Goal: Task Accomplishment & Management: Manage account settings

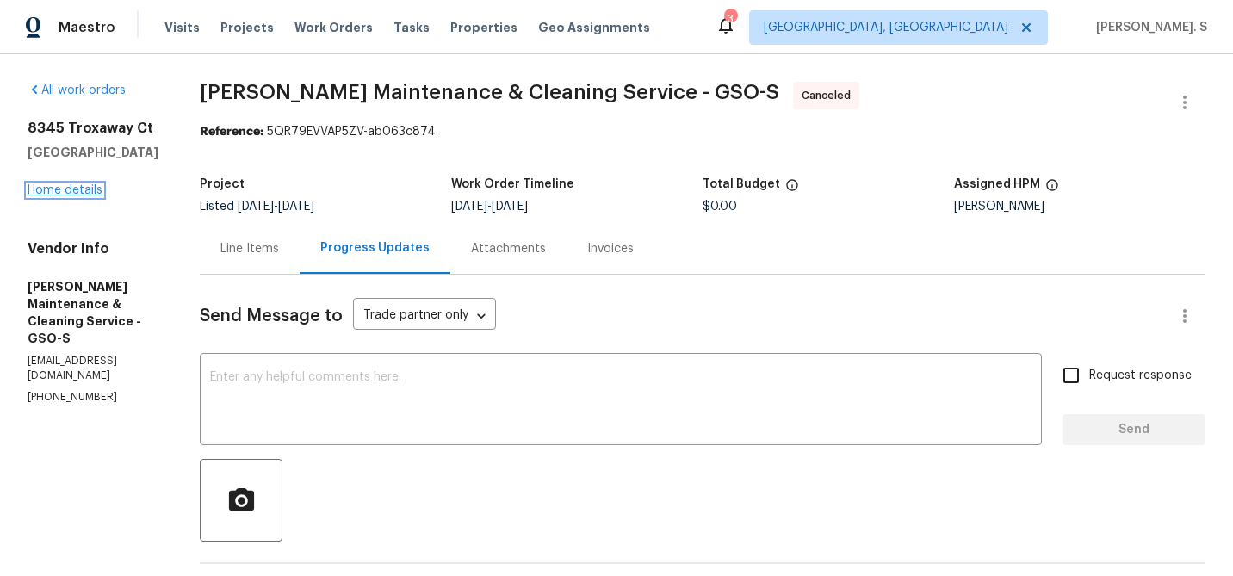
click at [54, 190] on link "Home details" at bounding box center [65, 190] width 75 height 12
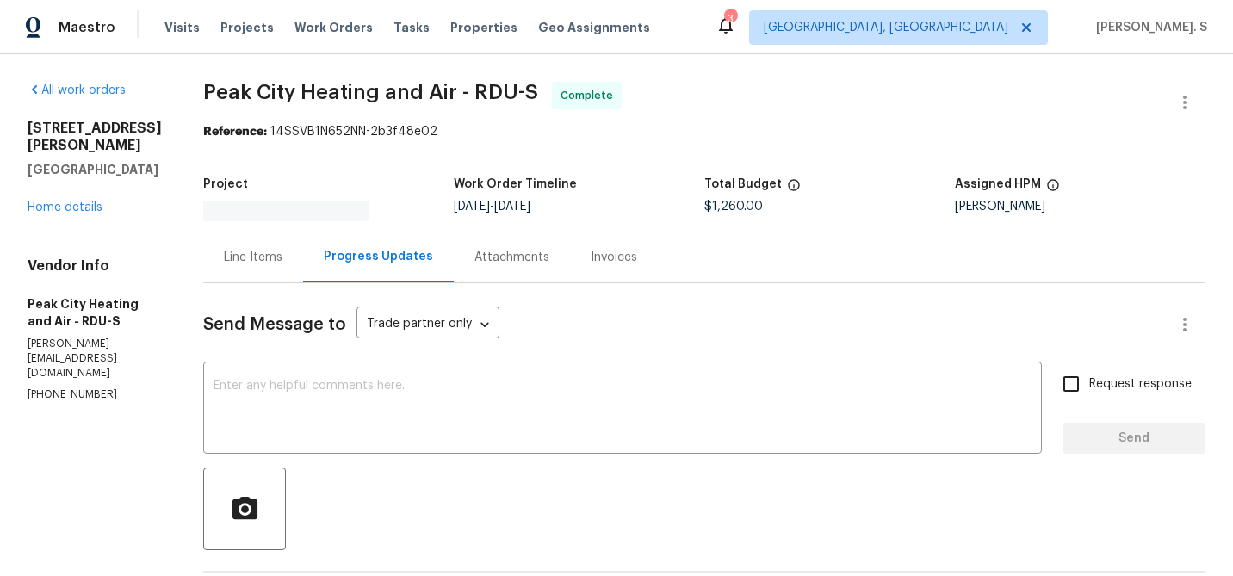
click at [64, 185] on div "1007 Vass Rd Spring Lake, NC 28390 Home details" at bounding box center [95, 168] width 134 height 96
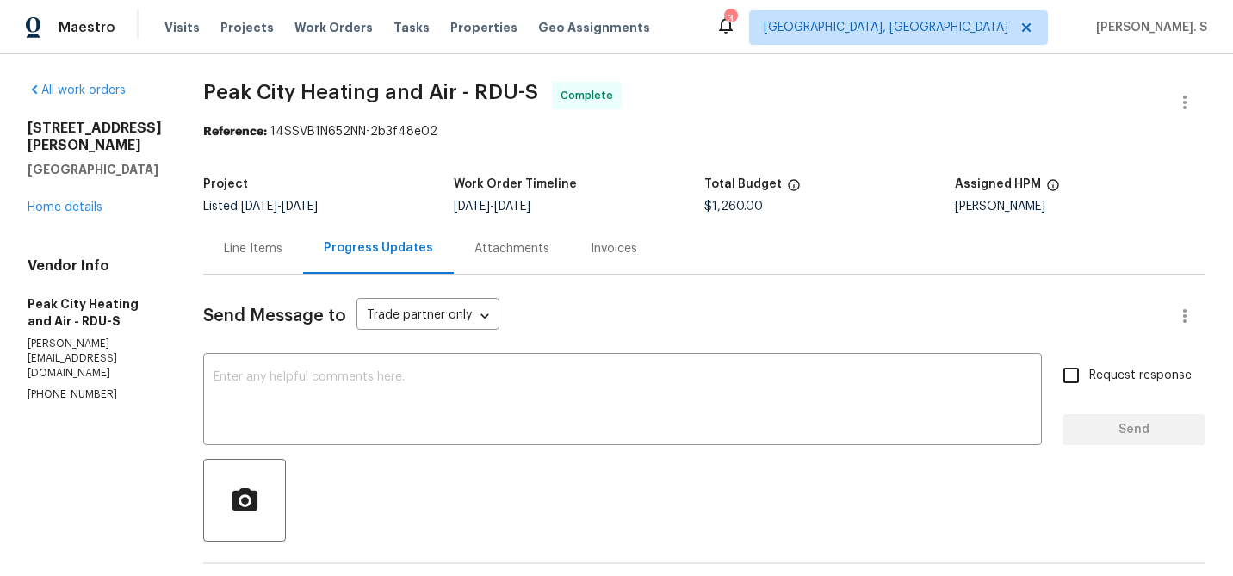
click at [60, 200] on div "1007 Vass Rd Spring Lake, NC 28390 Home details" at bounding box center [95, 168] width 134 height 96
click at [60, 201] on link "Home details" at bounding box center [65, 207] width 75 height 12
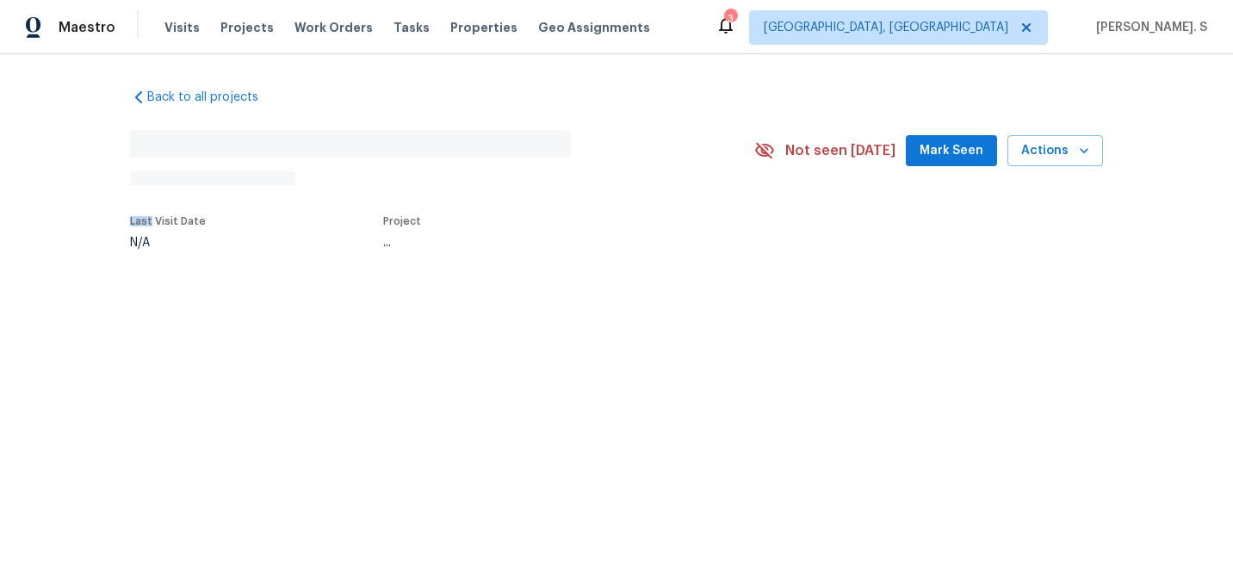
click at [60, 201] on div "Back to all projects No address found N/A Not seen today Mark Seen Actions Last…" at bounding box center [616, 208] width 1233 height 308
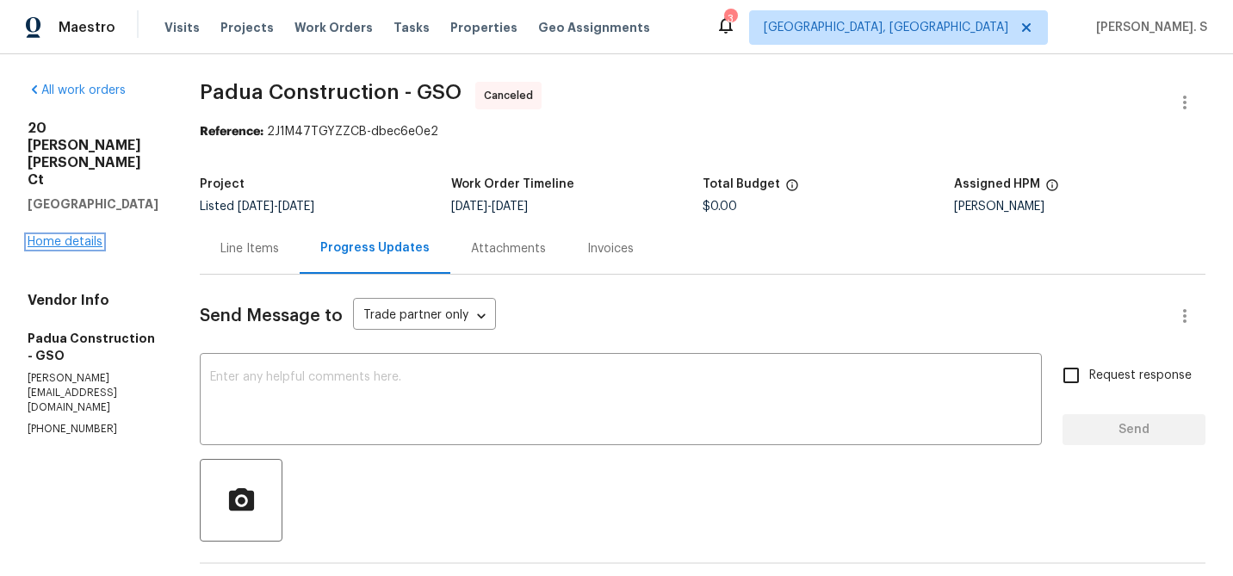
click at [59, 236] on link "Home details" at bounding box center [65, 242] width 75 height 12
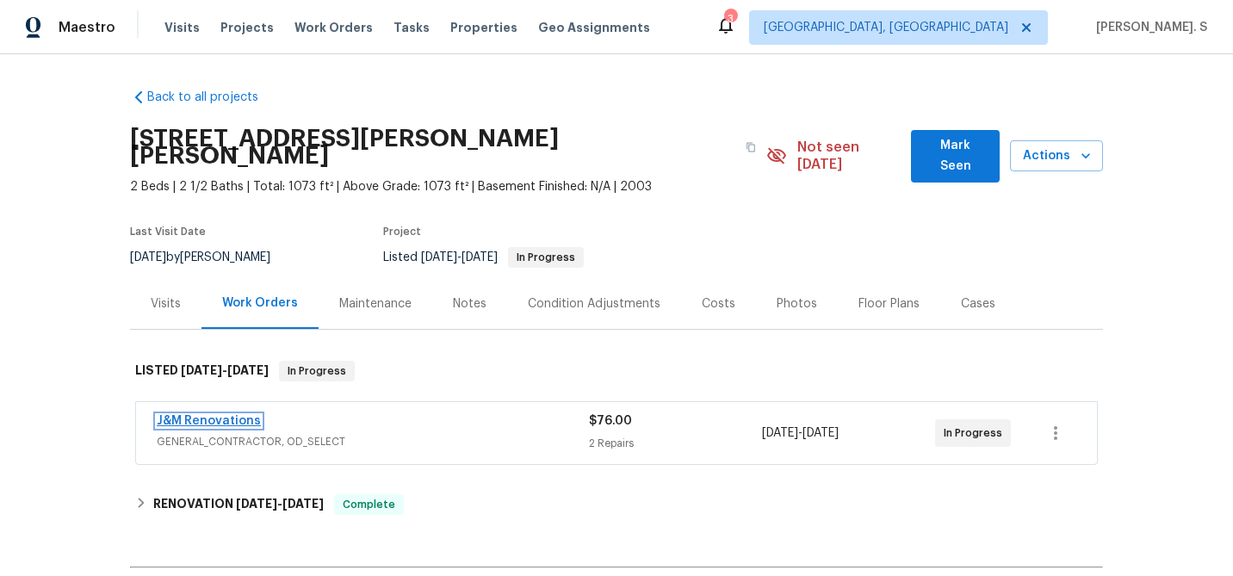
click at [230, 415] on link "J&M Renovations" at bounding box center [209, 421] width 104 height 12
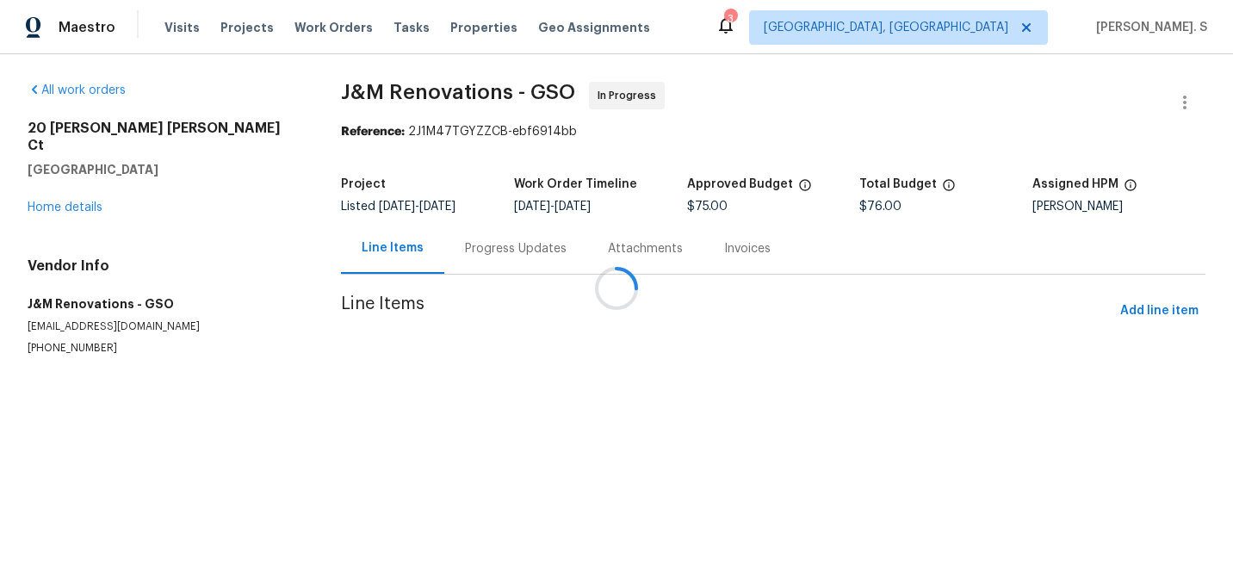
click at [459, 235] on div "Progress Updates" at bounding box center [515, 248] width 143 height 51
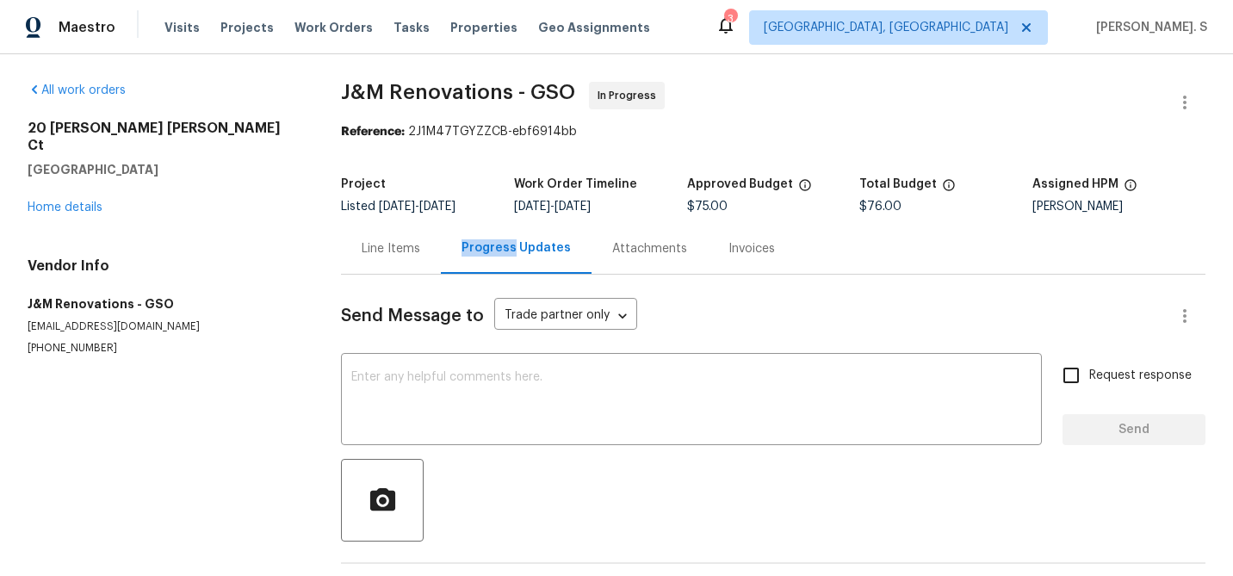
click at [459, 235] on div "Progress Updates" at bounding box center [516, 248] width 151 height 51
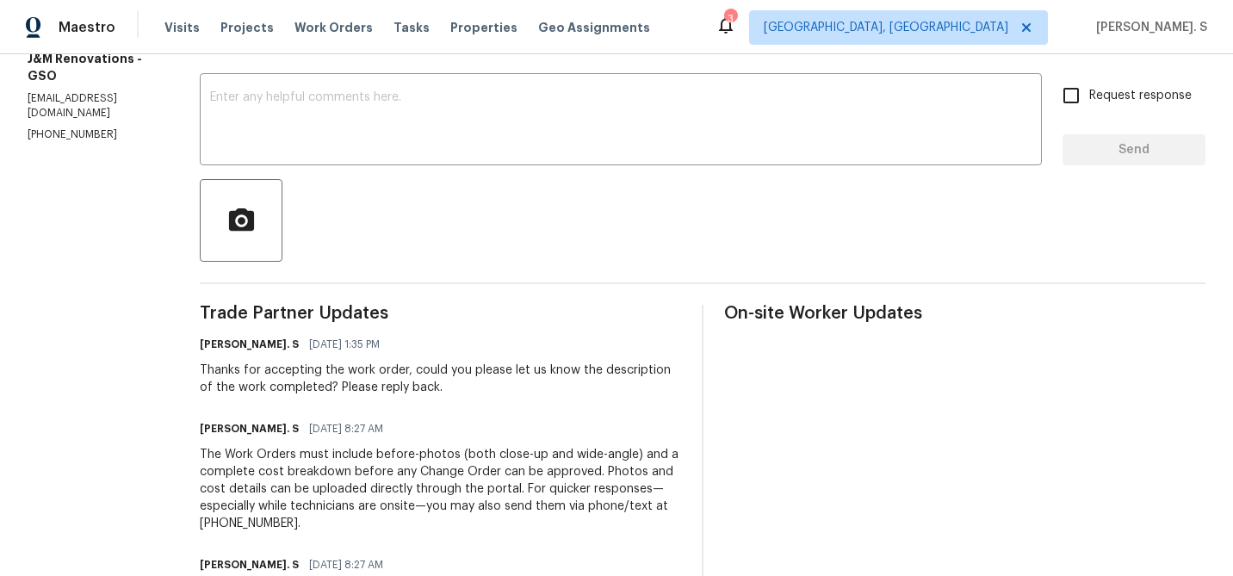
scroll to position [281, 0]
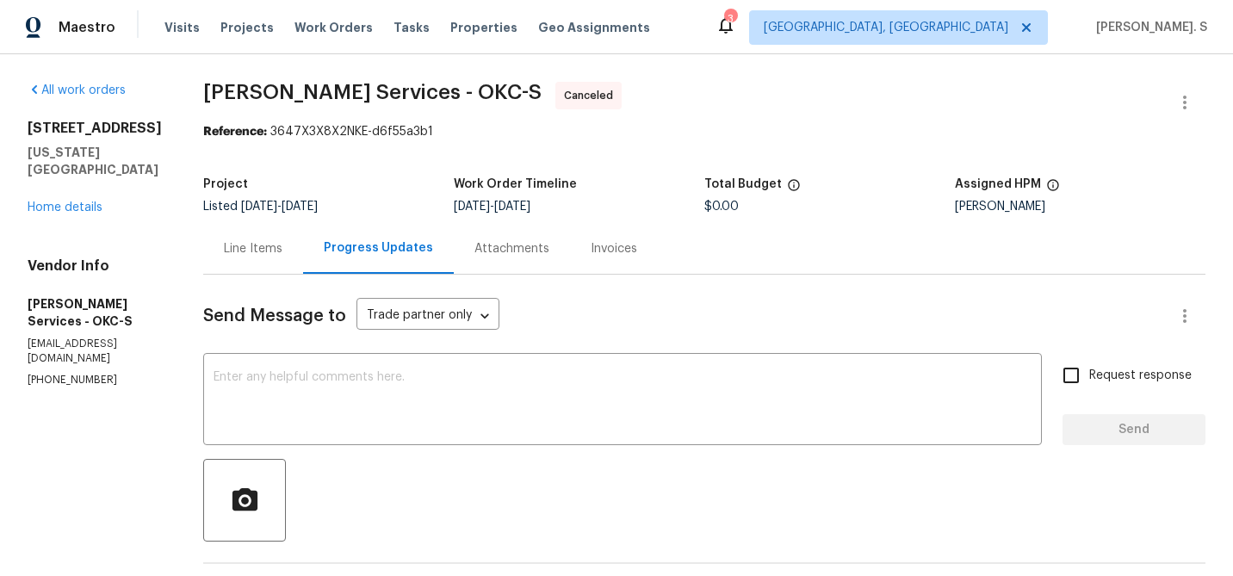
click at [77, 215] on div "[STREET_ADDRESS][US_STATE] Home details" at bounding box center [95, 168] width 134 height 96
click at [77, 213] on link "Home details" at bounding box center [65, 207] width 75 height 12
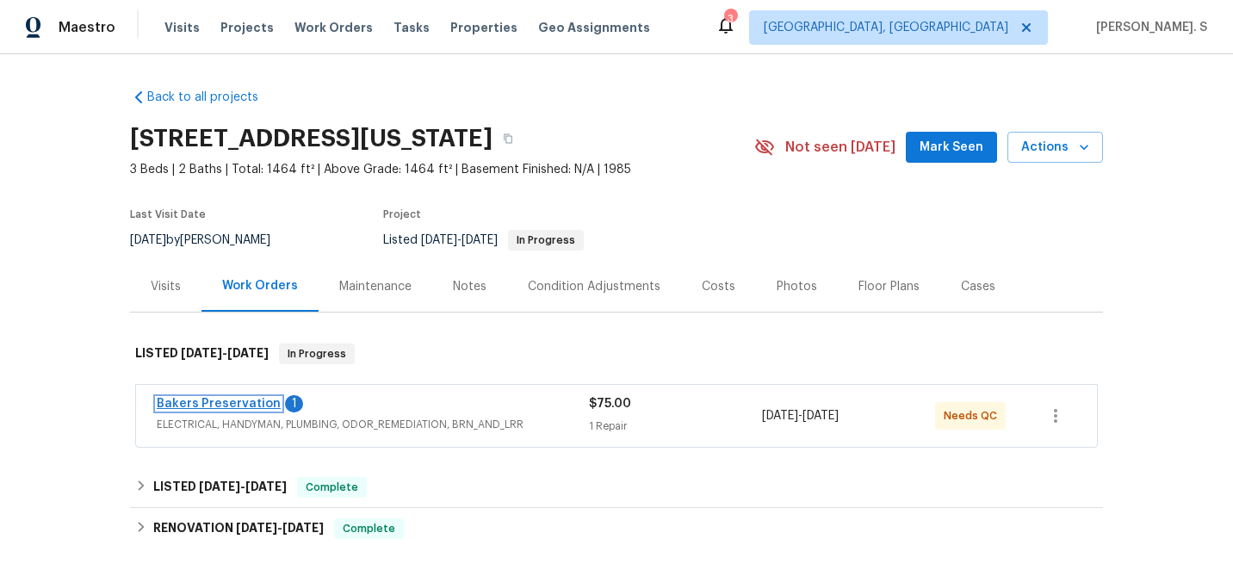
click at [239, 399] on link "Bakers Preservation" at bounding box center [219, 404] width 124 height 12
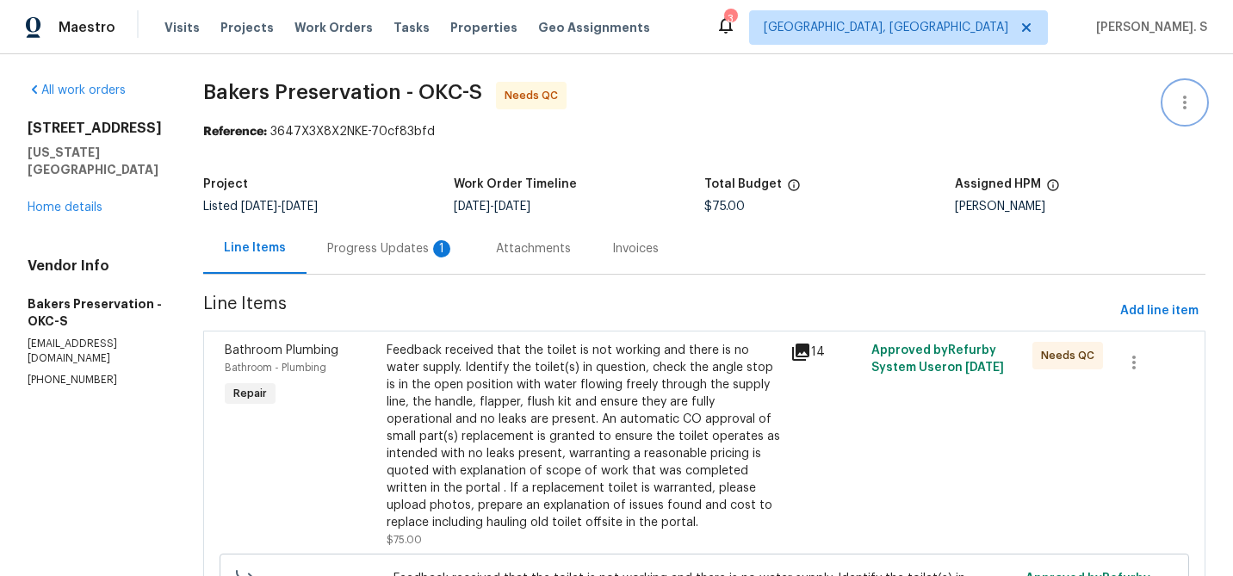
click at [1181, 89] on button "button" at bounding box center [1184, 102] width 41 height 41
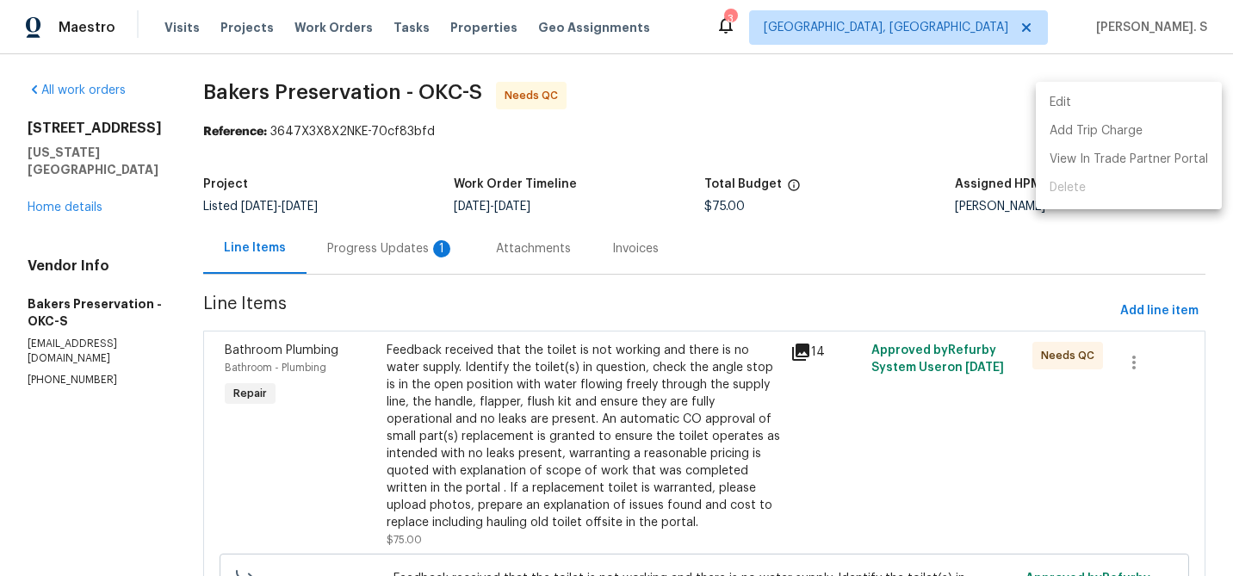
click at [1127, 88] on ul "Edit Add Trip Charge View In Trade Partner Portal Delete" at bounding box center [1129, 145] width 186 height 127
click at [1077, 105] on li "Edit" at bounding box center [1129, 103] width 186 height 28
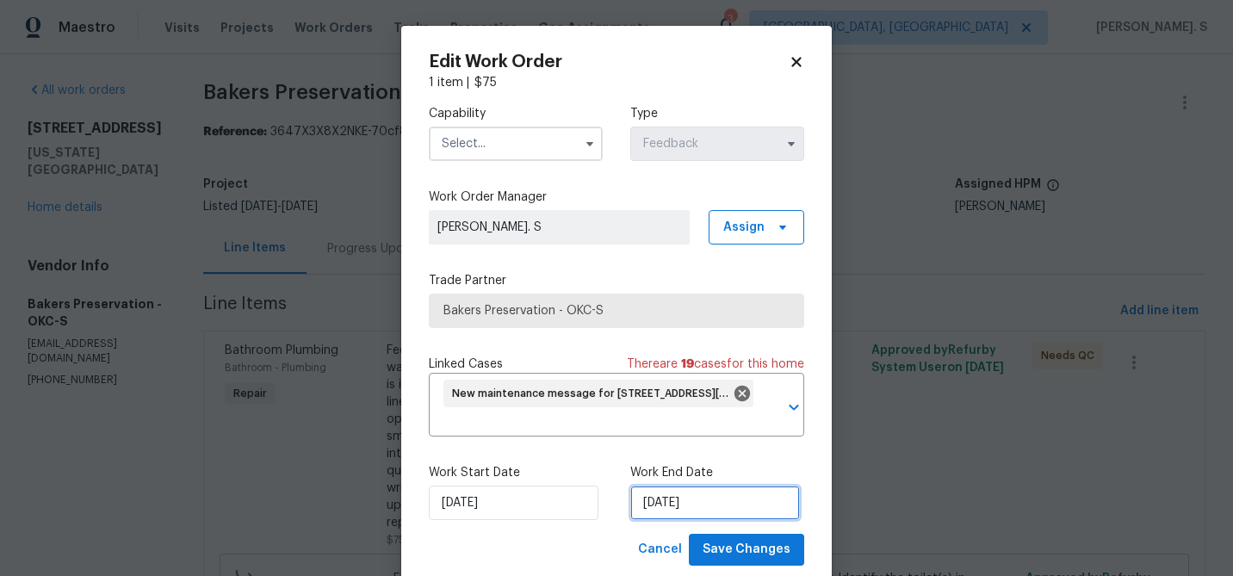
click at [688, 517] on input "9/27/2025" at bounding box center [715, 502] width 170 height 34
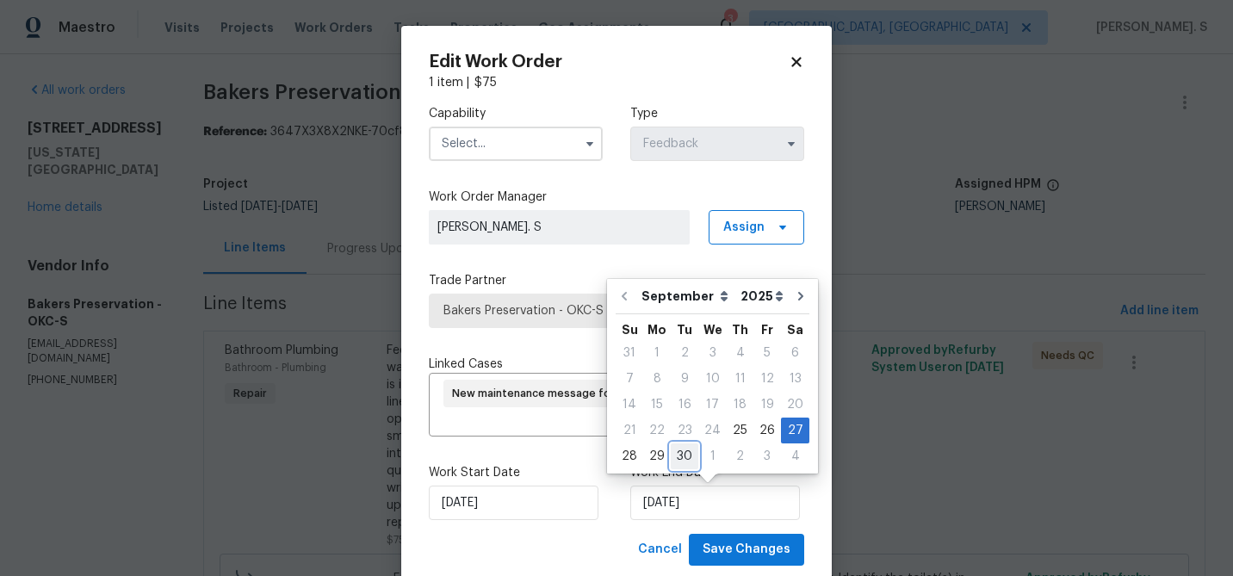
click at [690, 455] on div "30" at bounding box center [685, 456] width 28 height 24
type input "[DATE]"
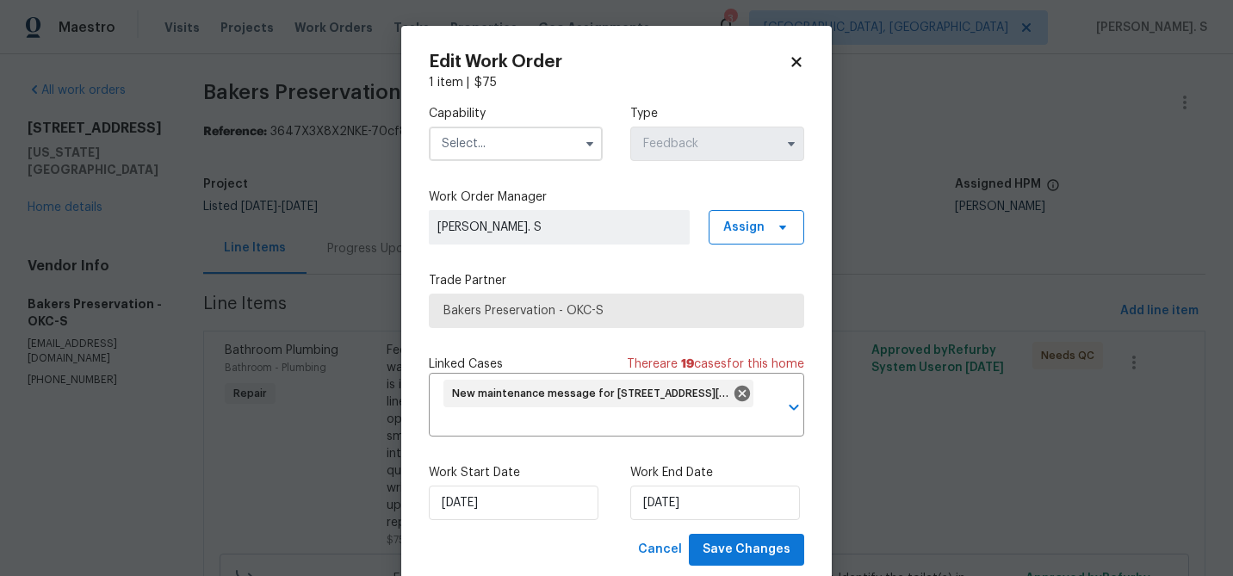
click at [547, 130] on input "text" at bounding box center [516, 144] width 174 height 34
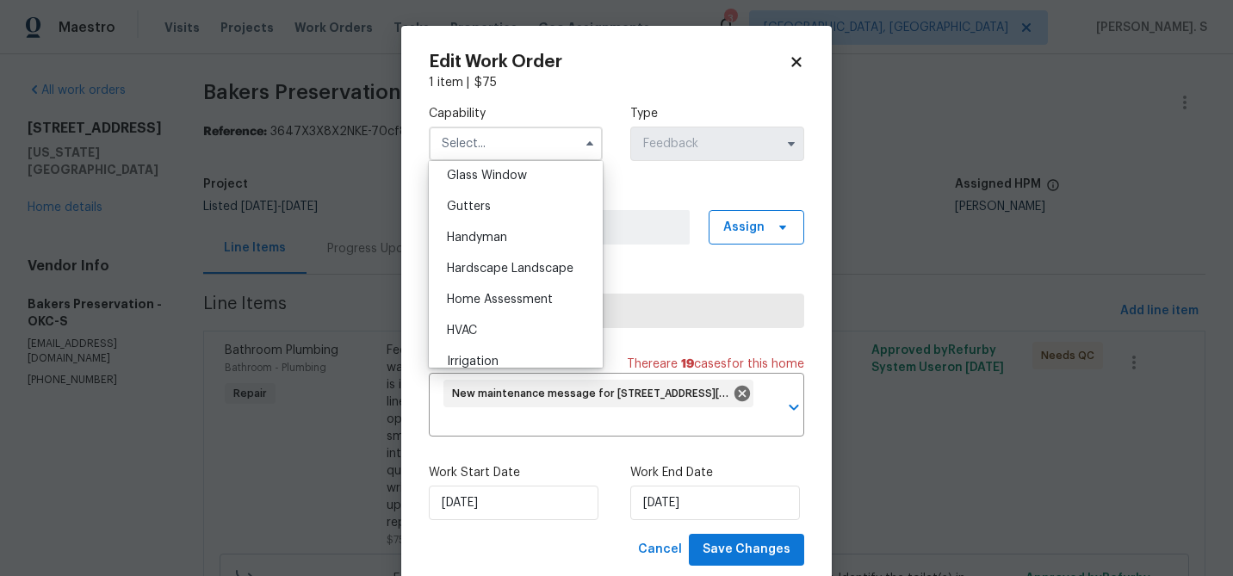
scroll to position [925, 0]
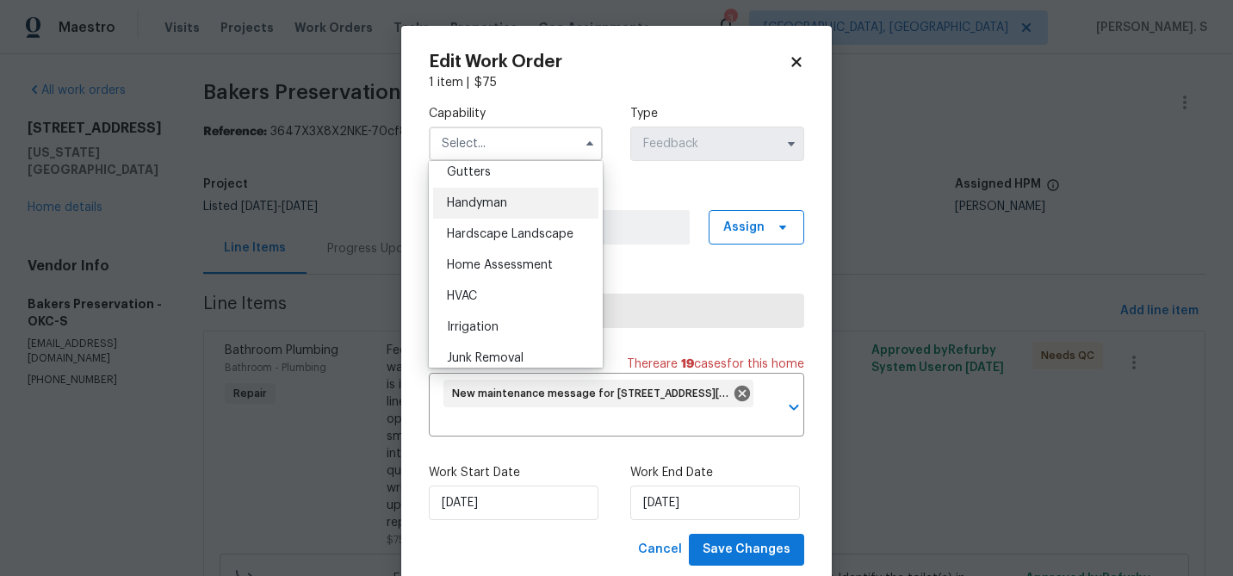
click at [530, 201] on div "Handyman" at bounding box center [515, 203] width 165 height 31
type input "Handyman"
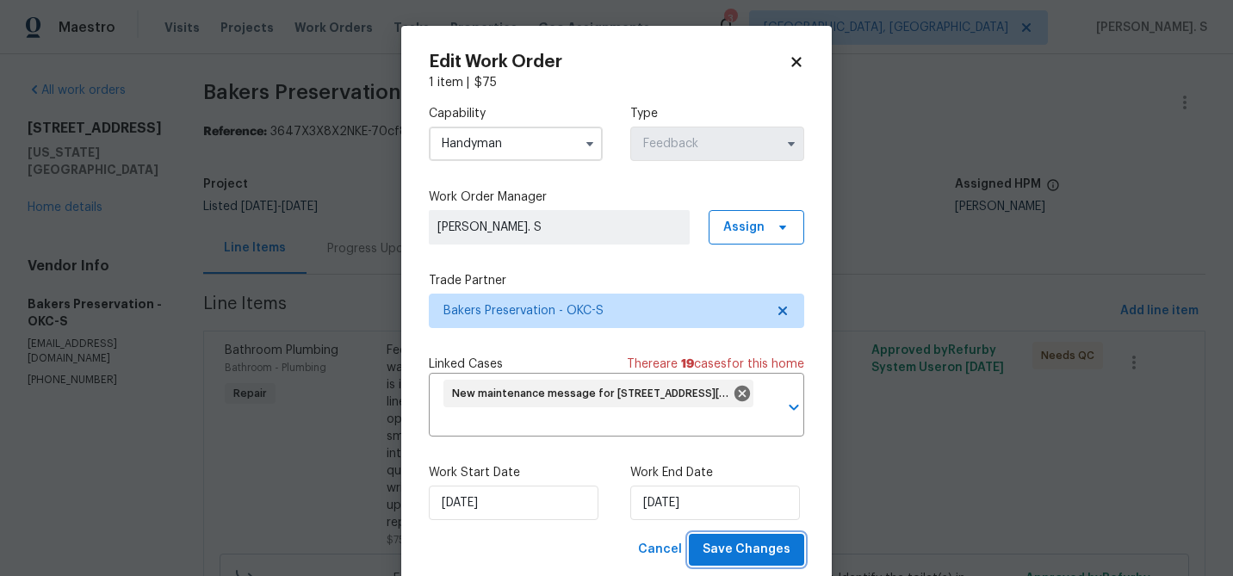
click at [703, 563] on button "Save Changes" at bounding box center [746, 550] width 115 height 32
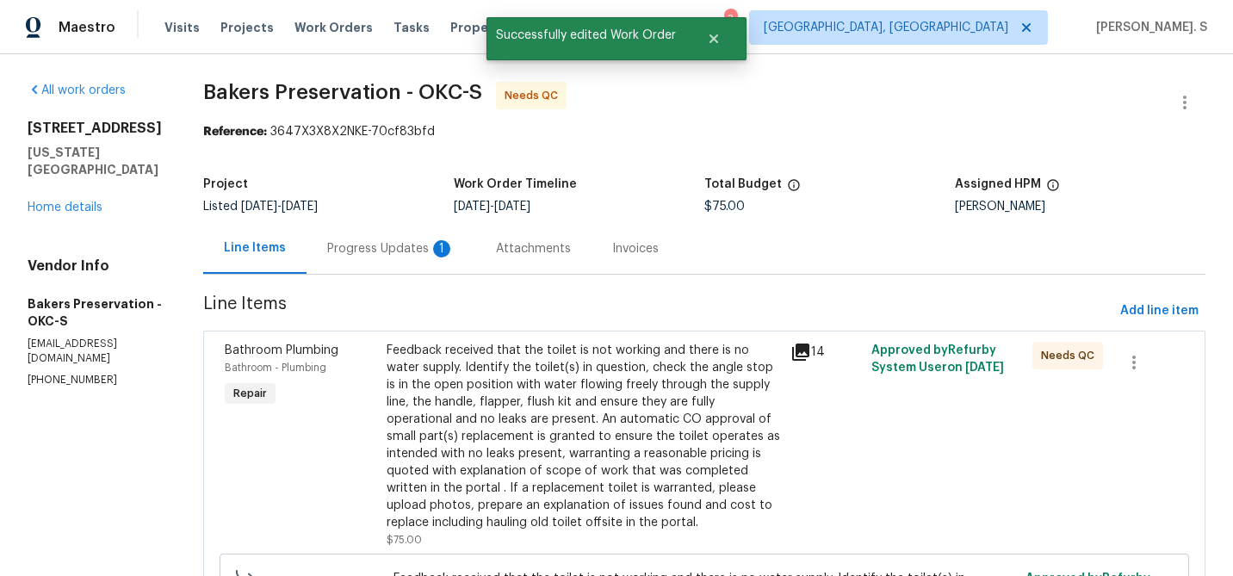
click at [424, 391] on div "Feedback received that the toilet is not working and there is no water supply. …" at bounding box center [583, 436] width 393 height 189
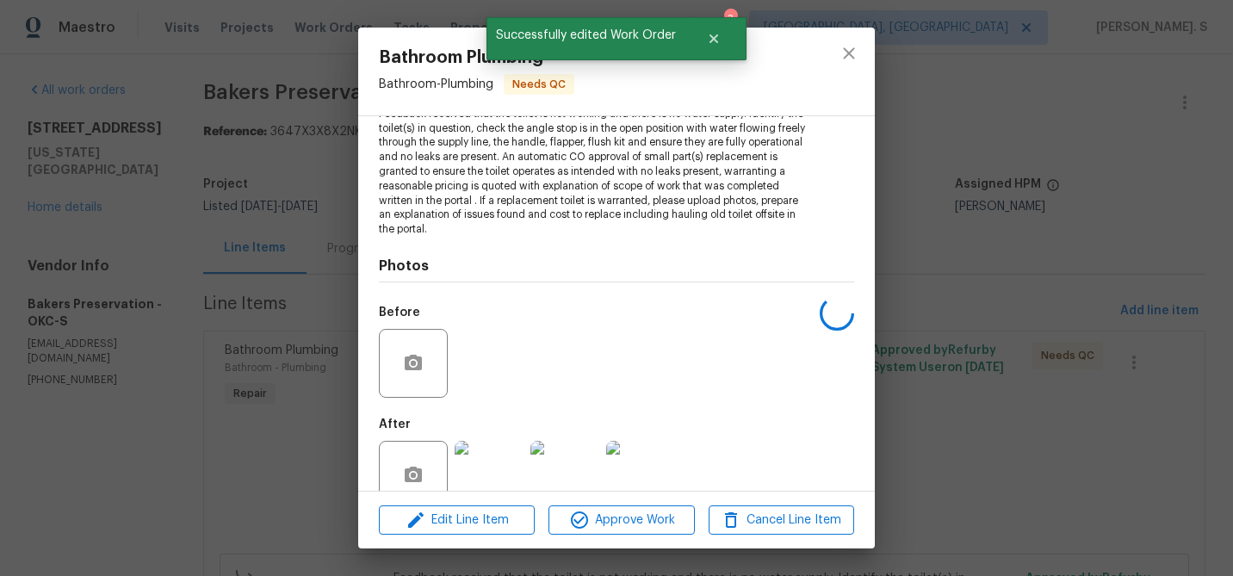
scroll to position [246, 0]
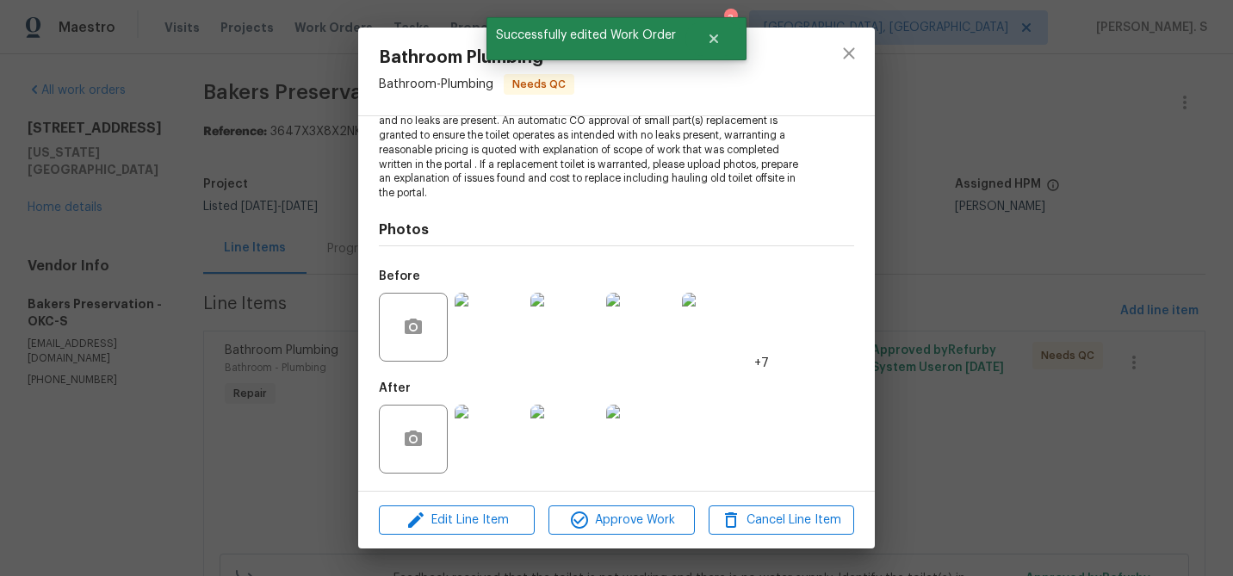
click at [127, 340] on div "Bathroom Plumbing Bathroom - Plumbing Needs QC Vendor Bakers Preservation Accou…" at bounding box center [616, 288] width 1233 height 576
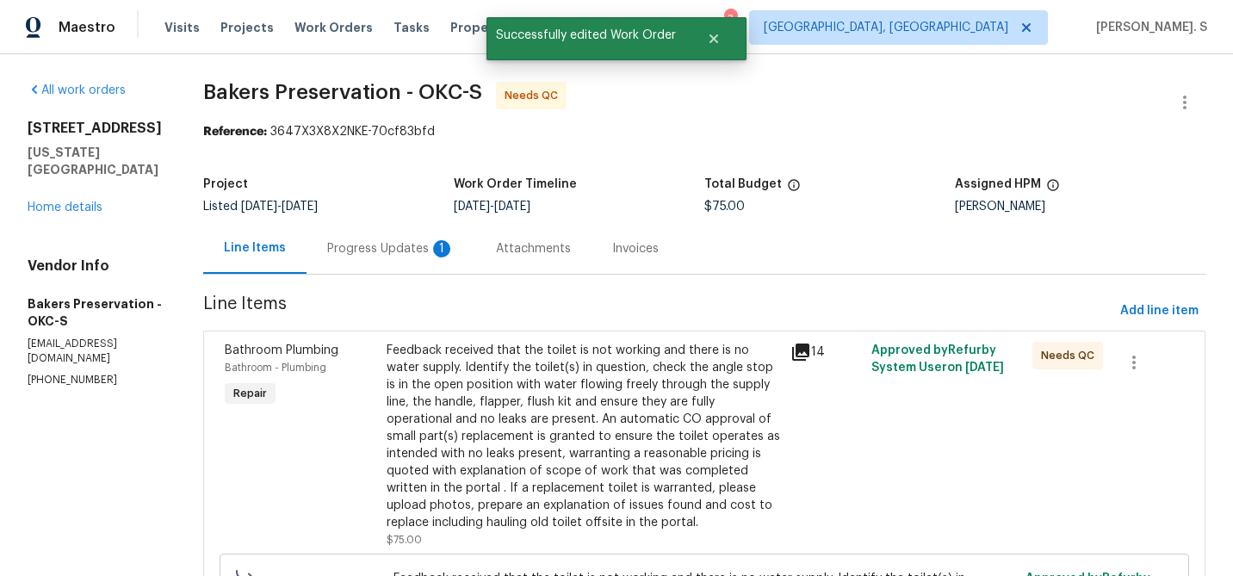
click at [382, 252] on div "Progress Updates 1" at bounding box center [390, 248] width 127 height 17
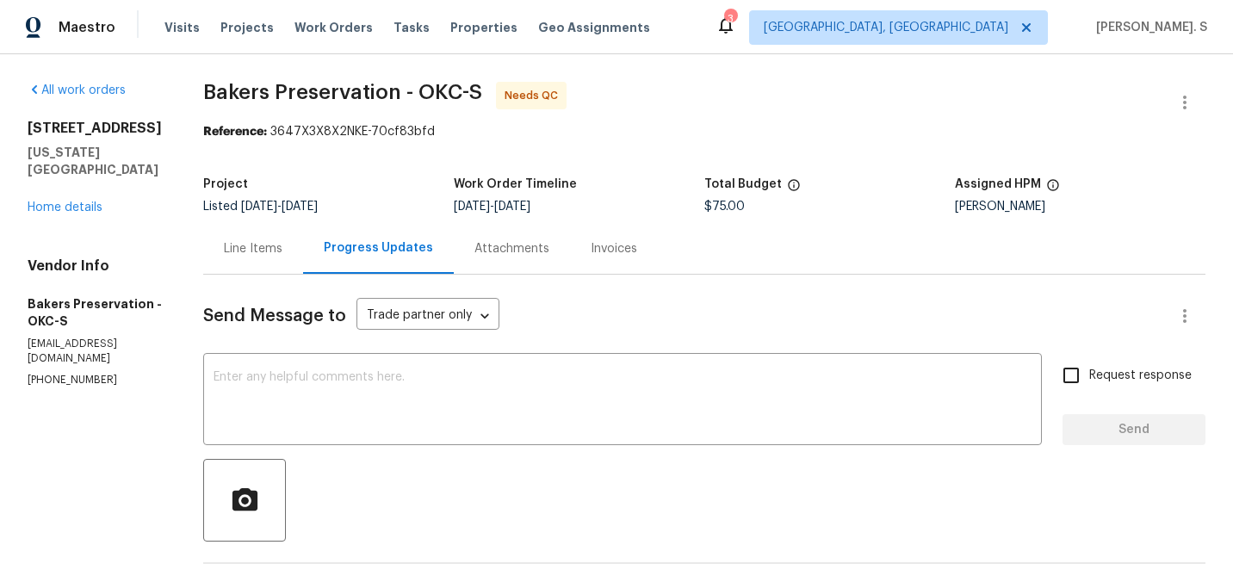
click at [273, 254] on div "Line Items" at bounding box center [253, 248] width 59 height 17
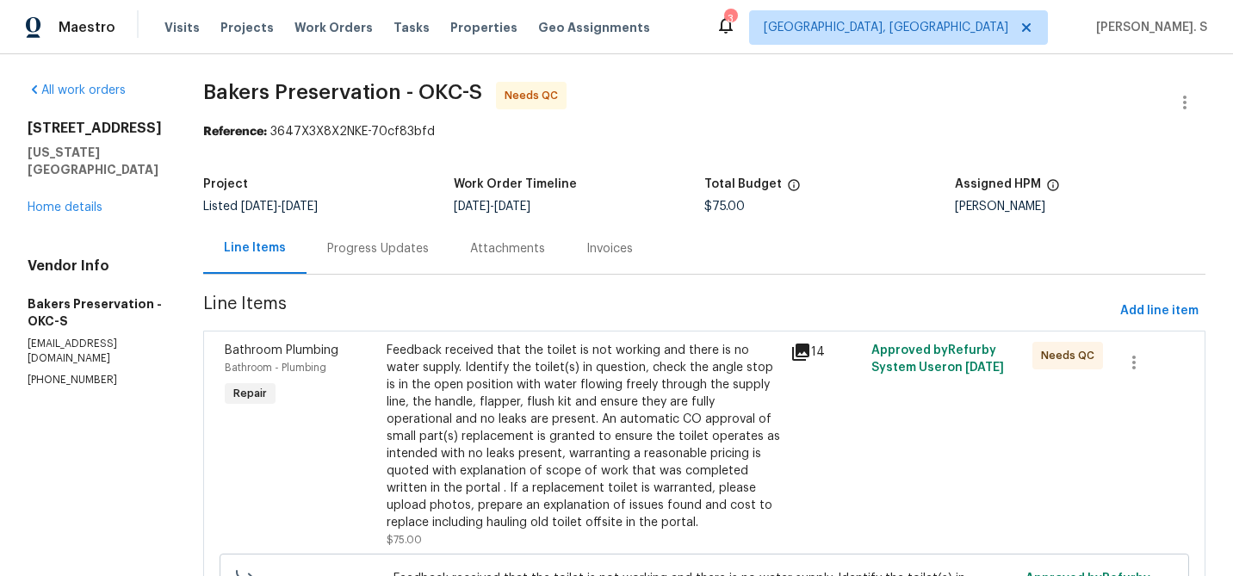
click at [499, 385] on div "Feedback received that the toilet is not working and there is no water supply. …" at bounding box center [583, 436] width 393 height 189
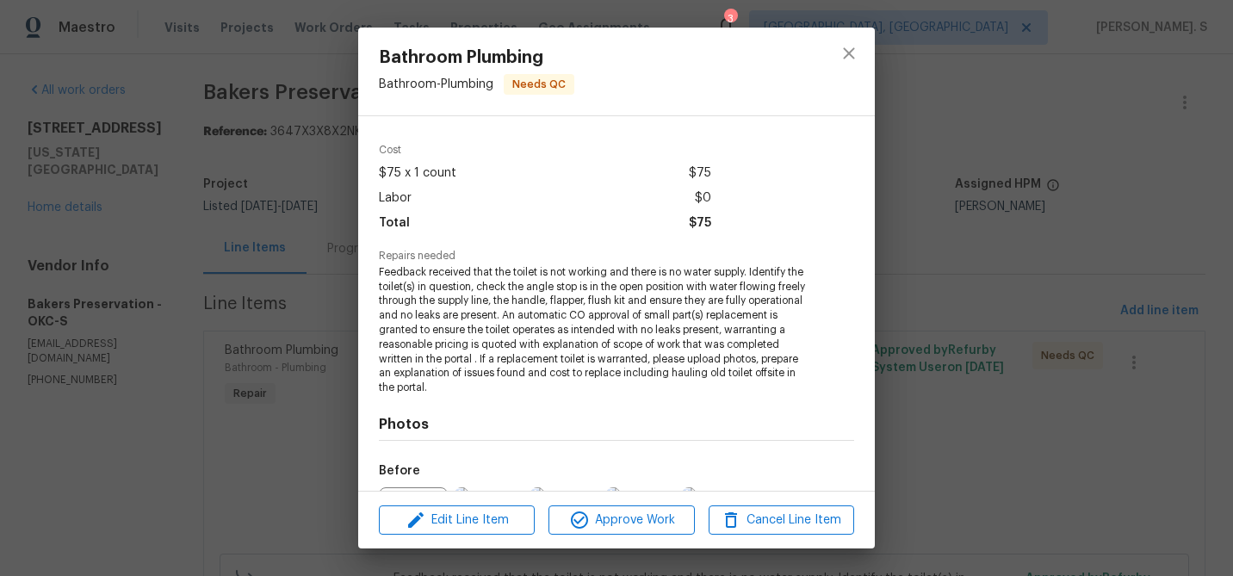
scroll to position [136, 0]
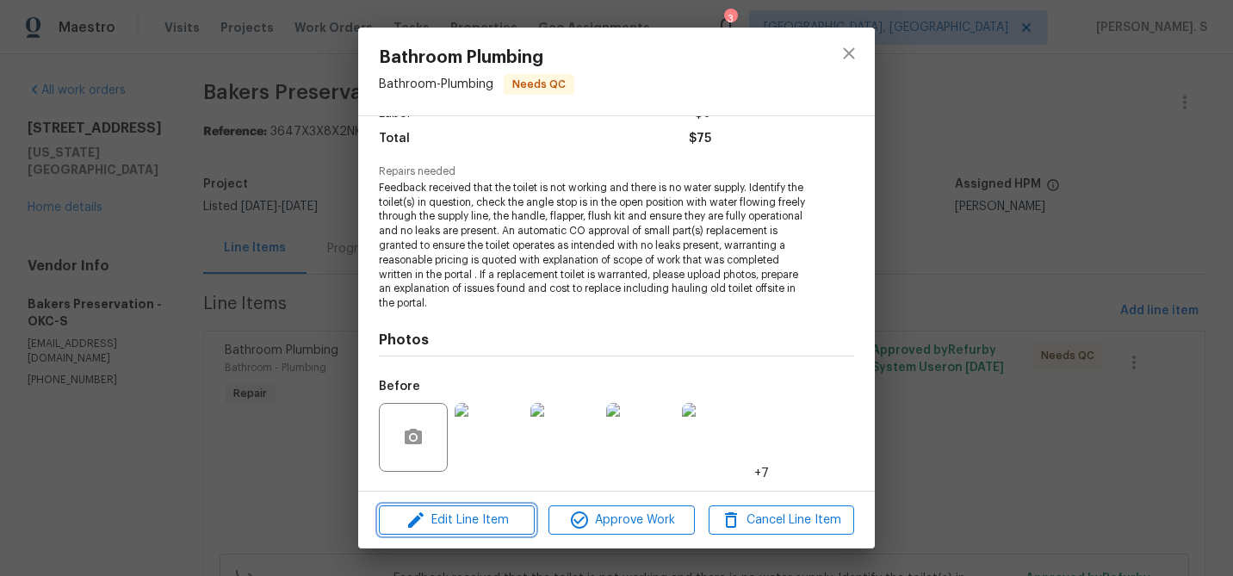
click at [503, 529] on span "Edit Line Item" at bounding box center [456, 521] width 145 height 22
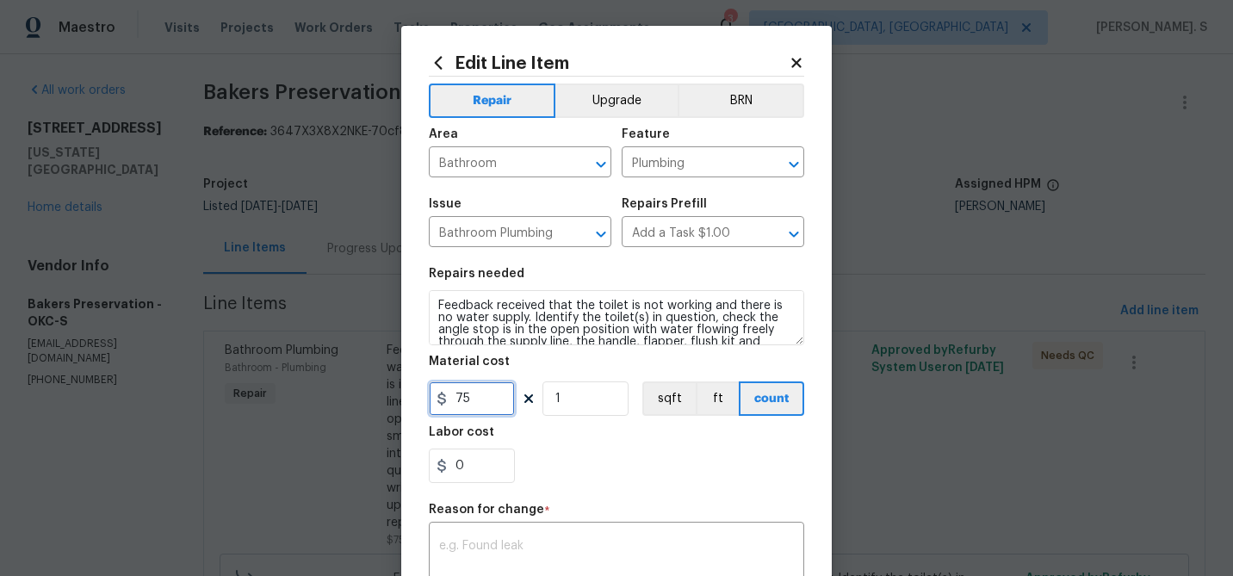
click at [480, 384] on input "75" at bounding box center [472, 398] width 86 height 34
type input "250"
click at [509, 540] on div "x ​" at bounding box center [616, 558] width 375 height 64
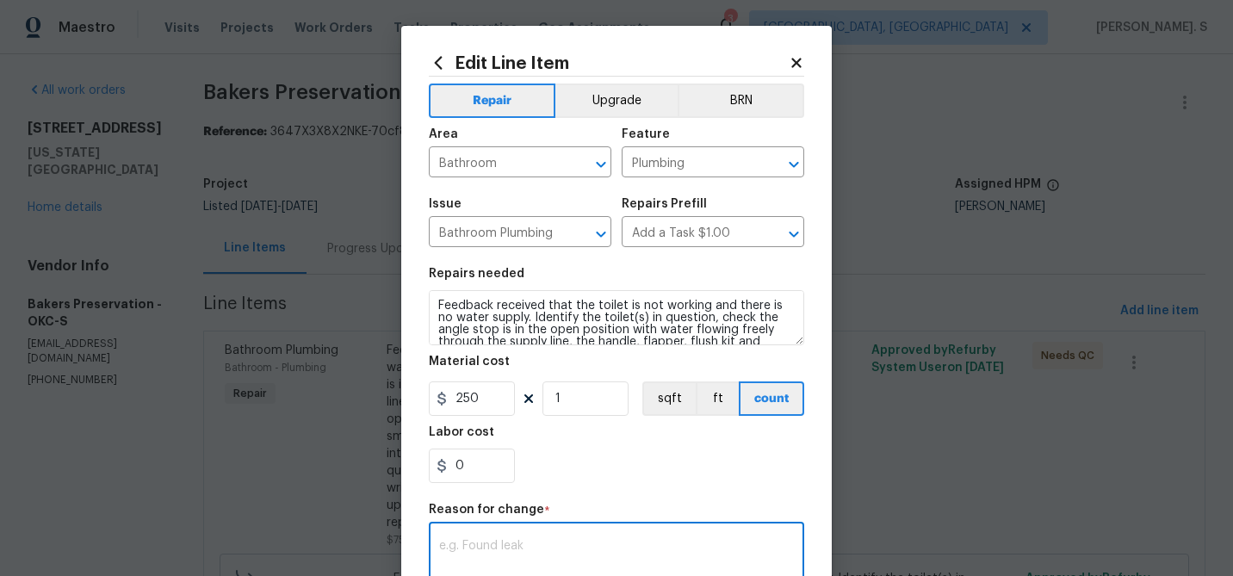
paste textarea "(GJ) Updated per vendor’s final cost."
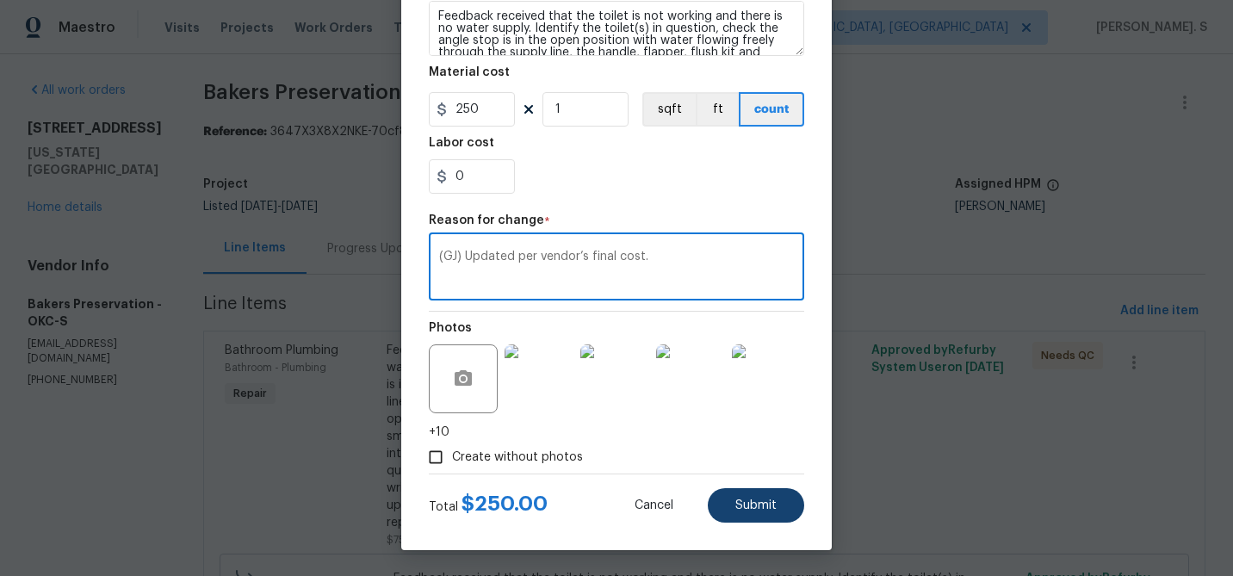
type textarea "(GJ) Updated per vendor’s final cost."
click at [731, 515] on button "Submit" at bounding box center [756, 505] width 96 height 34
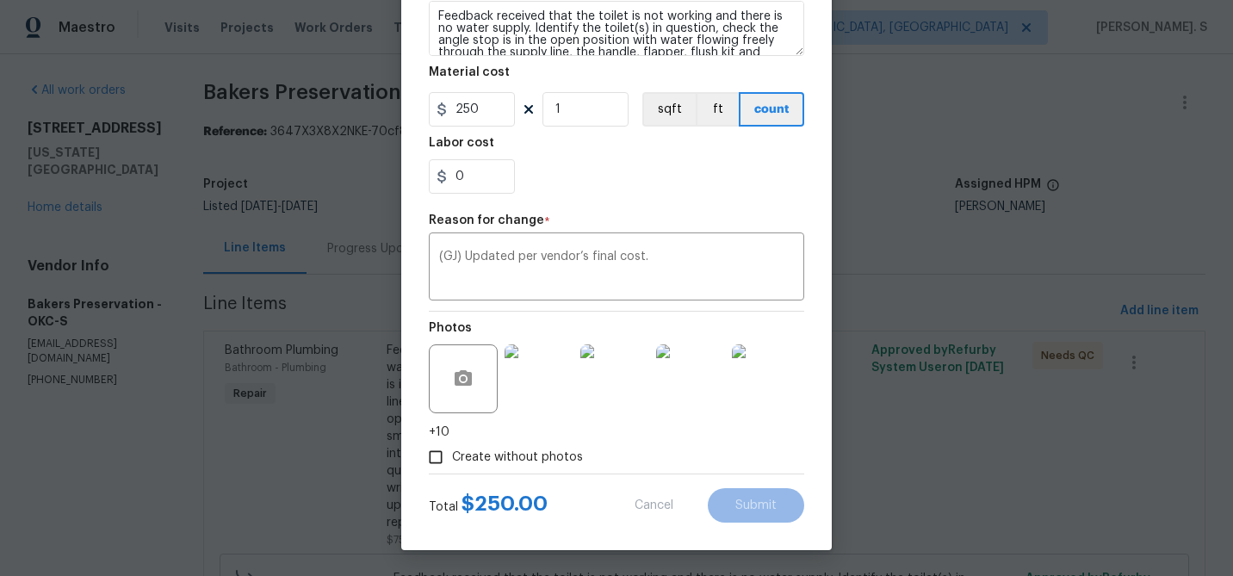
click at [1202, 555] on body "Maestro Visits Projects Work Orders Tasks Properties Geo Assignments 3 Albuquer…" at bounding box center [616, 288] width 1233 height 576
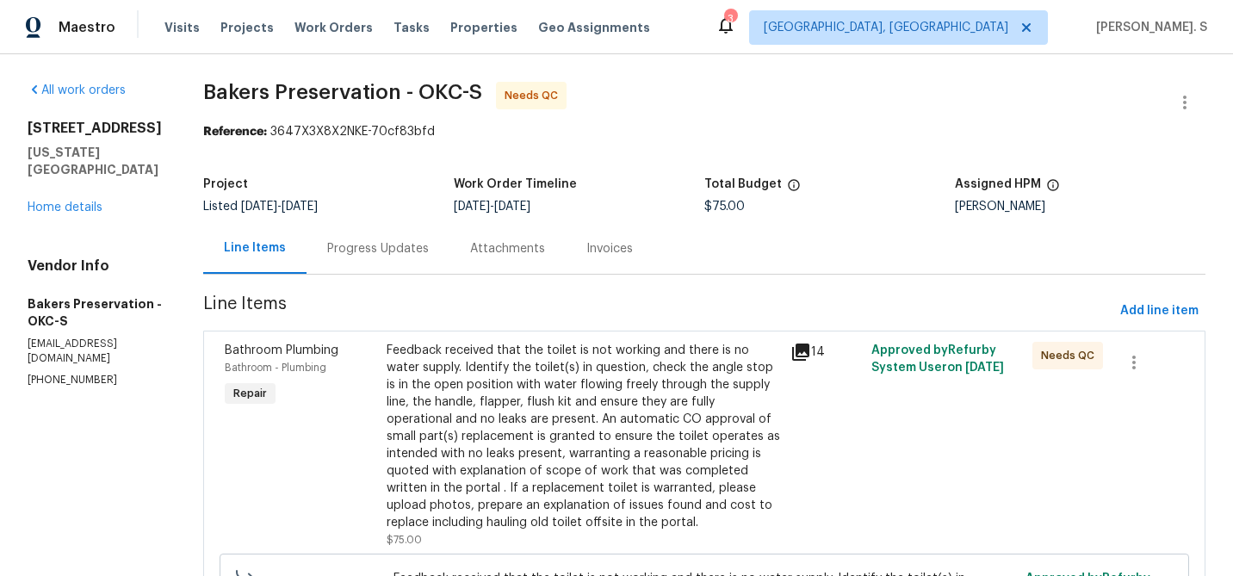
scroll to position [0, 0]
click at [348, 394] on div "Bathroom Plumbing Bathroom - Plumbing Repair" at bounding box center [301, 445] width 162 height 217
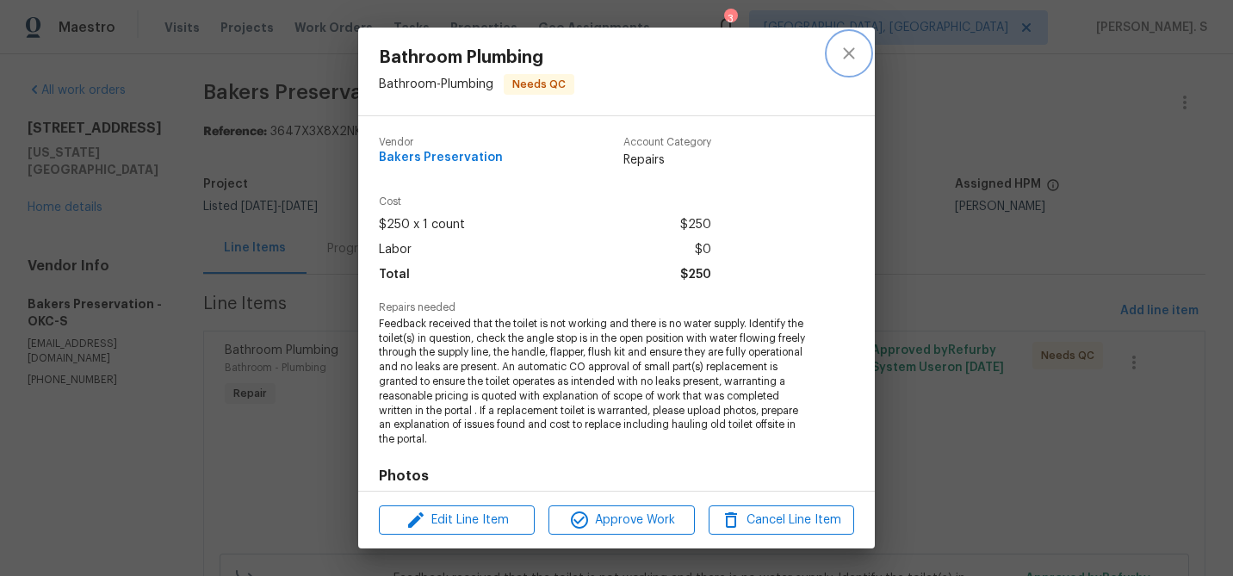
click at [842, 63] on icon "close" at bounding box center [848, 53] width 21 height 21
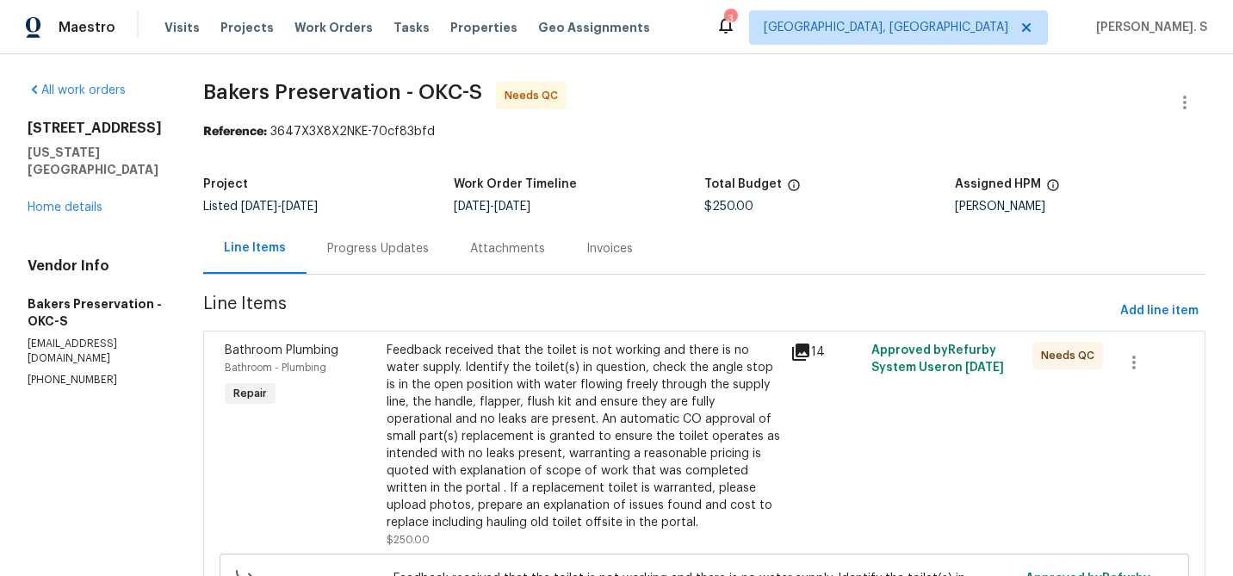
click at [475, 421] on div "Feedback received that the toilet is not working and there is no water supply. …" at bounding box center [583, 436] width 393 height 189
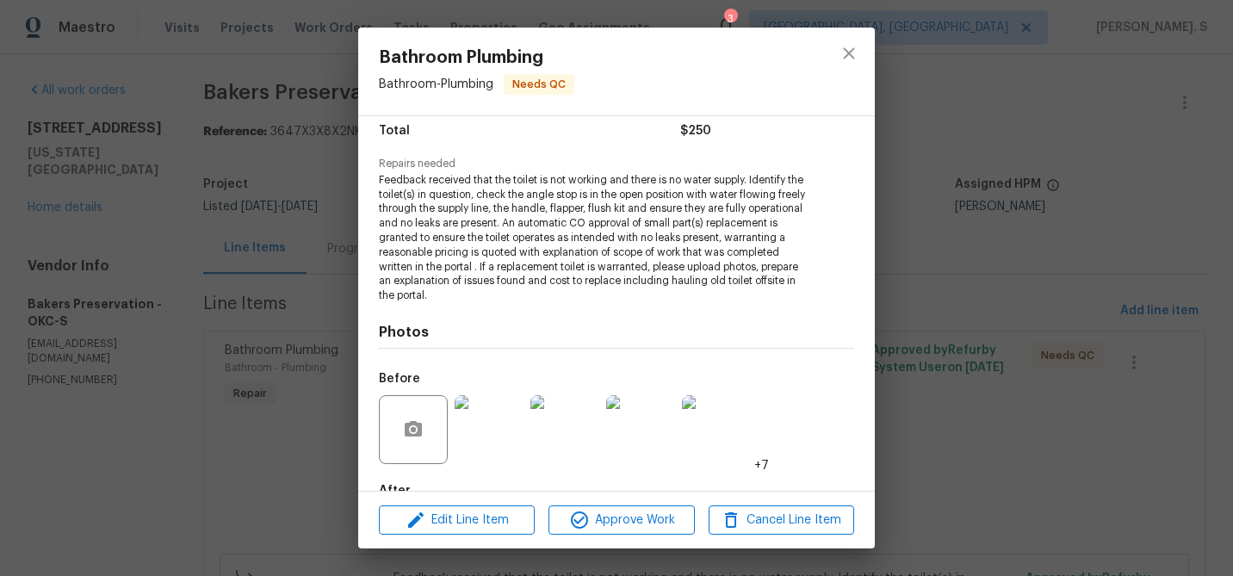
scroll to position [246, 0]
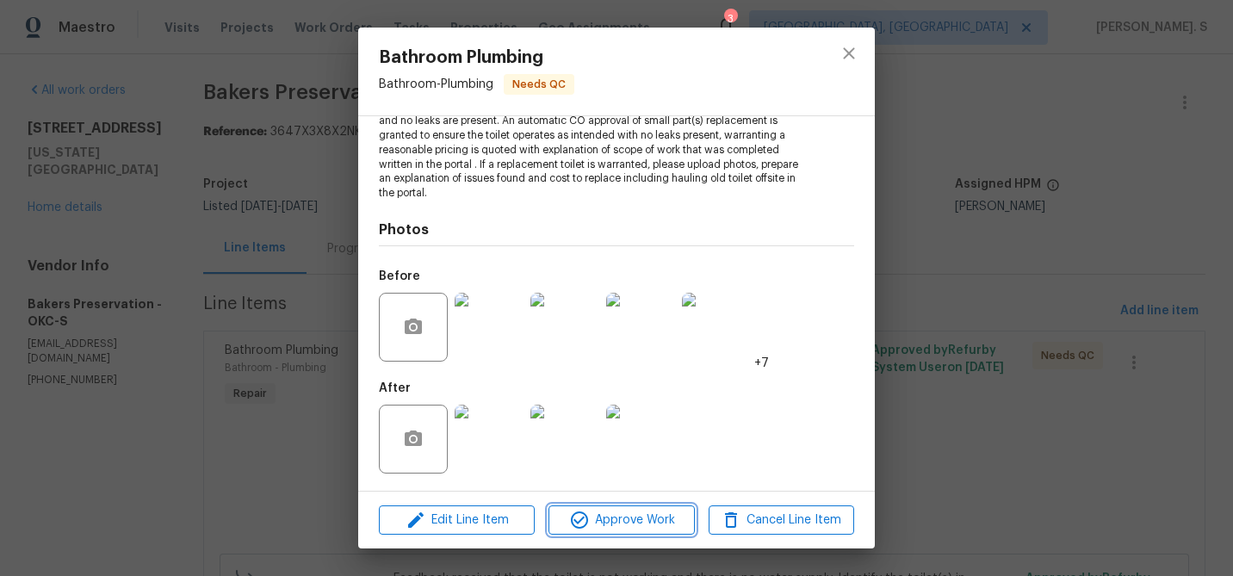
click at [584, 529] on icon "button" at bounding box center [579, 520] width 21 height 21
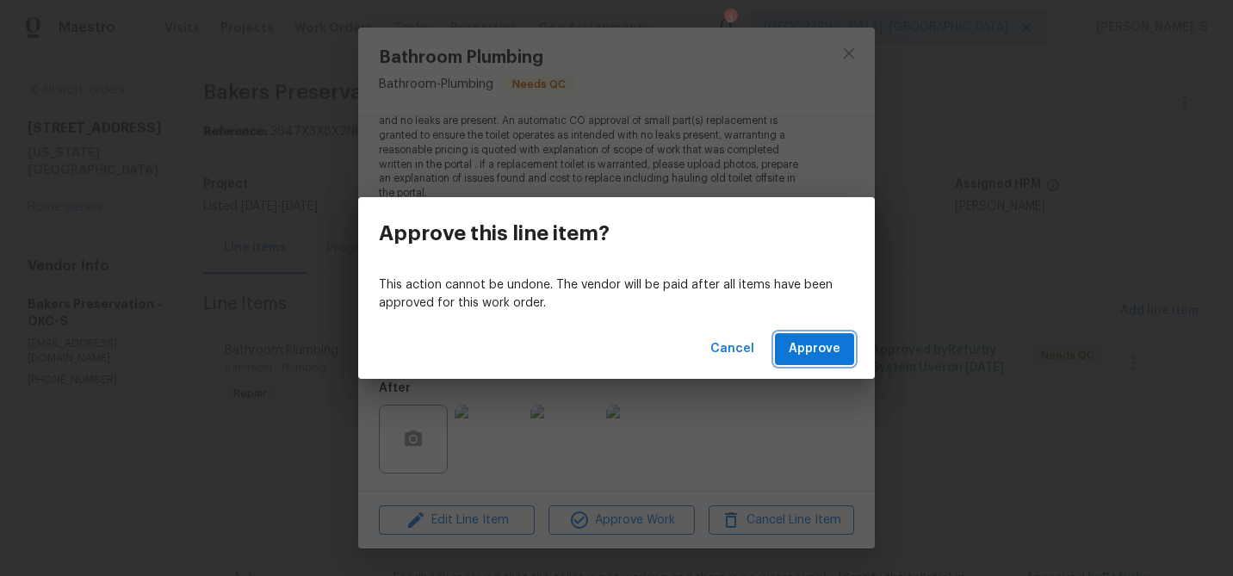
click at [853, 361] on button "Approve" at bounding box center [814, 349] width 79 height 32
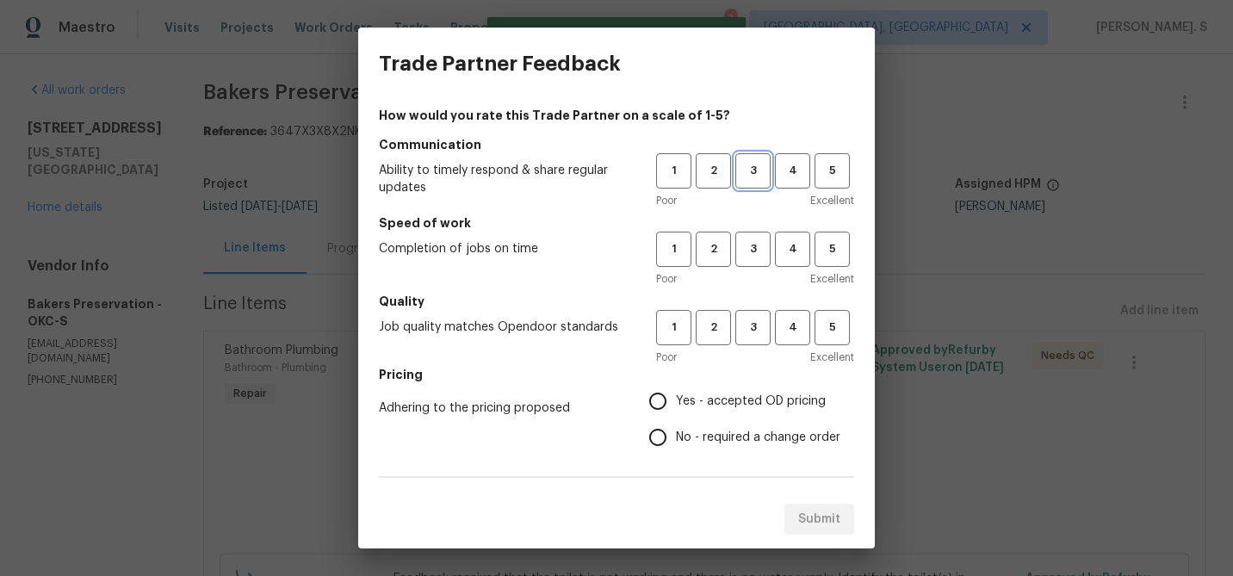
click at [754, 175] on span "3" at bounding box center [753, 171] width 32 height 20
click at [751, 265] on button "3" at bounding box center [752, 249] width 35 height 35
click at [754, 306] on h5 "Quality" at bounding box center [616, 301] width 475 height 17
click at [751, 333] on span "3" at bounding box center [753, 328] width 32 height 20
click at [751, 419] on label "No - required a change order" at bounding box center [740, 437] width 201 height 36
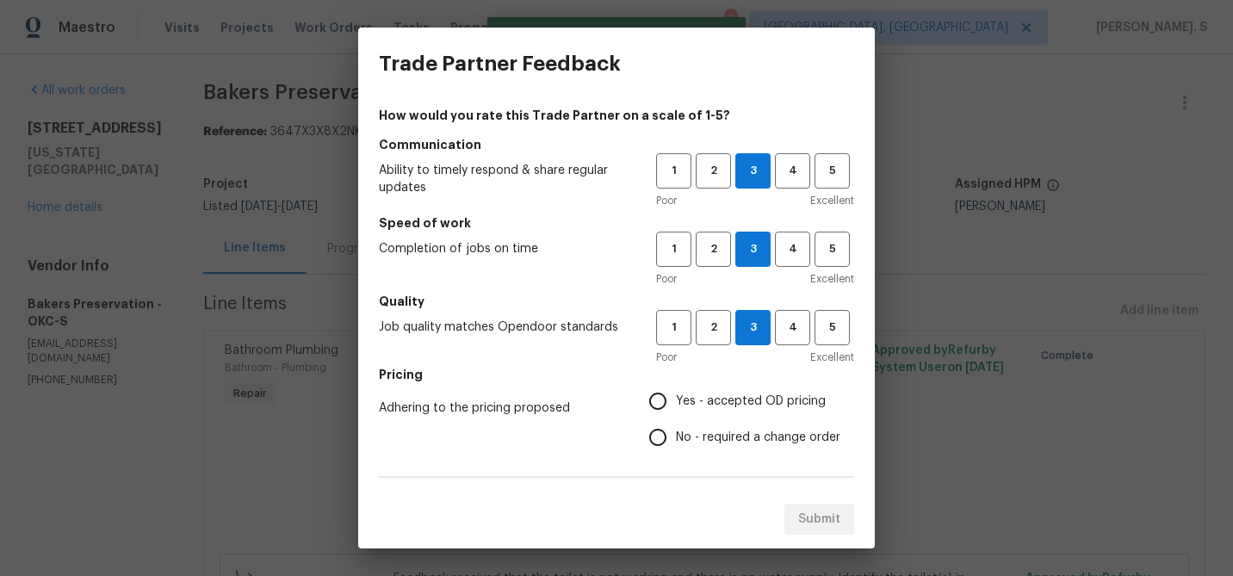
click at [676, 419] on input "No - required a change order" at bounding box center [658, 437] width 36 height 36
radio input "true"
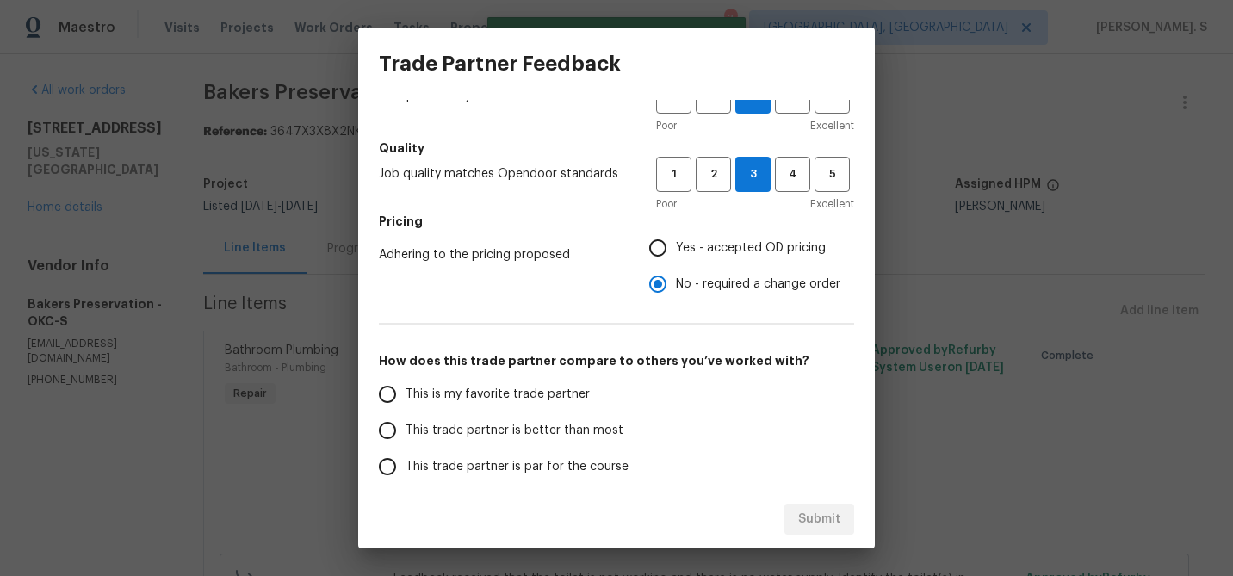
scroll to position [167, 0]
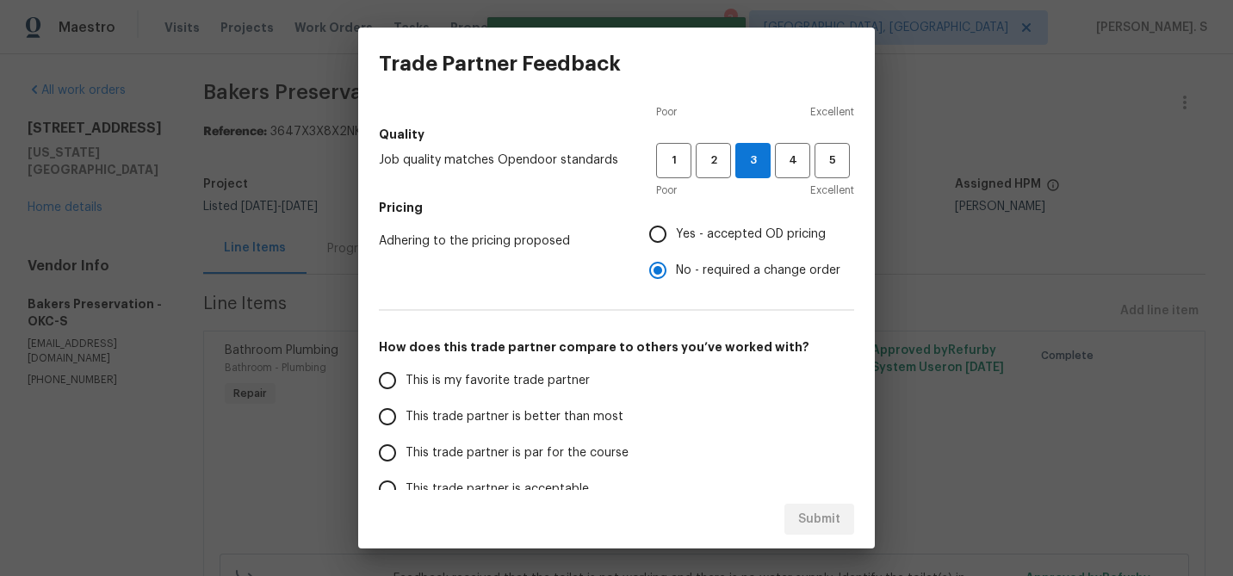
click at [584, 432] on label "This trade partner is better than most" at bounding box center [505, 417] width 272 height 36
click at [405, 432] on input "This trade partner is better than most" at bounding box center [387, 417] width 36 height 36
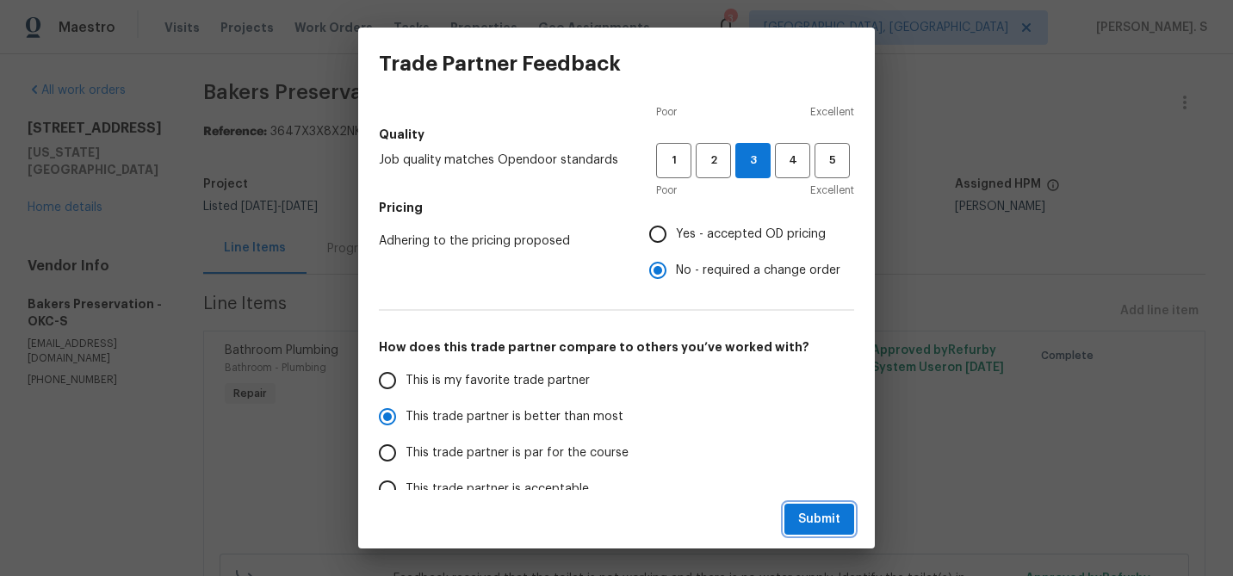
click at [832, 525] on span "Submit" at bounding box center [819, 520] width 42 height 22
radio input "true"
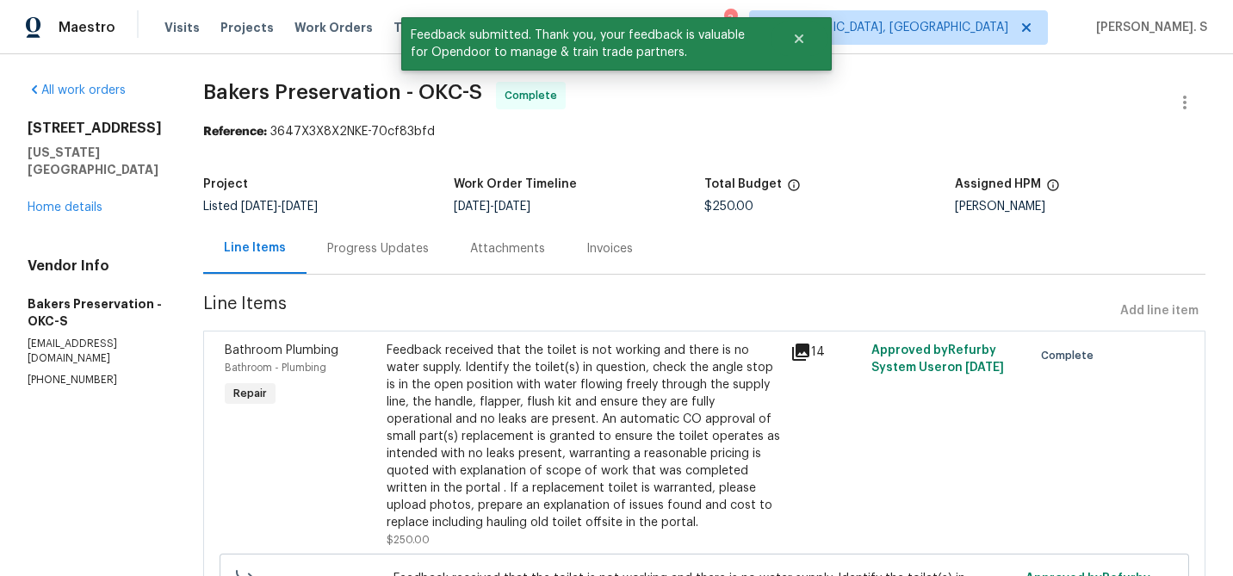
click at [374, 256] on div "Progress Updates" at bounding box center [378, 248] width 102 height 17
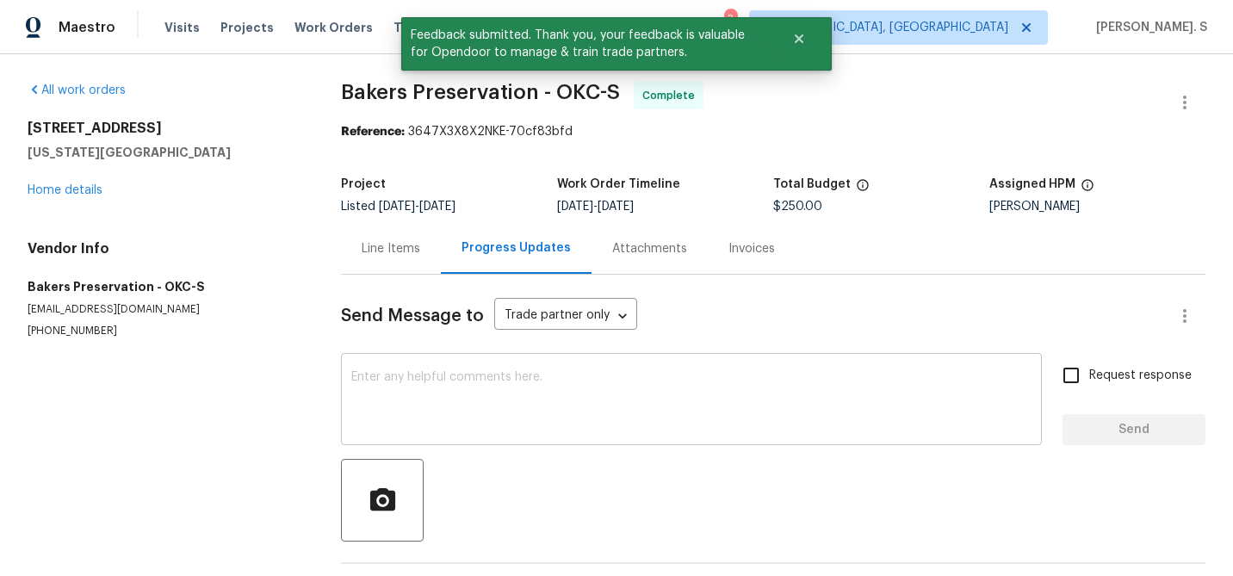
click at [422, 399] on textarea at bounding box center [691, 401] width 680 height 60
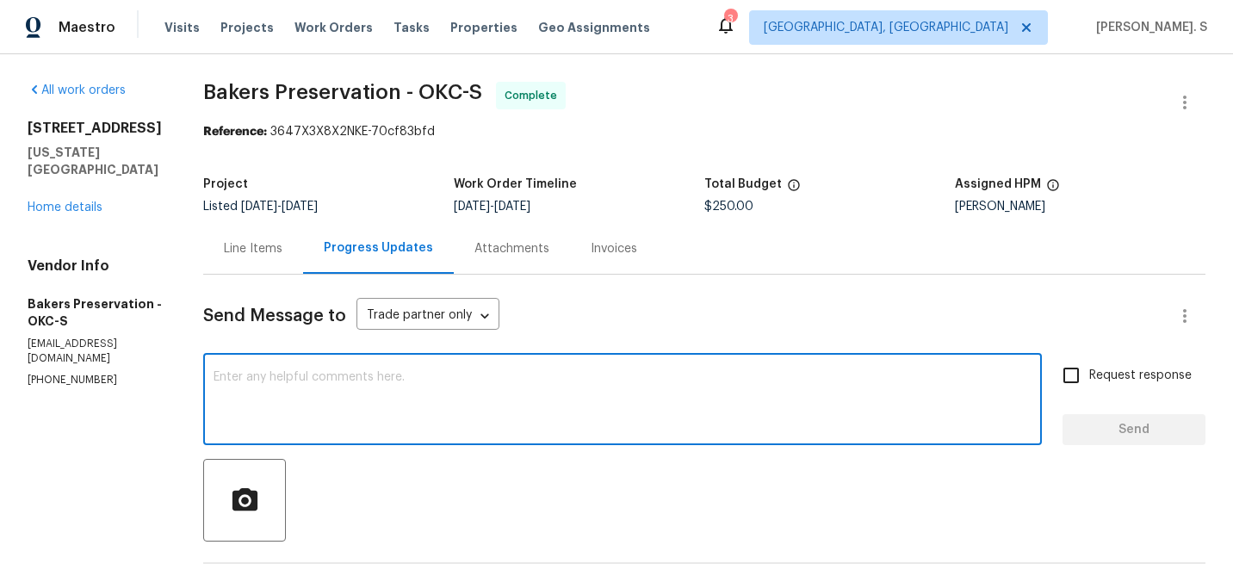
click at [422, 399] on textarea at bounding box center [622, 401] width 818 height 60
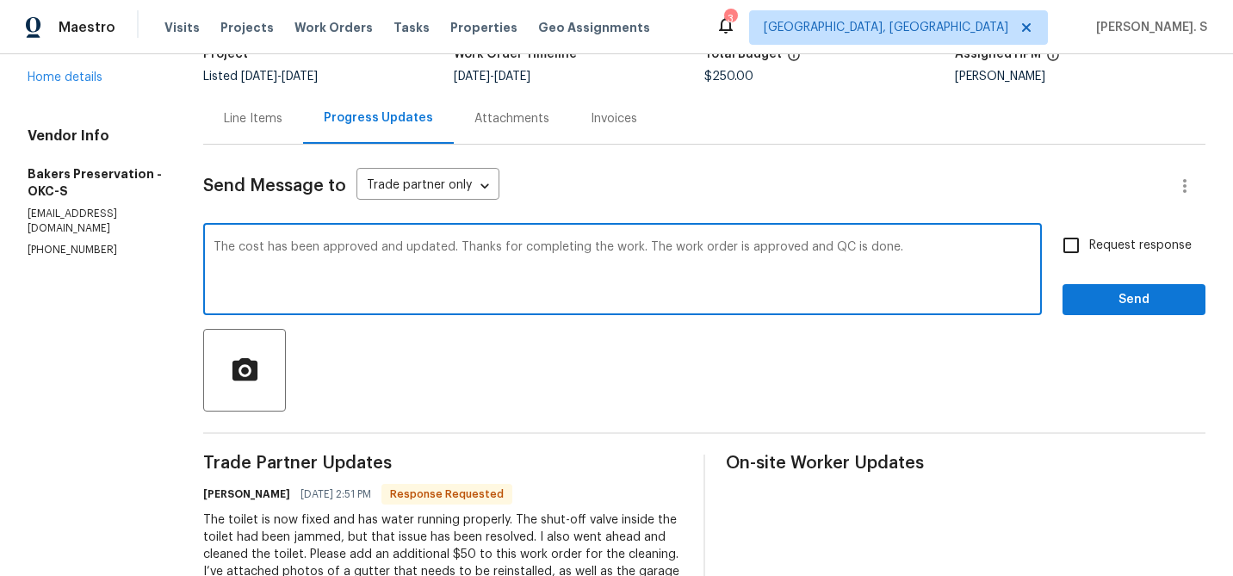
scroll to position [256, 0]
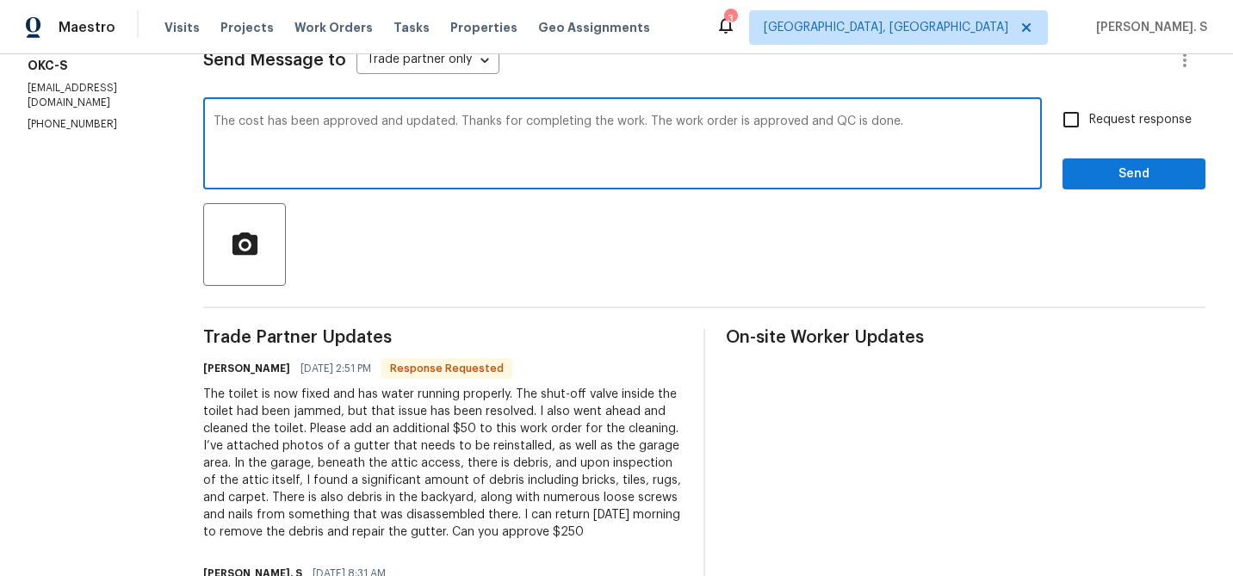
type textarea "The cost has been approved and updated. Thanks for completing the work. The wor…"
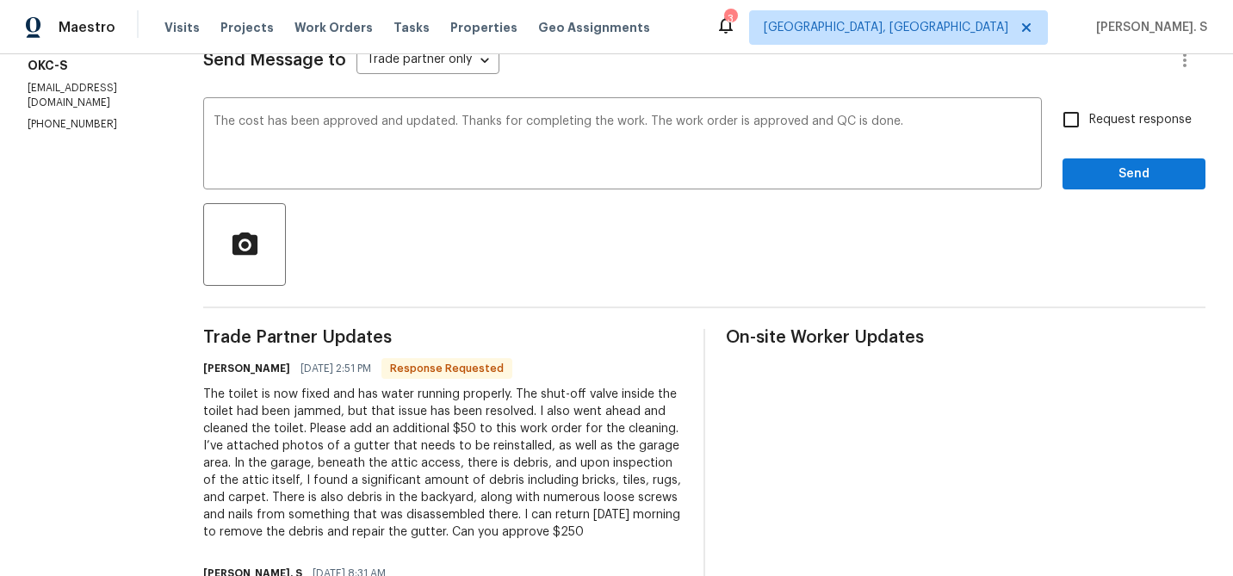
drag, startPoint x: 222, startPoint y: 392, endPoint x: 660, endPoint y: 527, distance: 458.5
click at [660, 527] on div "All work orders 8113 Wilshire Ridge Dr Oklahoma City, OK 73132 Home details Ven…" at bounding box center [616, 516] width 1233 height 1434
copy div "The toilet is now fixed and has water running properly. The shut-off valve insi…"
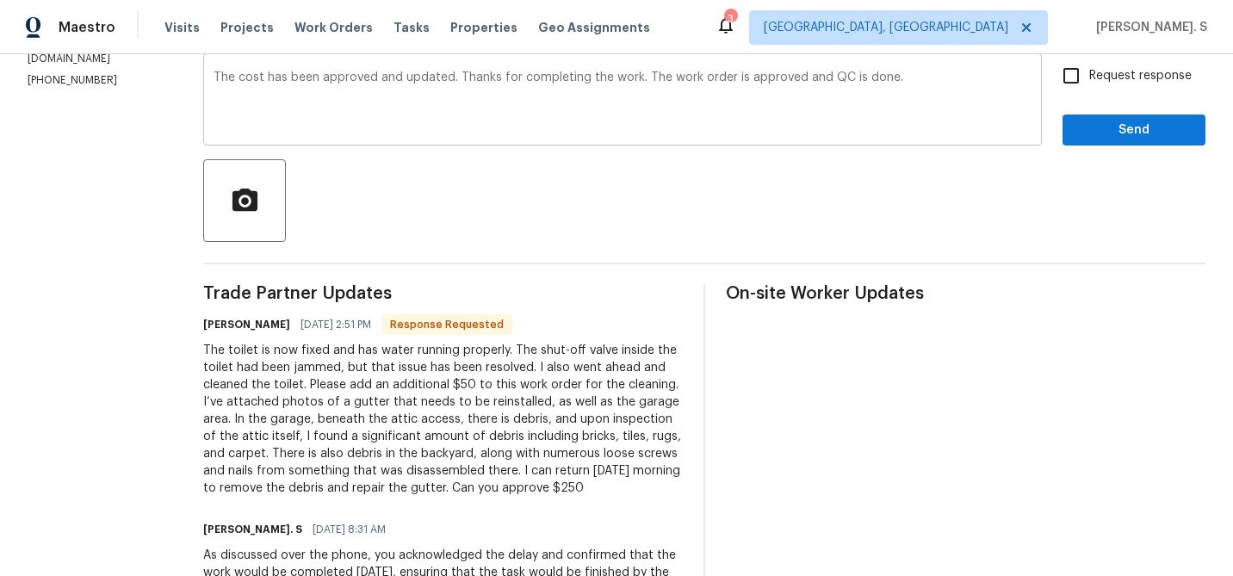
scroll to position [125, 0]
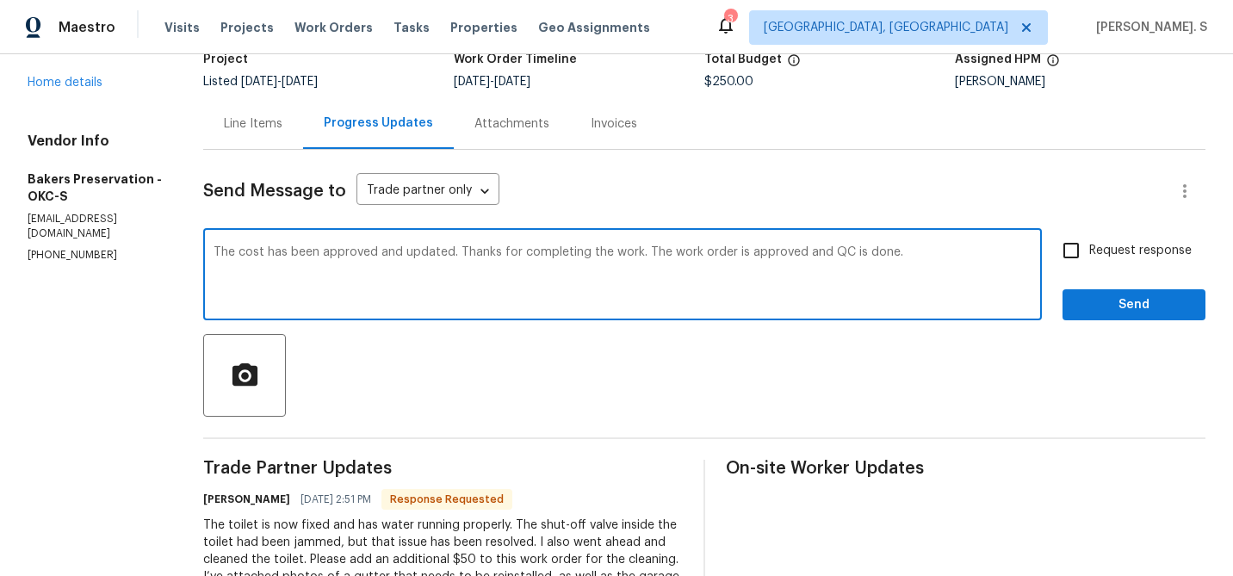
drag, startPoint x: 242, startPoint y: 248, endPoint x: 1065, endPoint y: 248, distance: 822.9
click at [1065, 248] on div "The cost has been approved and updated. Thanks for completing the work. The wor…" at bounding box center [704, 276] width 1002 height 88
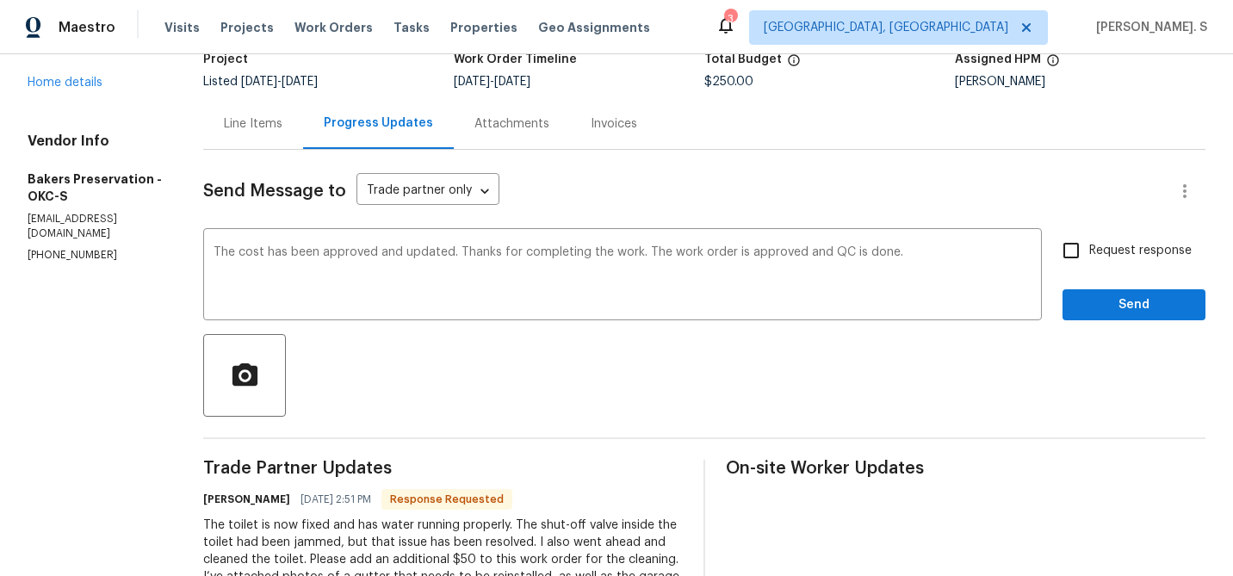
click at [1094, 248] on span "Request response" at bounding box center [1140, 251] width 102 height 18
click at [1089, 248] on input "Request response" at bounding box center [1071, 250] width 36 height 36
checkbox input "true"
click at [1091, 296] on span "Send" at bounding box center [1133, 305] width 115 height 22
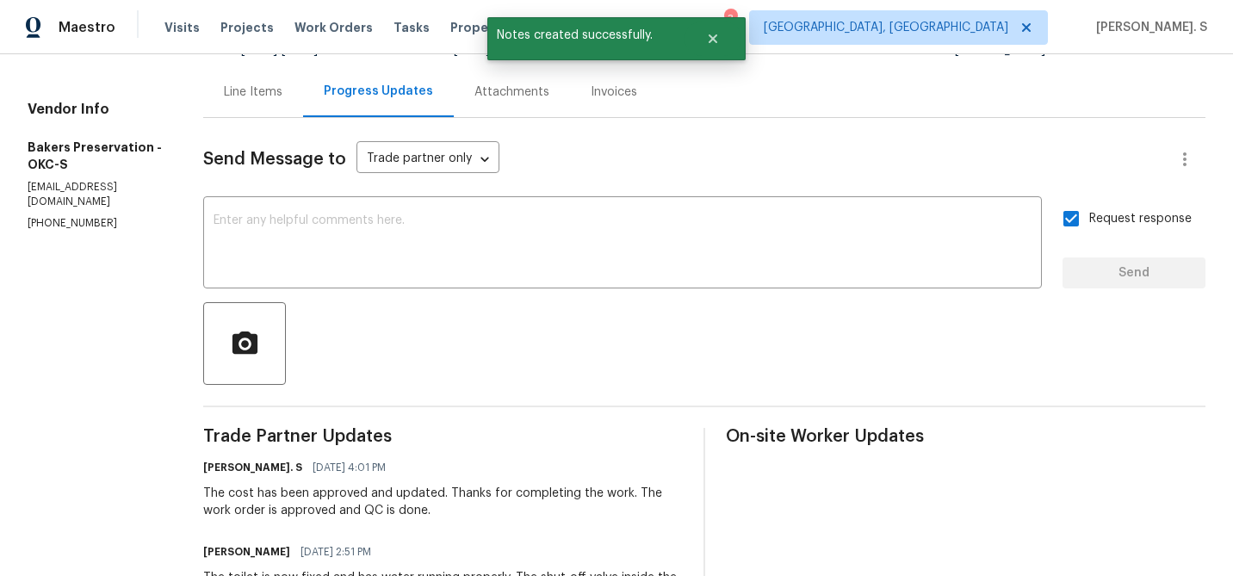
scroll to position [208, 0]
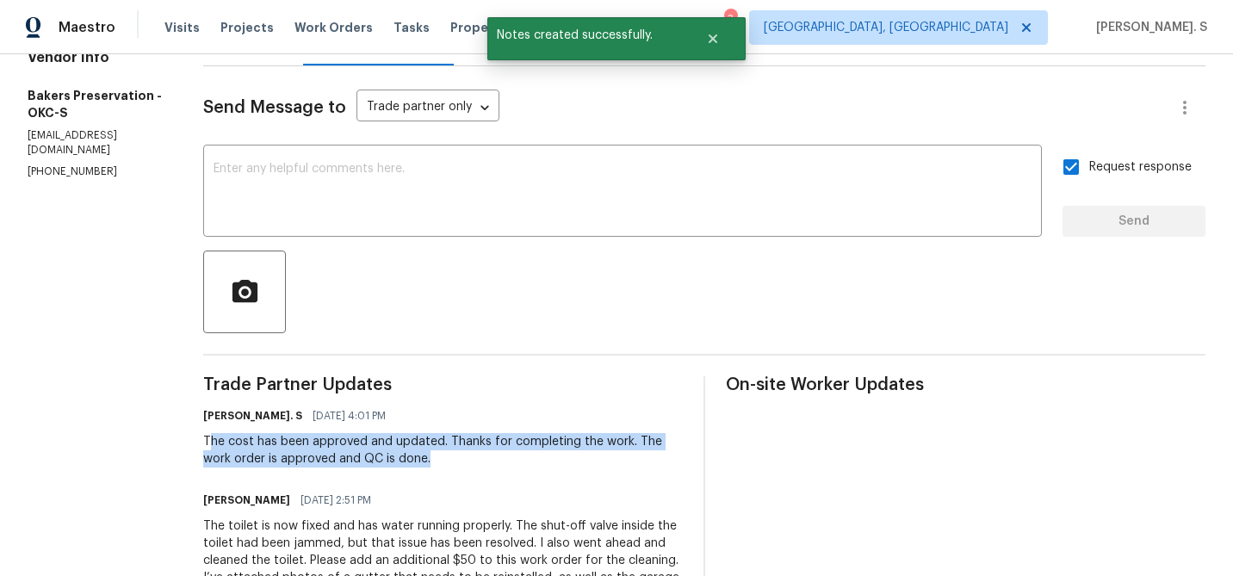
drag, startPoint x: 232, startPoint y: 442, endPoint x: 473, endPoint y: 463, distance: 241.1
click at [473, 463] on div "The cost has been approved and updated. Thanks for completing the work. The wor…" at bounding box center [442, 450] width 479 height 34
copy div "he cost has been approved and updated. Thanks for completing the work. The work…"
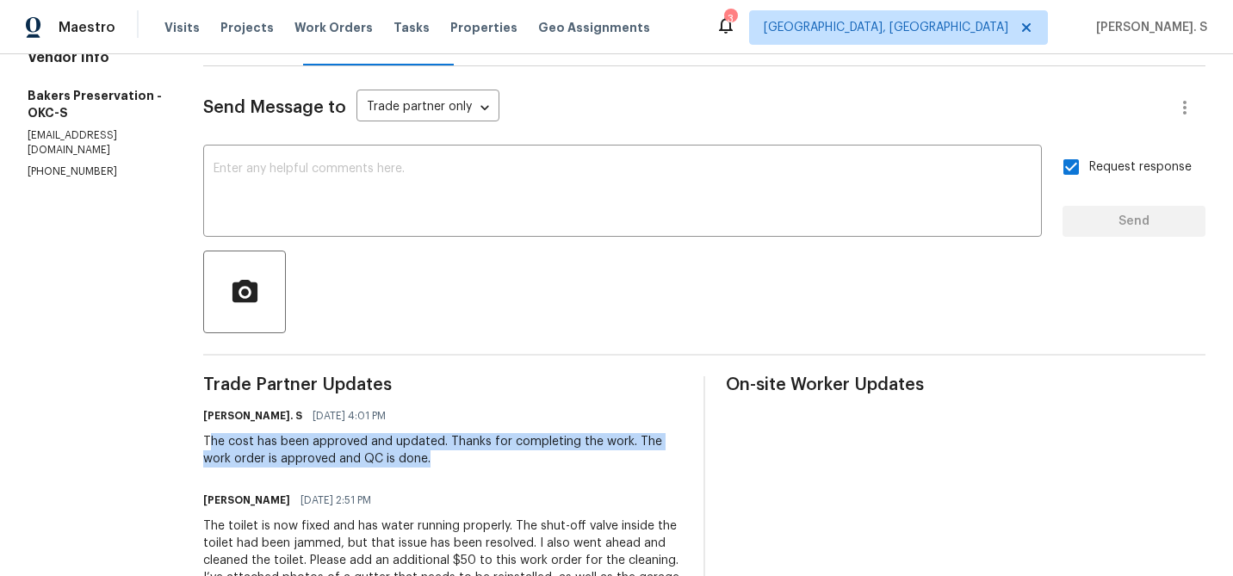
scroll to position [0, 0]
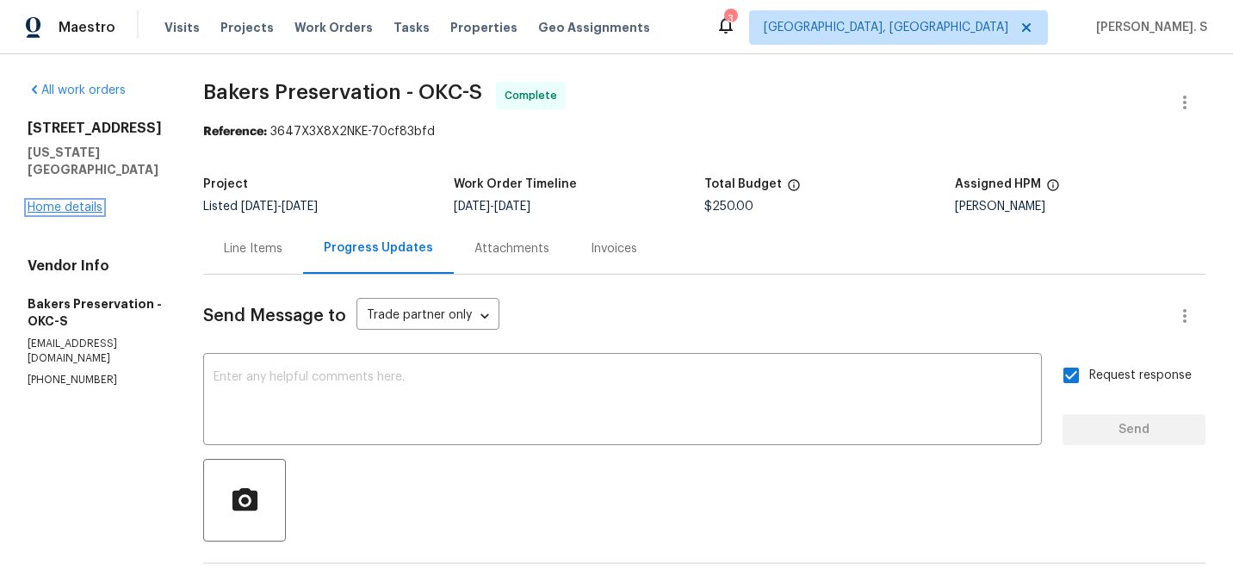
click at [76, 201] on link "Home details" at bounding box center [65, 207] width 75 height 12
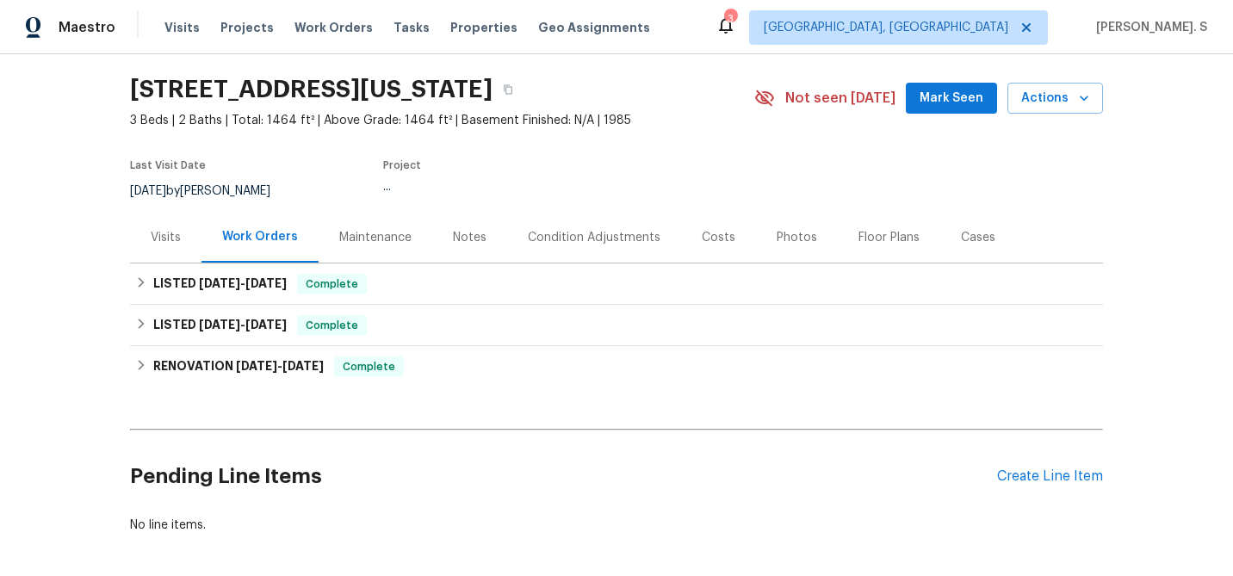
scroll to position [124, 0]
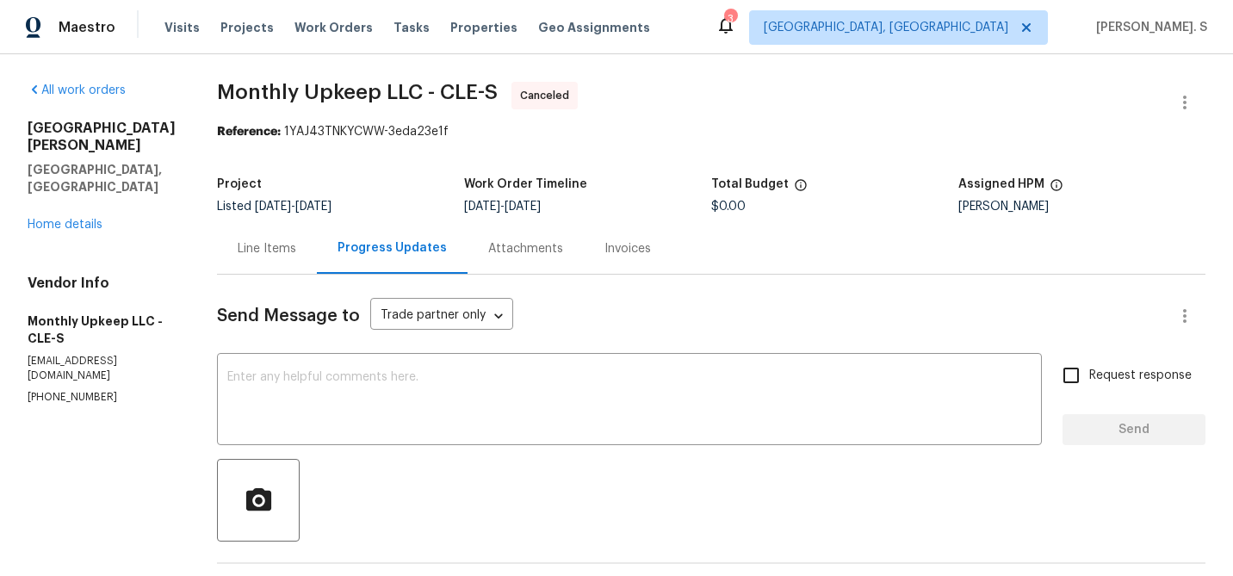
click at [70, 197] on div "[STREET_ADDRESS][PERSON_NAME][PERSON_NAME] Home details" at bounding box center [102, 177] width 148 height 114
click at [40, 219] on link "Home details" at bounding box center [65, 225] width 75 height 12
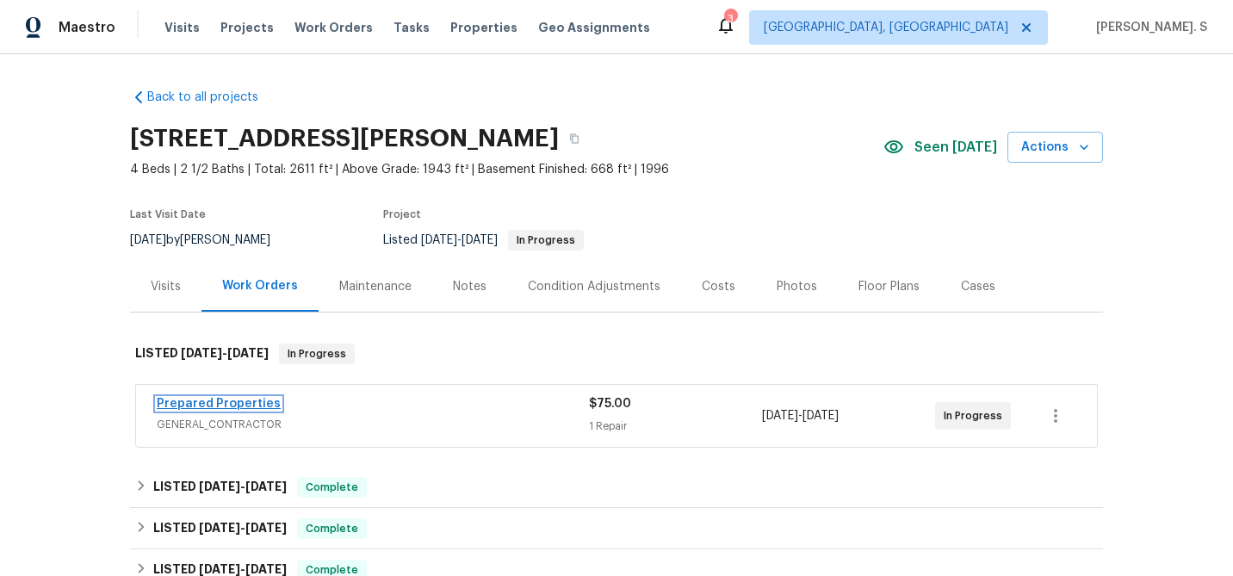
click at [252, 402] on link "Prepared Properties" at bounding box center [219, 404] width 124 height 12
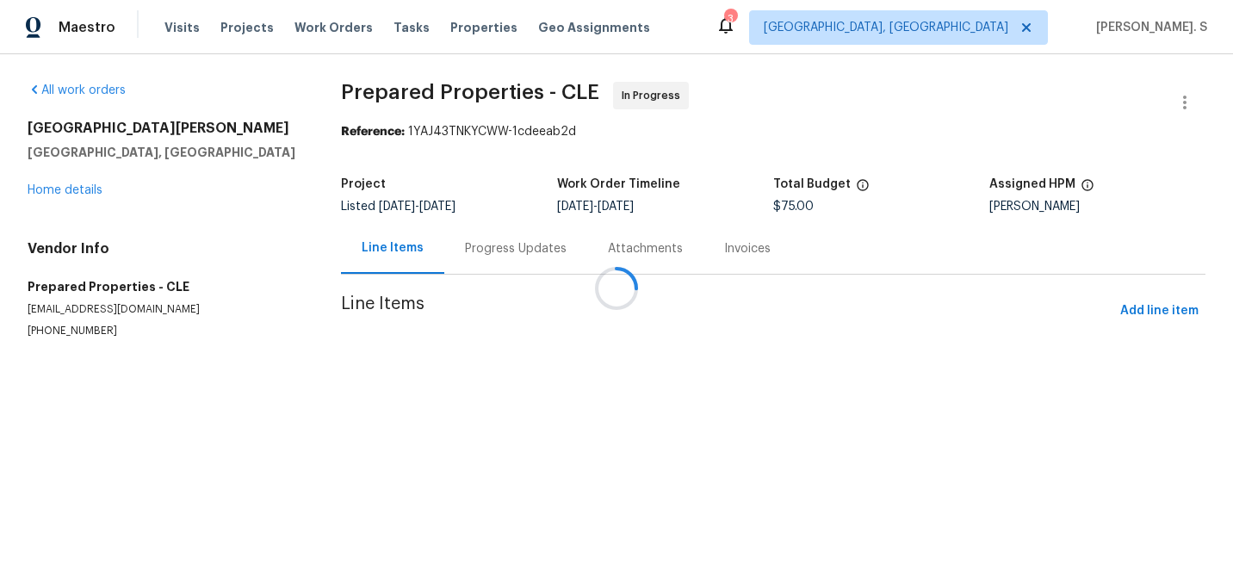
click at [454, 277] on section "Prepared Properties - CLE In Progress Reference: 1YAJ43TNKYCWW-1cdeeab2d Projec…" at bounding box center [773, 231] width 864 height 298
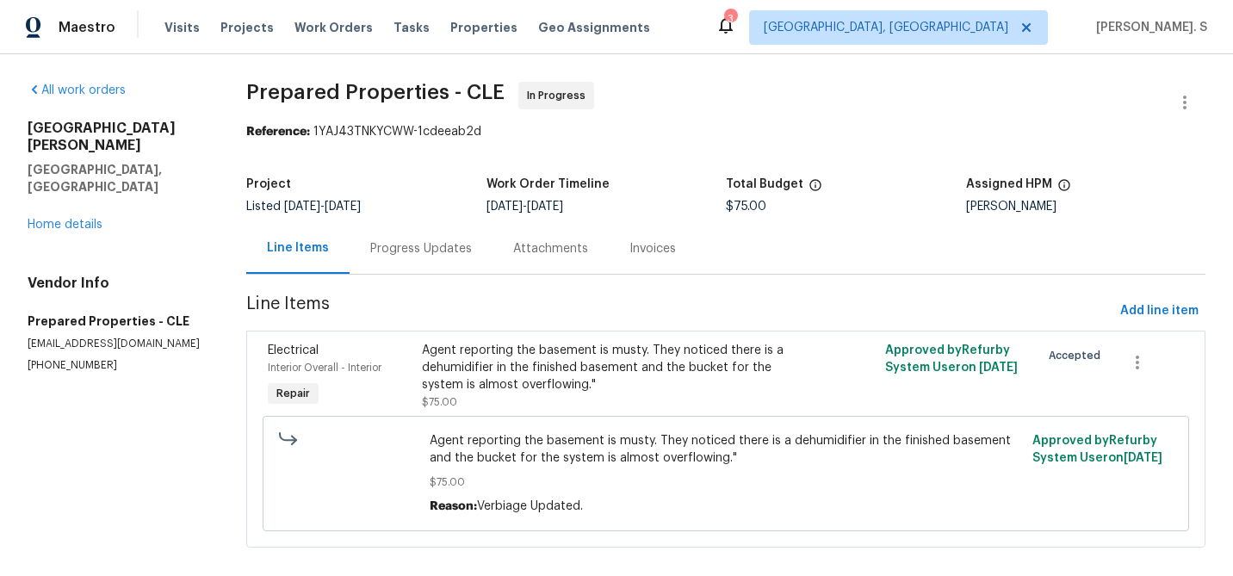
click at [471, 266] on div "Progress Updates" at bounding box center [420, 248] width 143 height 51
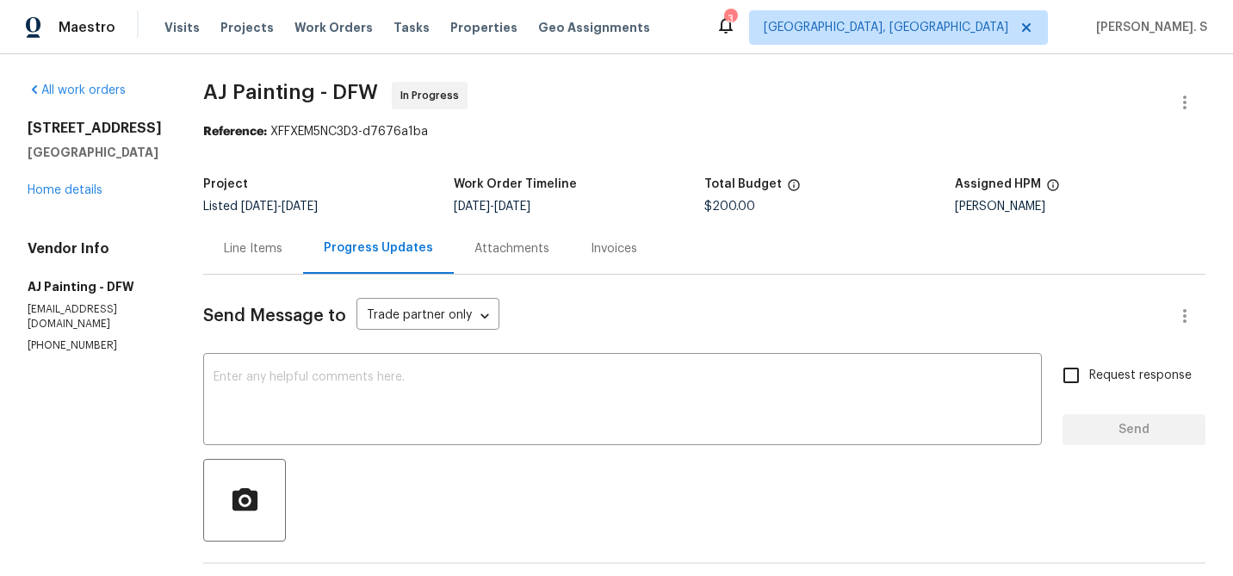
click at [83, 197] on div "2712 Raintree Dr Plano, TX 75074 Home details" at bounding box center [95, 159] width 134 height 79
click at [63, 194] on link "Home details" at bounding box center [65, 190] width 75 height 12
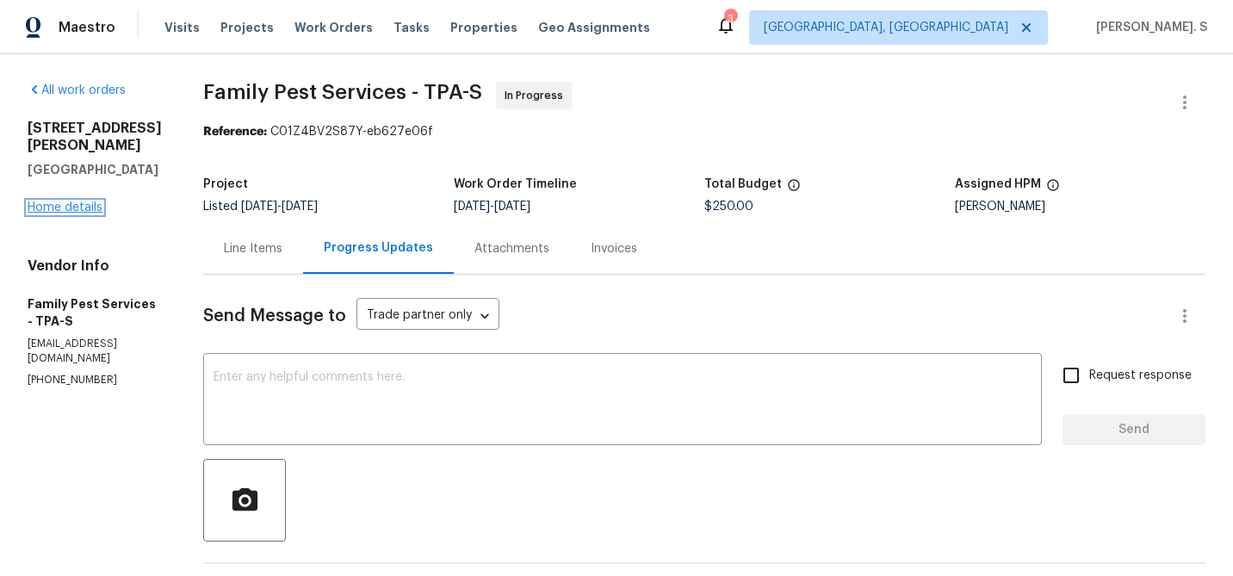
click at [72, 201] on link "Home details" at bounding box center [65, 207] width 75 height 12
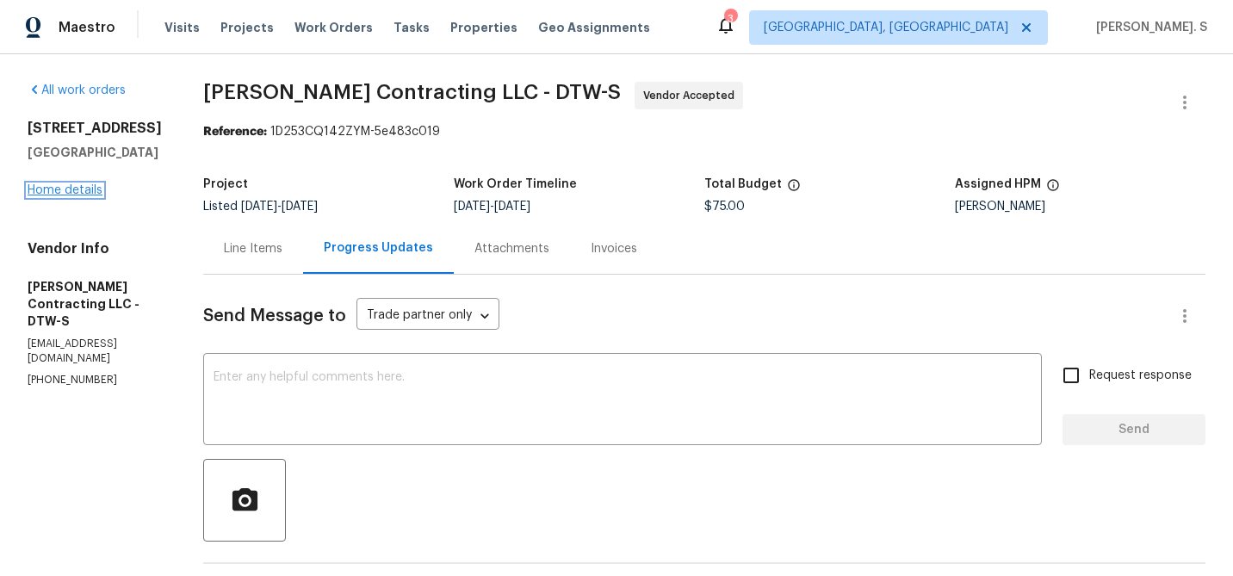
click at [41, 190] on link "Home details" at bounding box center [65, 190] width 75 height 12
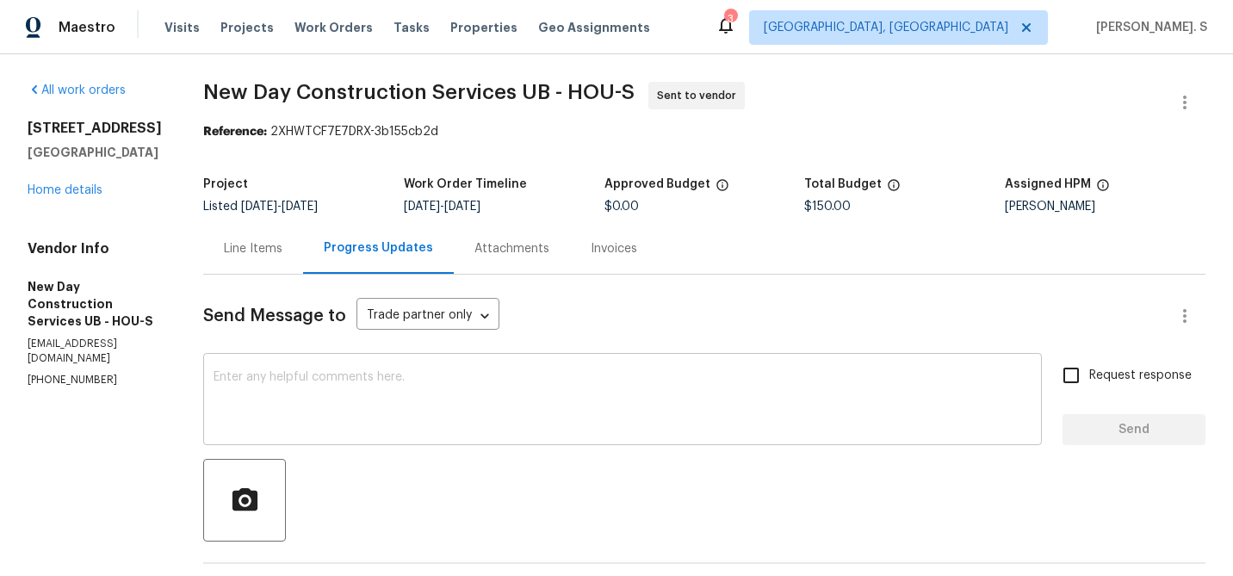
click at [473, 422] on textarea at bounding box center [622, 401] width 818 height 60
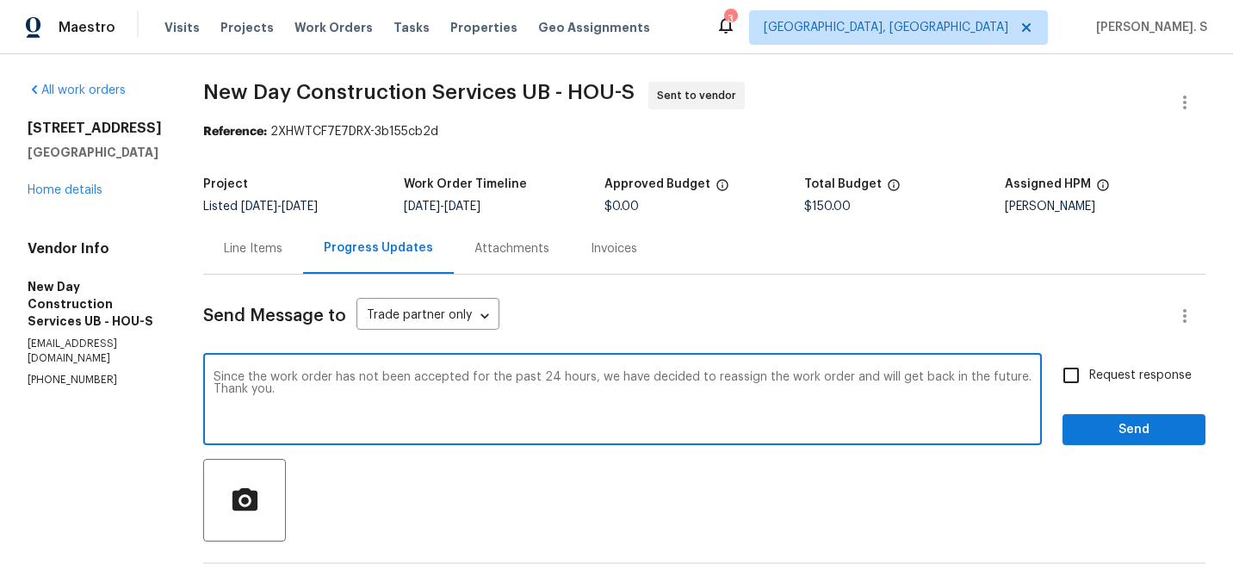
type textarea "Since the work order has not been accepted for the past 24 hours, we have decid…"
click at [1092, 361] on label "Request response" at bounding box center [1122, 375] width 139 height 36
click at [1089, 361] on input "Request response" at bounding box center [1071, 375] width 36 height 36
checkbox input "true"
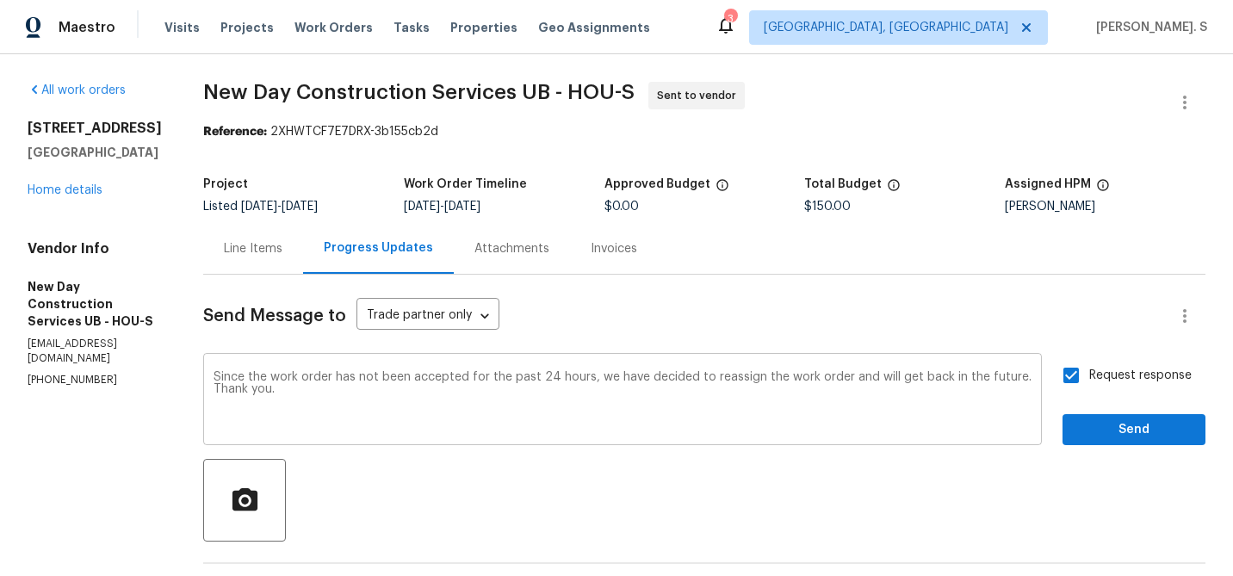
click at [790, 369] on div "Since the work order has not been accepted for the past 24 hours, we have decid…" at bounding box center [622, 401] width 838 height 88
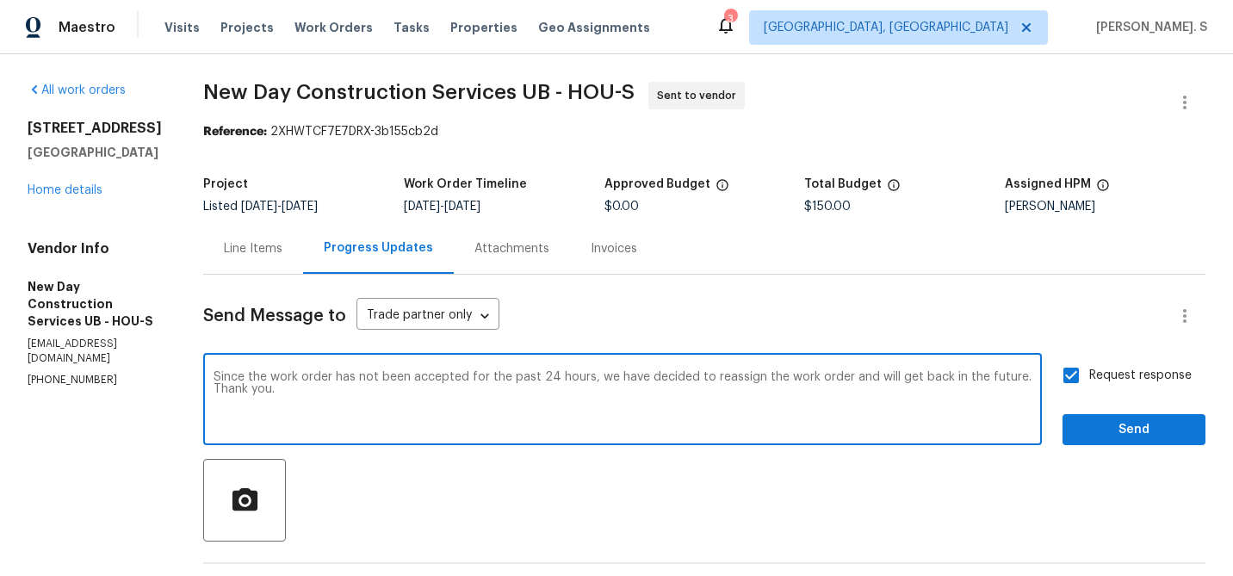
click at [790, 369] on div "Since the work order has not been accepted for the past 24 hours, we have decid…" at bounding box center [622, 401] width 838 height 88
click at [819, 376] on textarea "Since the work order has not been accepted for the past 24 hours, we have decid…" at bounding box center [622, 401] width 818 height 60
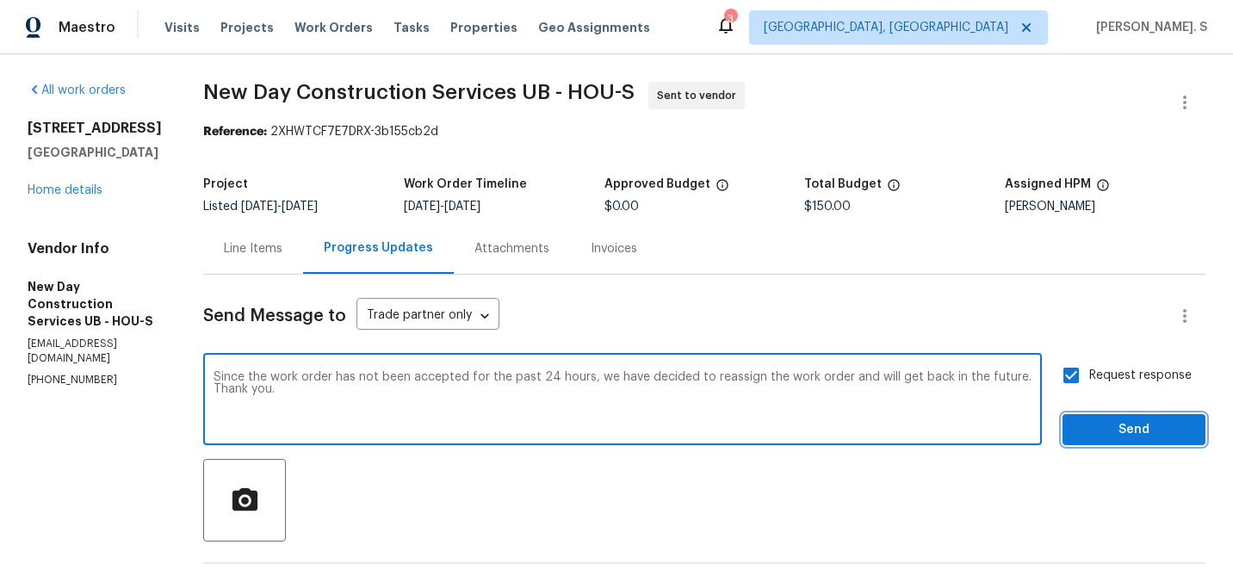
click at [1122, 430] on span "Send" at bounding box center [1133, 430] width 115 height 22
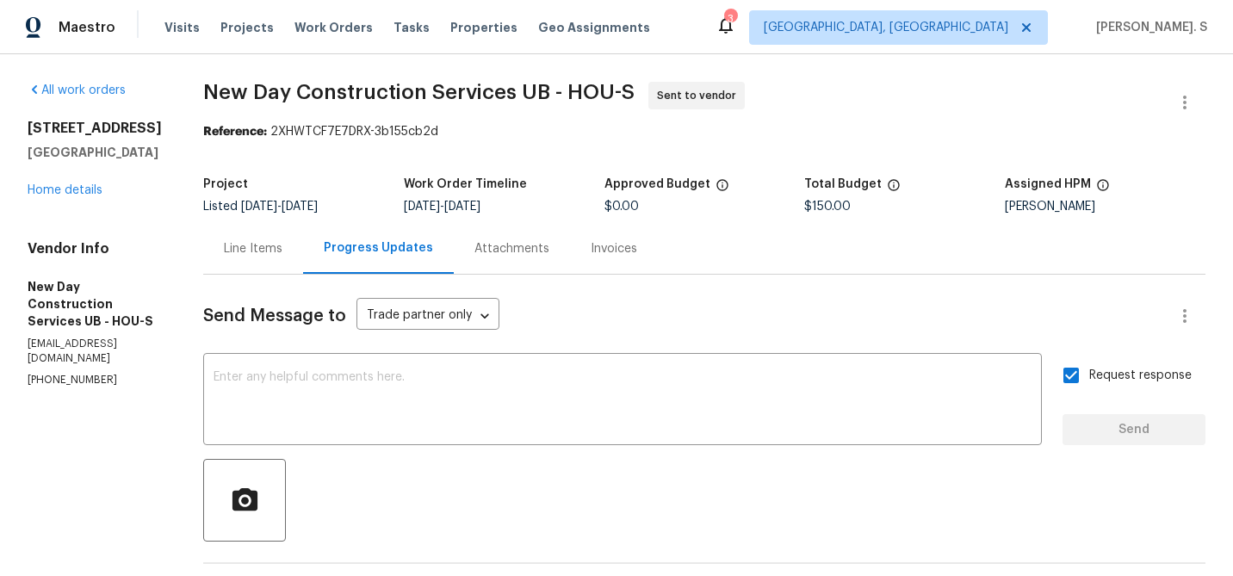
click at [387, 83] on span "New Day Construction Services UB - HOU-S" at bounding box center [418, 92] width 431 height 21
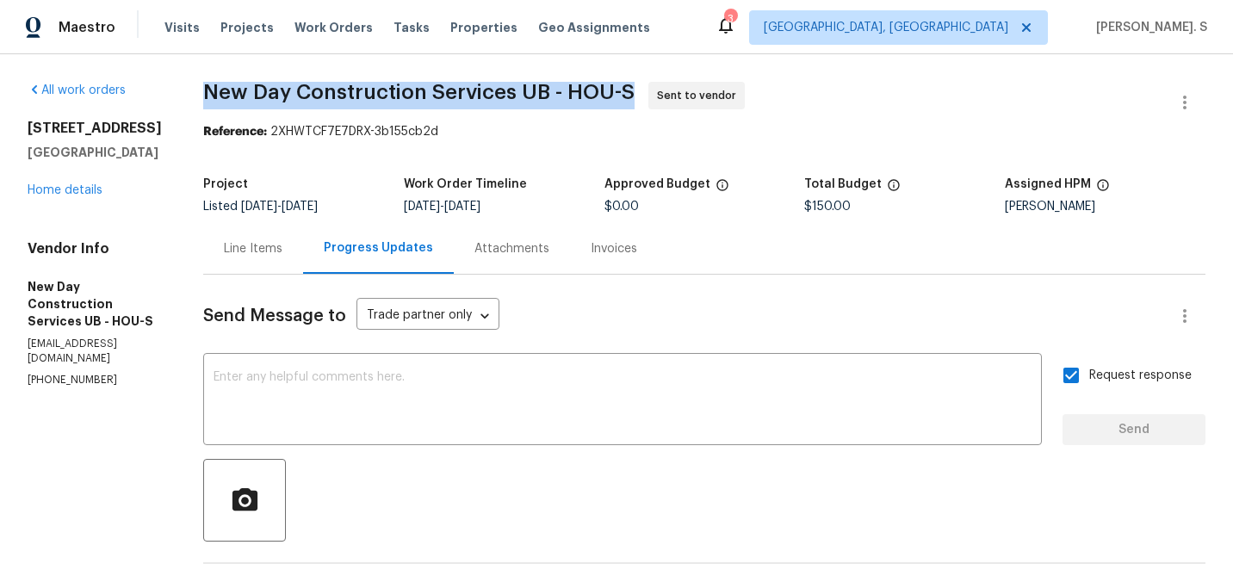
copy span "New Day Construction Services UB - HOU-S"
click at [1172, 96] on button "button" at bounding box center [1184, 102] width 41 height 41
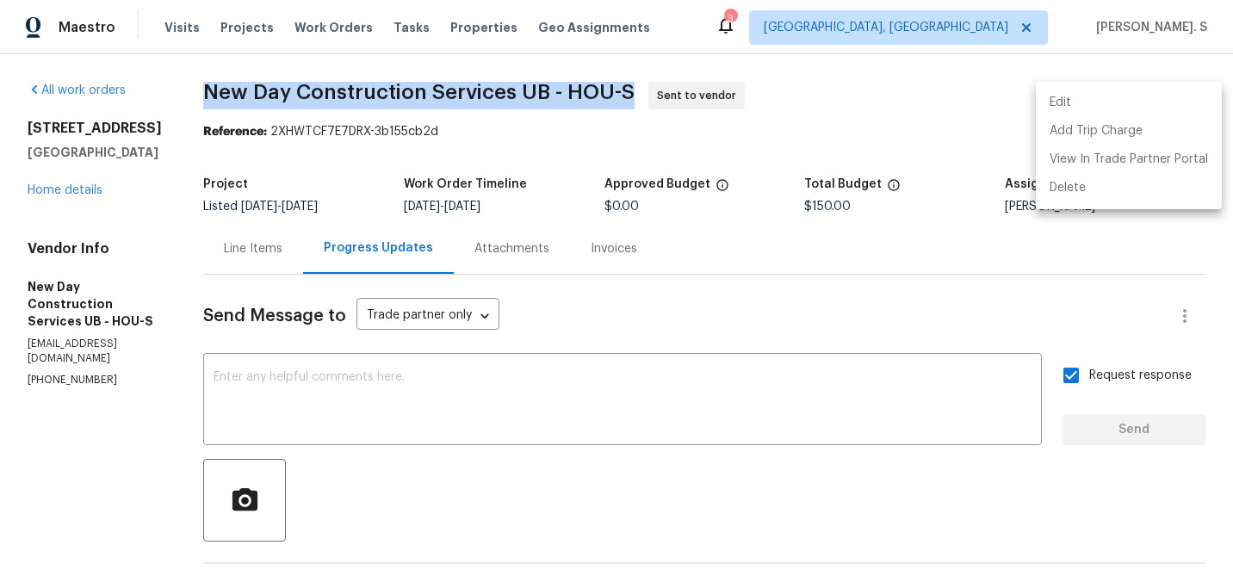
click at [1111, 90] on li "Edit" at bounding box center [1129, 103] width 186 height 28
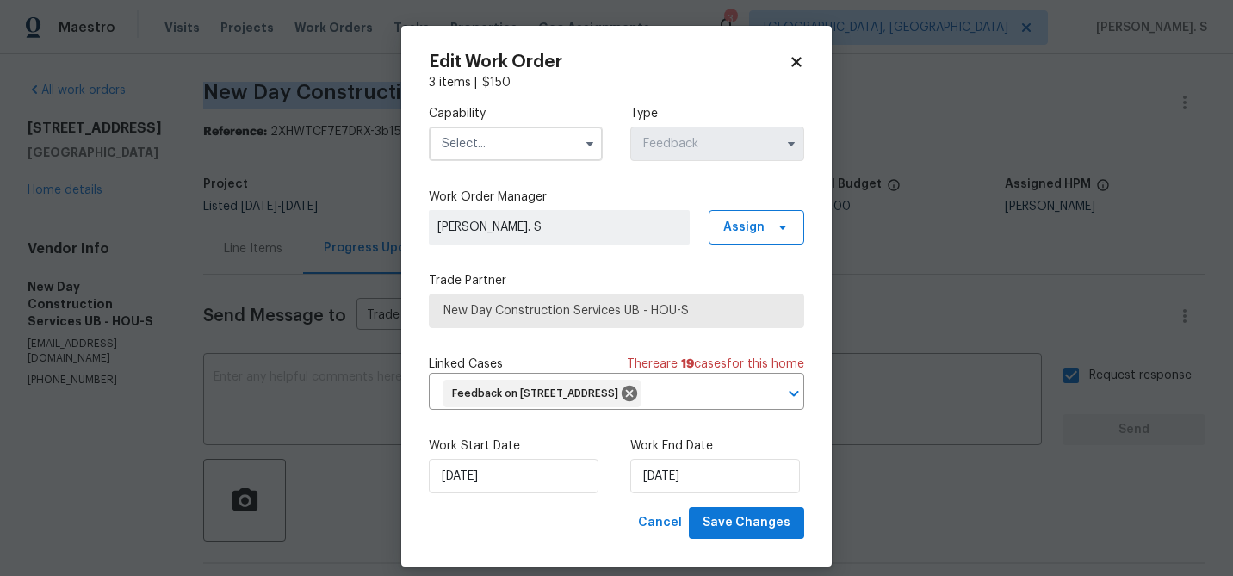
click at [530, 153] on input "text" at bounding box center [516, 144] width 174 height 34
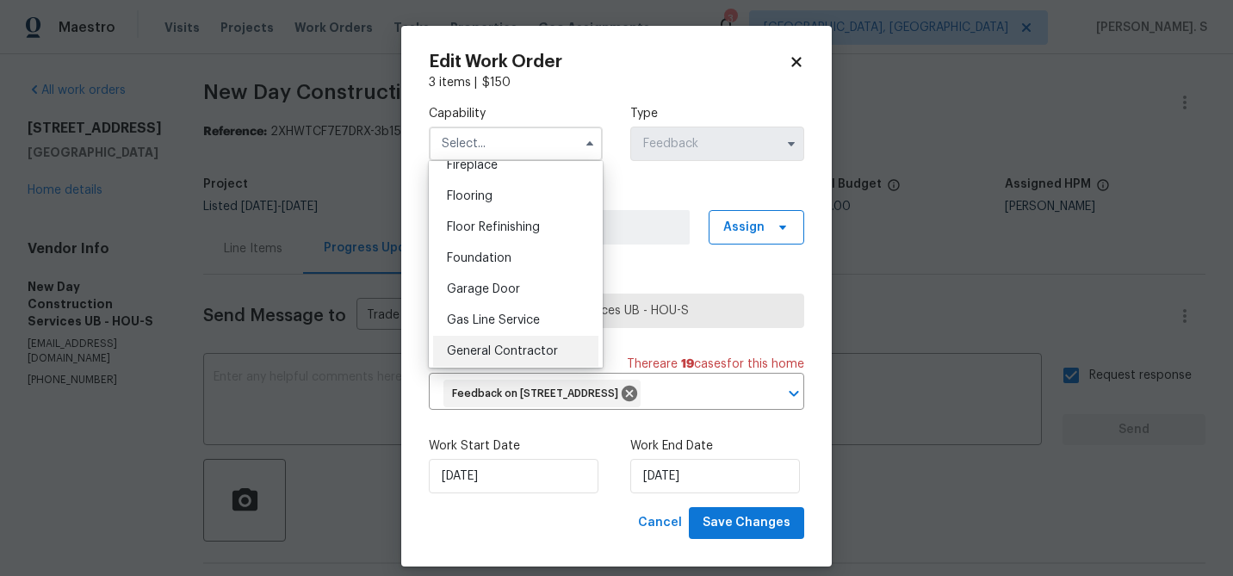
click at [511, 340] on div "General Contractor" at bounding box center [515, 351] width 165 height 31
type input "General Contractor"
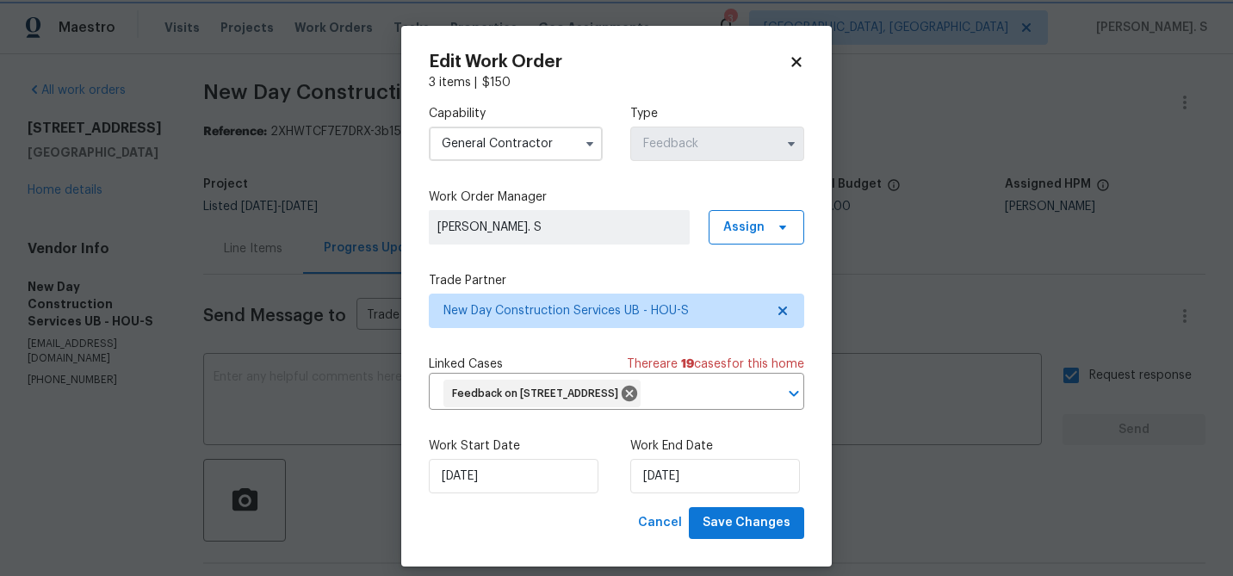
scroll to position [687, 0]
click at [787, 305] on icon at bounding box center [783, 311] width 14 height 14
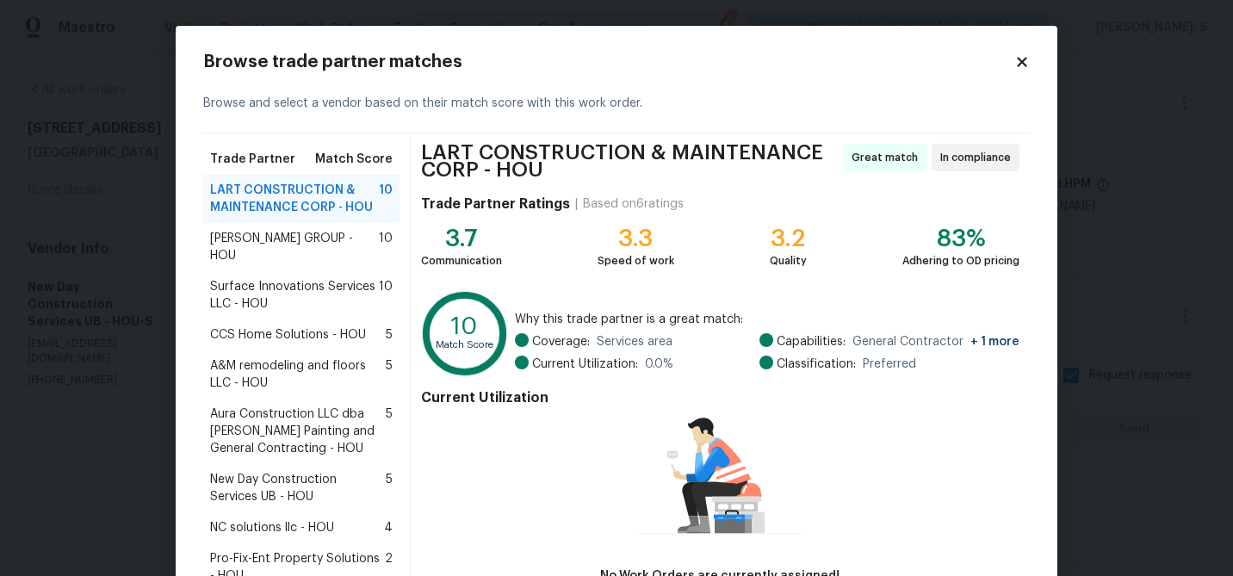
scroll to position [155, 0]
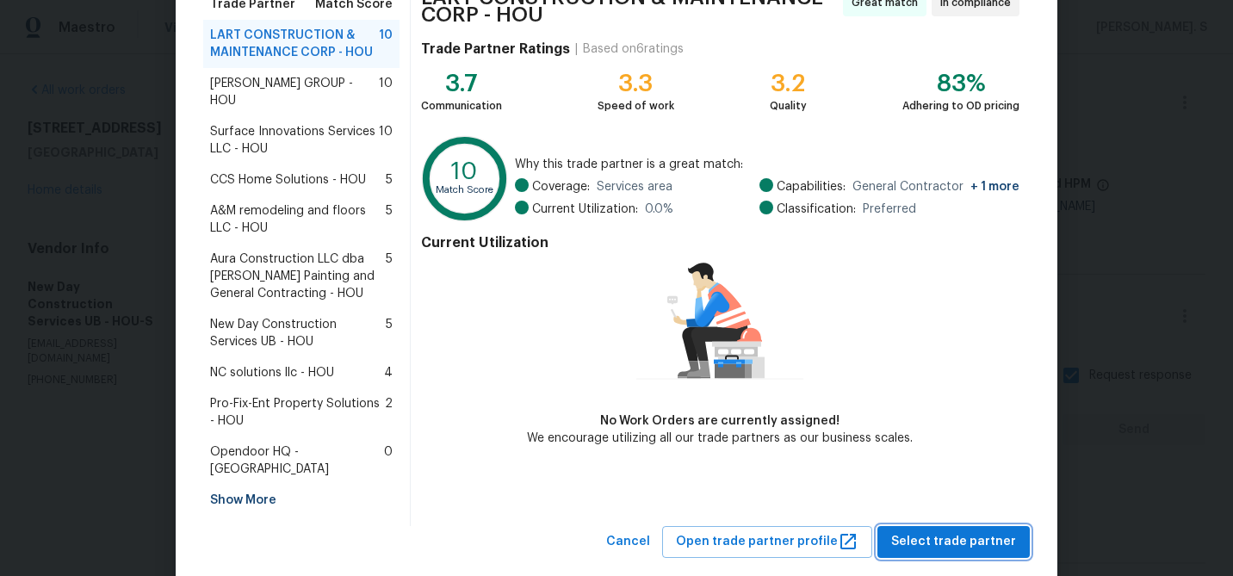
click at [980, 531] on span "Select trade partner" at bounding box center [953, 542] width 125 height 22
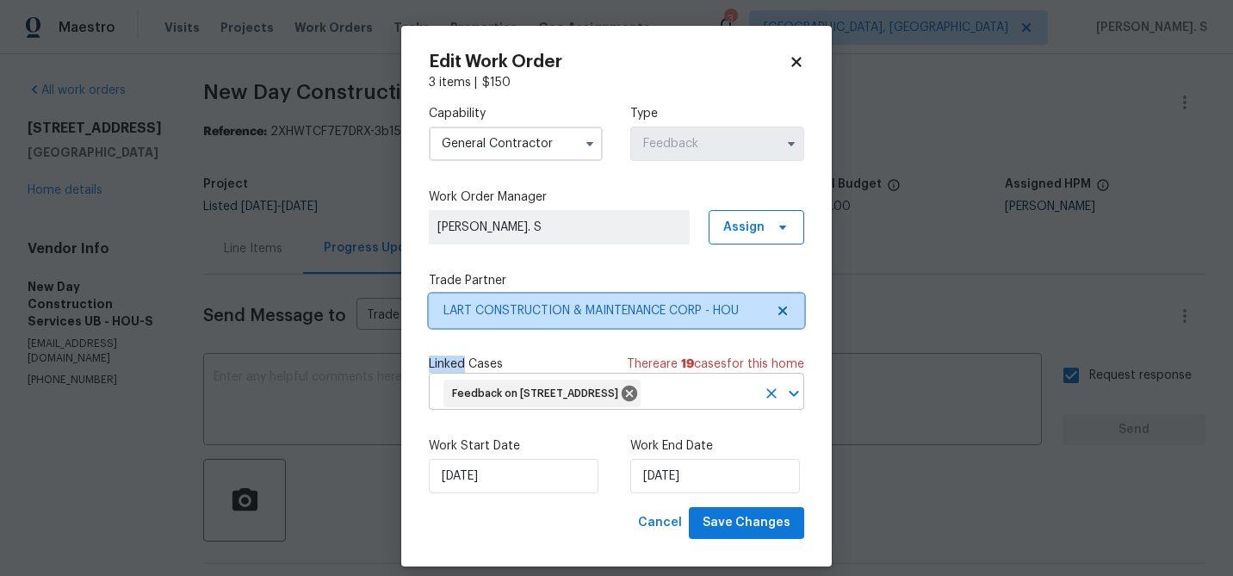
scroll to position [0, 0]
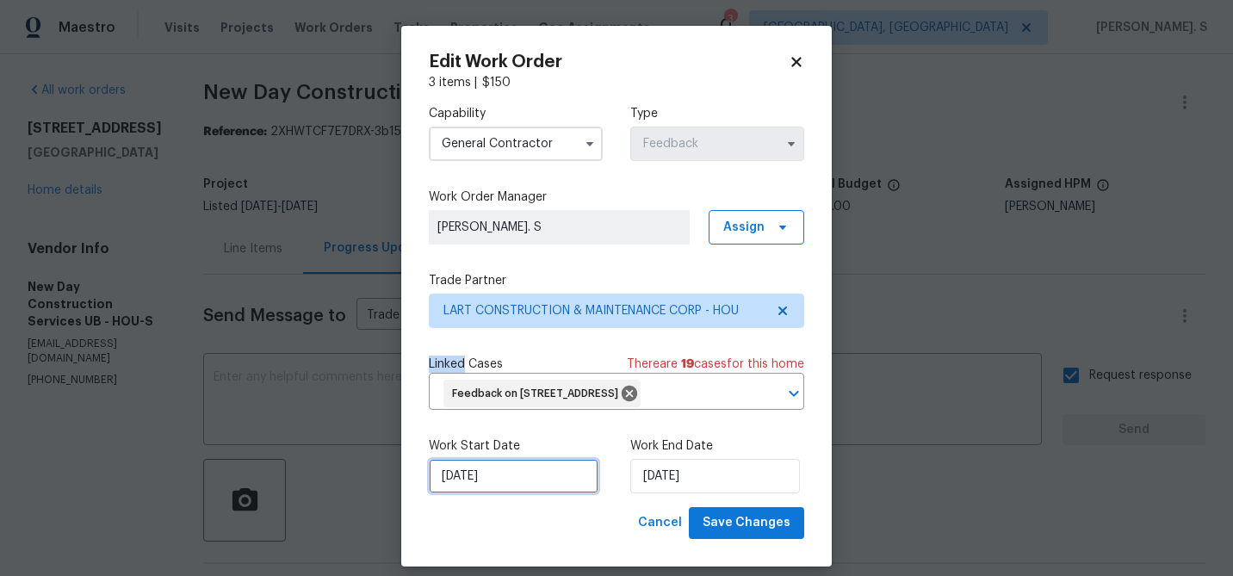
click at [528, 493] on input "9/29/2025" at bounding box center [514, 476] width 170 height 34
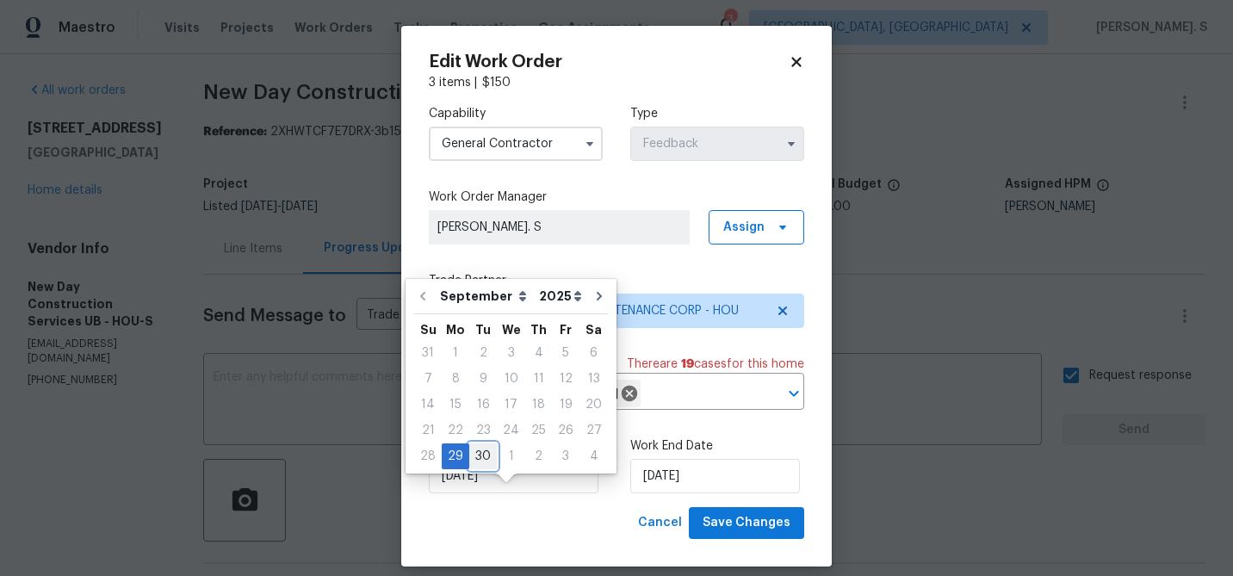
click at [484, 457] on div "30" at bounding box center [483, 456] width 28 height 24
type input "[DATE]"
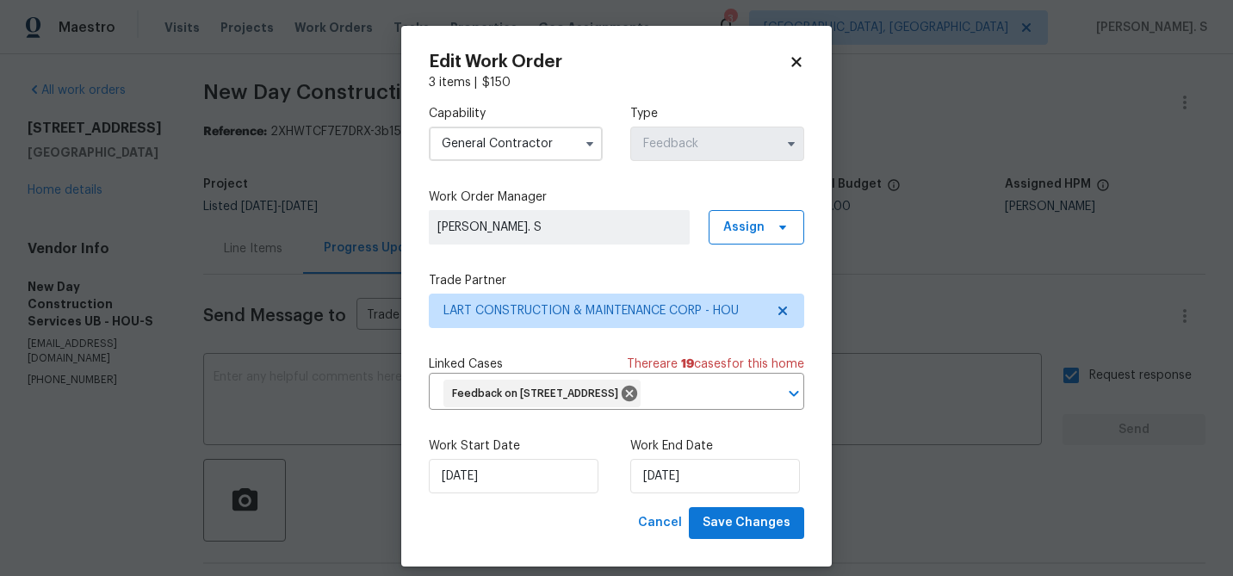
click at [677, 484] on div "Work End Date 10/1/2025" at bounding box center [717, 465] width 174 height 56
click at [673, 493] on input "10/1/2025" at bounding box center [715, 476] width 170 height 34
select select "9"
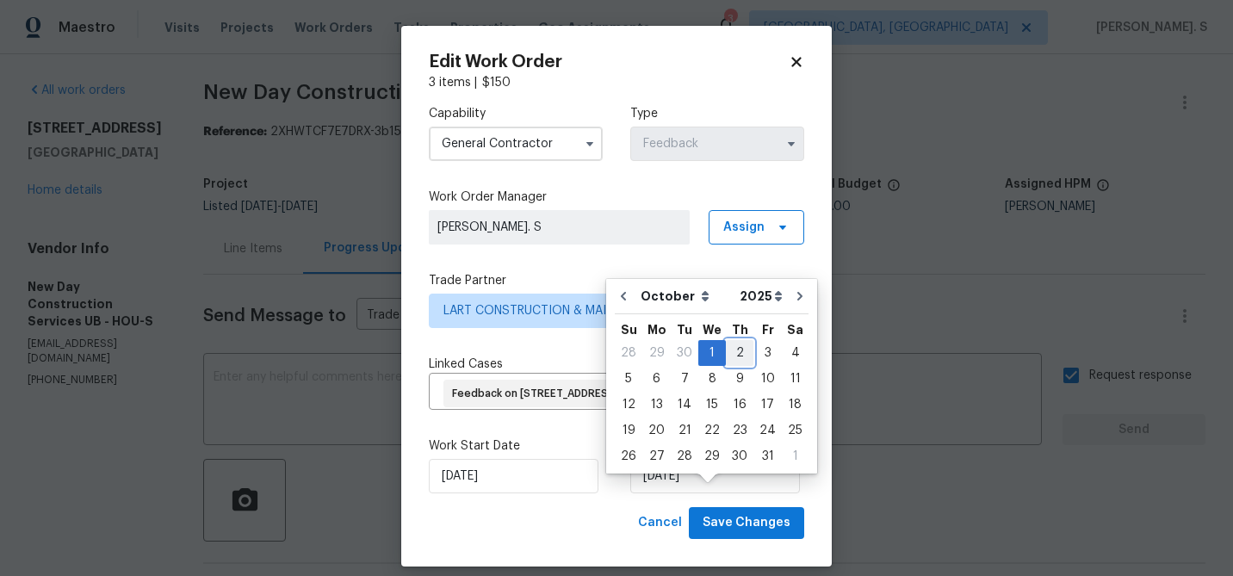
click at [733, 358] on div "2" at bounding box center [740, 353] width 28 height 24
type input "[DATE]"
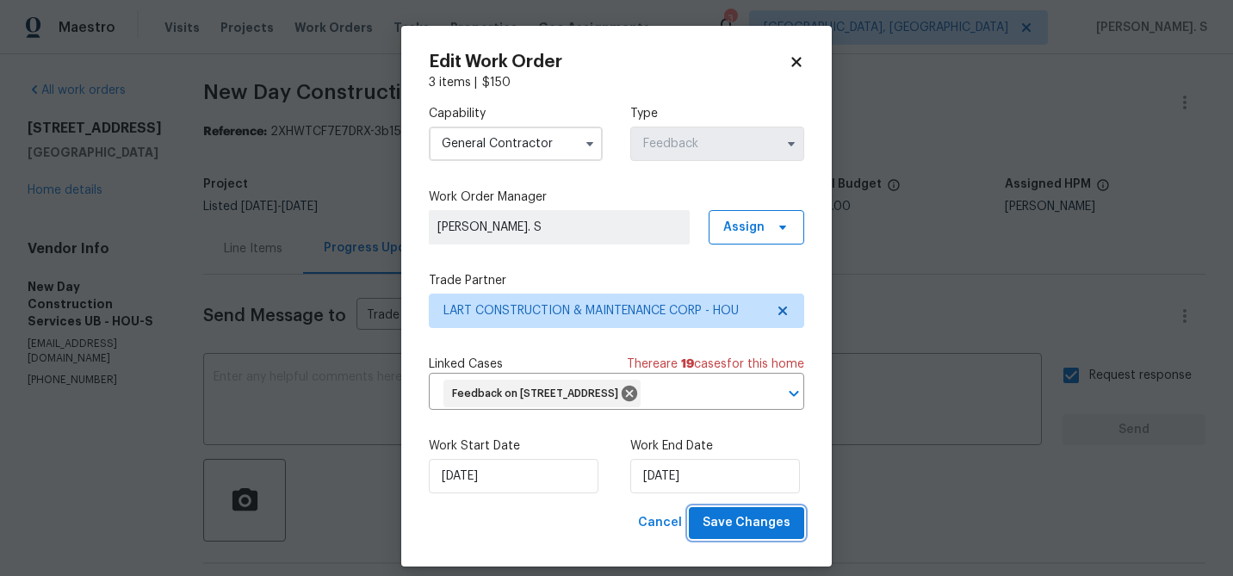
click at [733, 534] on span "Save Changes" at bounding box center [746, 523] width 88 height 22
click at [64, 207] on body "Maestro Visits Projects Work Orders Tasks Properties Geo Assignments 3 Albuquer…" at bounding box center [616, 288] width 1233 height 576
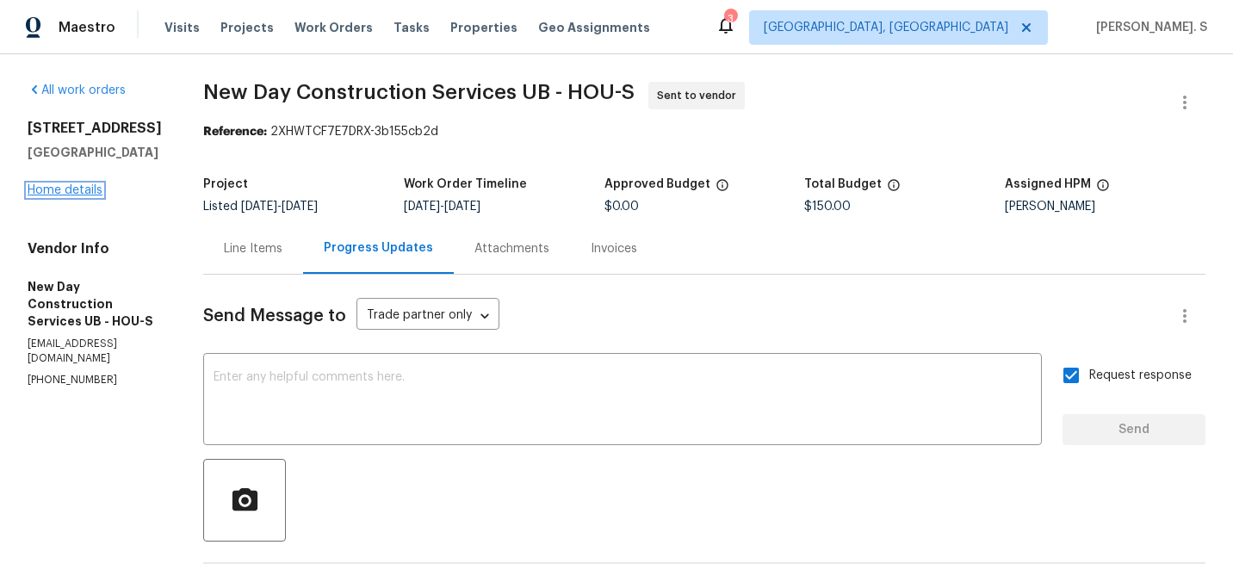
click at [61, 187] on link "Home details" at bounding box center [65, 190] width 75 height 12
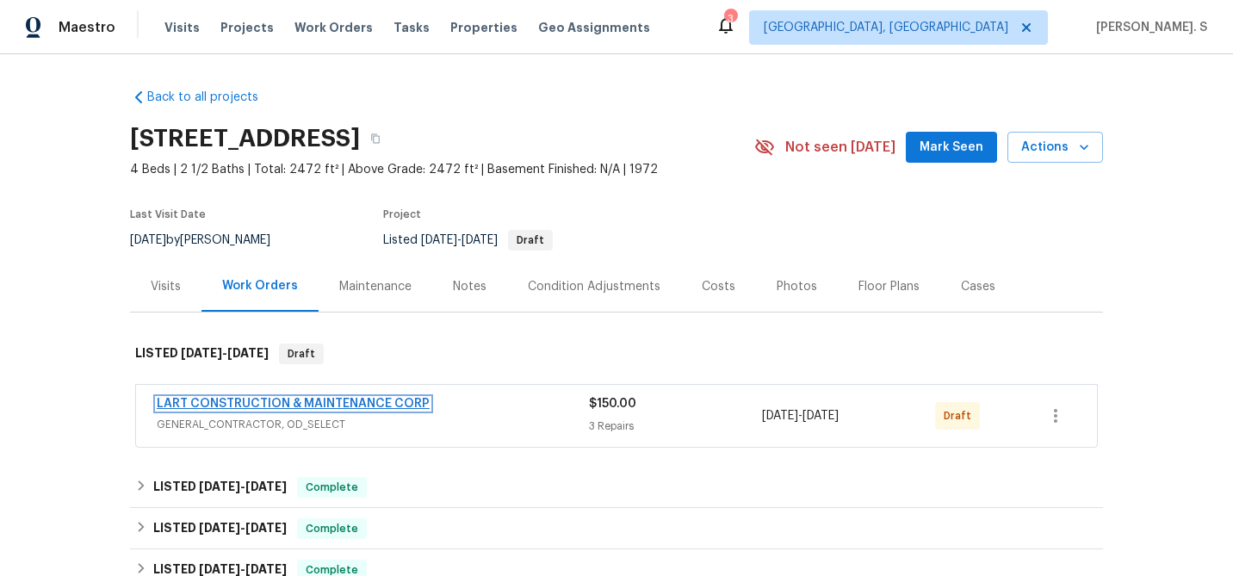
click at [325, 407] on link "LART CONSTRUCTION & MAINTENANCE CORP" at bounding box center [293, 404] width 273 height 12
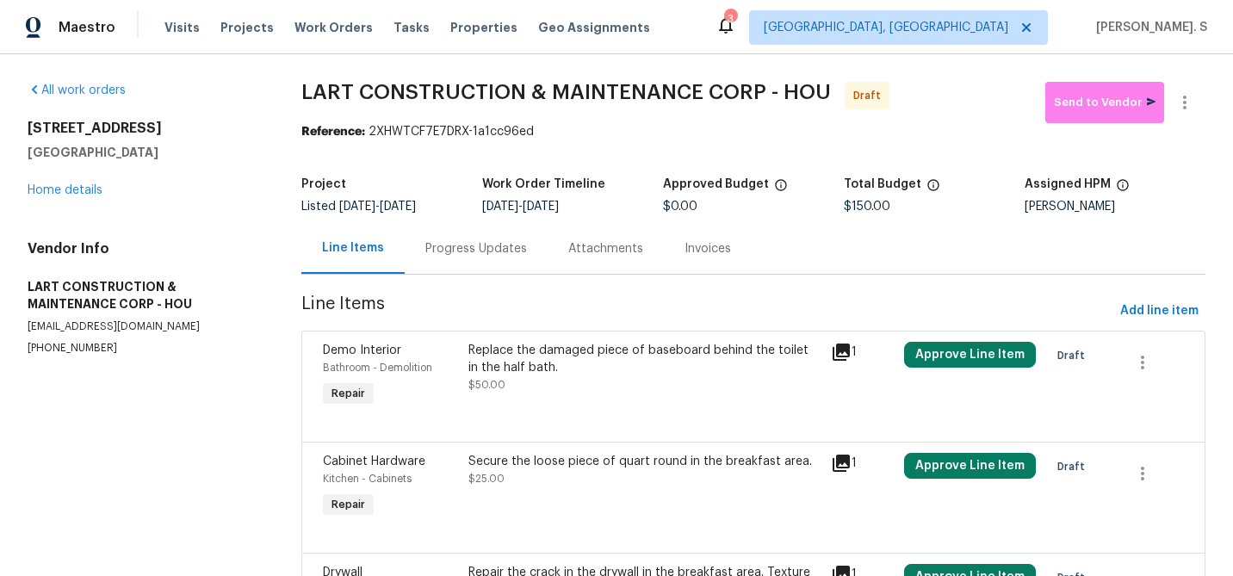
click at [505, 383] on span "$50.00" at bounding box center [486, 385] width 37 height 10
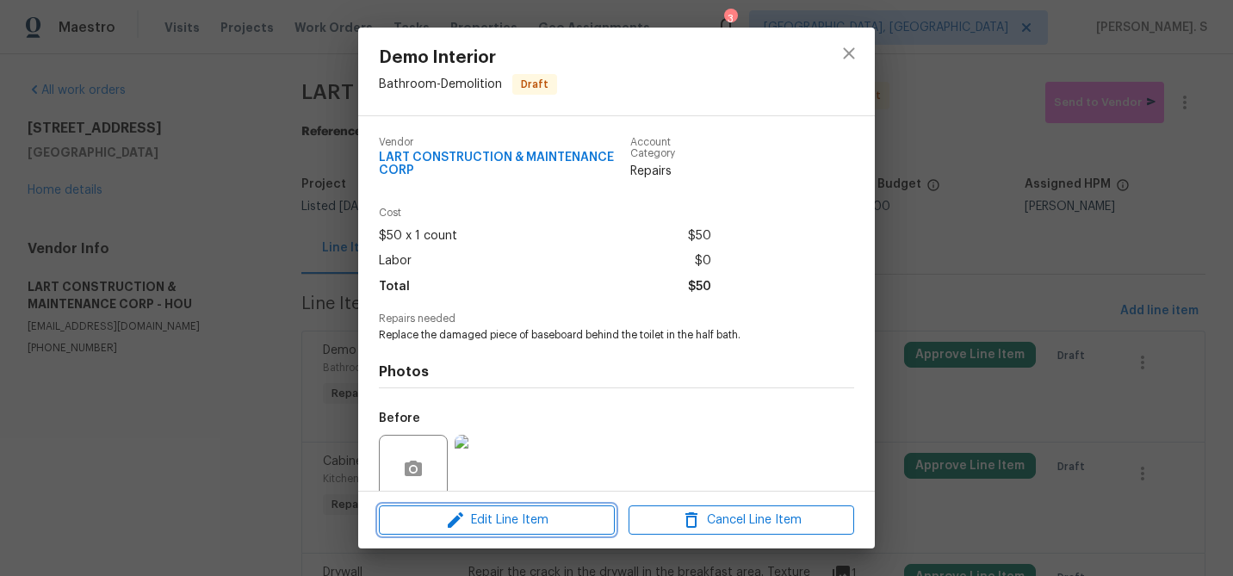
click at [502, 530] on button "Edit Line Item" at bounding box center [497, 520] width 236 height 30
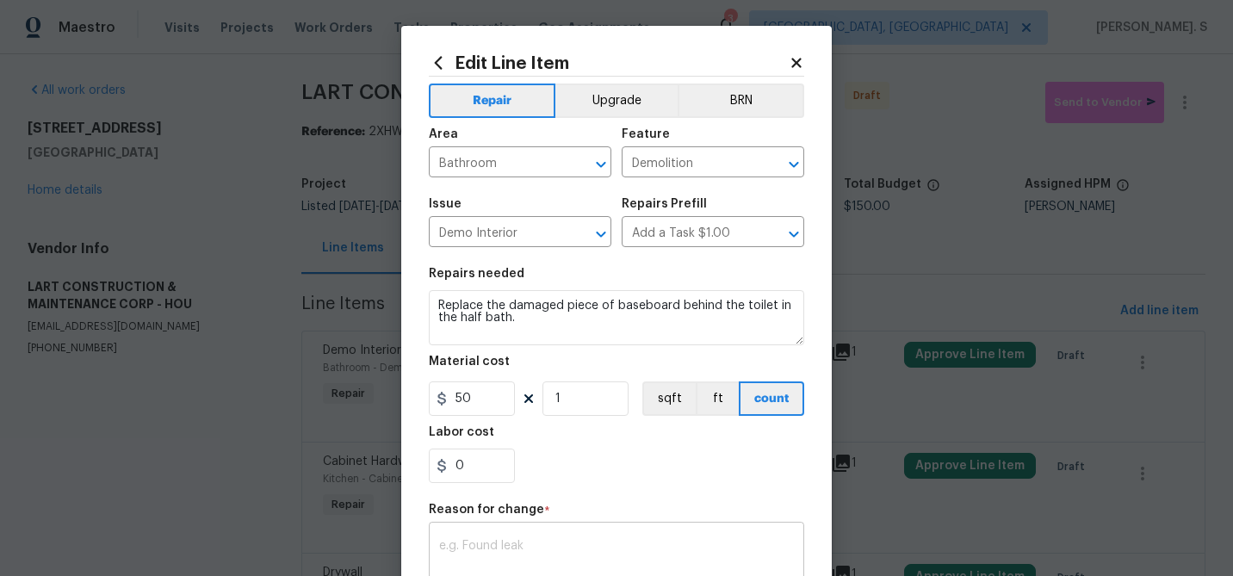
click at [500, 536] on div "x ​" at bounding box center [616, 558] width 375 height 64
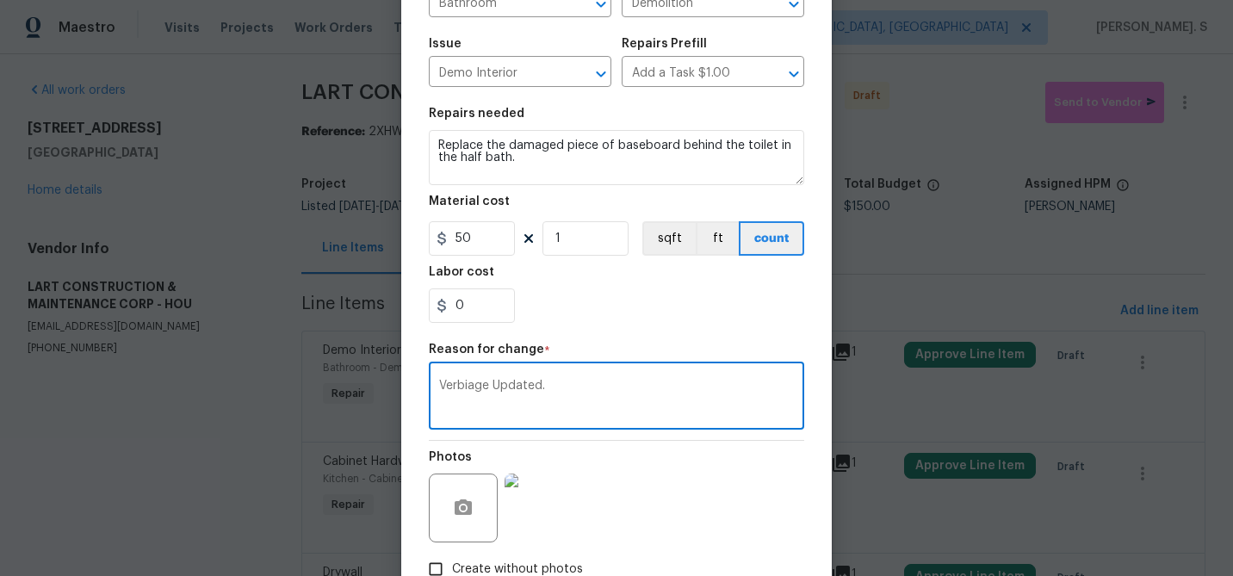
scroll to position [273, 0]
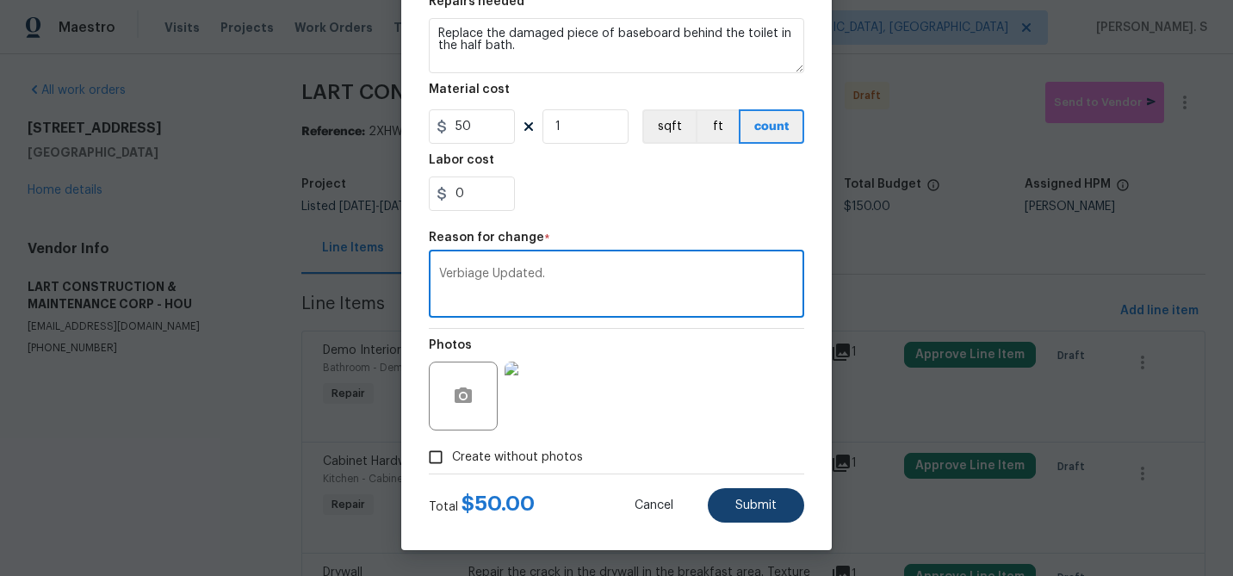
type textarea "Verbiage Updated."
click at [744, 499] on span "Submit" at bounding box center [755, 505] width 41 height 13
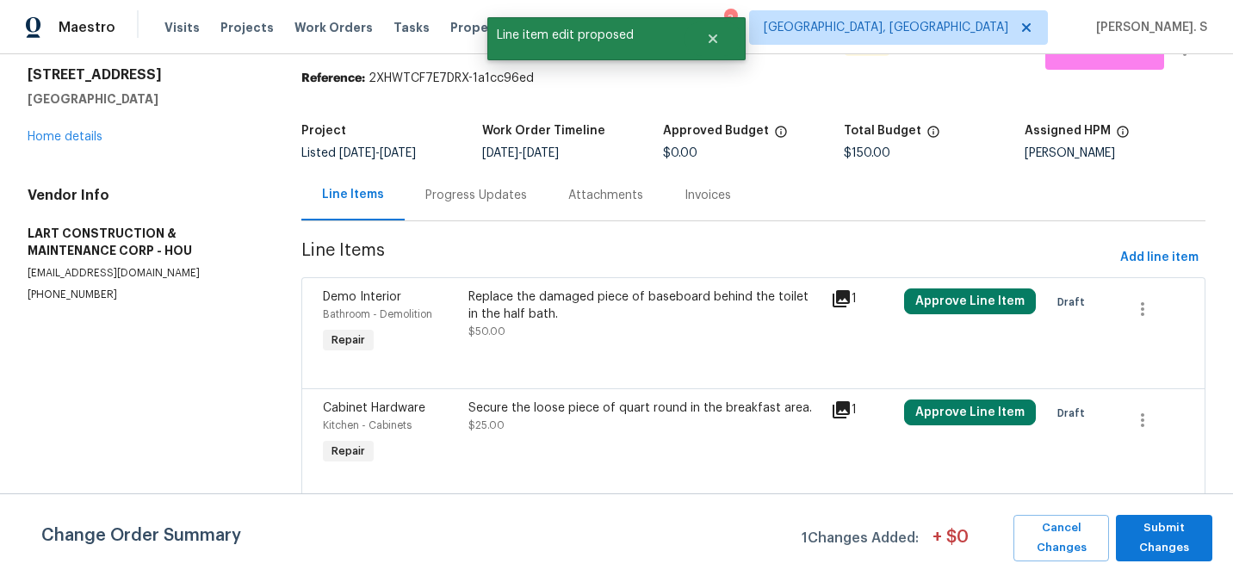
scroll to position [156, 0]
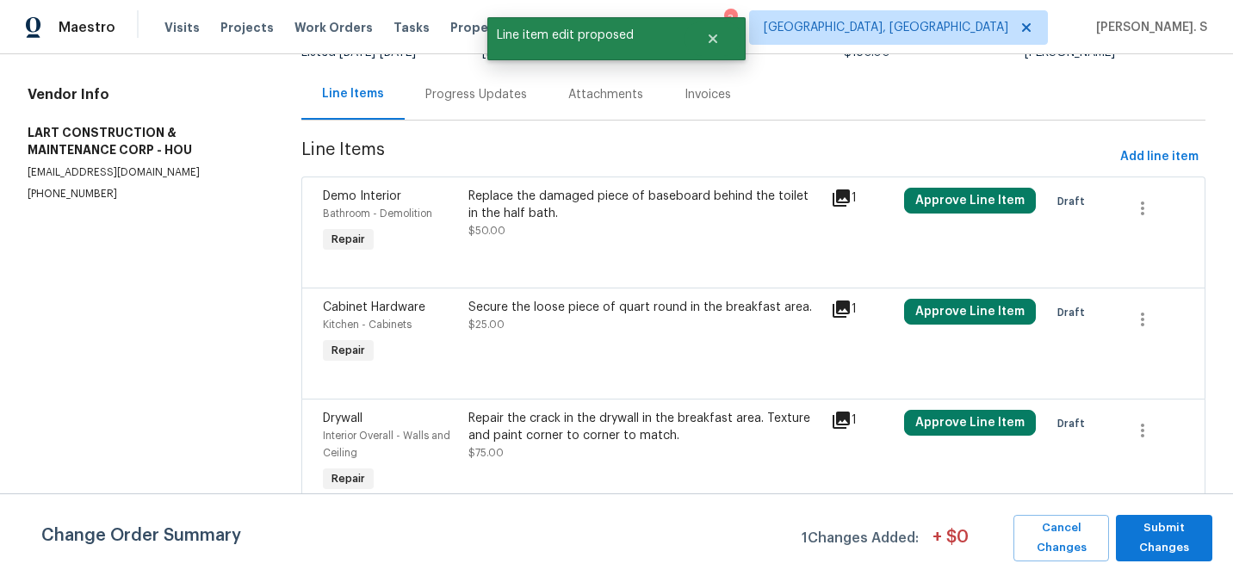
click at [570, 330] on div "Secure the loose piece of quart round in the breakfast area. $25.00" at bounding box center [644, 316] width 353 height 34
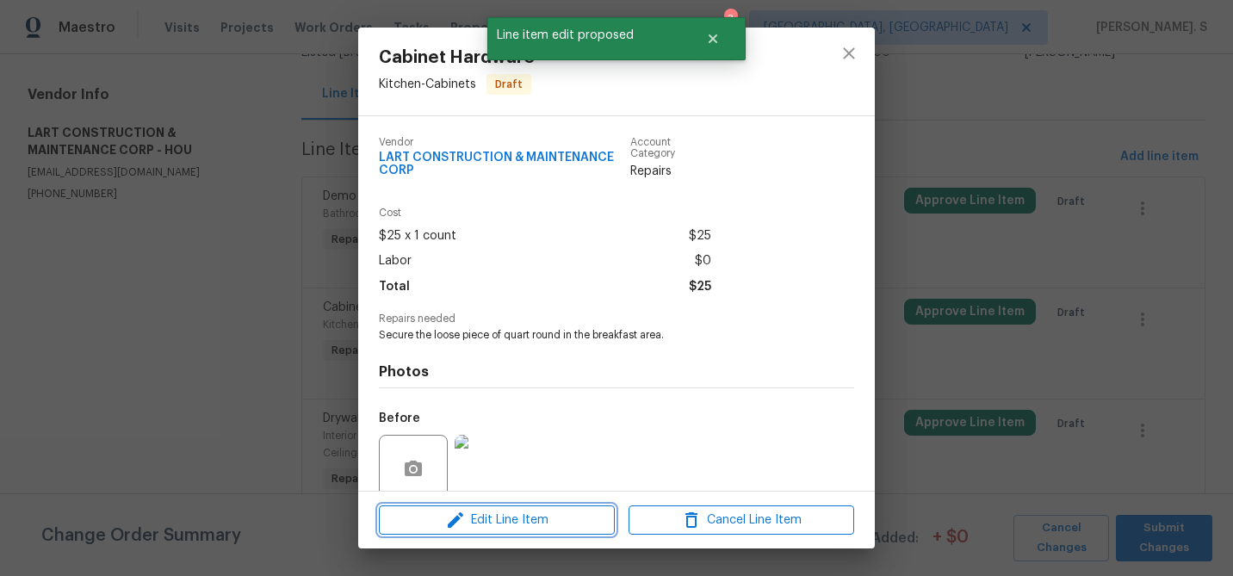
click at [526, 529] on span "Edit Line Item" at bounding box center [497, 521] width 226 height 22
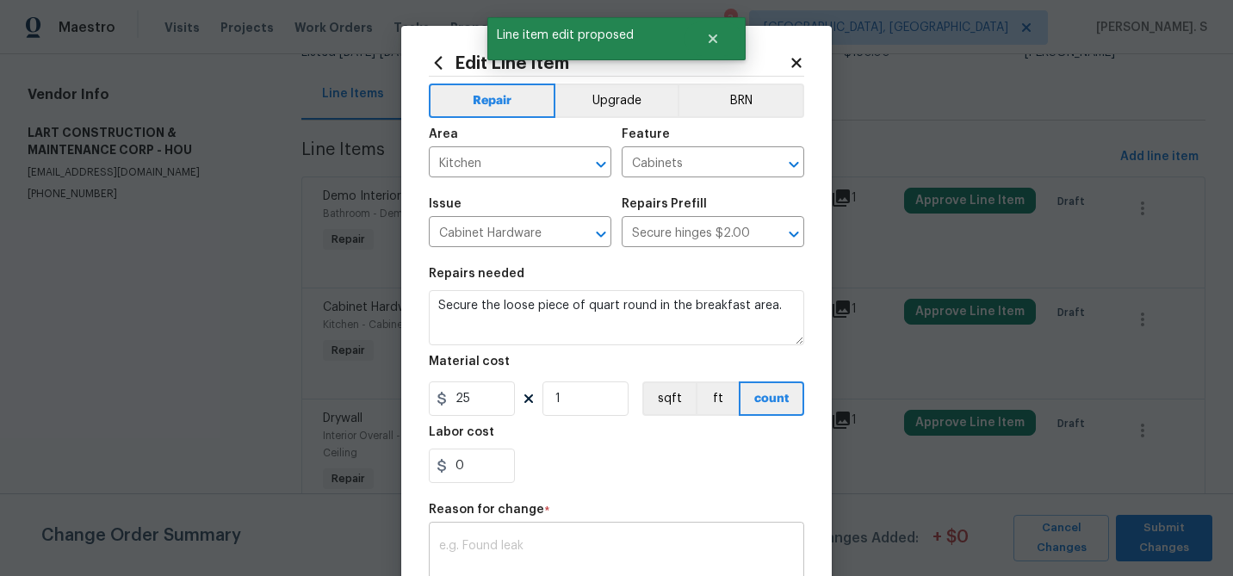
click at [485, 544] on textarea at bounding box center [616, 558] width 355 height 36
type textarea "e"
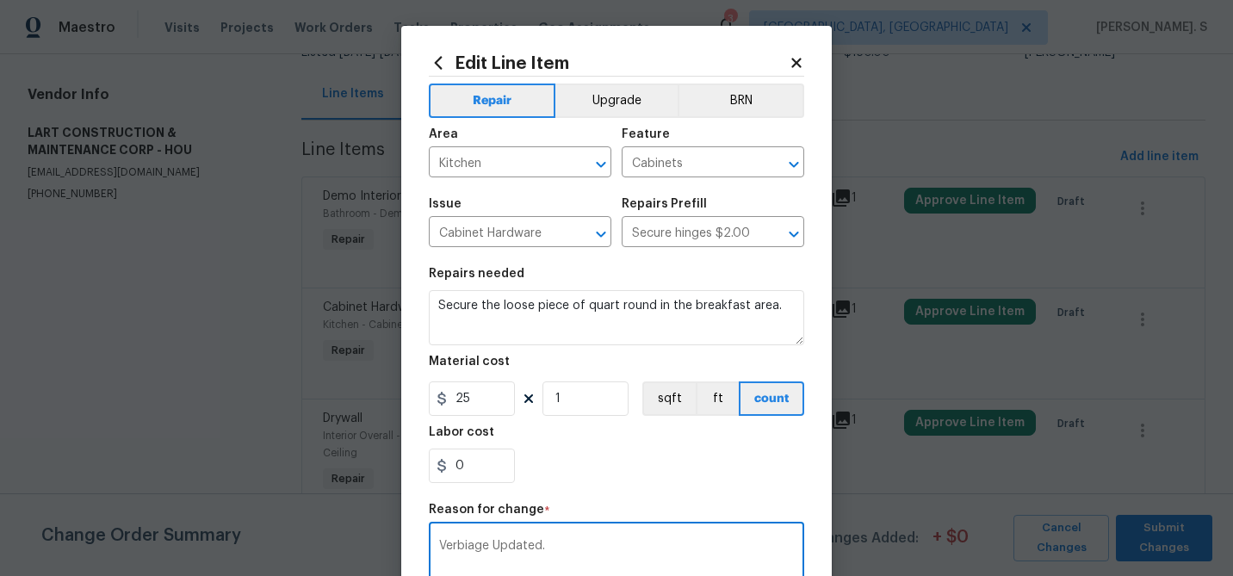
scroll to position [273, 0]
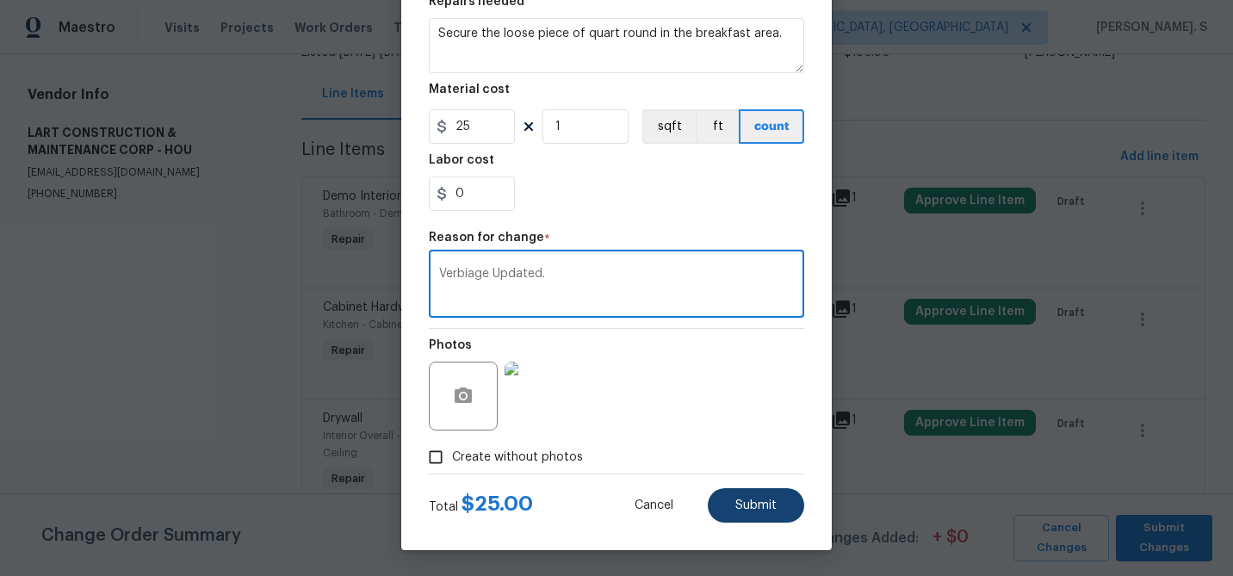
type textarea "Verbiage Updated."
click at [768, 504] on span "Submit" at bounding box center [755, 505] width 41 height 13
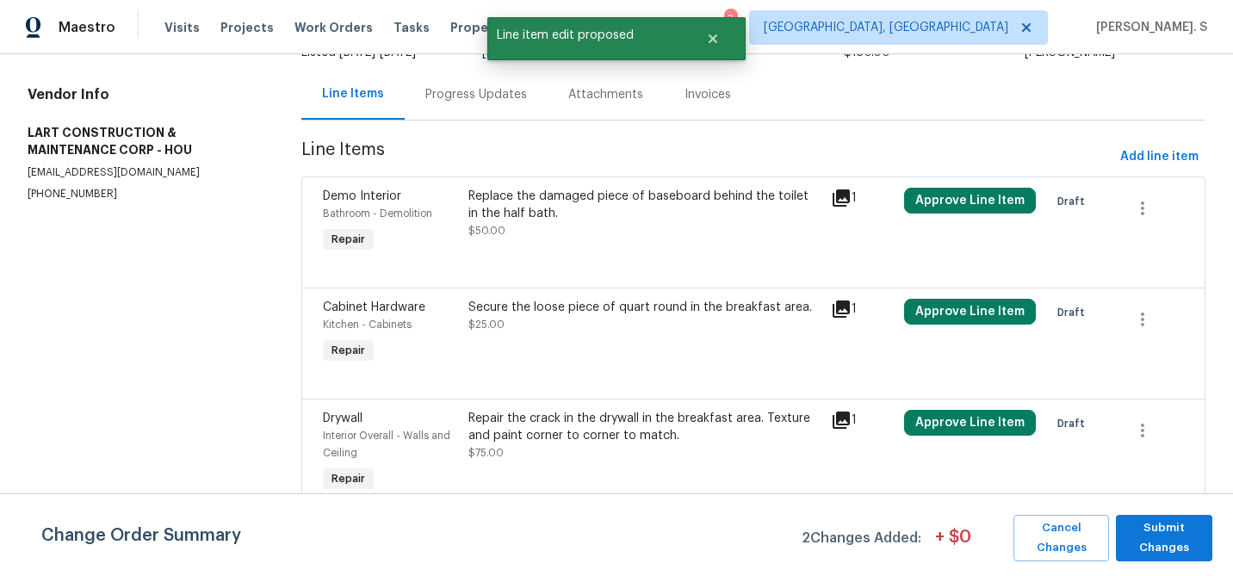
scroll to position [0, 0]
click at [541, 429] on div "Repair the crack in the drywall in the breakfast area. Texture and paint corner…" at bounding box center [644, 427] width 353 height 34
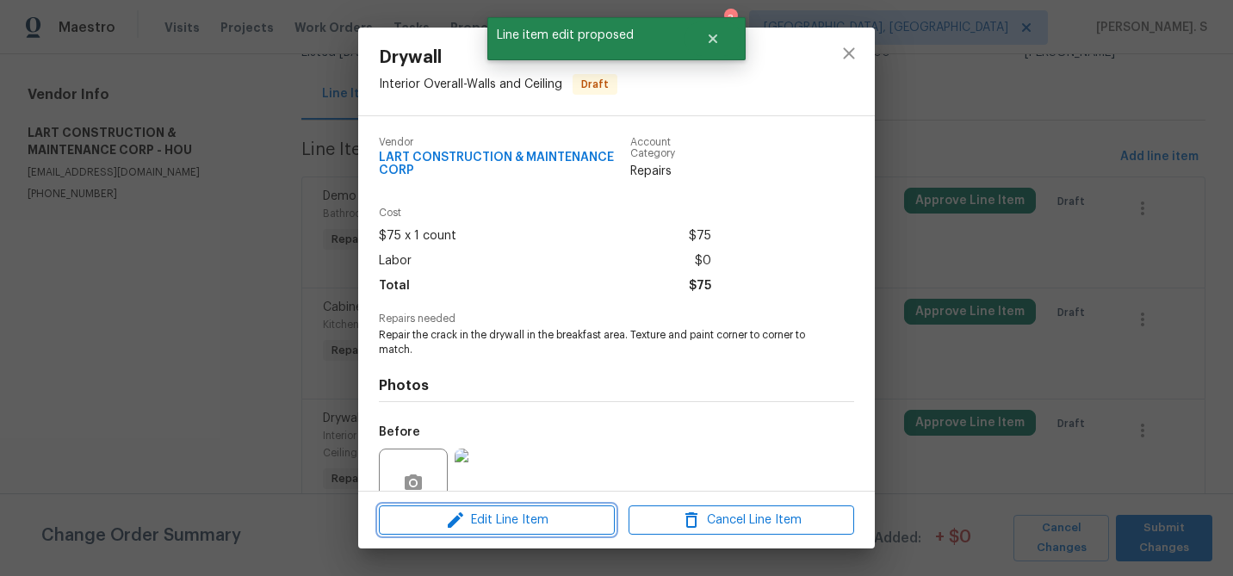
click at [532, 519] on span "Edit Line Item" at bounding box center [497, 521] width 226 height 22
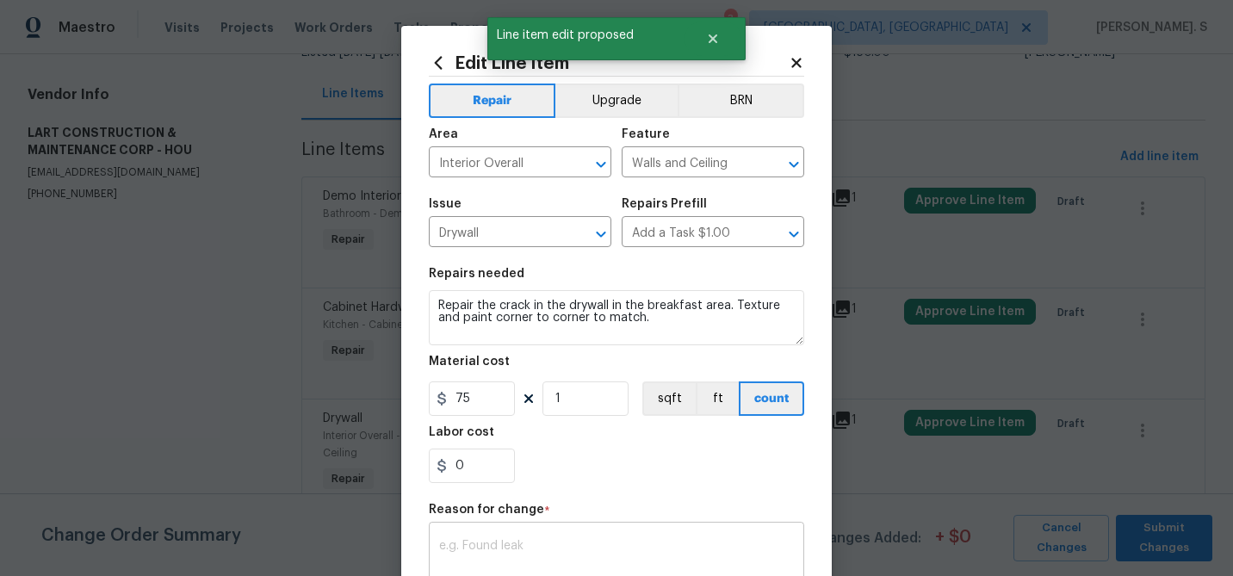
click at [496, 533] on div "x ​" at bounding box center [616, 558] width 375 height 64
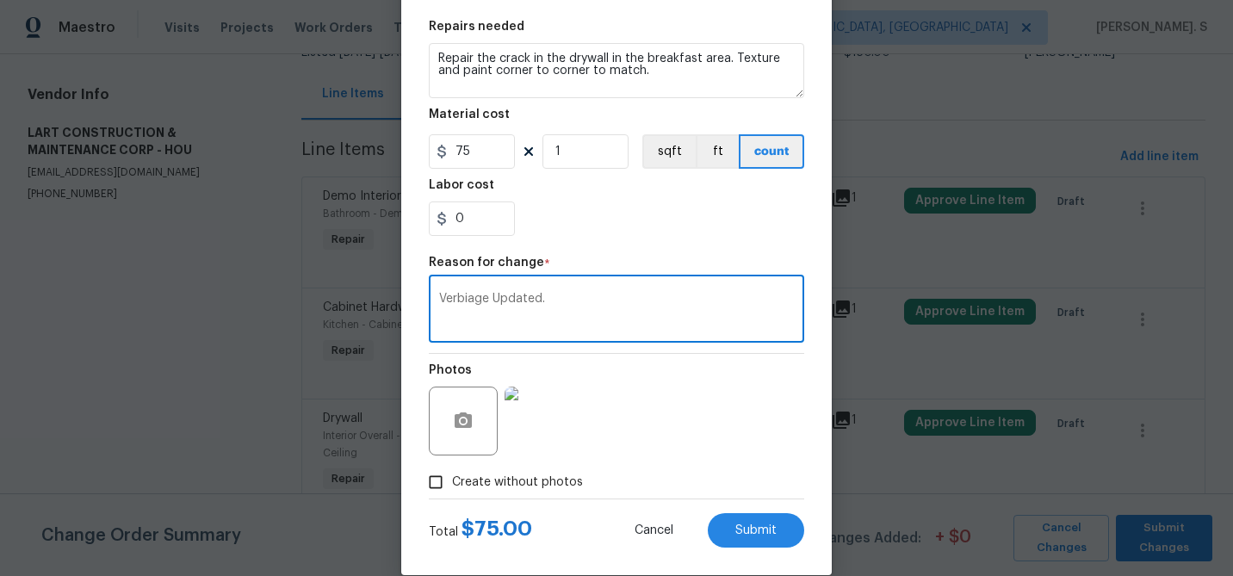
scroll to position [273, 0]
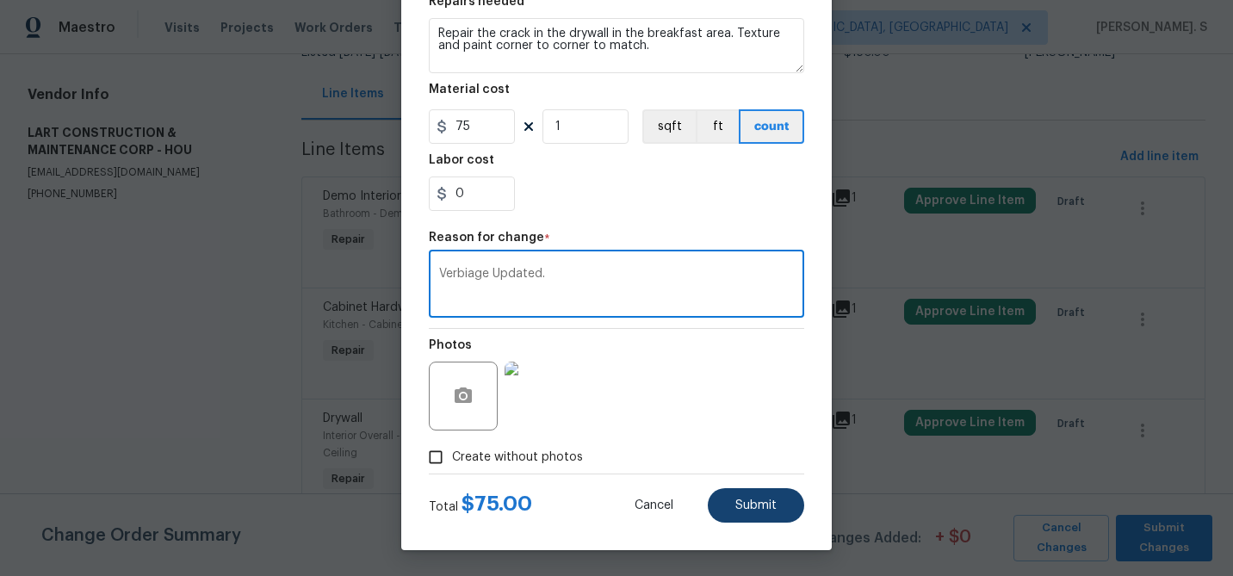
type textarea "Verbiage Updated."
click at [745, 492] on button "Submit" at bounding box center [756, 505] width 96 height 34
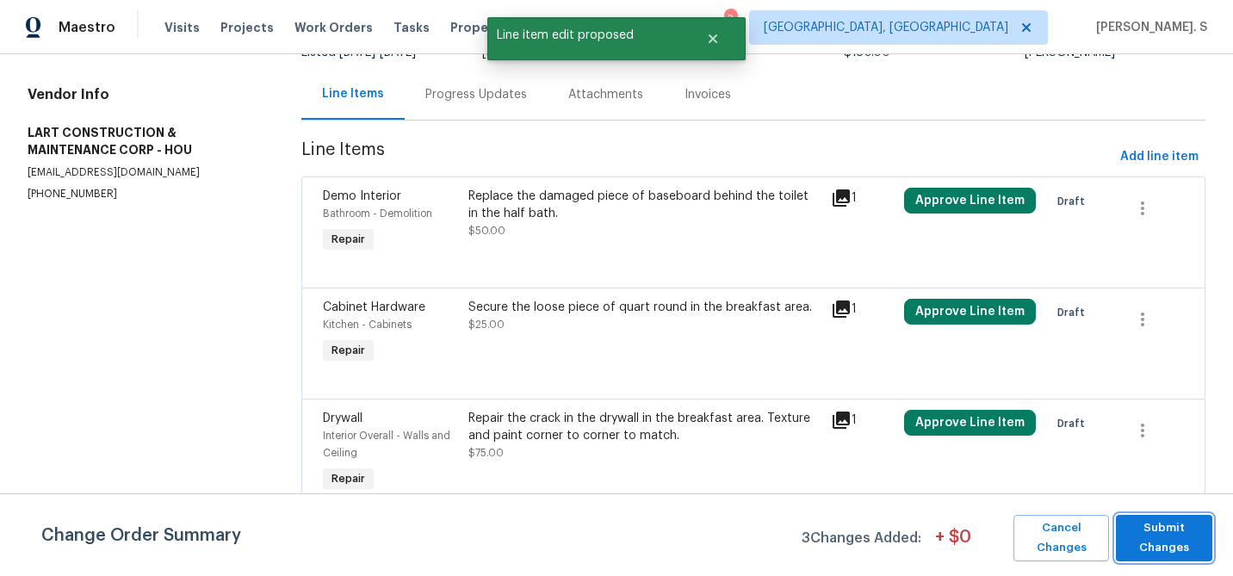
click at [1165, 536] on span "Submit Changes" at bounding box center [1163, 538] width 79 height 40
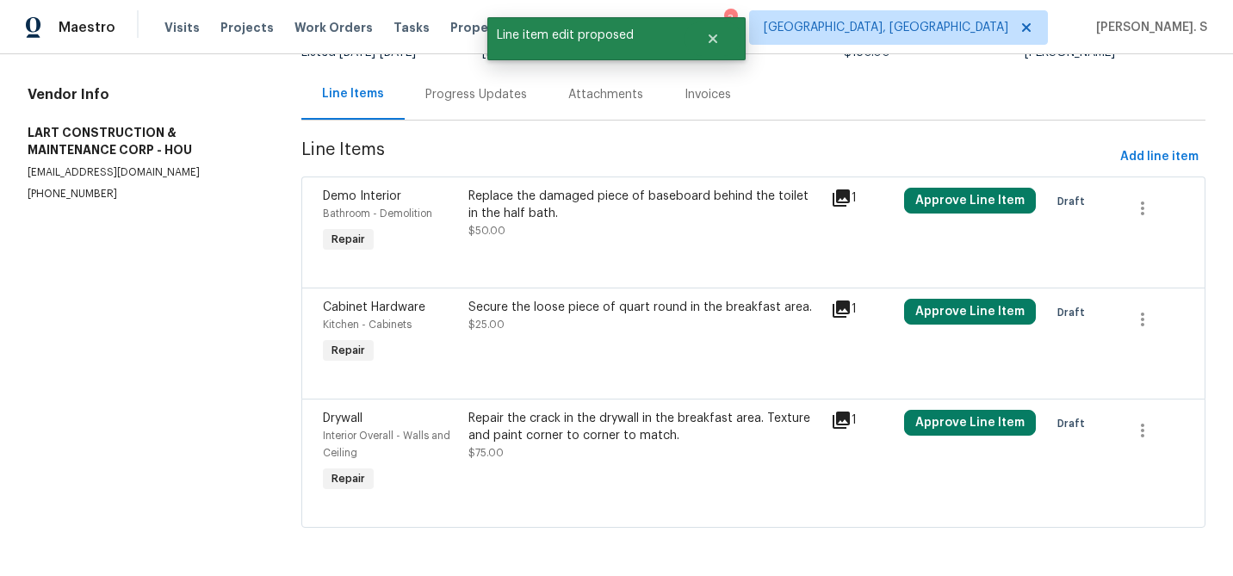
click at [442, 94] on div "Progress Updates" at bounding box center [476, 94] width 102 height 17
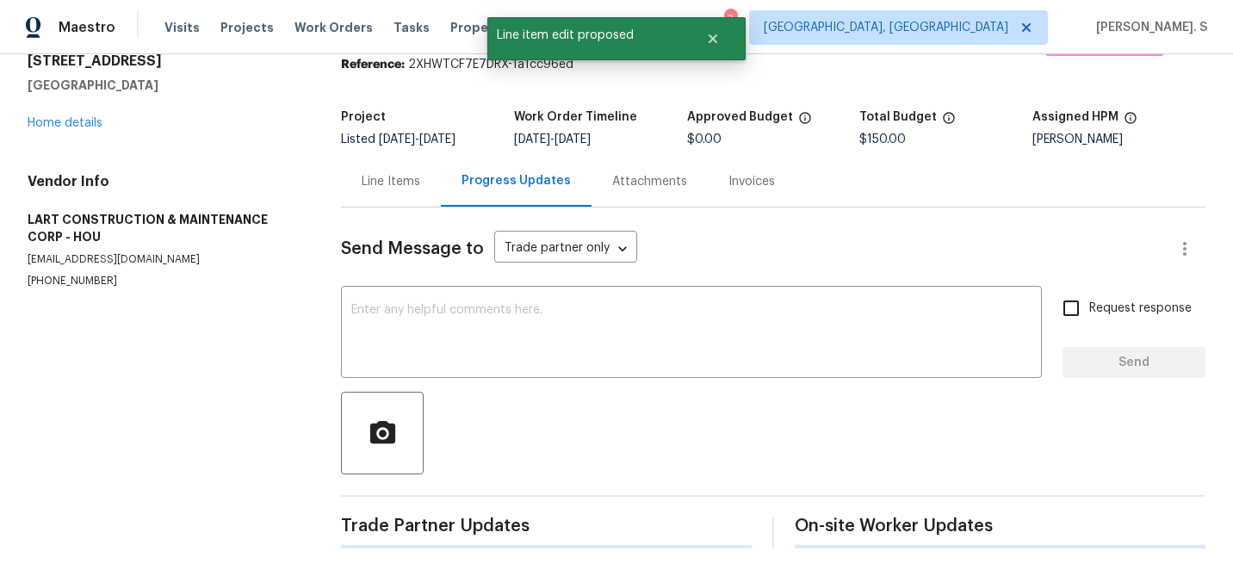
click at [479, 275] on div "Send Message to Trade partner only Trade partner only ​ x ​ Request response Se…" at bounding box center [773, 377] width 864 height 341
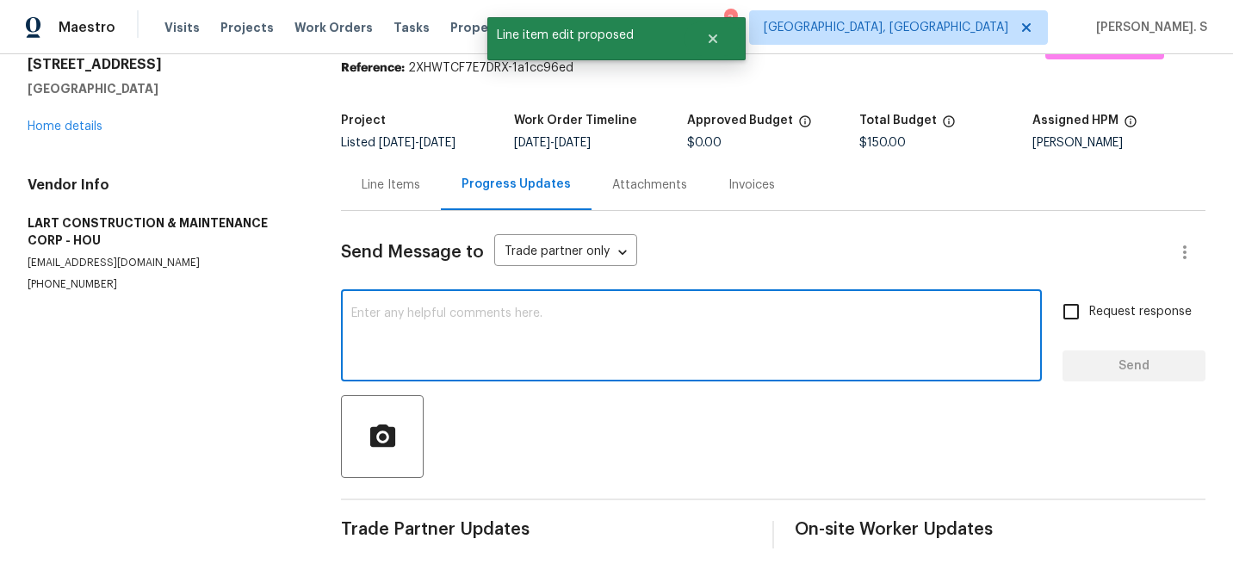
click at [472, 322] on textarea at bounding box center [691, 337] width 680 height 60
paste textarea "Hi this is Glory with Opendoor. I’m confirming you received the WO for the prop…"
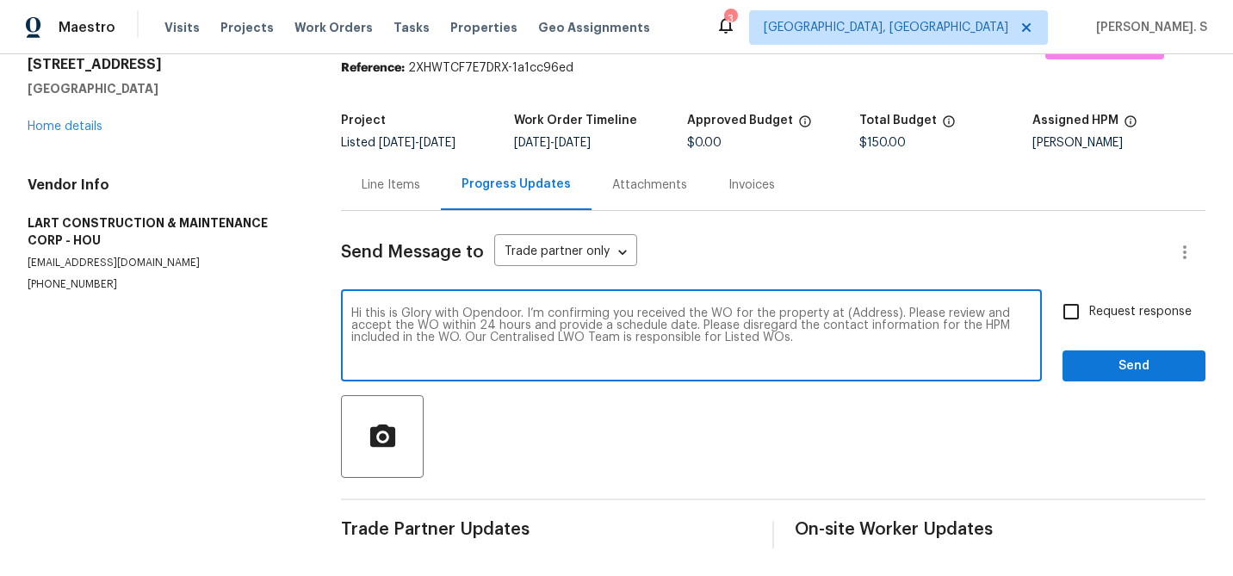
click at [875, 311] on textarea "Hi this is Glory with Opendoor. I’m confirming you received the WO for the prop…" at bounding box center [691, 337] width 680 height 60
paste textarea "515 Rosewood Dr, Shenandoah, TX 77381"
type textarea "Hi this is Glory with Opendoor. I’m confirming you received the WO for the prop…"
click at [1062, 311] on input "Request response" at bounding box center [1071, 312] width 36 height 36
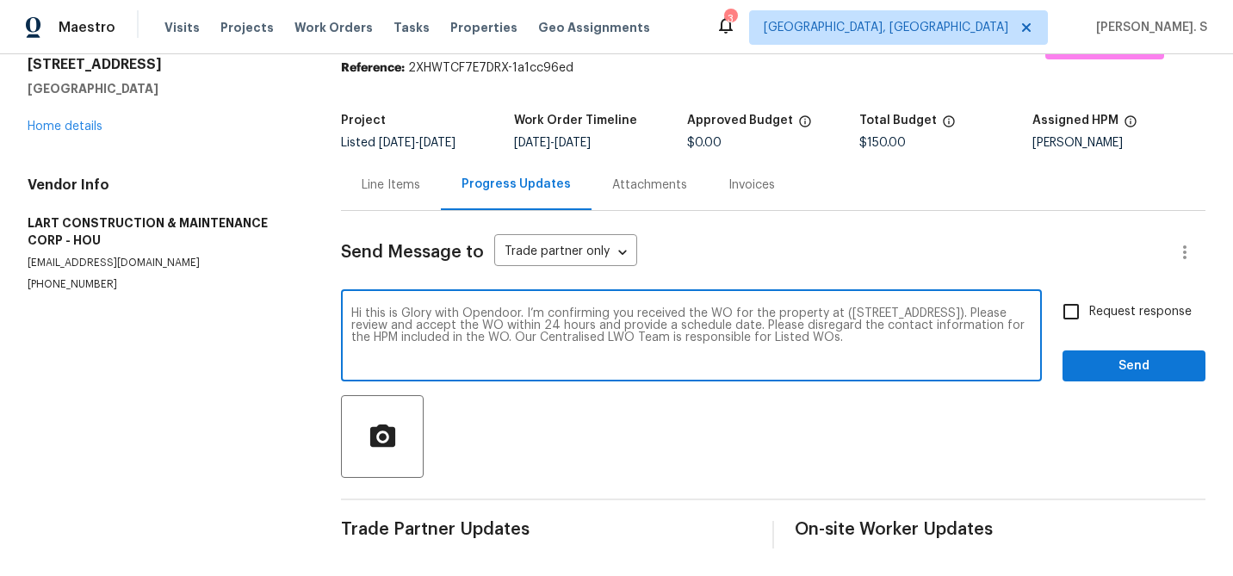
checkbox input "true"
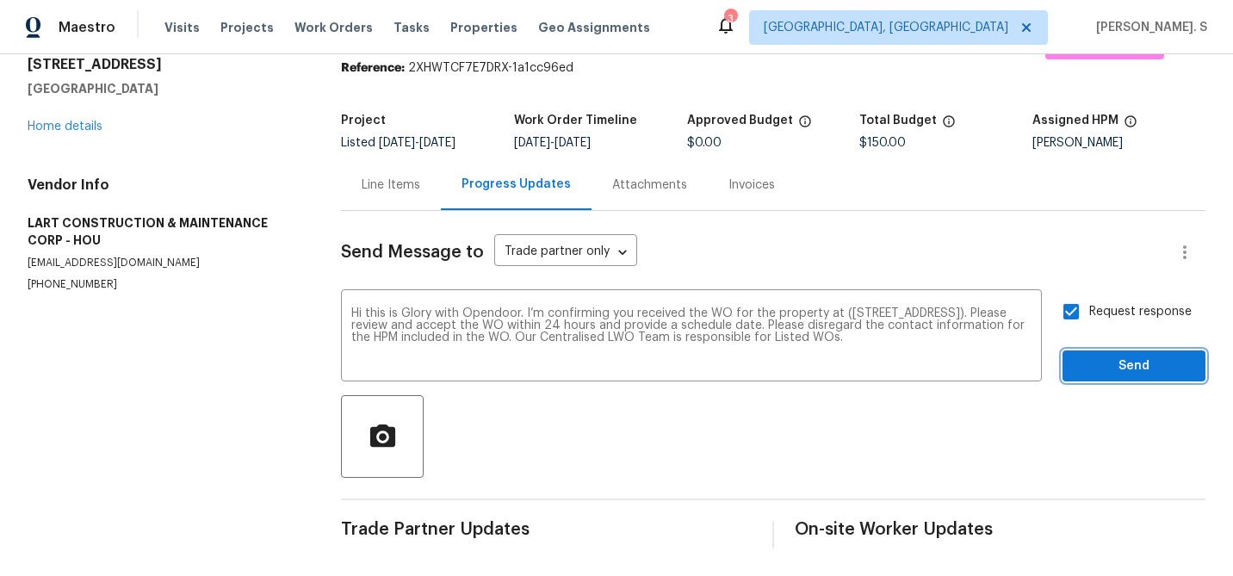
click at [1110, 370] on span "Send" at bounding box center [1133, 367] width 115 height 22
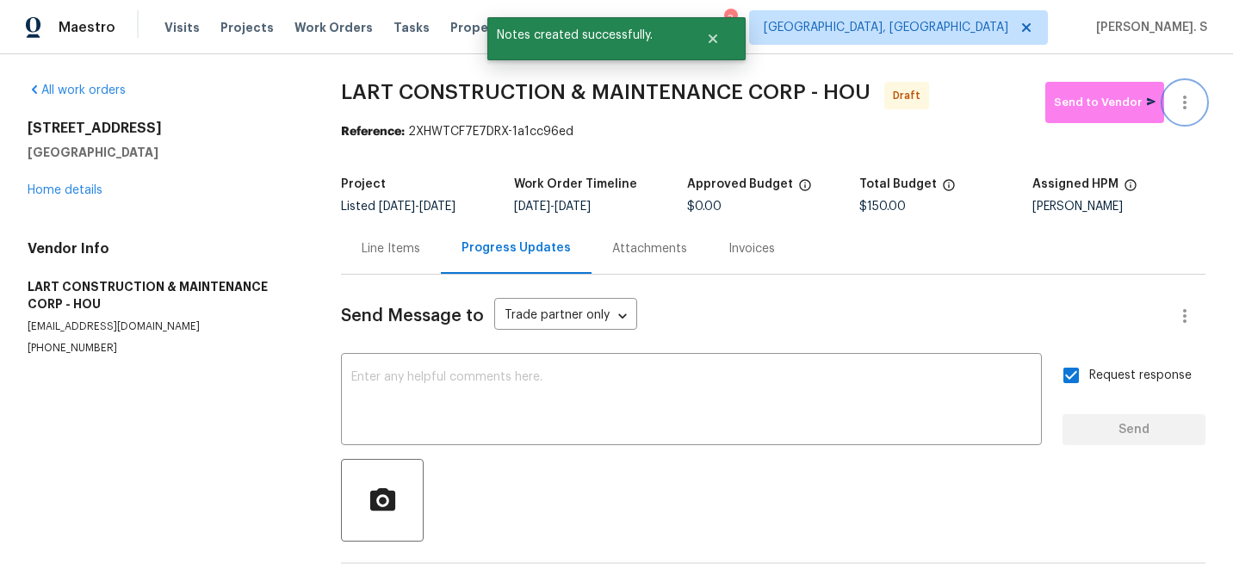
click at [1187, 90] on button "button" at bounding box center [1184, 102] width 41 height 41
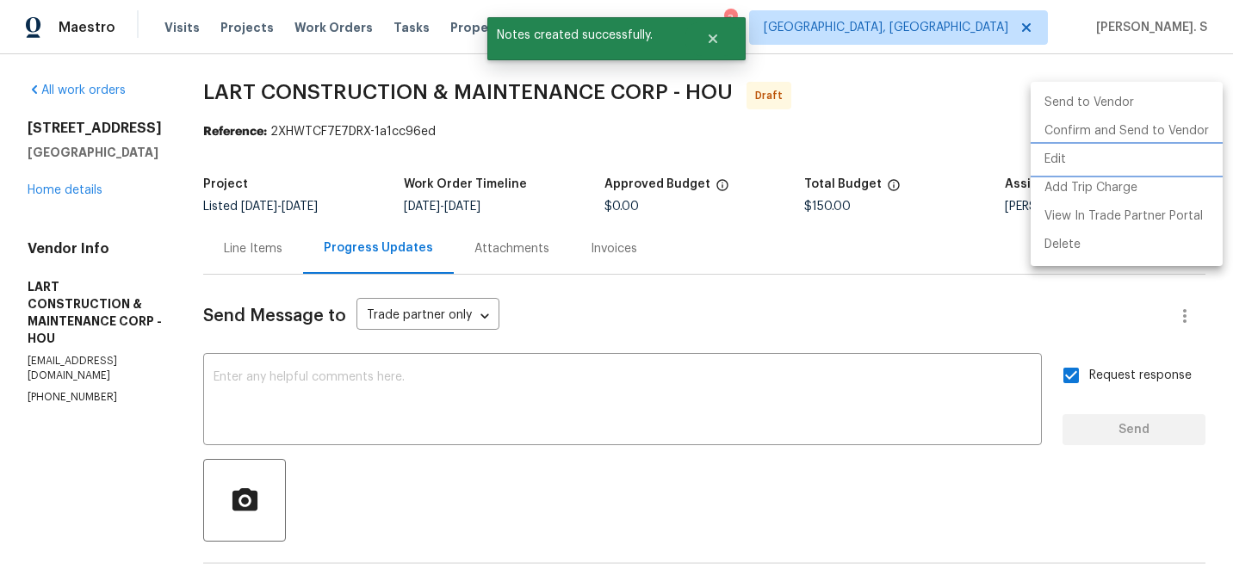
click at [1098, 160] on li "Edit" at bounding box center [1126, 159] width 192 height 28
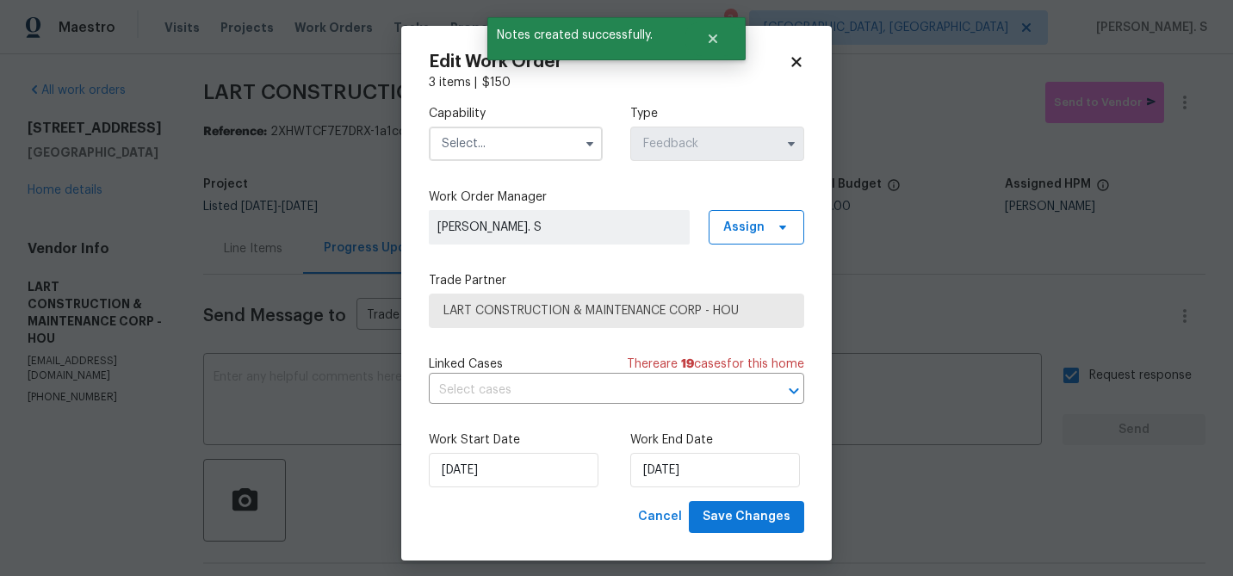
click at [535, 148] on input "text" at bounding box center [516, 144] width 174 height 34
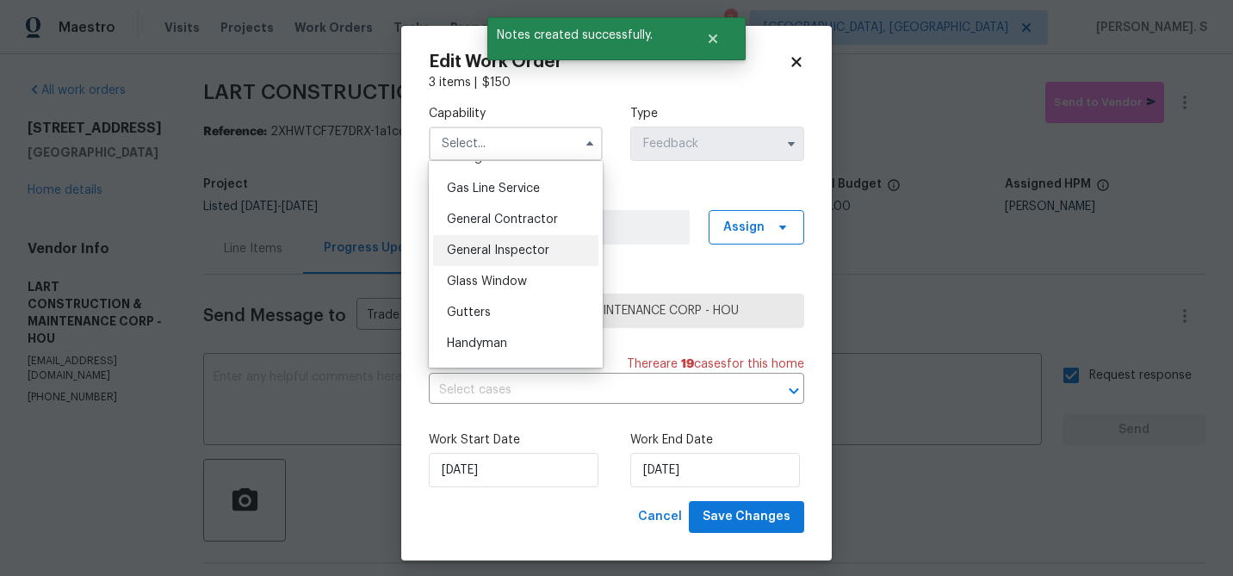
scroll to position [798, 0]
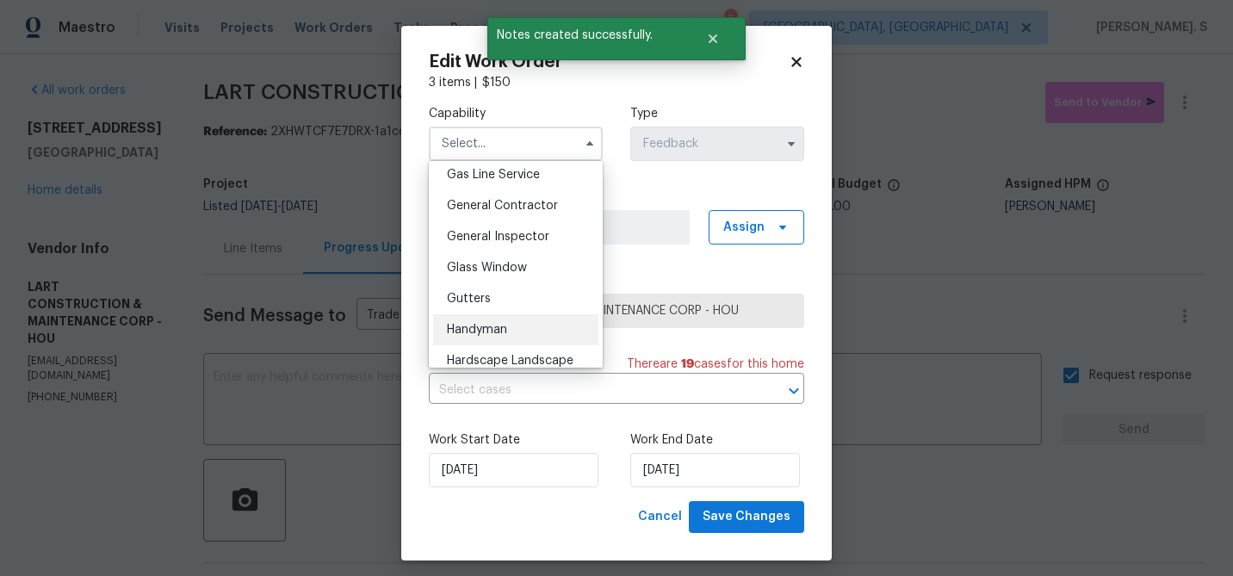
click at [510, 337] on div "Handyman" at bounding box center [515, 329] width 165 height 31
type input "Handyman"
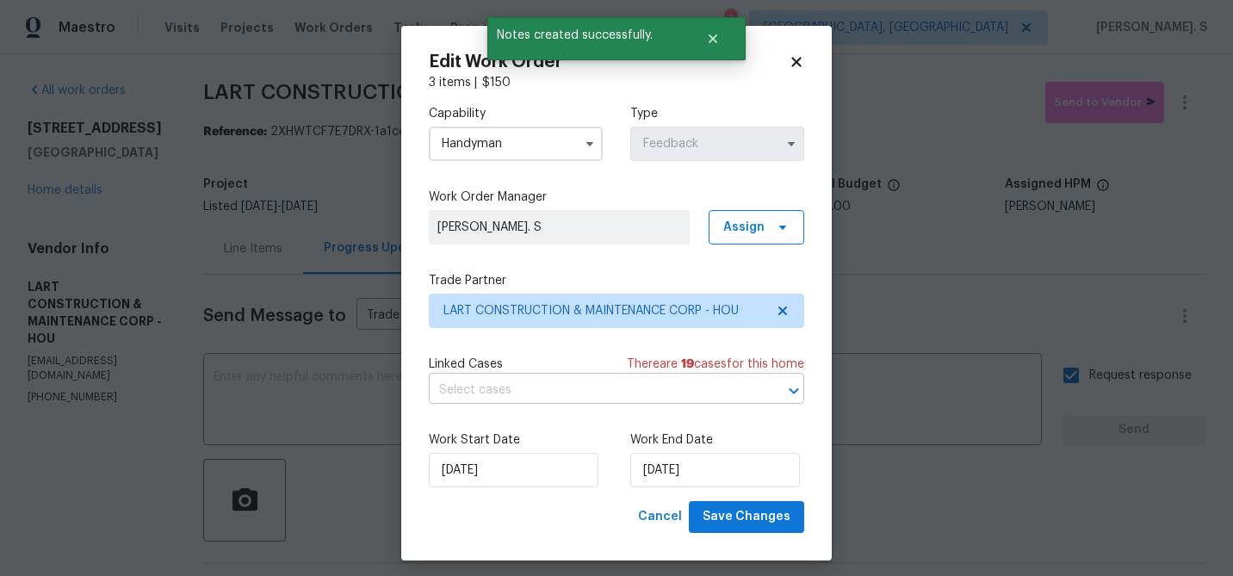
click at [516, 387] on input "text" at bounding box center [592, 390] width 327 height 27
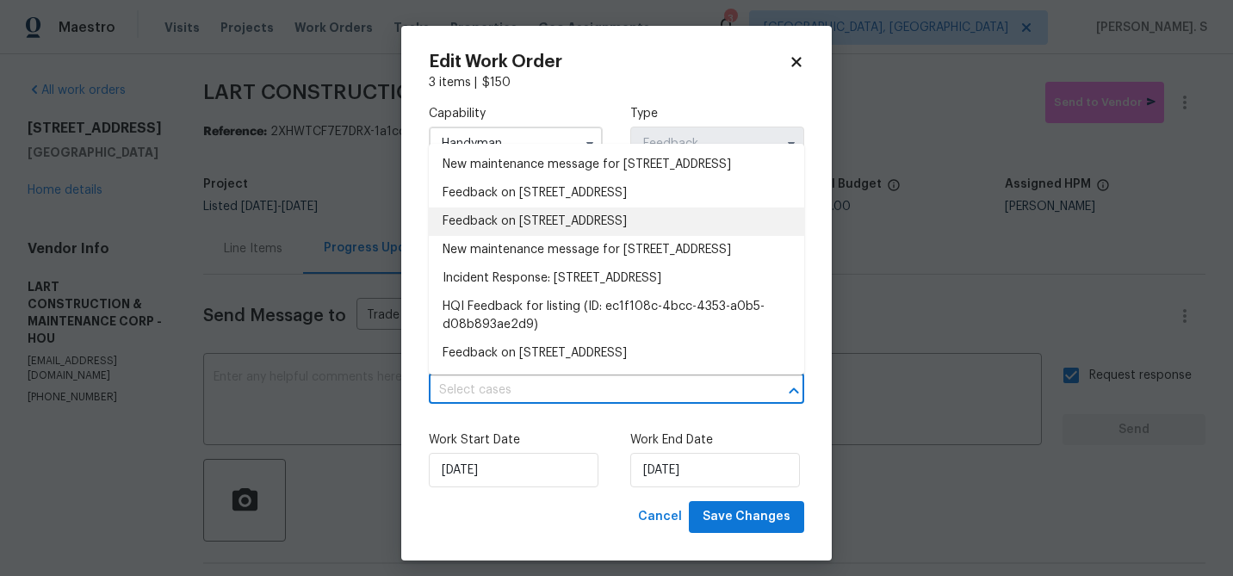
click at [533, 225] on li "Feedback on 515 Rosewood Dr, Shenandoah, TX 77381" at bounding box center [616, 221] width 375 height 28
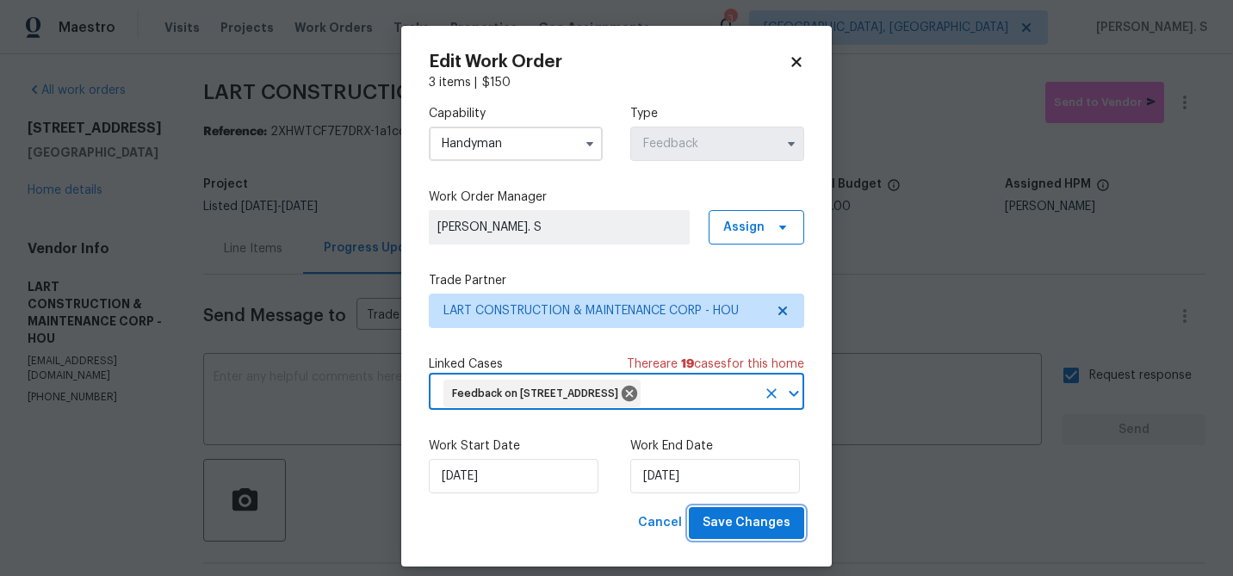
click at [745, 534] on span "Save Changes" at bounding box center [746, 523] width 88 height 22
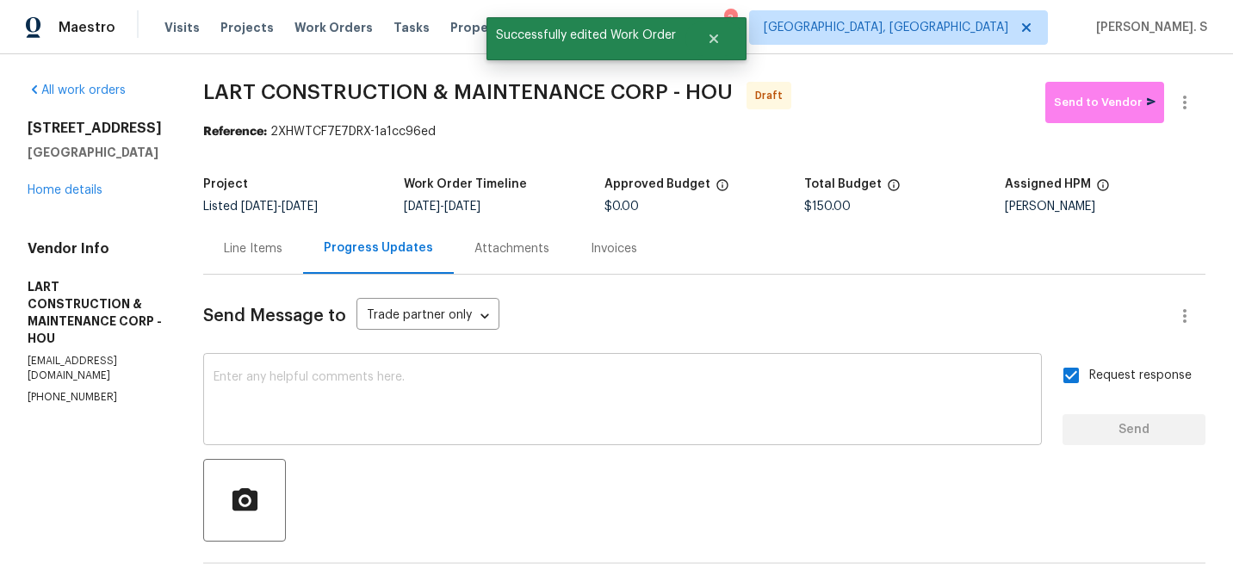
click at [471, 402] on textarea at bounding box center [622, 401] width 818 height 60
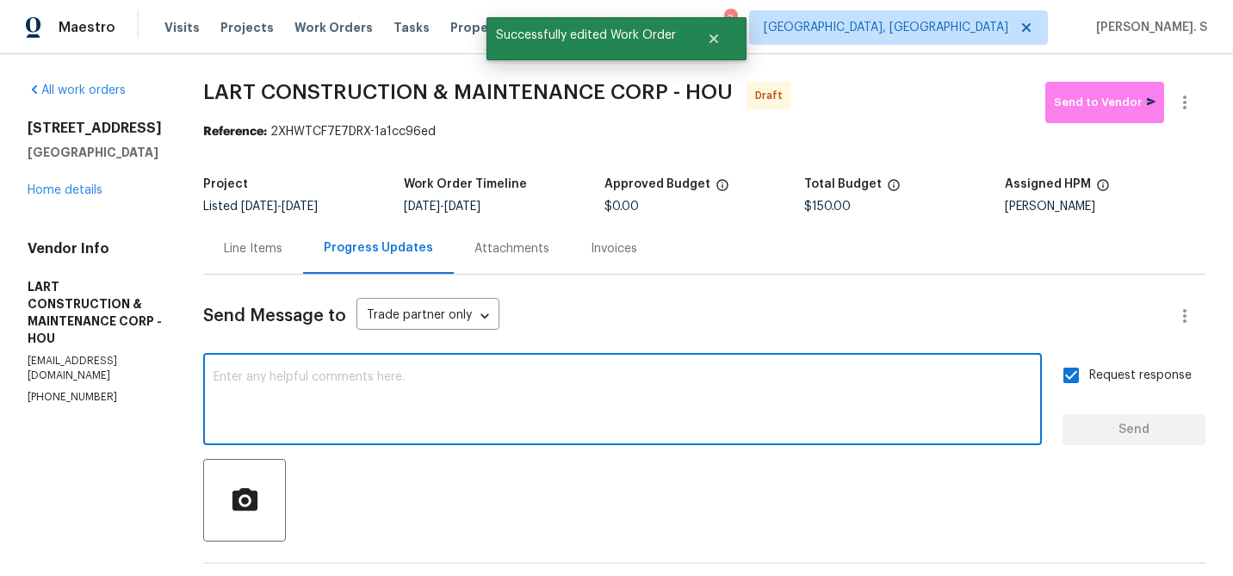
paste textarea "The Work Orders must include before-photos (both close-up and wide-angle) and a…"
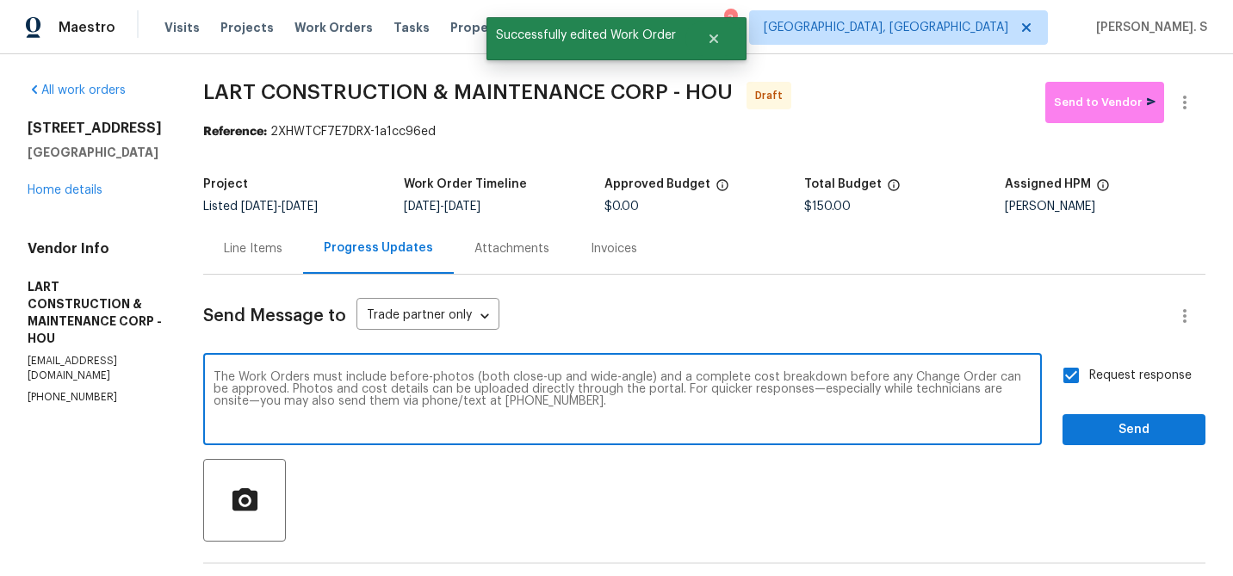
type textarea "The Work Orders must include before-photos (both close-up and wide-angle) and a…"
click at [1076, 424] on button "Send" at bounding box center [1133, 430] width 143 height 32
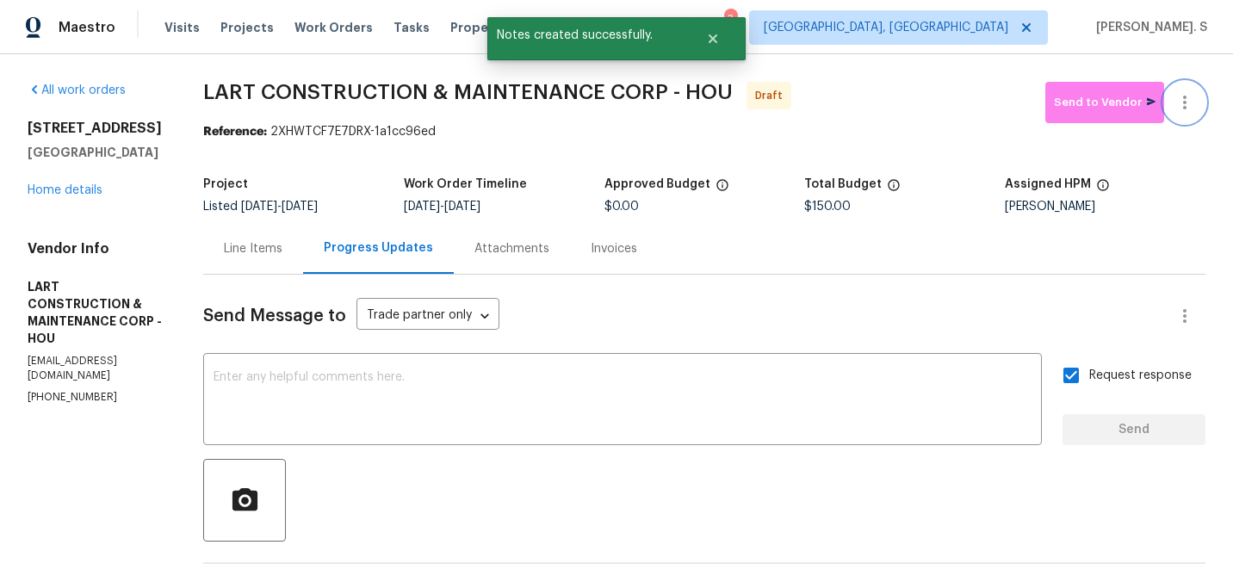
click at [1184, 100] on icon "button" at bounding box center [1184, 102] width 21 height 21
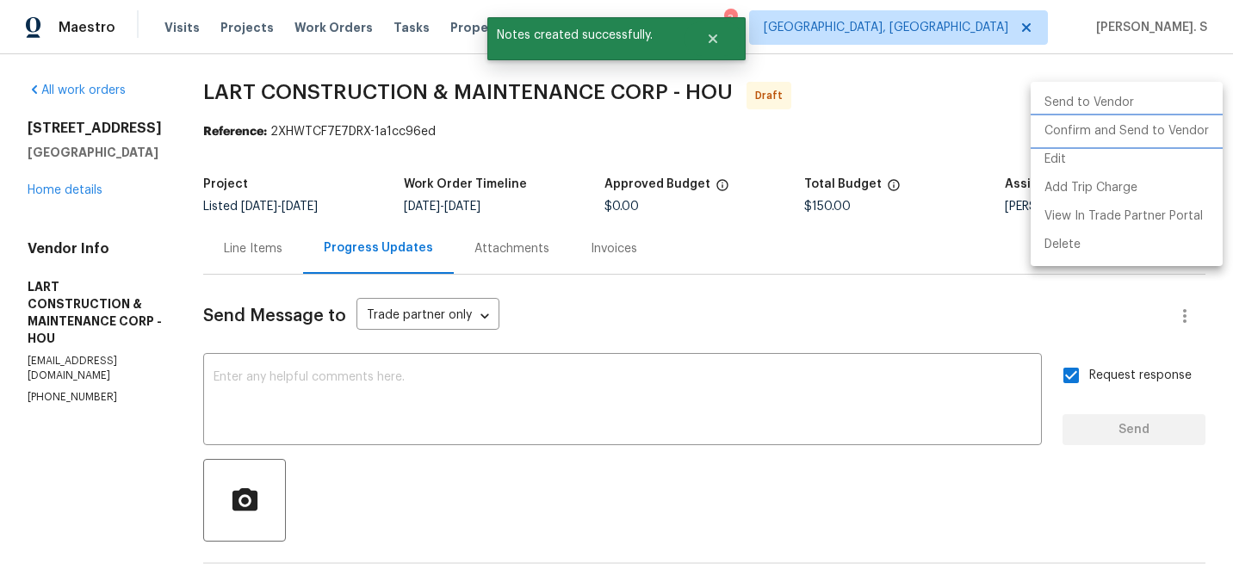
click at [1177, 123] on li "Confirm and Send to Vendor" at bounding box center [1126, 131] width 192 height 28
click at [404, 89] on div at bounding box center [616, 288] width 1233 height 576
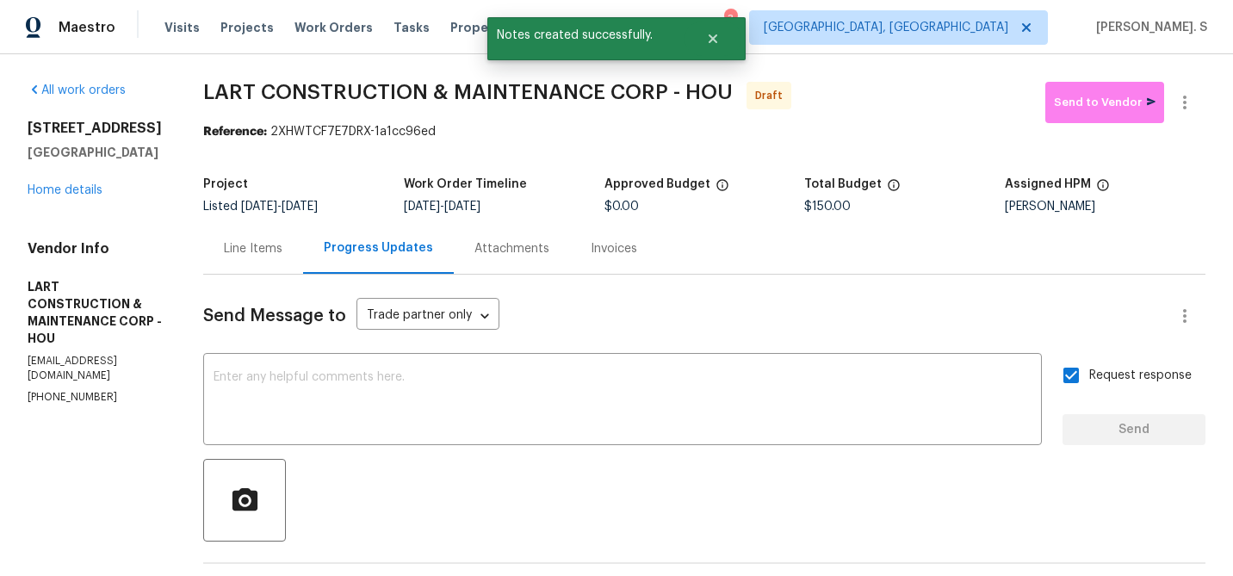
click at [404, 89] on div "Send to Vendor Edit Add Trip Charge View In Trade Partner Portal Delete" at bounding box center [616, 288] width 1233 height 576
click at [404, 89] on span "LART CONSTRUCTION & MAINTENANCE CORP - HOU" at bounding box center [467, 92] width 529 height 21
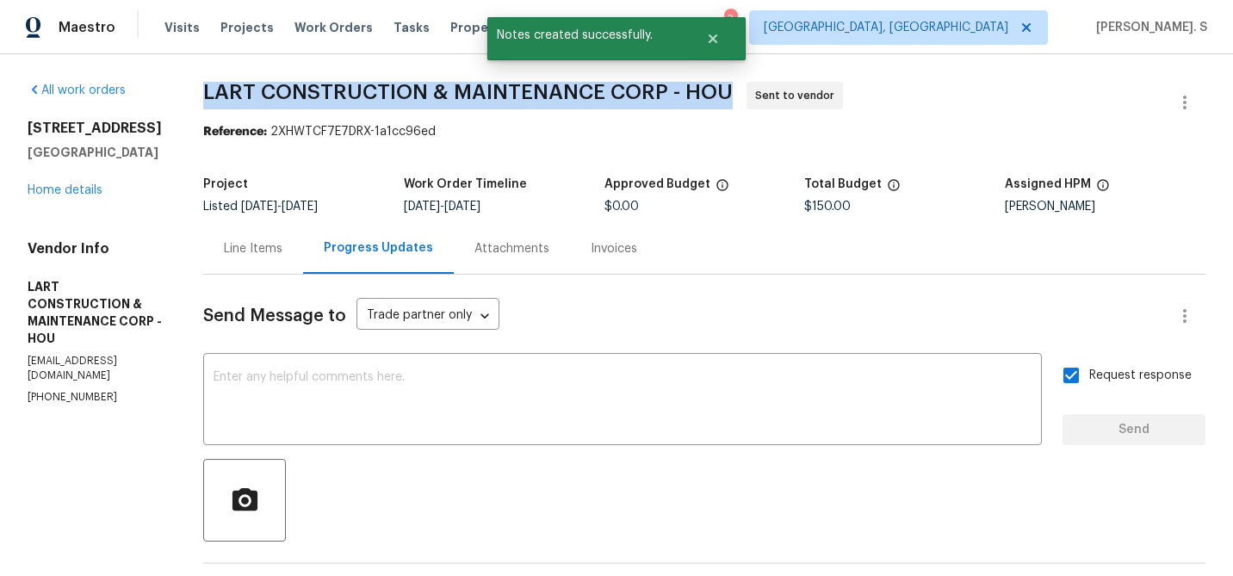
copy span "LART CONSTRUCTION & MAINTENANCE CORP - HOU"
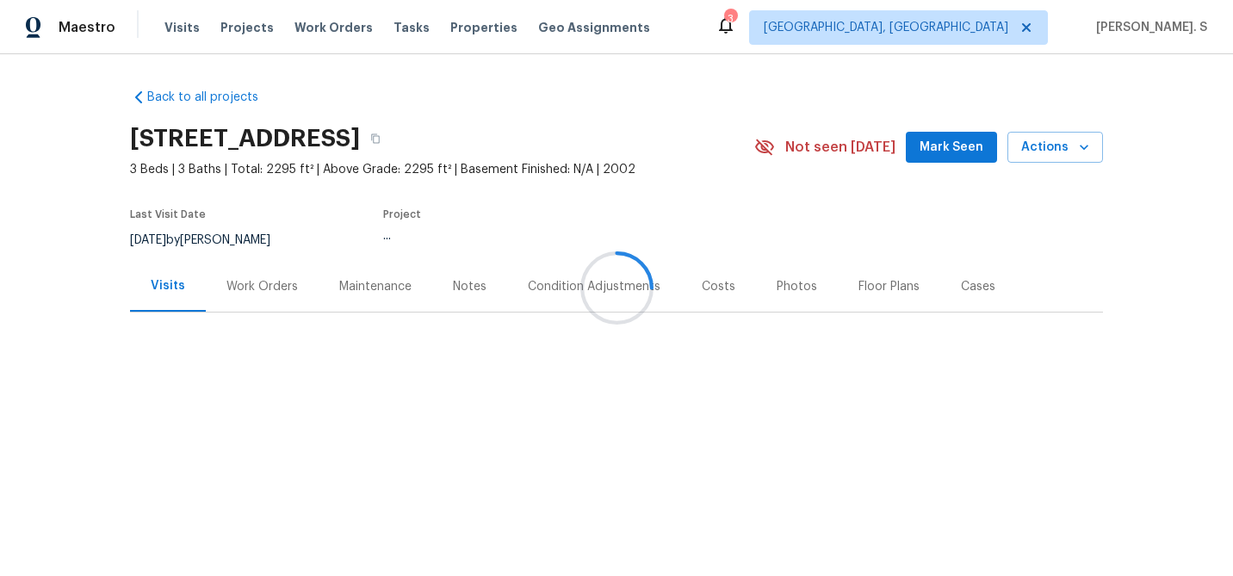
click at [288, 300] on div "Work Orders" at bounding box center [262, 286] width 113 height 51
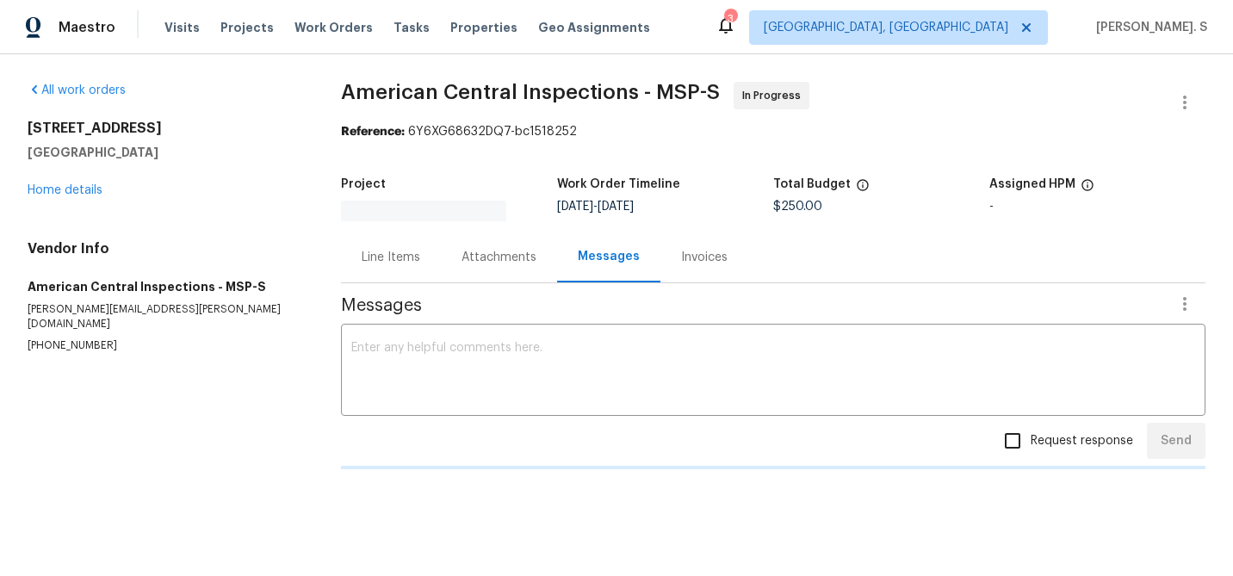
click at [306, 323] on div "All work orders [STREET_ADDRESS] Home details Vendor Info American Central Insp…" at bounding box center [616, 287] width 1233 height 467
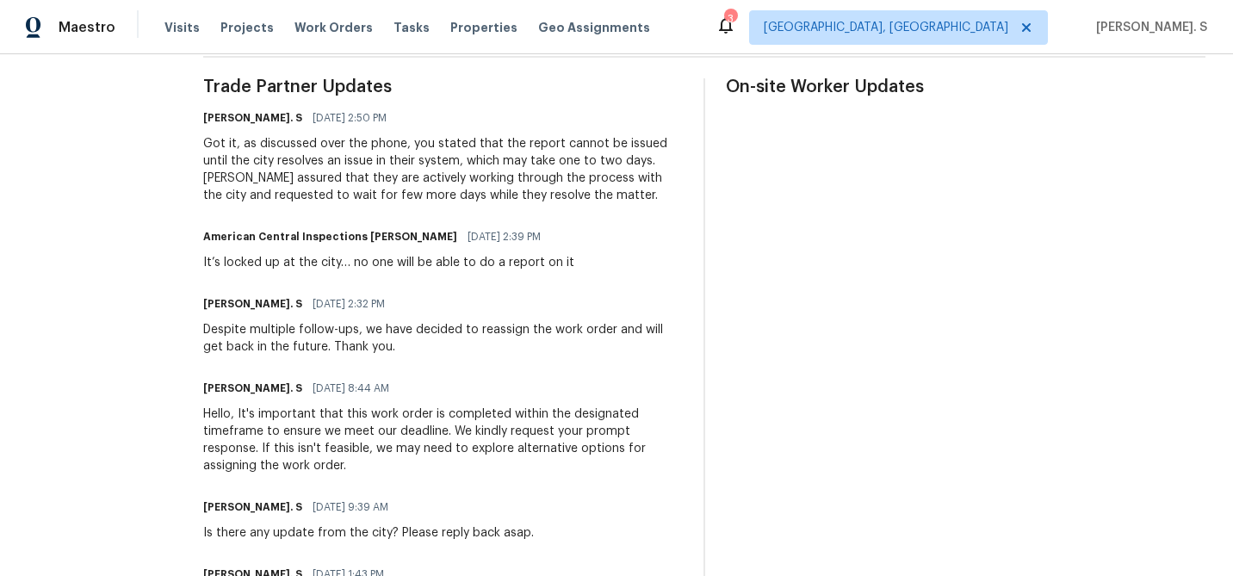
scroll to position [510, 0]
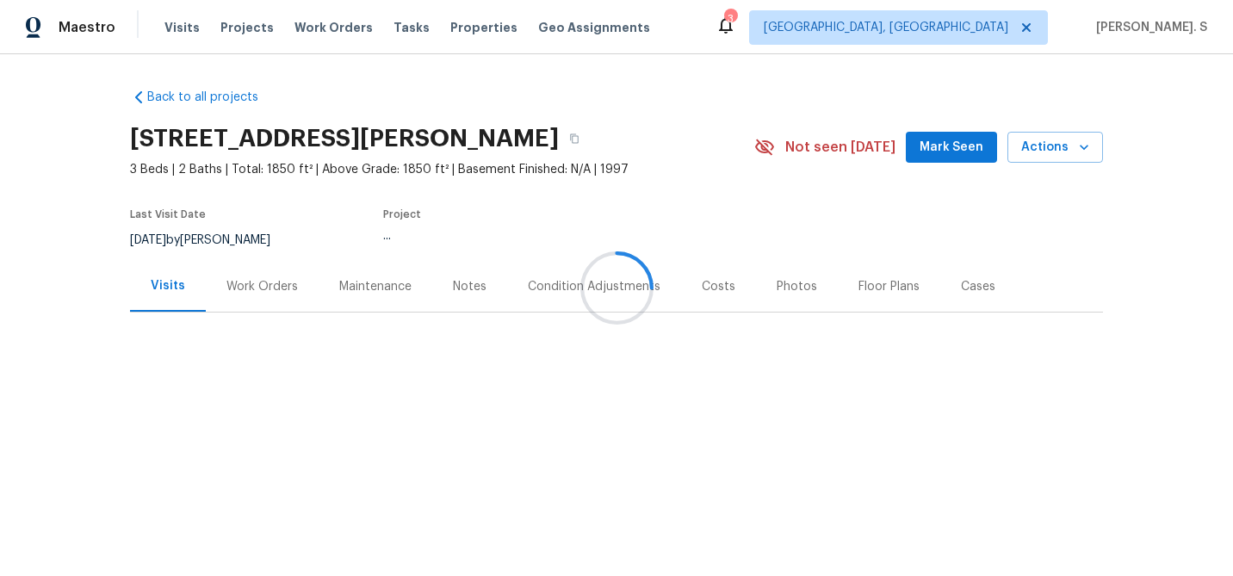
click at [202, 265] on div at bounding box center [616, 288] width 1233 height 576
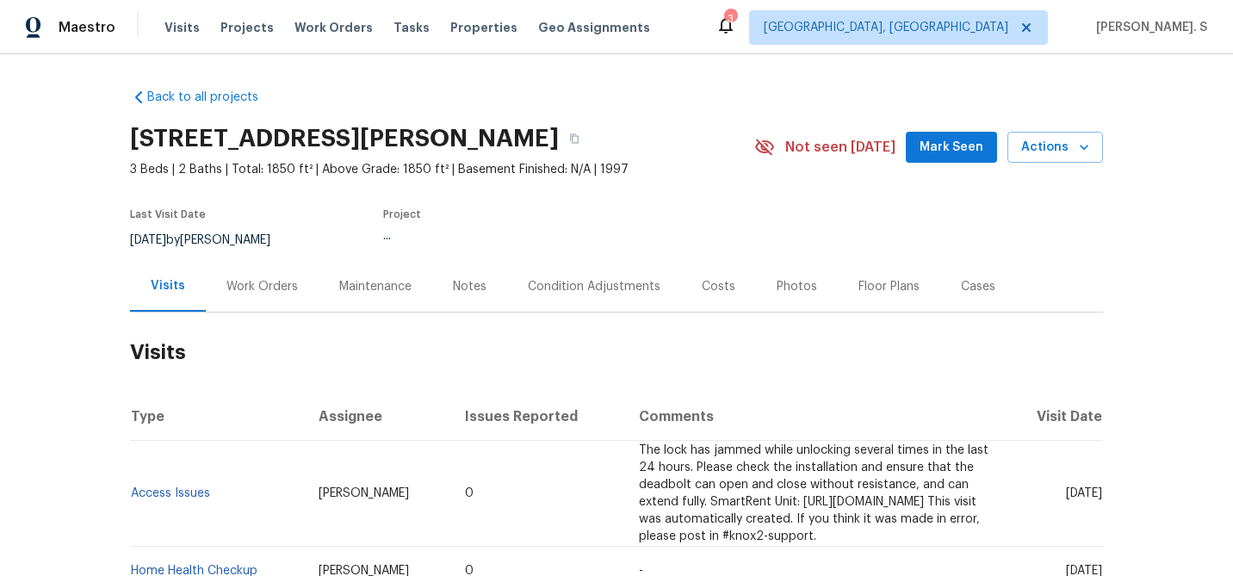
click at [308, 301] on div "Work Orders" at bounding box center [262, 286] width 113 height 51
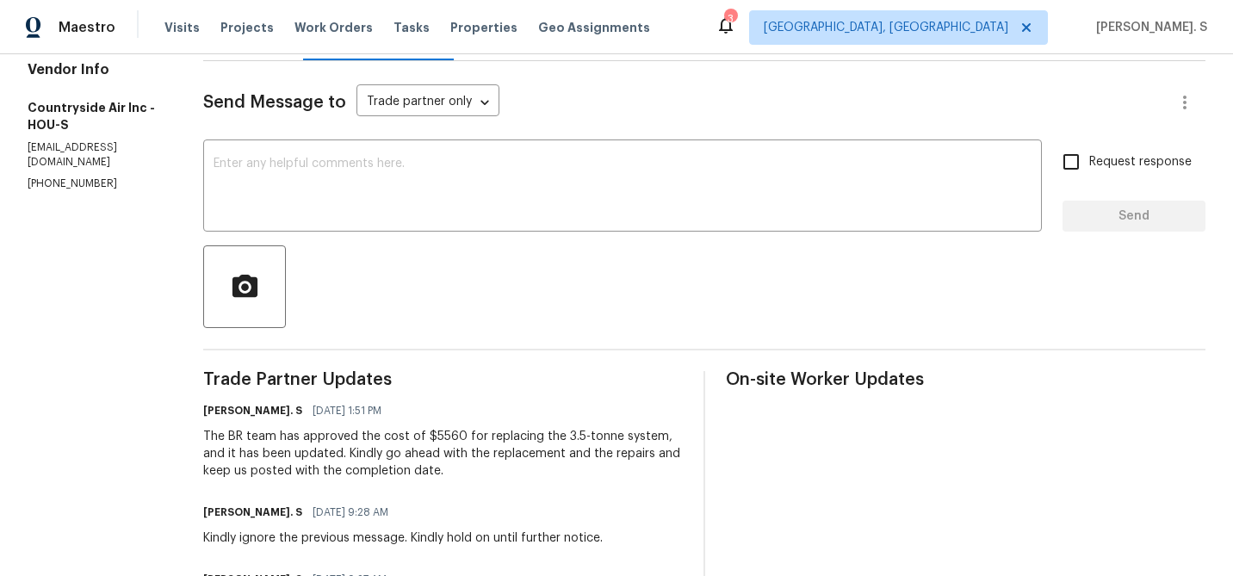
scroll to position [246, 0]
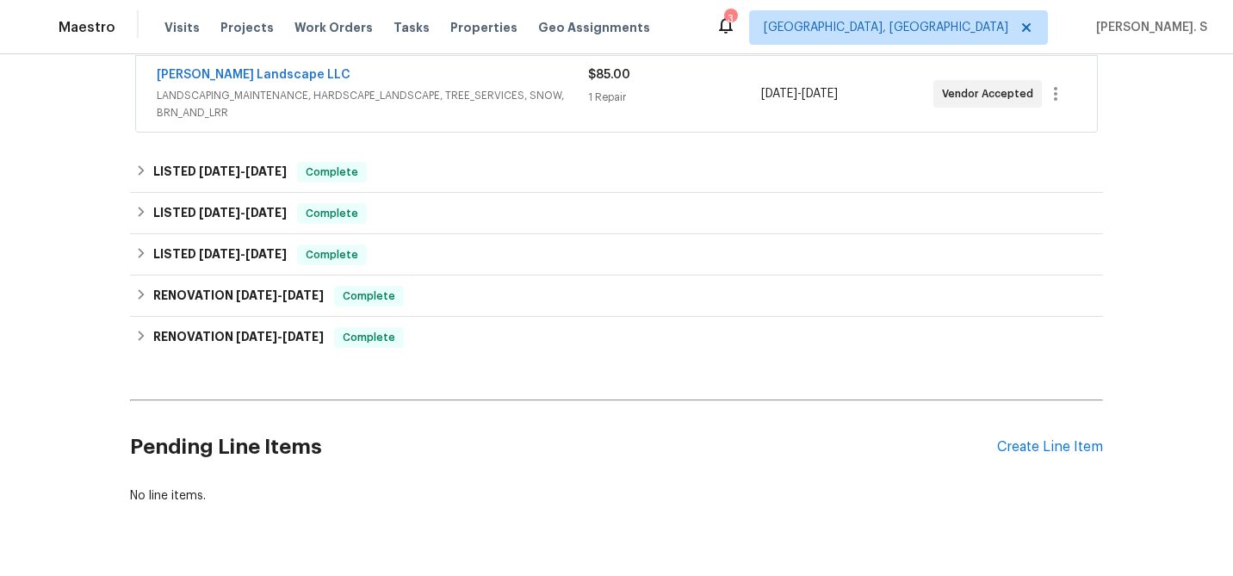
scroll to position [342, 0]
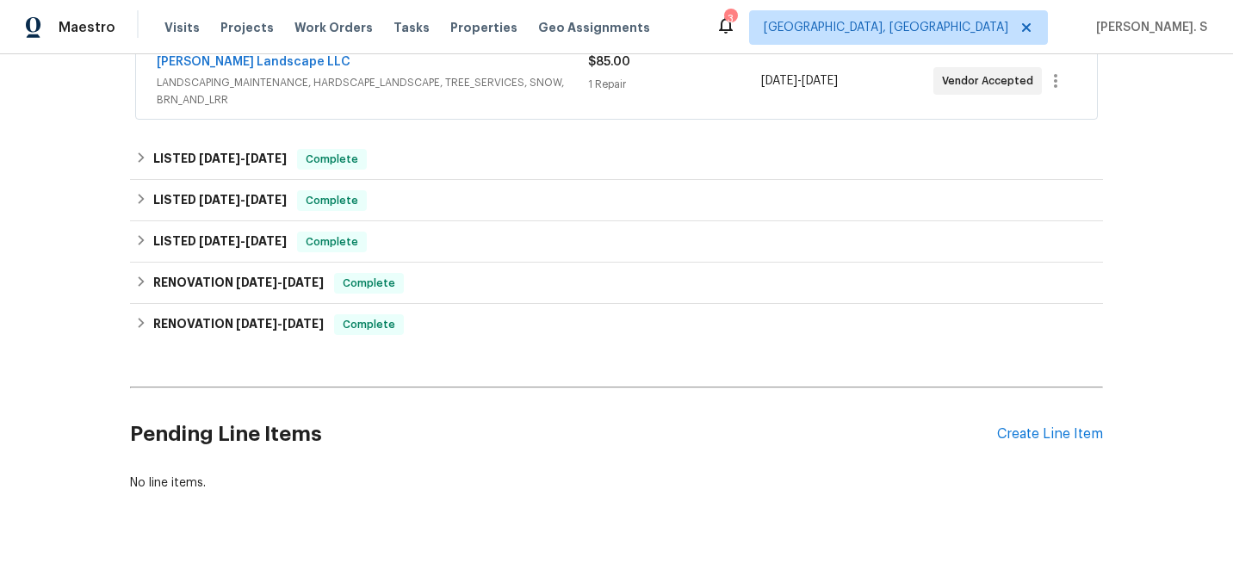
click at [1067, 447] on div "Pending Line Items Create Line Item" at bounding box center [616, 434] width 973 height 80
click at [1064, 434] on div "Create Line Item" at bounding box center [1050, 434] width 106 height 16
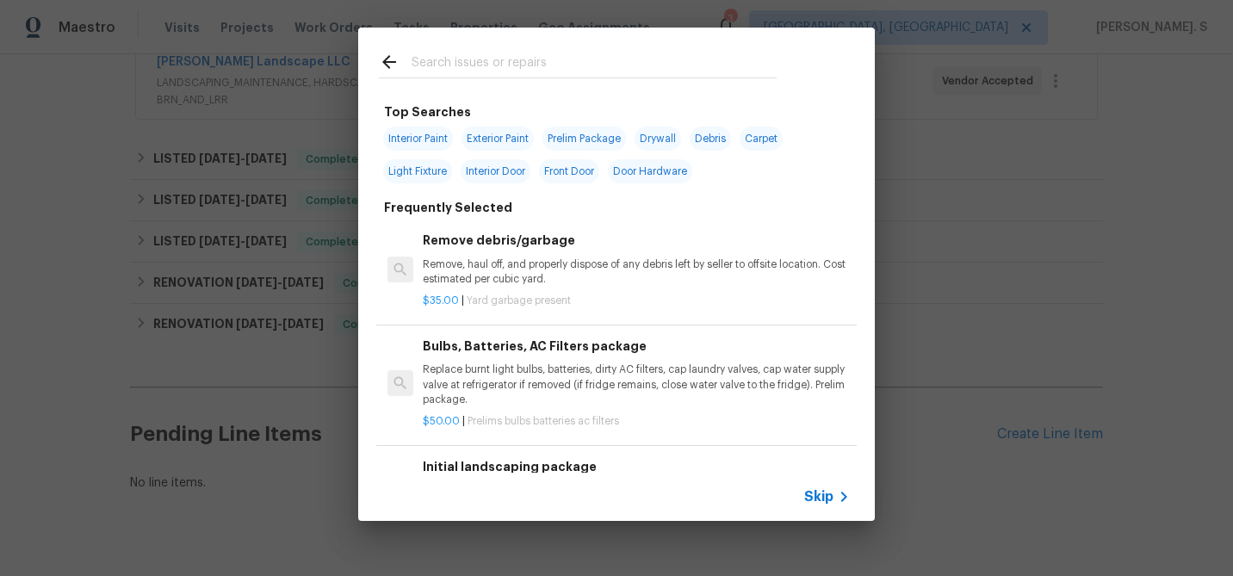
click at [498, 368] on p "Replace burnt light bulbs, batteries, dirty AC filters, cap laundry valves, cap…" at bounding box center [636, 384] width 427 height 44
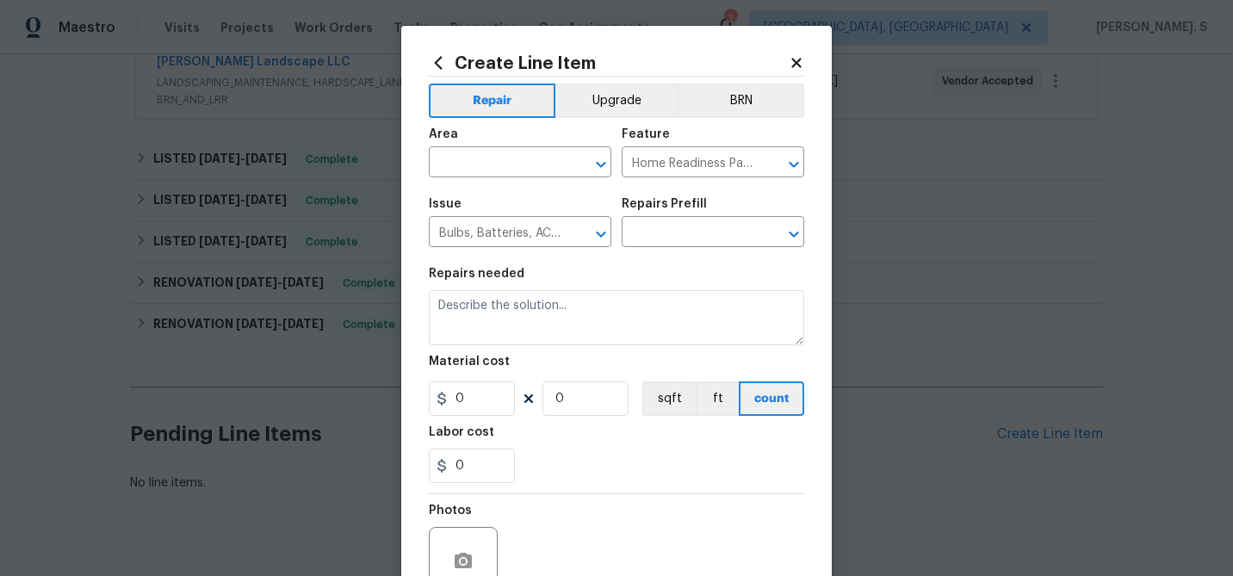
type input "Bulbs, Batteries, AC Filters package $50.00"
type textarea "Replace burnt light bulbs, batteries, dirty AC filters, cap laundry valves, cap…"
type input "50"
type input "1"
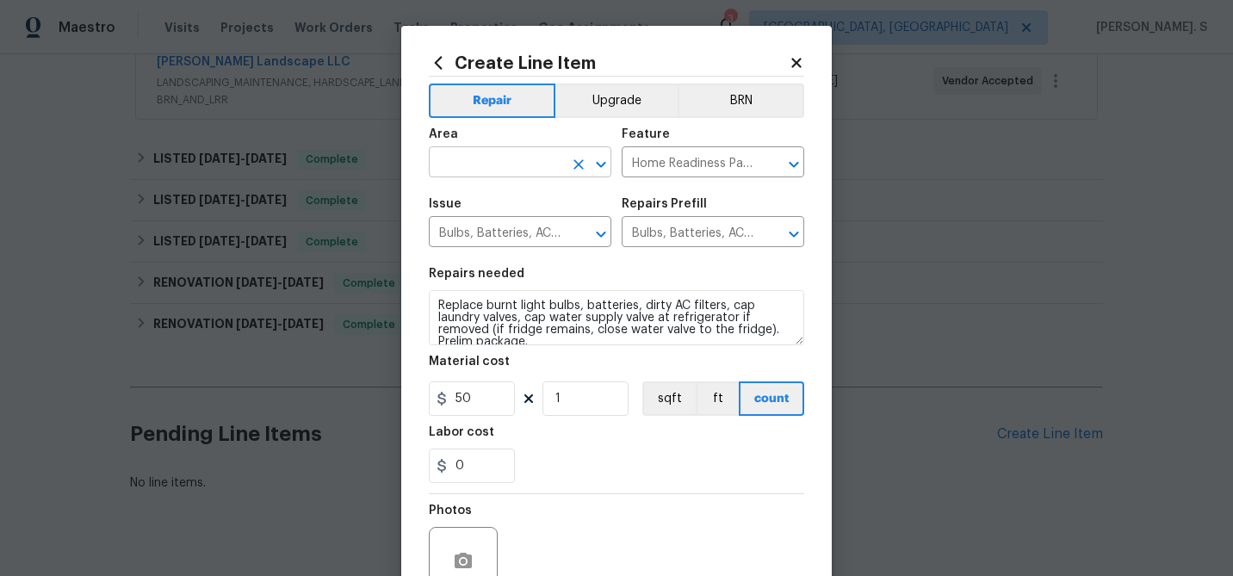
click at [610, 163] on icon "Open" at bounding box center [601, 164] width 21 height 21
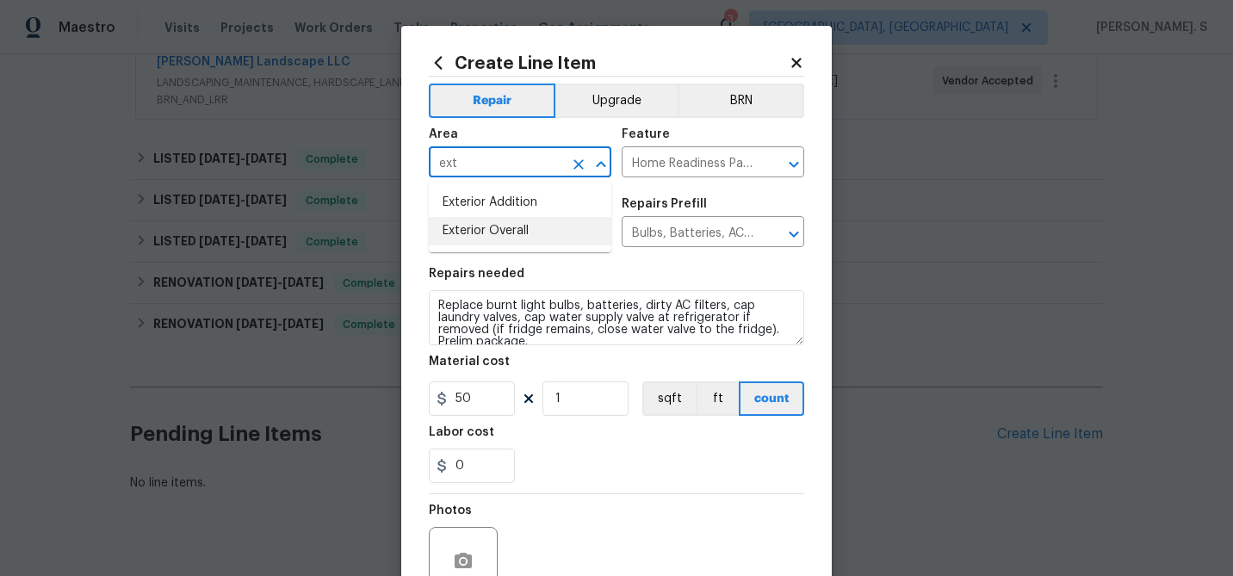
click at [568, 232] on li "Exterior Overall" at bounding box center [520, 231] width 182 height 28
click at [798, 167] on icon "Open" at bounding box center [793, 164] width 21 height 21
type input "Exterior Overall"
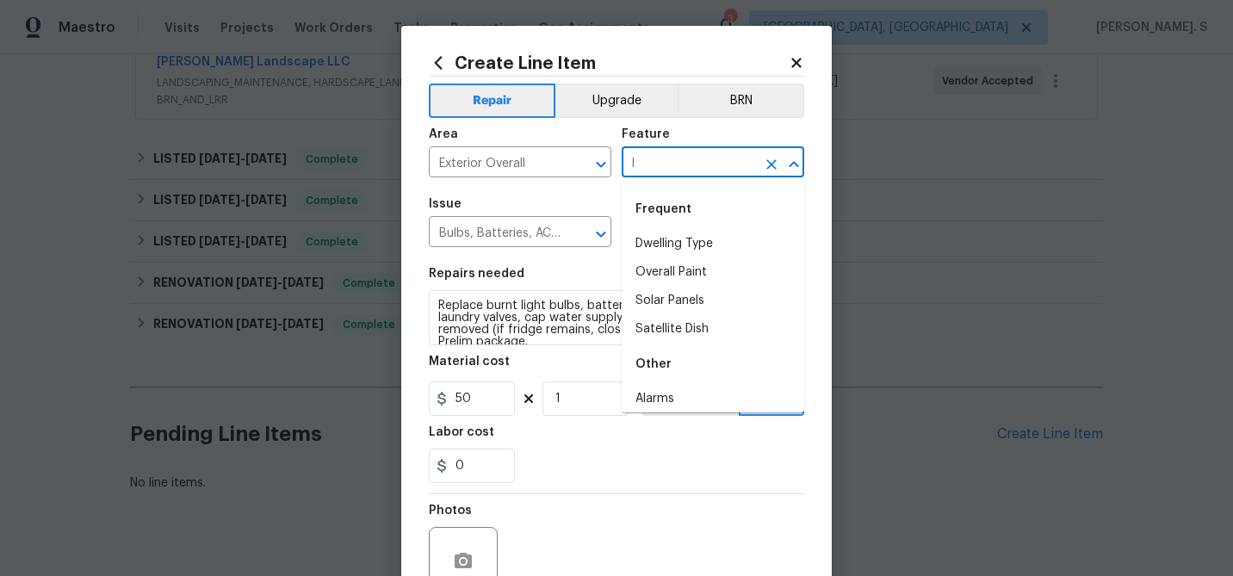
scroll to position [0, 0]
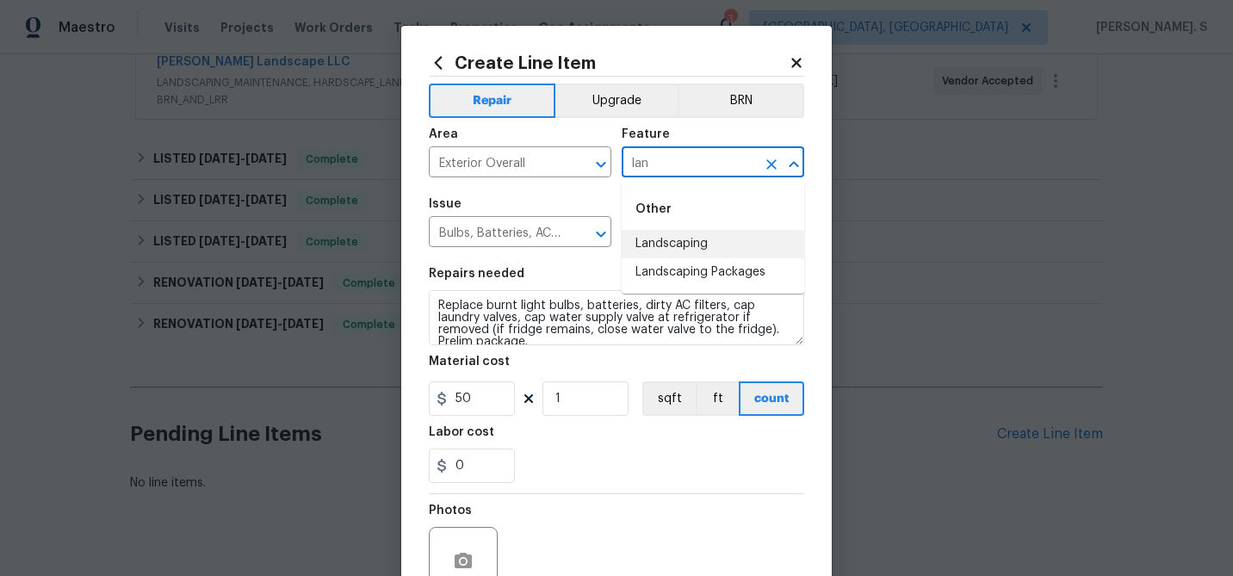
click at [730, 244] on li "Landscaping" at bounding box center [713, 244] width 182 height 28
click at [606, 236] on icon "Open" at bounding box center [601, 234] width 21 height 21
type input "Landscaping"
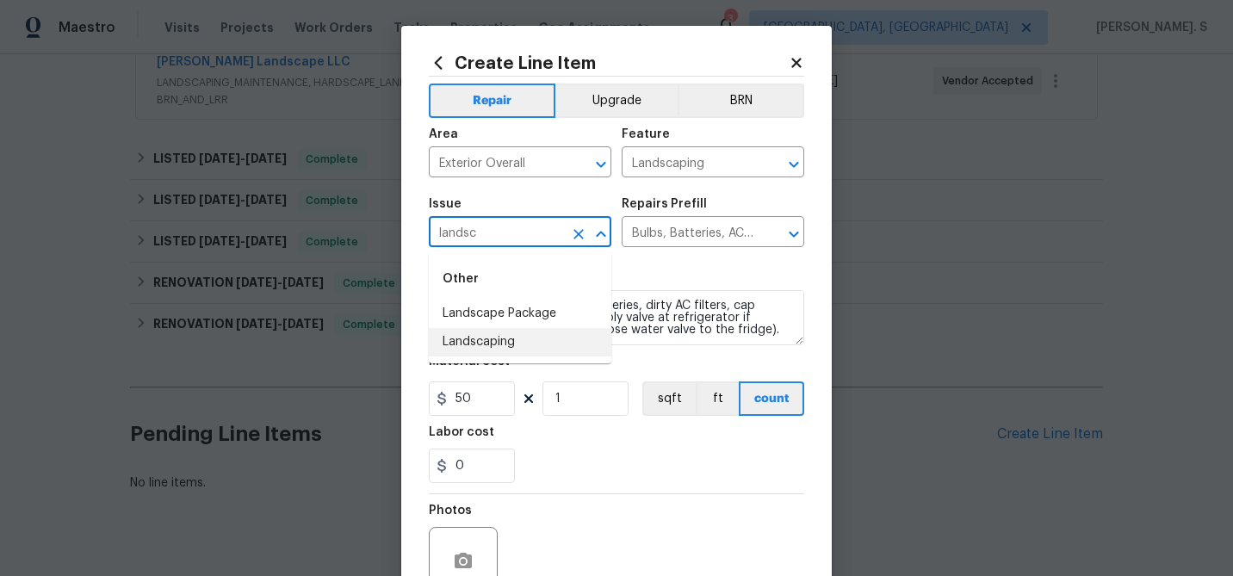
click at [520, 343] on li "Landscaping" at bounding box center [520, 342] width 182 height 28
type input "Landscaping"
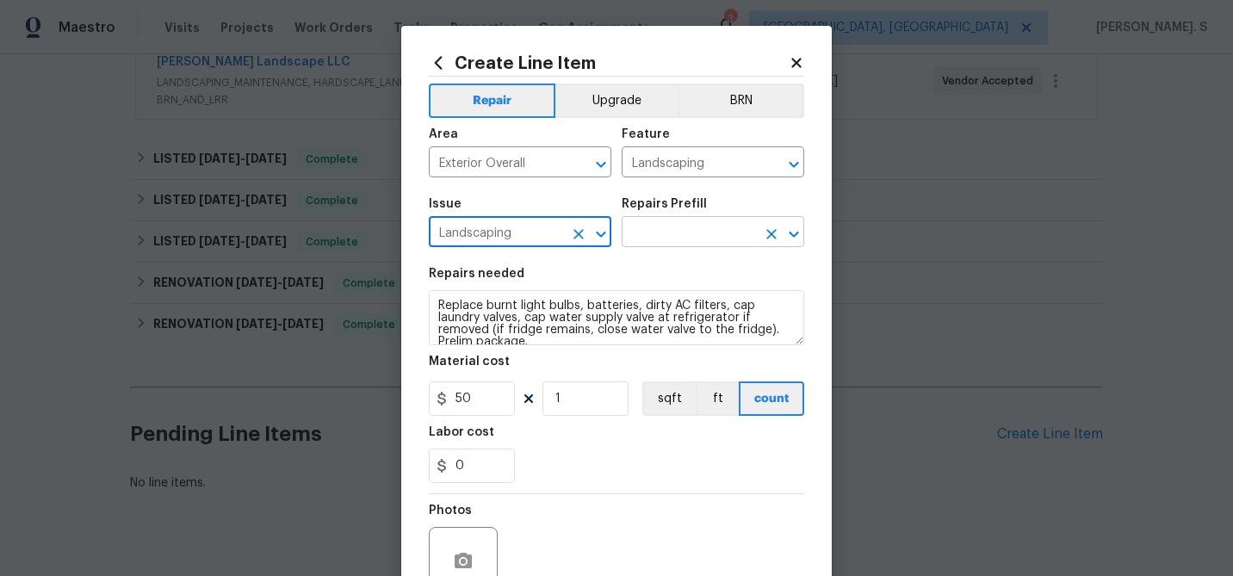
click at [793, 235] on icon "Open" at bounding box center [792, 234] width 9 height 6
type input "Landscaping"
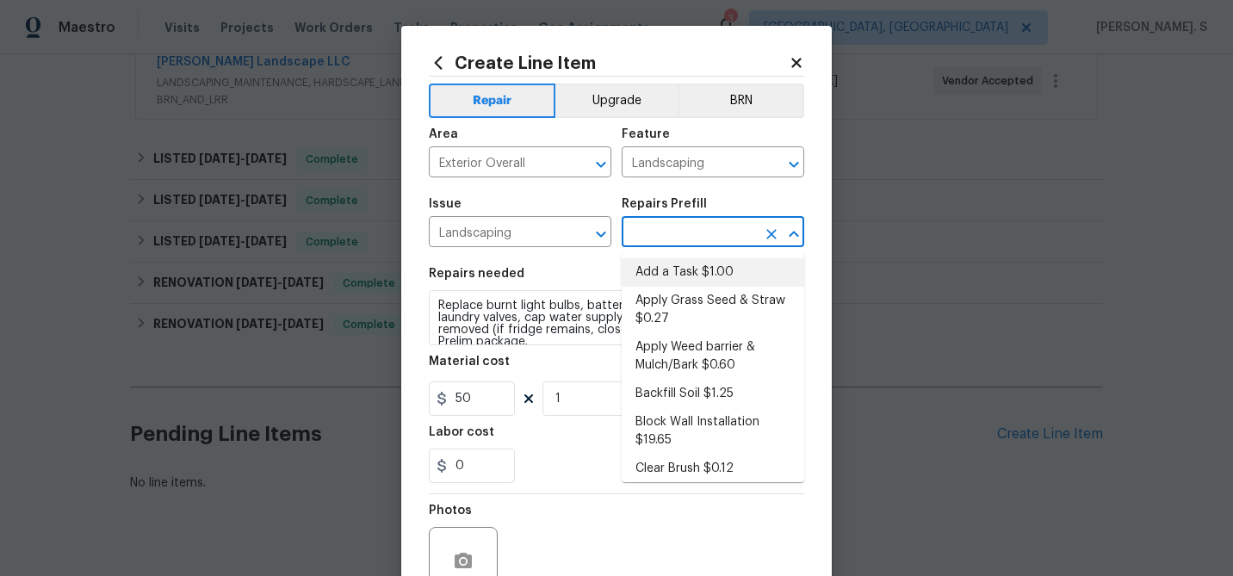
click at [737, 272] on li "Add a Task $1.00" at bounding box center [713, 272] width 182 height 28
type input "Add a Task $1.00"
type textarea "HPM to detail"
type input "1"
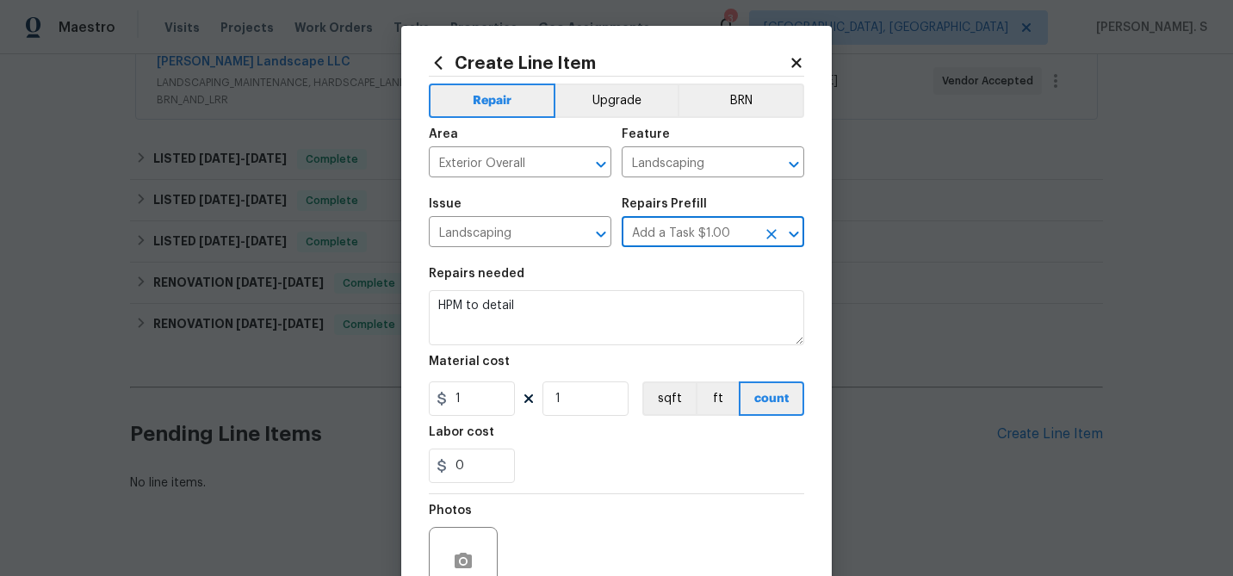
click at [514, 363] on div "Material cost" at bounding box center [616, 367] width 375 height 22
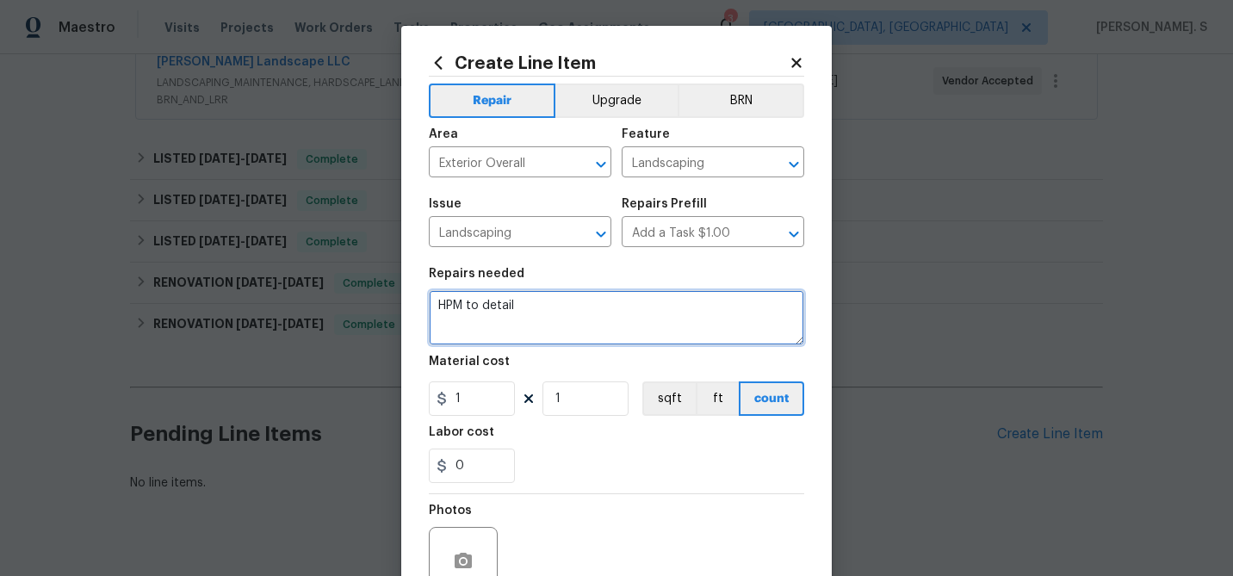
click at [547, 312] on textarea "HPM to detail" at bounding box center [616, 317] width 375 height 55
paste textarea "WO for one-time trip charges"
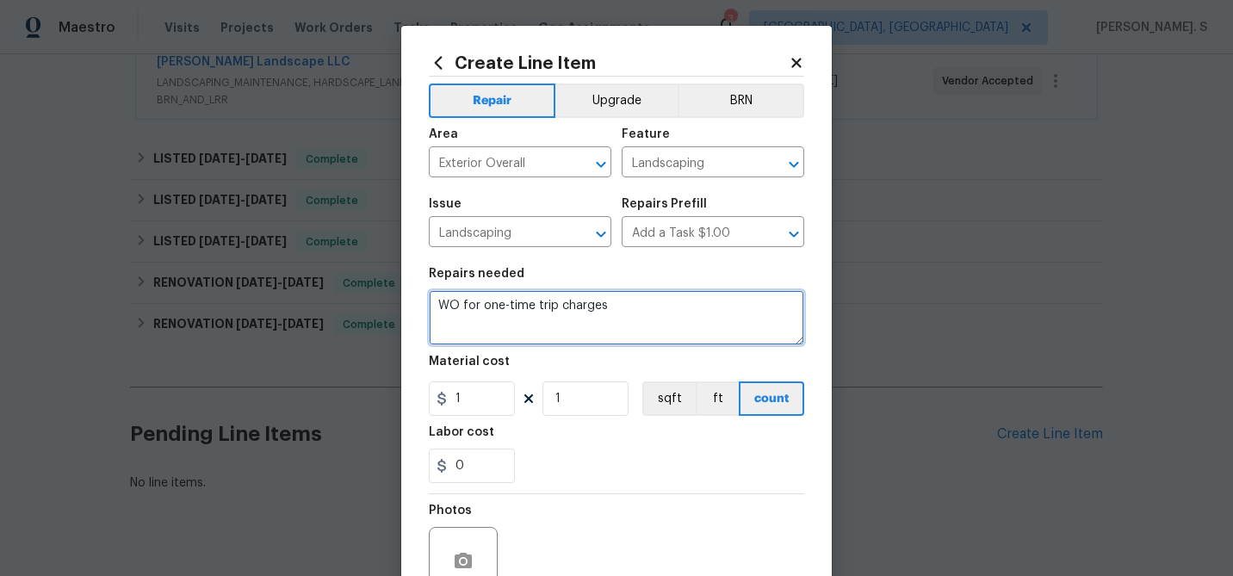
type textarea "WO for one-time trip charges"
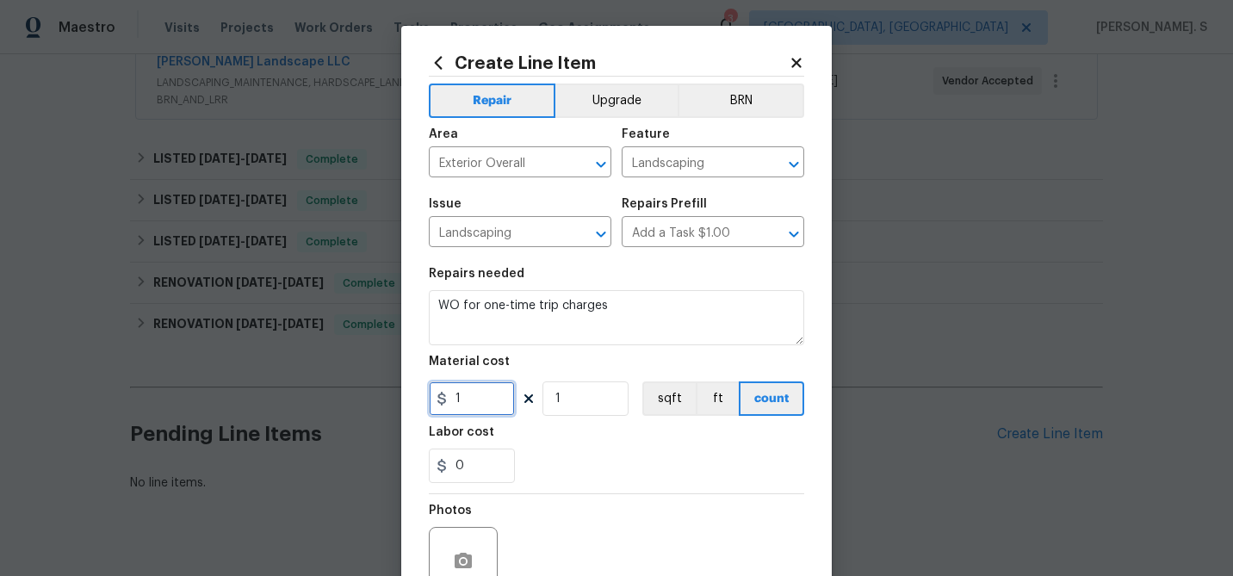
click at [497, 406] on input "1" at bounding box center [472, 398] width 86 height 34
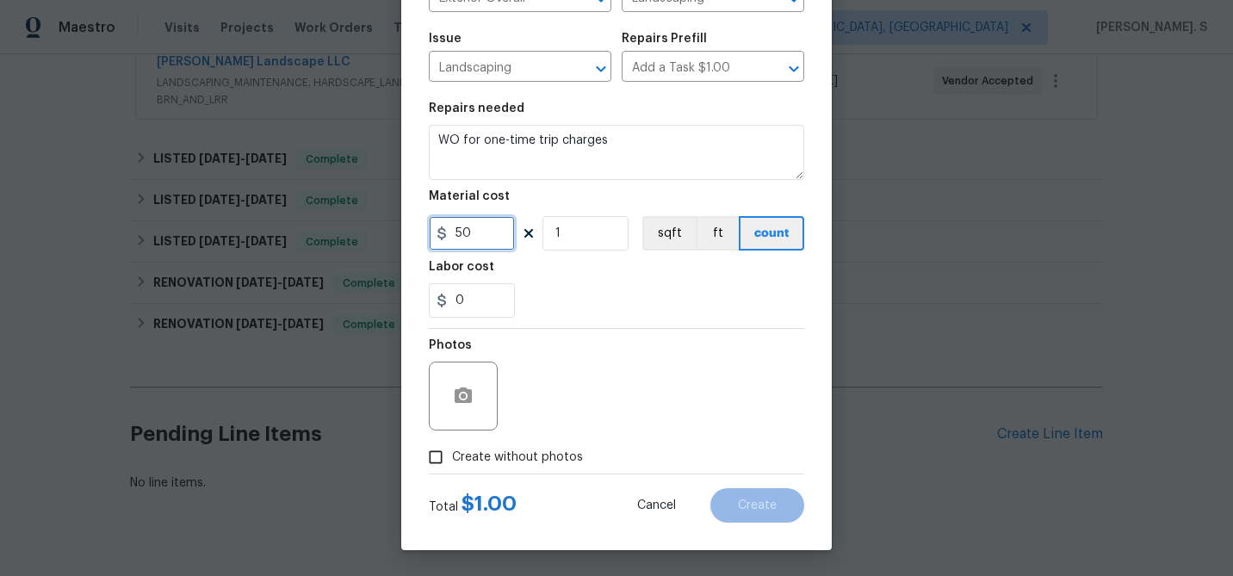
type input "50"
click at [502, 467] on label "Create without photos" at bounding box center [501, 457] width 164 height 33
click at [452, 467] on input "Create without photos" at bounding box center [435, 457] width 33 height 33
checkbox input "true"
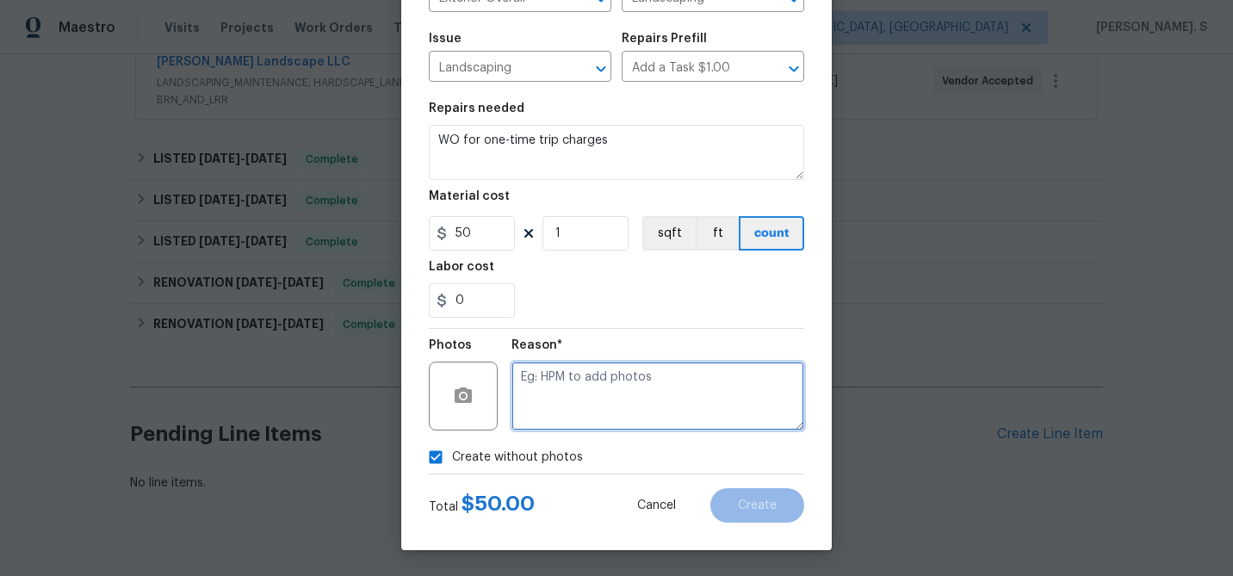
click at [627, 405] on textarea at bounding box center [657, 396] width 293 height 69
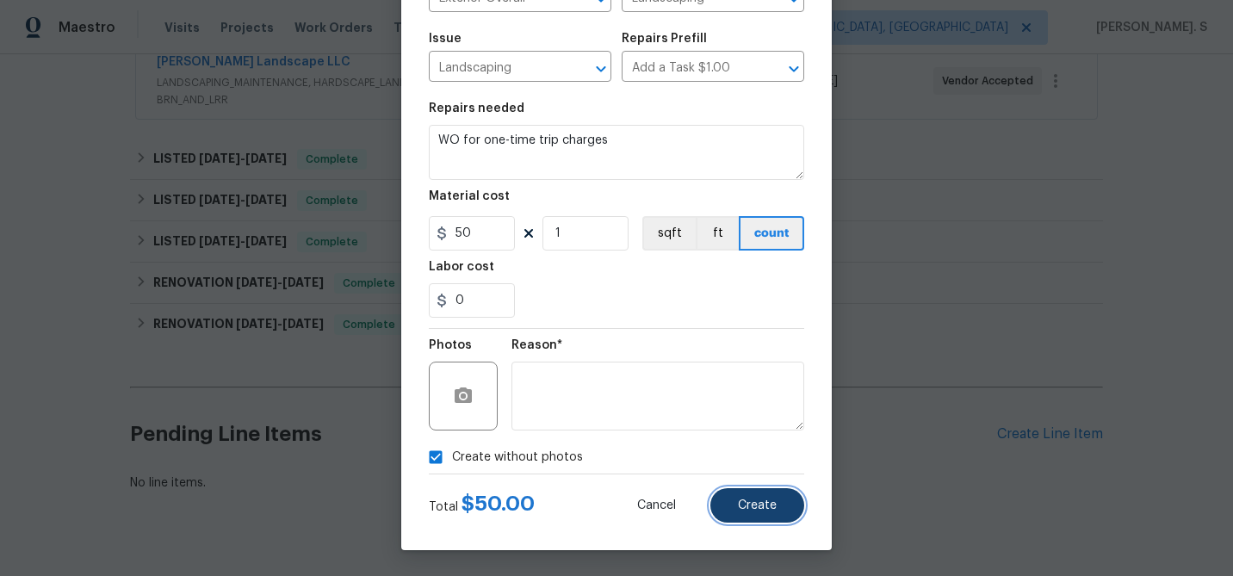
click at [745, 515] on button "Create" at bounding box center [757, 505] width 94 height 34
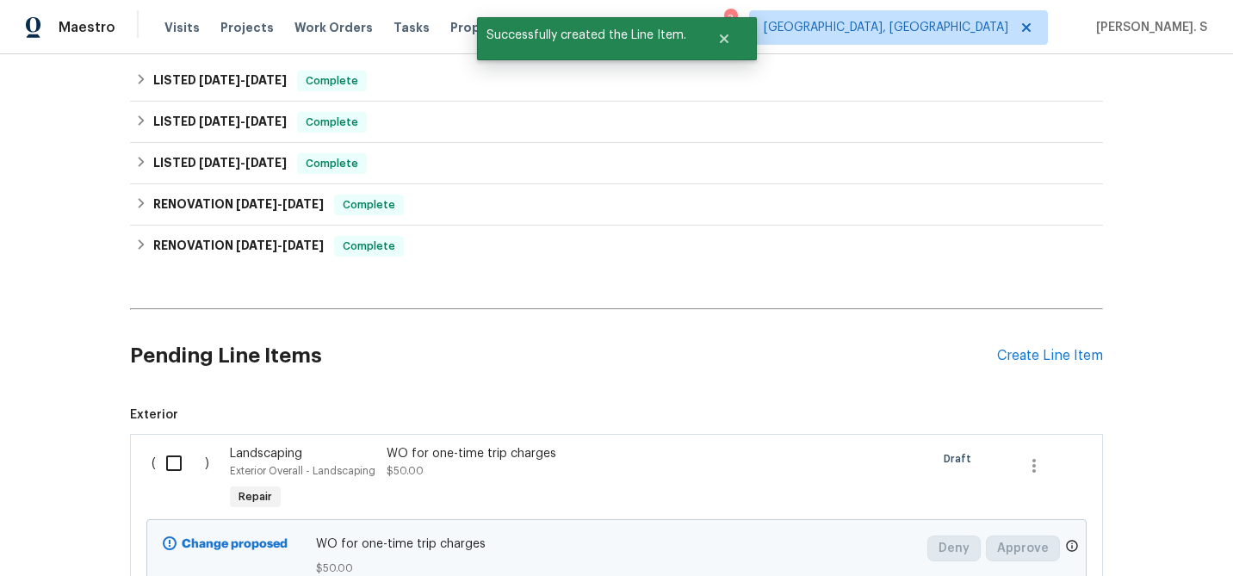
scroll to position [449, 0]
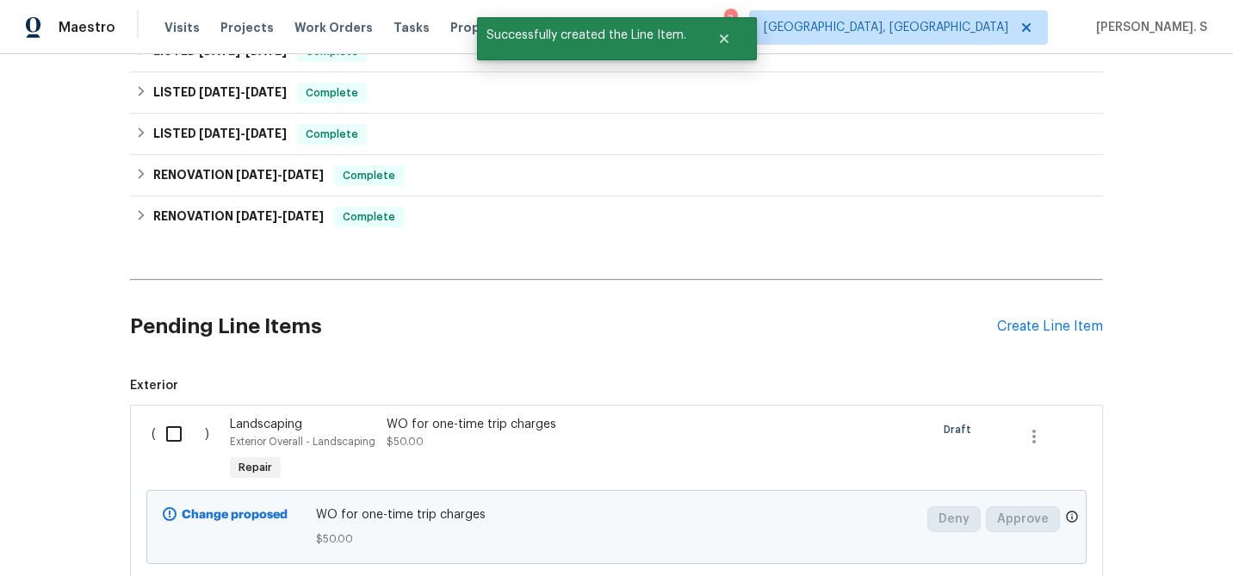
click at [175, 406] on div "( ) Landscaping Exterior Overall - Landscaping Repair WO for one-time trip char…" at bounding box center [616, 493] width 973 height 176
click at [173, 436] on input "checkbox" at bounding box center [180, 434] width 49 height 36
checkbox input "true"
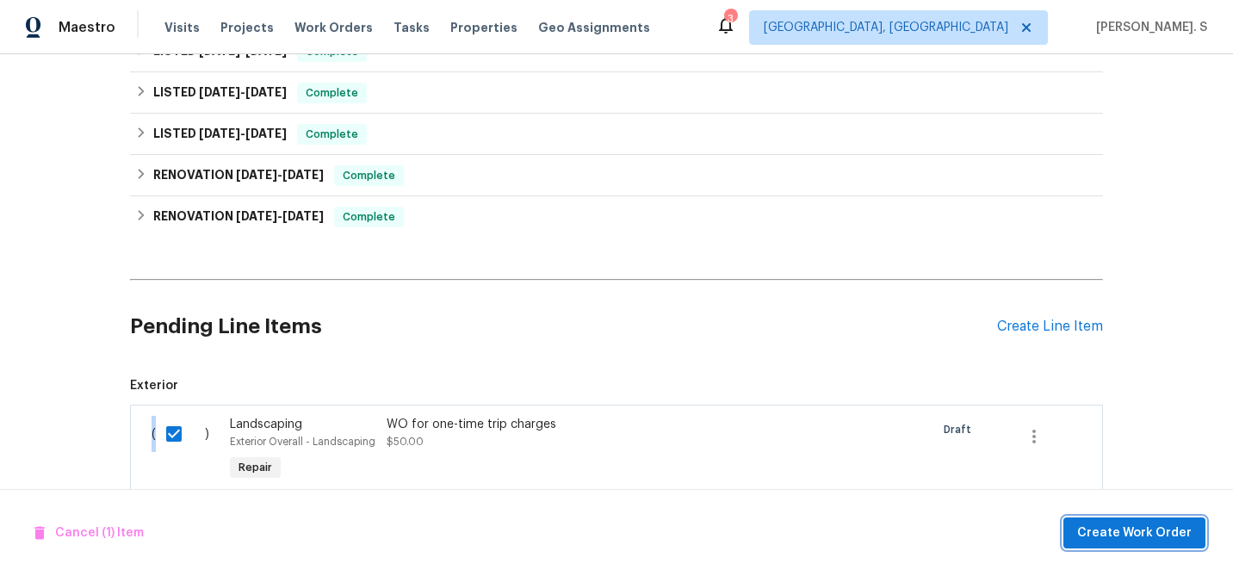
click at [1118, 539] on span "Create Work Order" at bounding box center [1134, 534] width 114 height 22
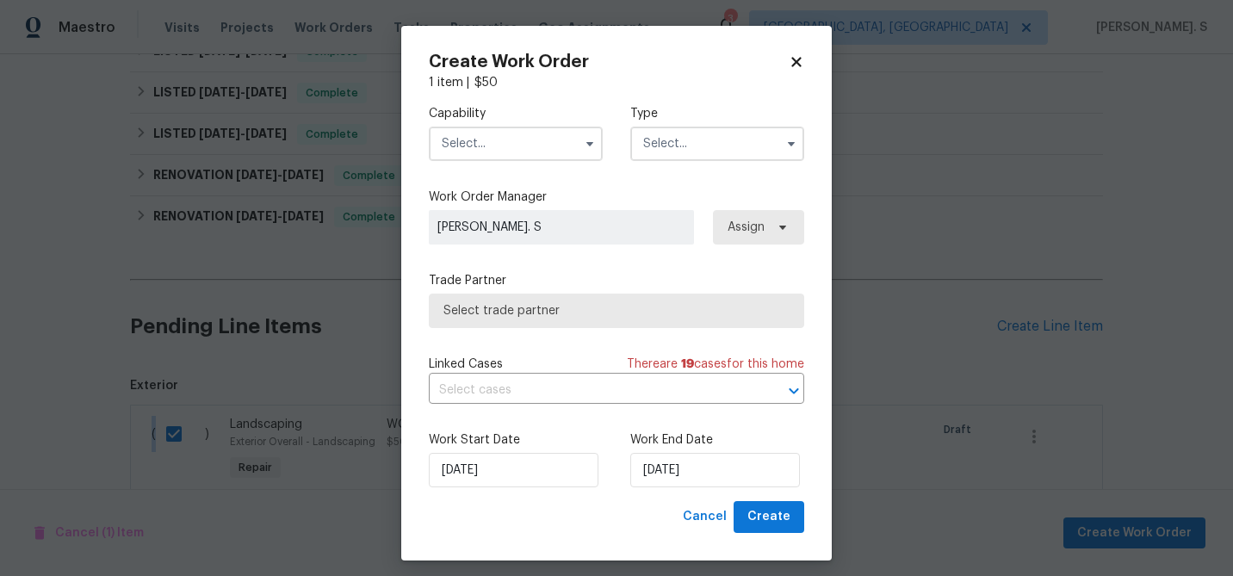
click at [500, 113] on label "Capability" at bounding box center [516, 113] width 174 height 17
click at [494, 137] on input "text" at bounding box center [516, 144] width 174 height 34
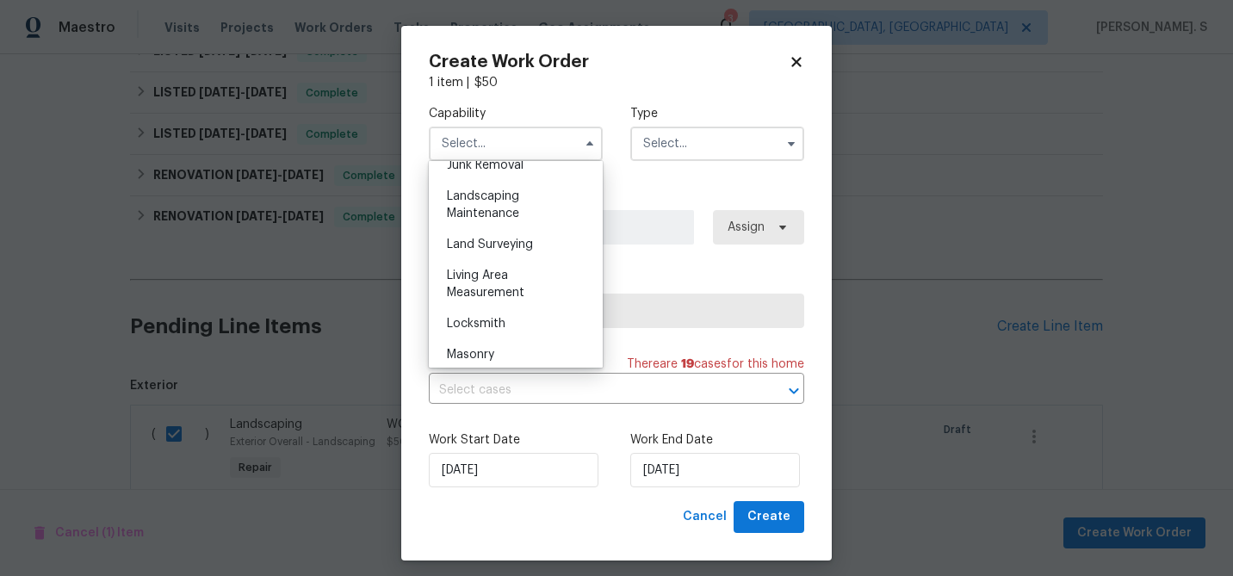
scroll to position [1114, 0]
click at [475, 198] on span "Landscaping Maintenance" at bounding box center [483, 208] width 72 height 29
type input "Landscaping Maintenance"
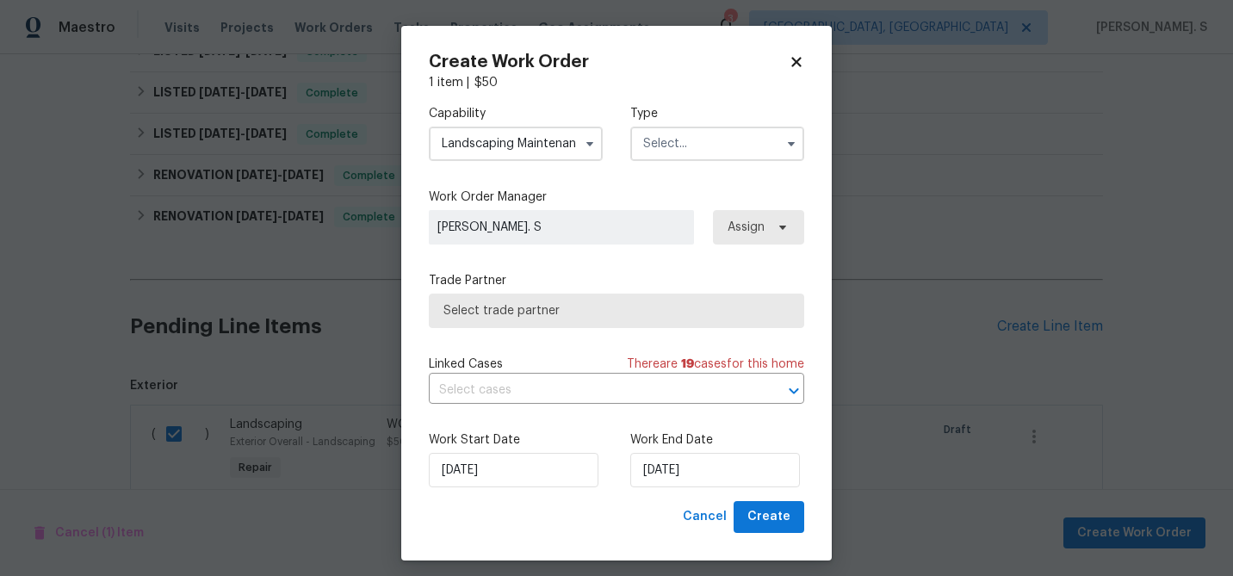
click at [672, 154] on input "text" at bounding box center [717, 144] width 174 height 34
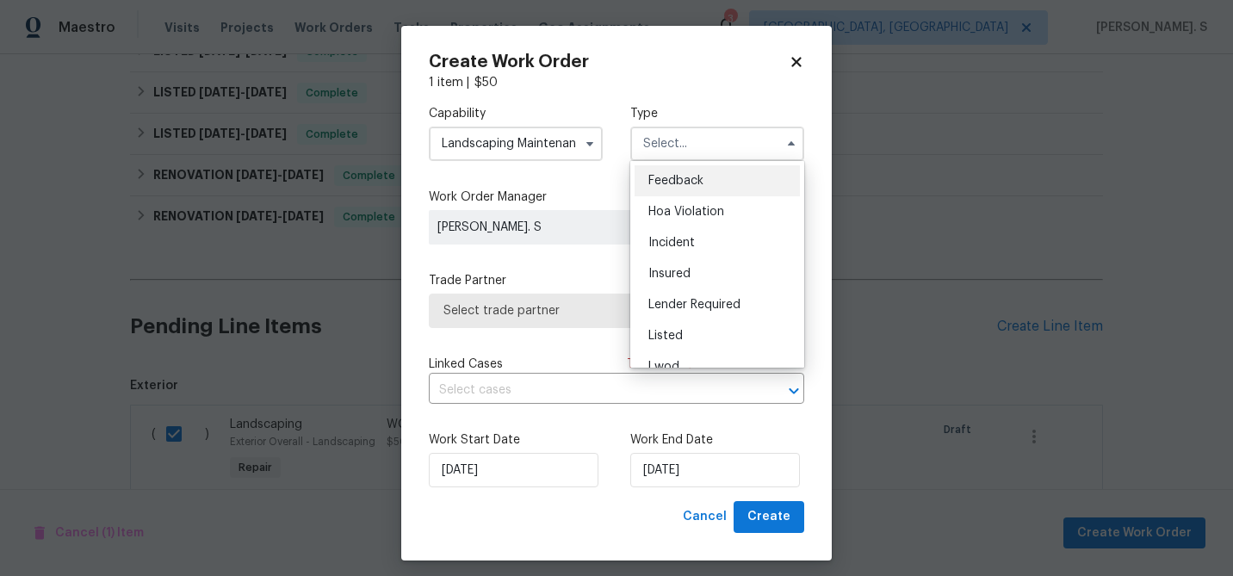
click at [671, 185] on span "Feedback" at bounding box center [675, 181] width 55 height 12
type input "Feedback"
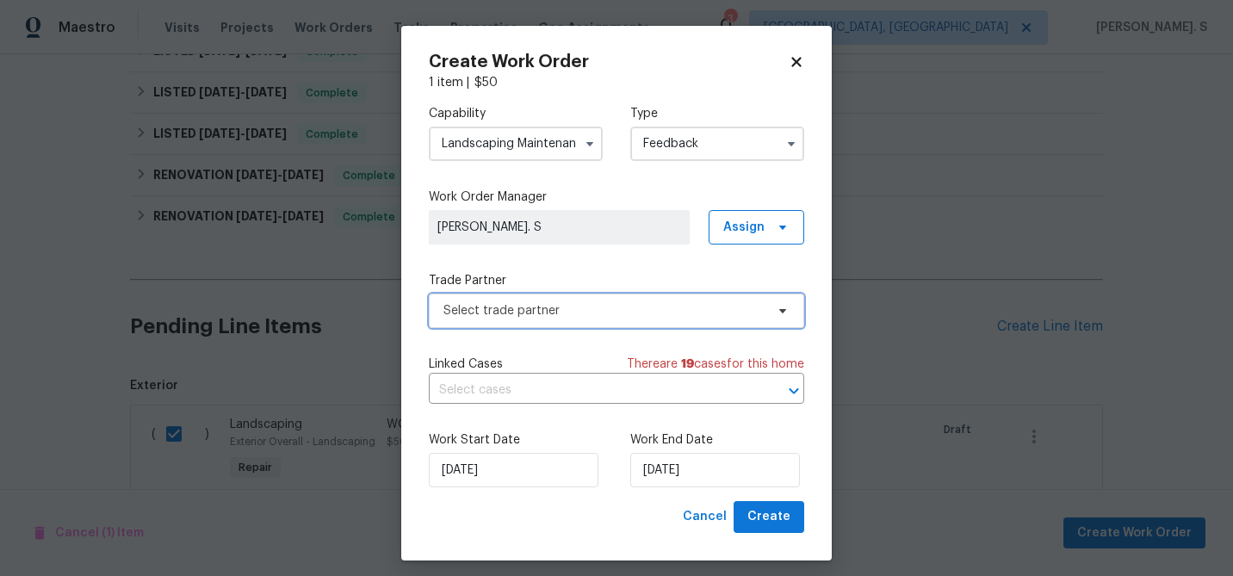
click at [599, 301] on span "Select trade partner" at bounding box center [616, 311] width 375 height 34
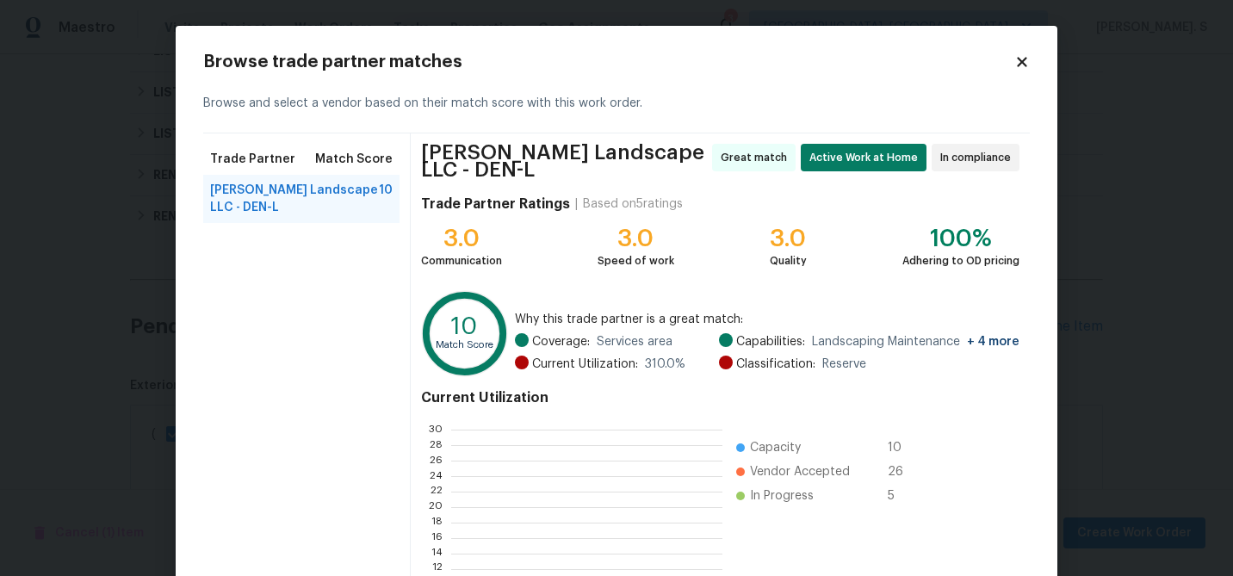
scroll to position [241, 270]
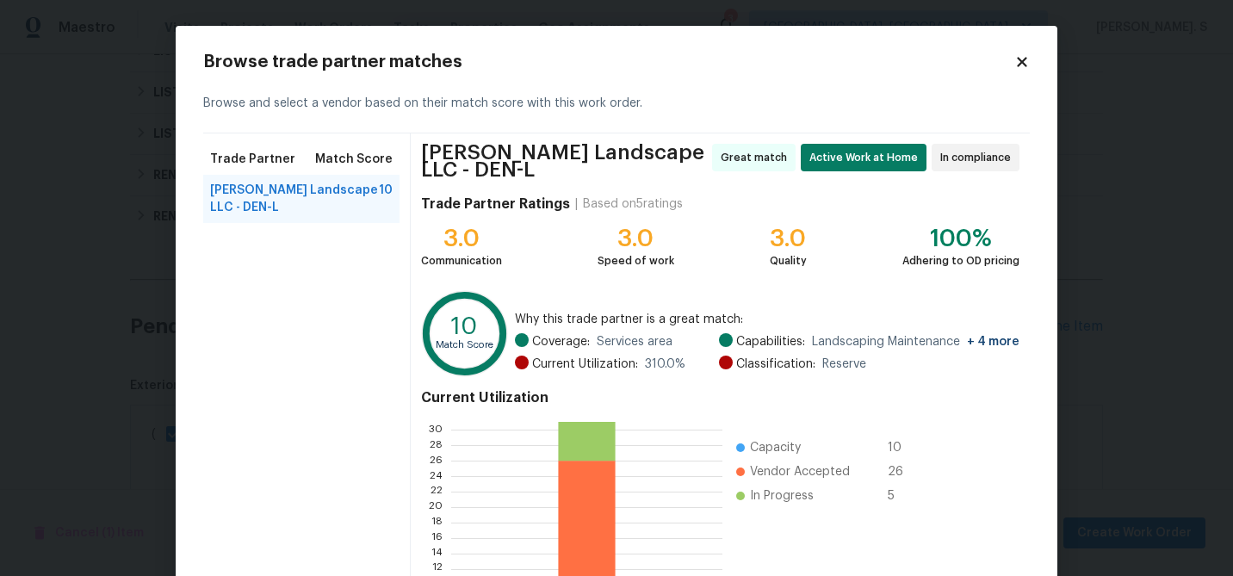
click at [1023, 77] on div "Browse and select a vendor based on their match score with this work order." at bounding box center [616, 103] width 826 height 59
click at [1022, 65] on icon at bounding box center [1021, 61] width 15 height 15
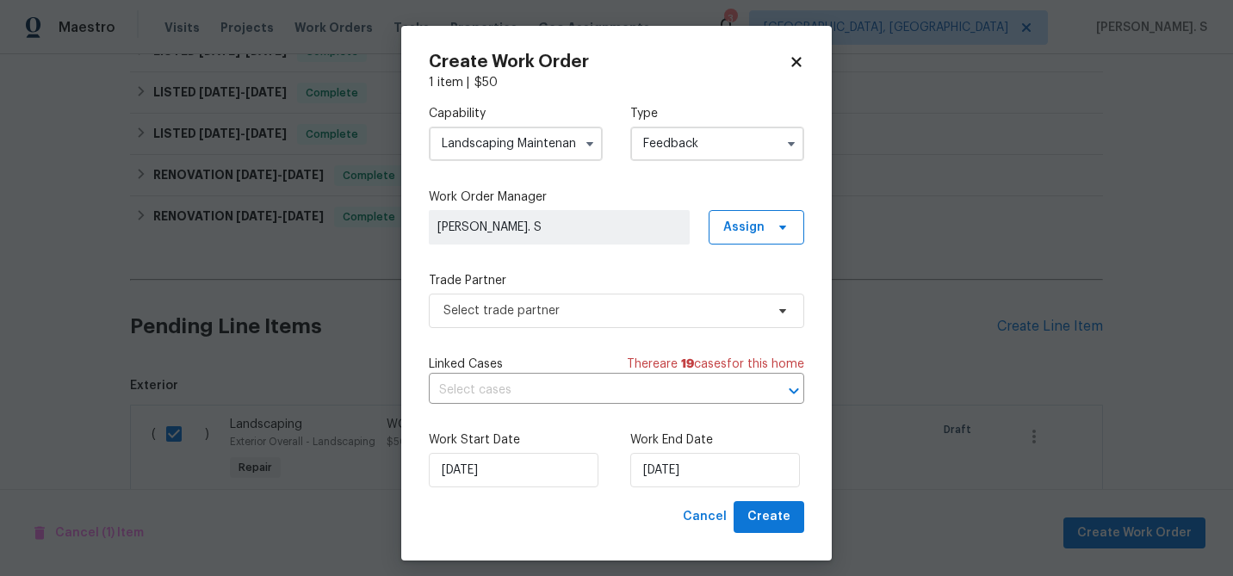
click at [523, 176] on div "Capability Landscaping Maintenance Type Feedback Work Order Manager [PERSON_NAM…" at bounding box center [616, 296] width 375 height 410
click at [538, 148] on input "Landscaping Maintenance" at bounding box center [516, 144] width 174 height 34
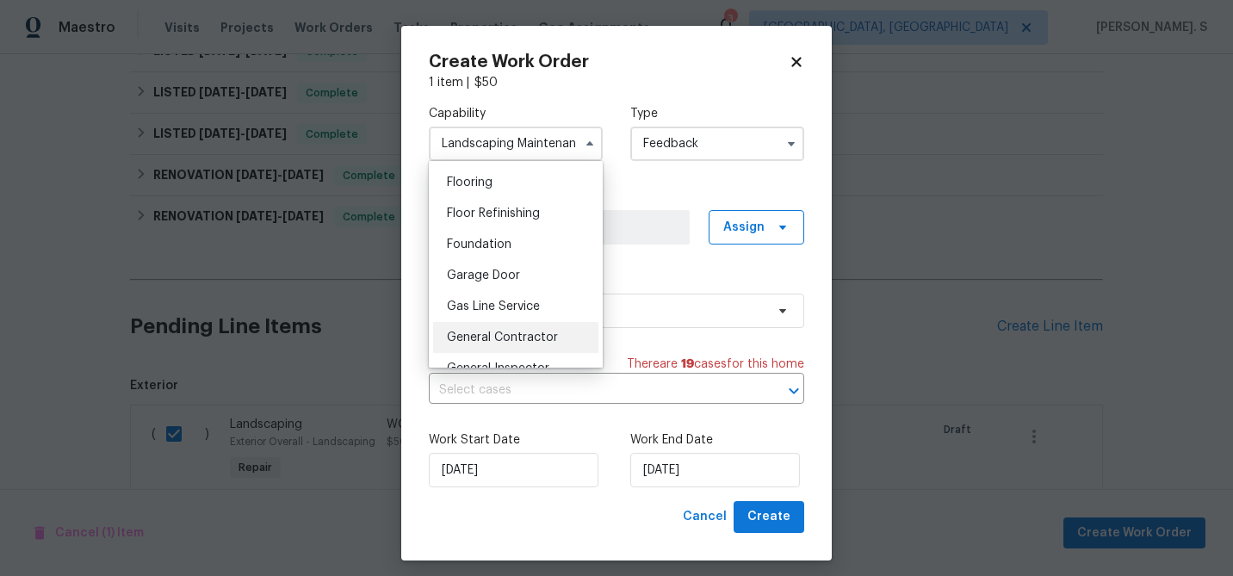
scroll to position [667, 0]
click at [522, 331] on span "General Contractor" at bounding box center [502, 337] width 111 height 12
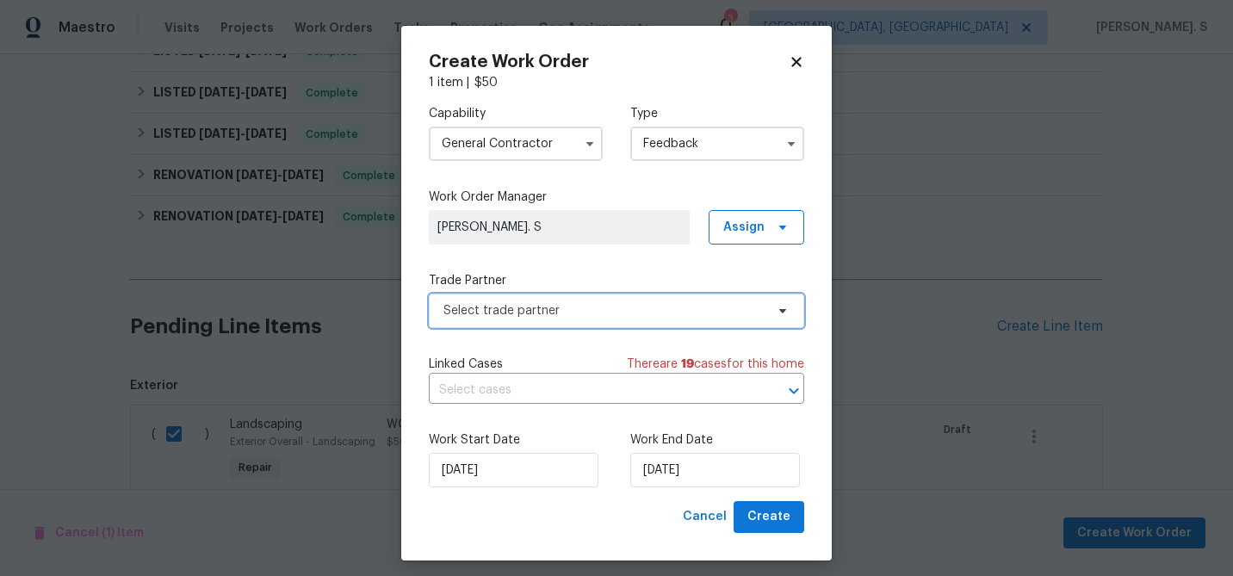
click at [629, 310] on span "Select trade partner" at bounding box center [603, 310] width 321 height 17
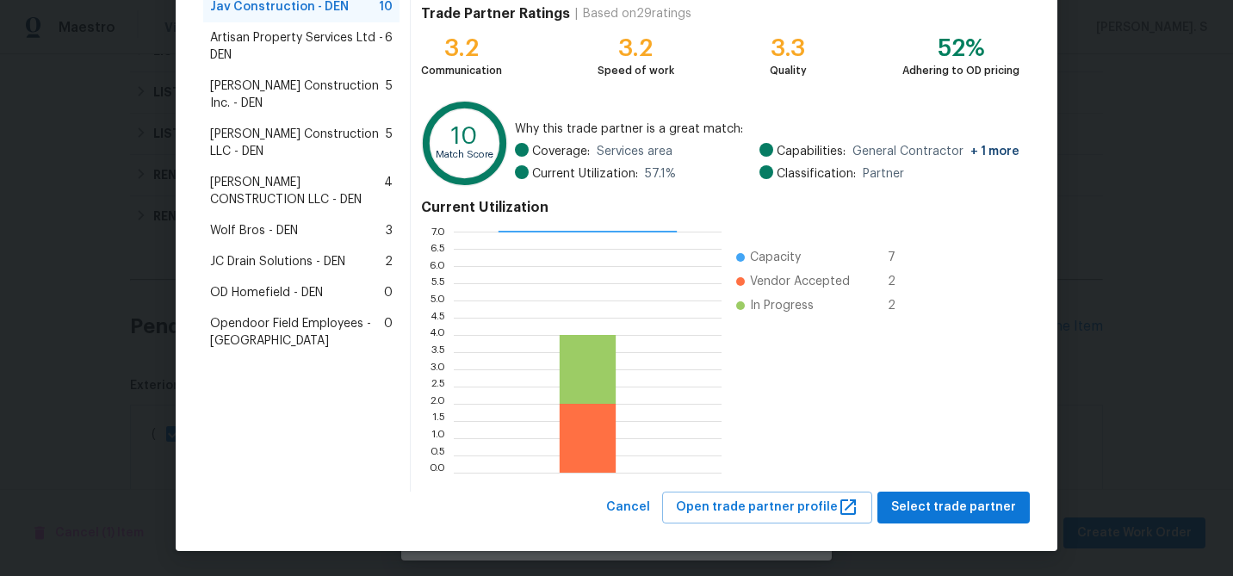
scroll to position [0, 0]
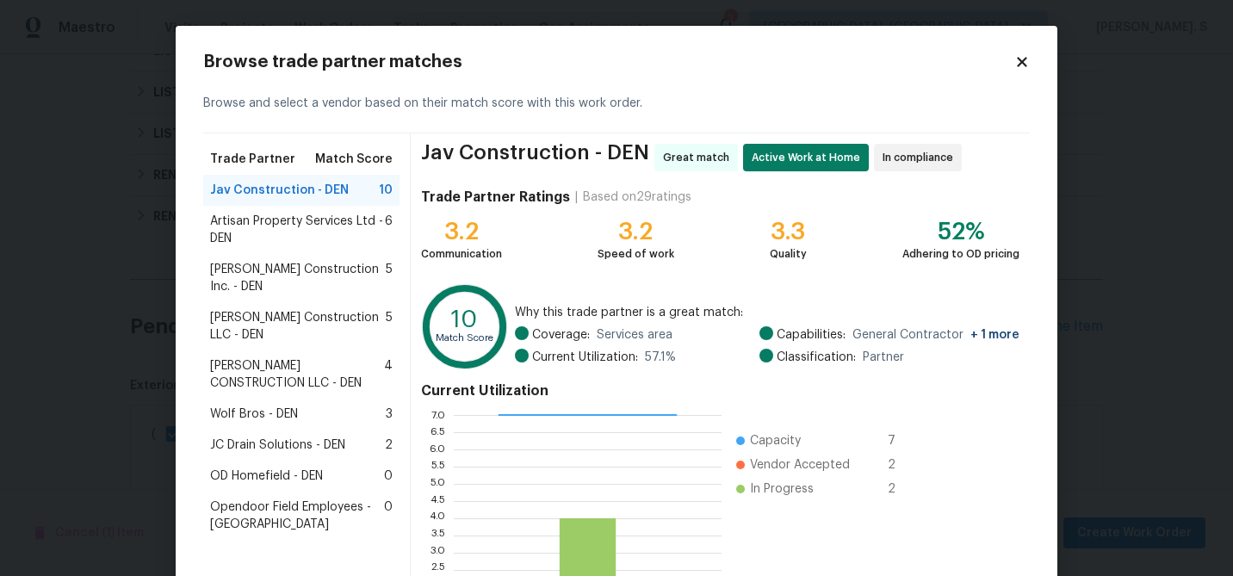
click at [1008, 62] on h2 "Browse trade partner matches" at bounding box center [608, 61] width 811 height 17
click at [1016, 63] on icon at bounding box center [1021, 61] width 15 height 15
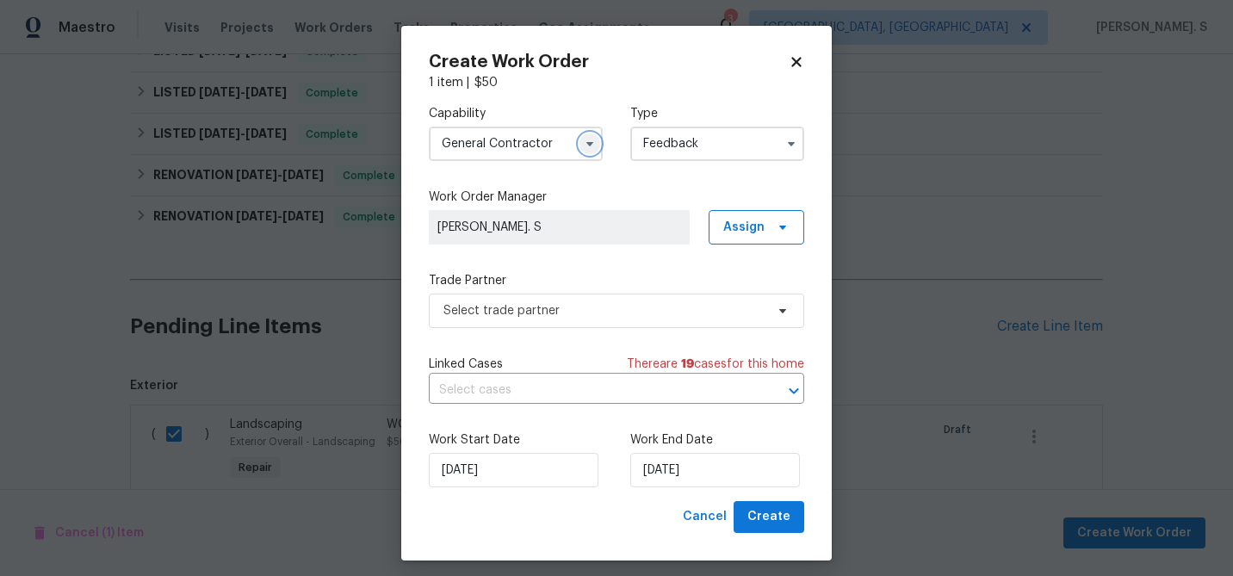
click at [585, 136] on button "button" at bounding box center [589, 143] width 21 height 21
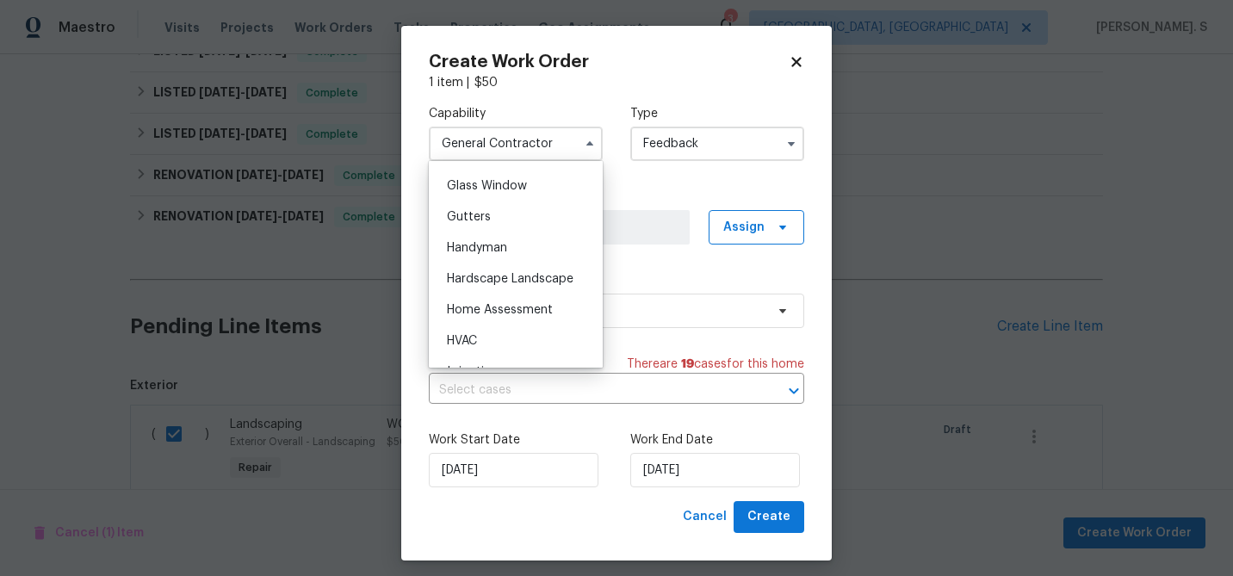
scroll to position [900, 0]
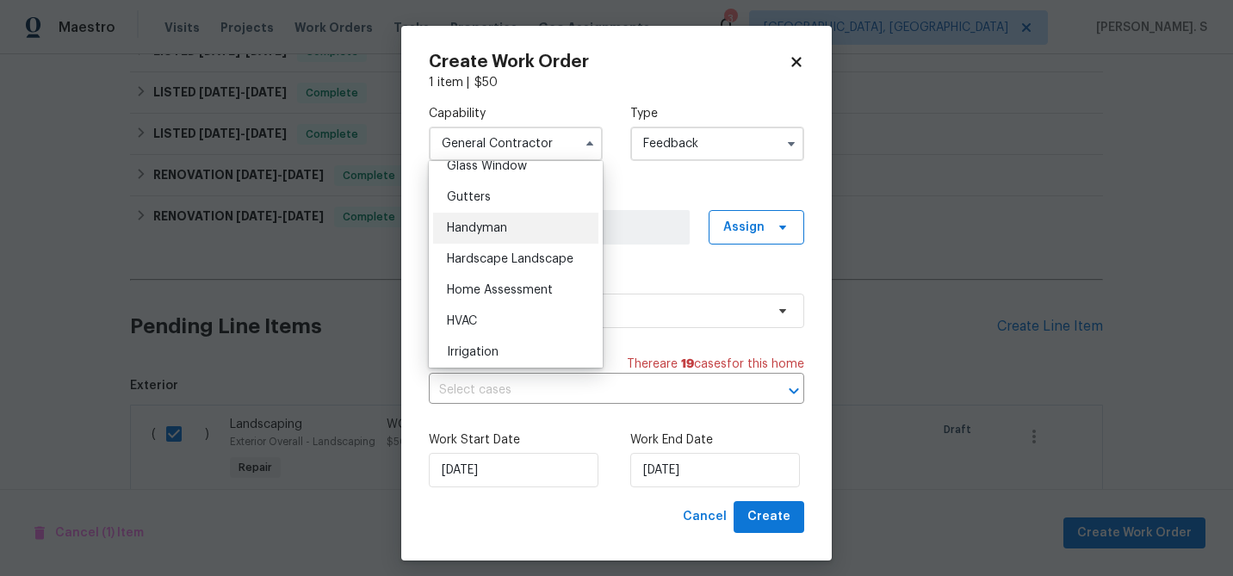
click at [557, 225] on div "Handyman" at bounding box center [515, 228] width 165 height 31
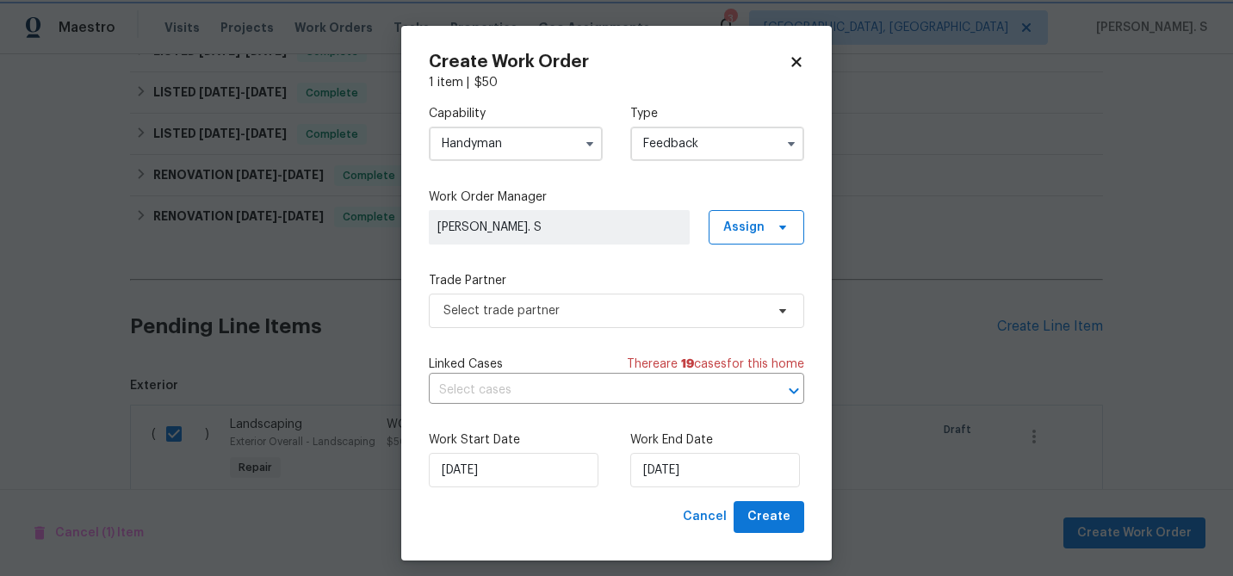
click at [596, 316] on span "Select trade partner" at bounding box center [603, 310] width 321 height 17
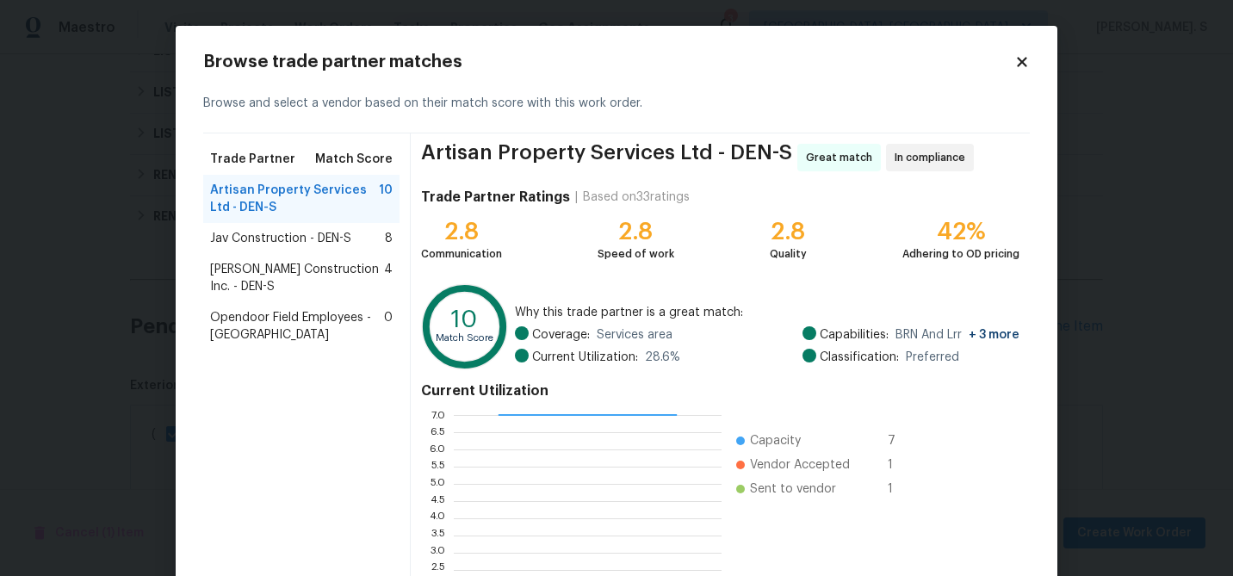
scroll to position [3, 0]
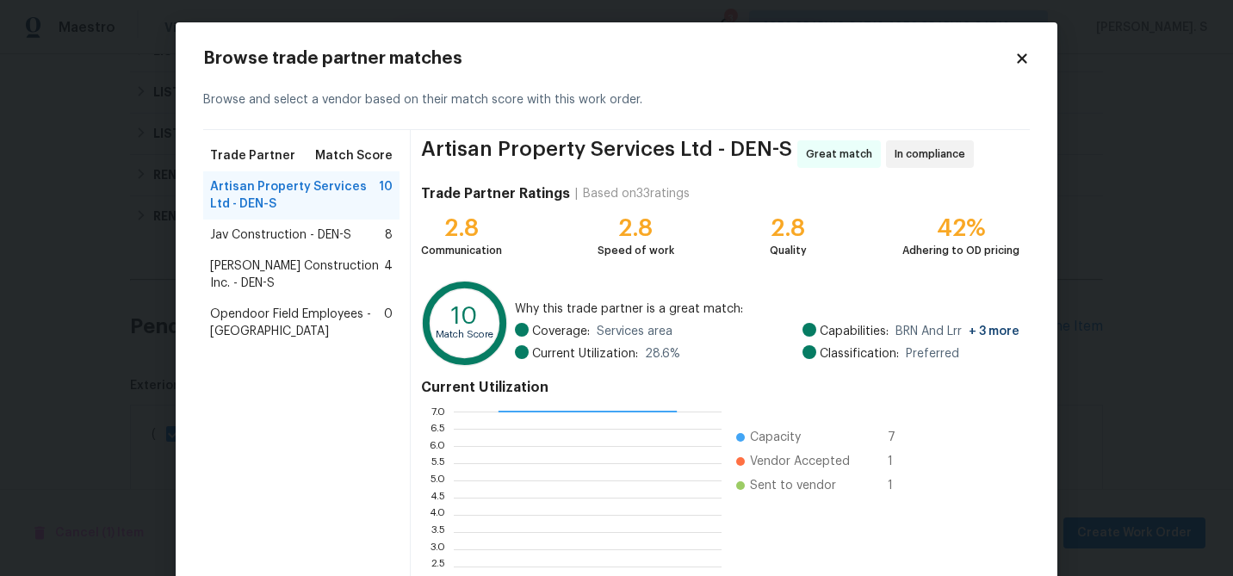
click at [1012, 75] on div "Browse and select a vendor based on their match score with this work order." at bounding box center [616, 100] width 826 height 59
click at [1016, 63] on icon at bounding box center [1021, 58] width 15 height 15
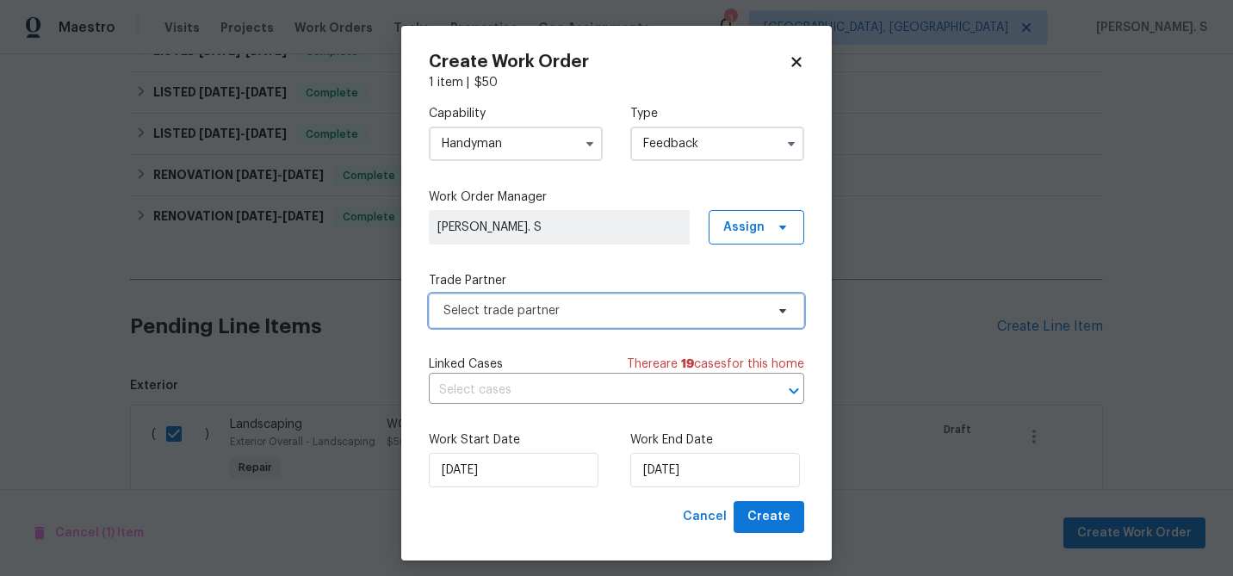
scroll to position [0, 0]
click at [564, 152] on input "Handyman" at bounding box center [516, 144] width 174 height 34
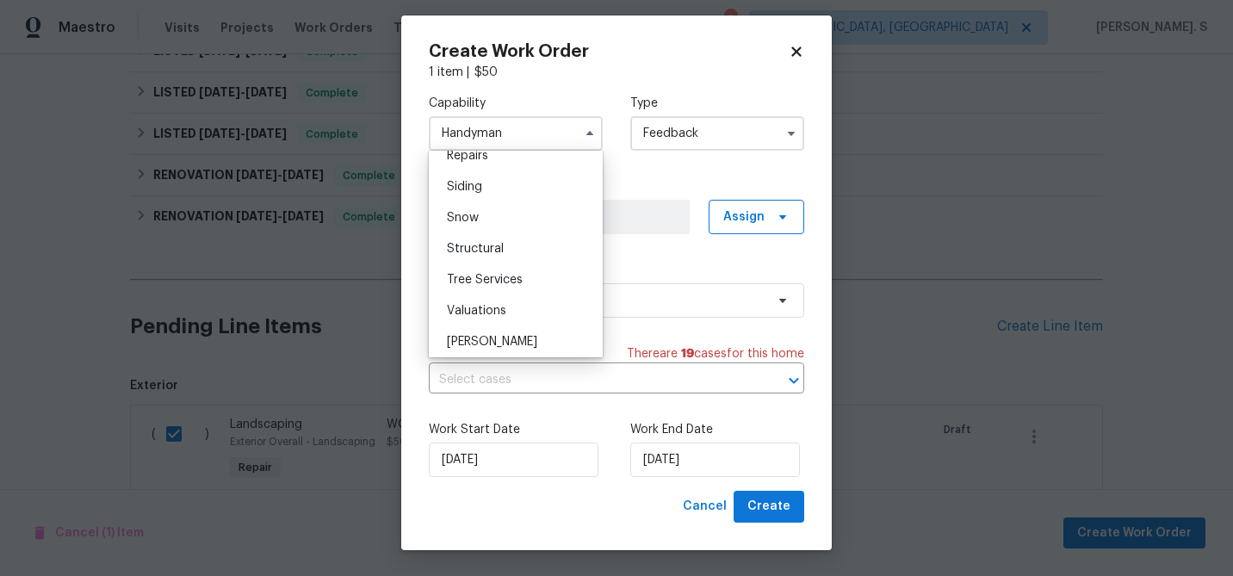
scroll to position [1877, 0]
click at [638, 99] on label "Type" at bounding box center [717, 103] width 174 height 17
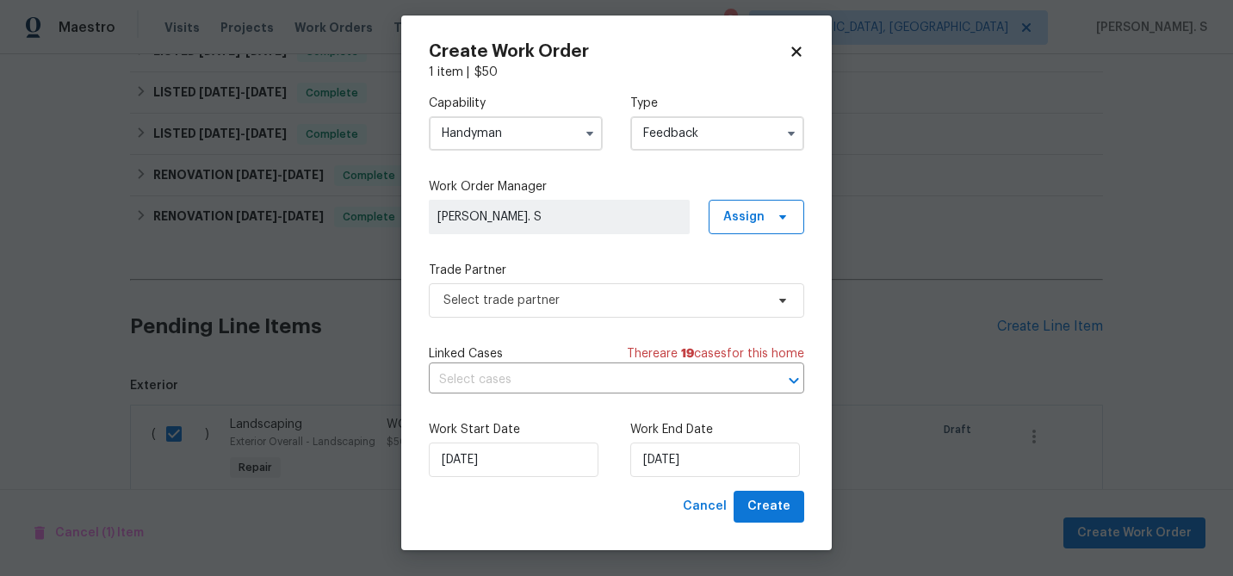
click at [532, 124] on input "Handyman" at bounding box center [516, 133] width 174 height 34
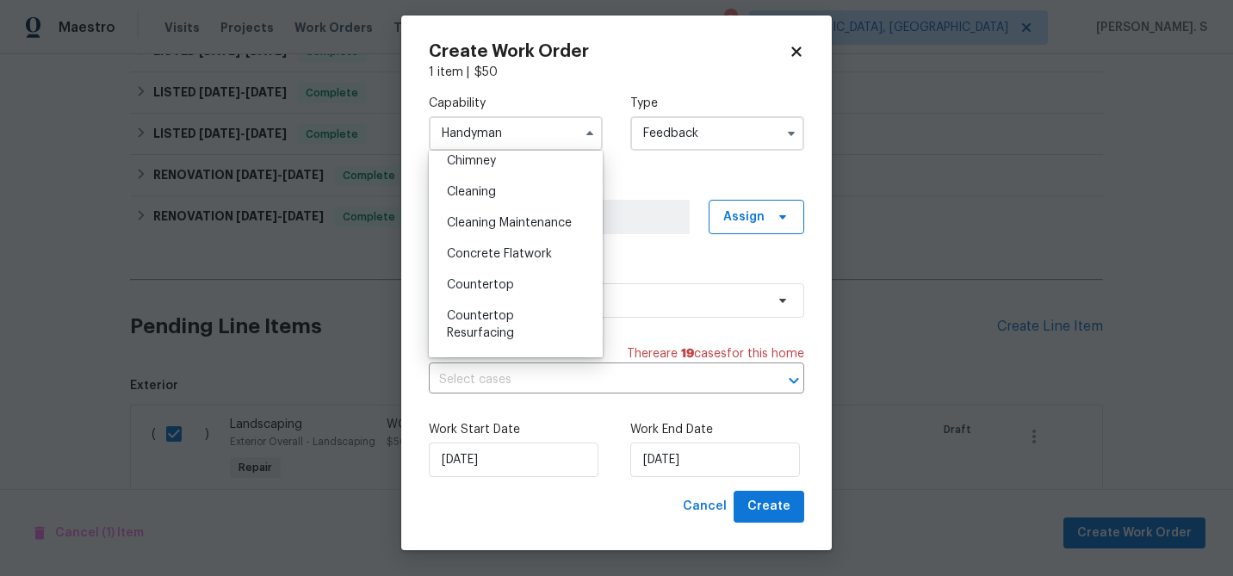
scroll to position [182, 0]
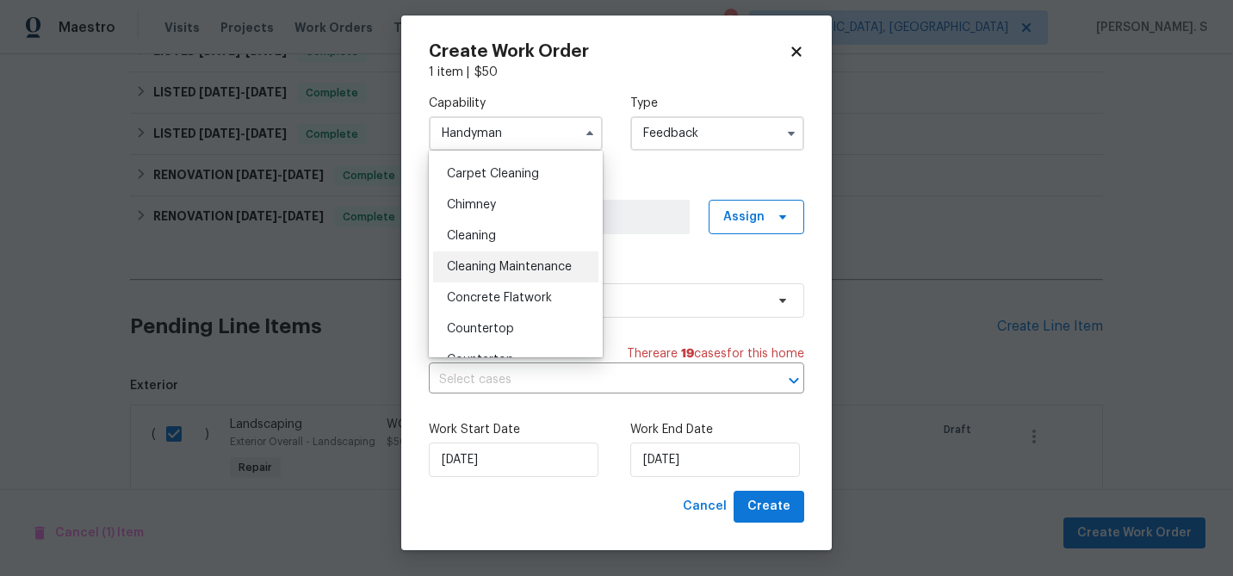
click at [508, 261] on span "Cleaning Maintenance" at bounding box center [509, 267] width 125 height 12
type input "Cleaning Maintenance"
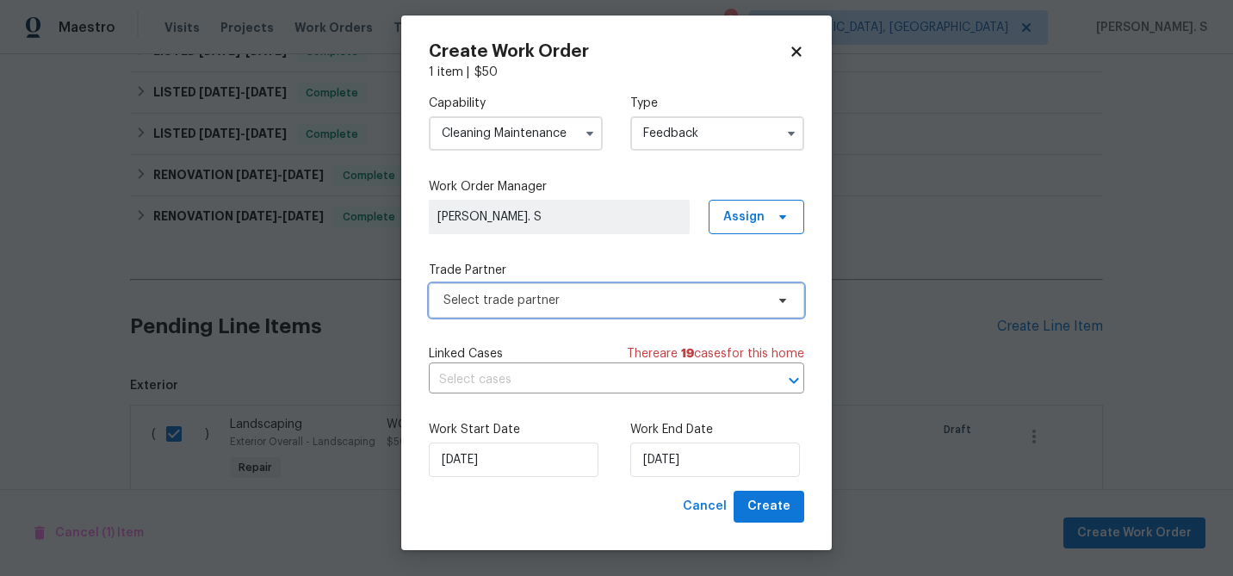
click at [601, 306] on span "Select trade partner" at bounding box center [603, 300] width 321 height 17
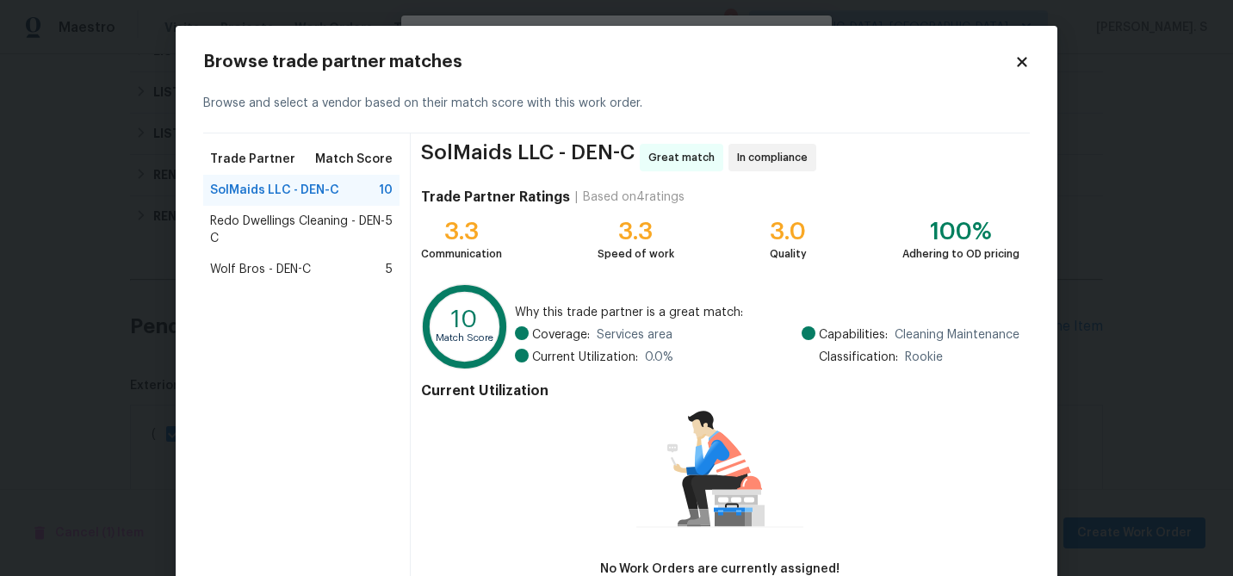
click at [306, 244] on span "Redo Dwellings Cleaning - DEN-C" at bounding box center [298, 230] width 176 height 34
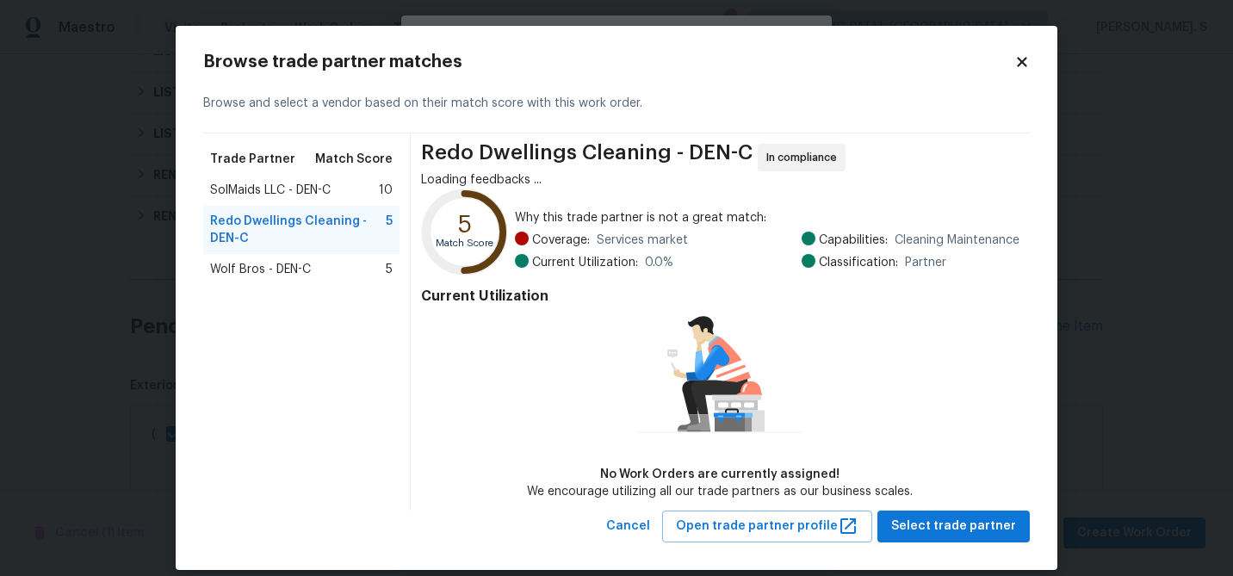
scroll to position [1, 0]
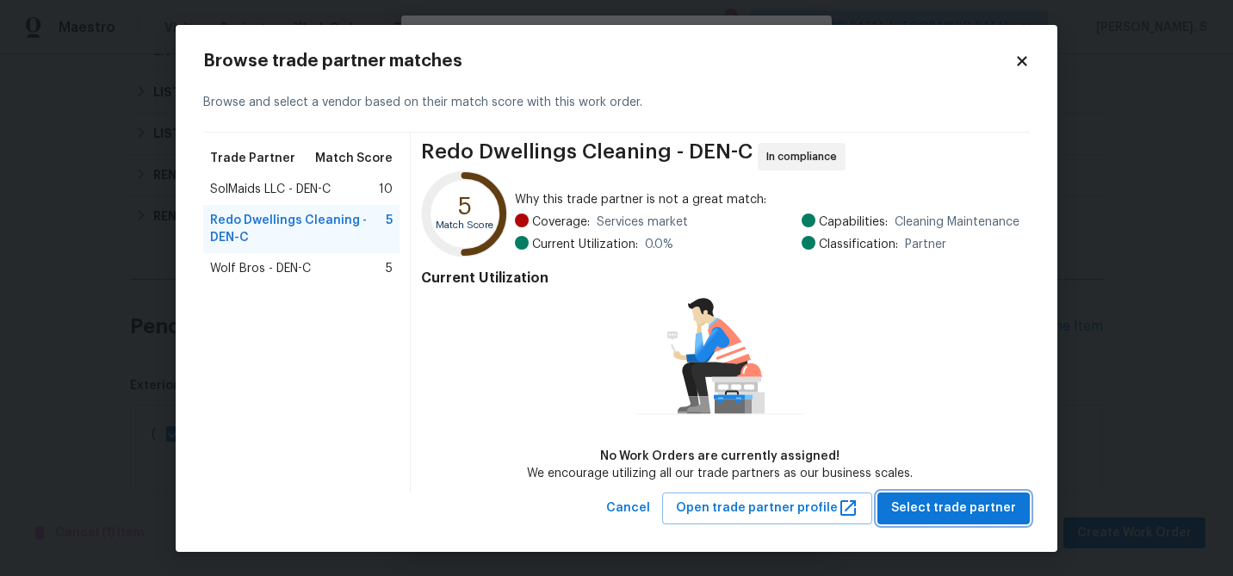
click at [1005, 499] on span "Select trade partner" at bounding box center [953, 509] width 125 height 22
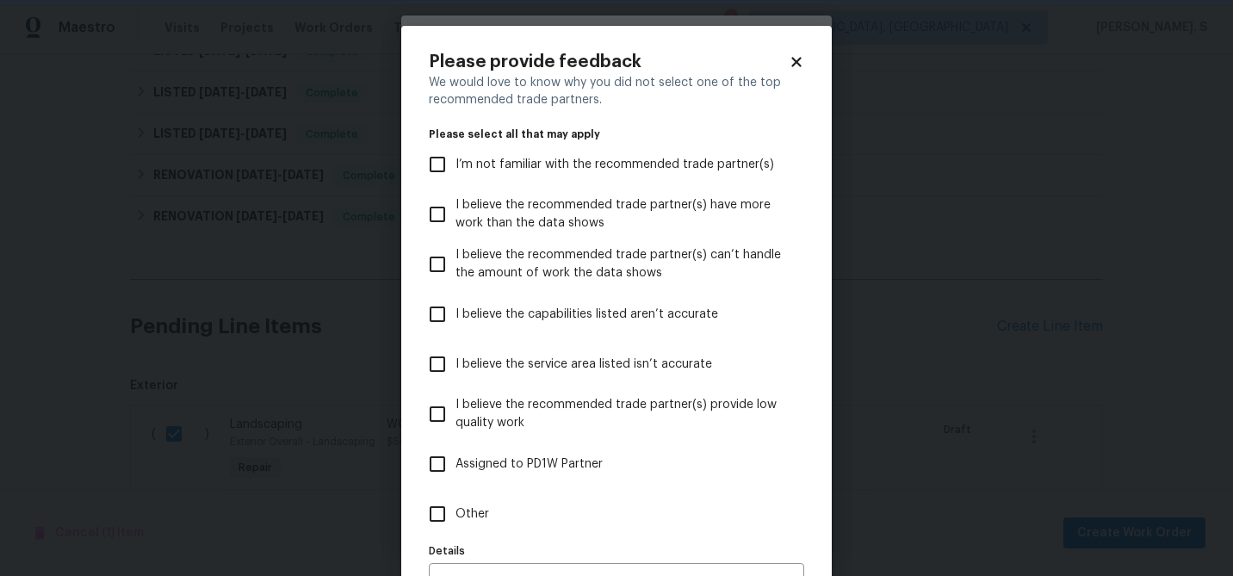
scroll to position [0, 0]
click at [543, 500] on label "Other" at bounding box center [604, 514] width 371 height 50
click at [455, 500] on input "Other" at bounding box center [437, 514] width 36 height 36
checkbox input "true"
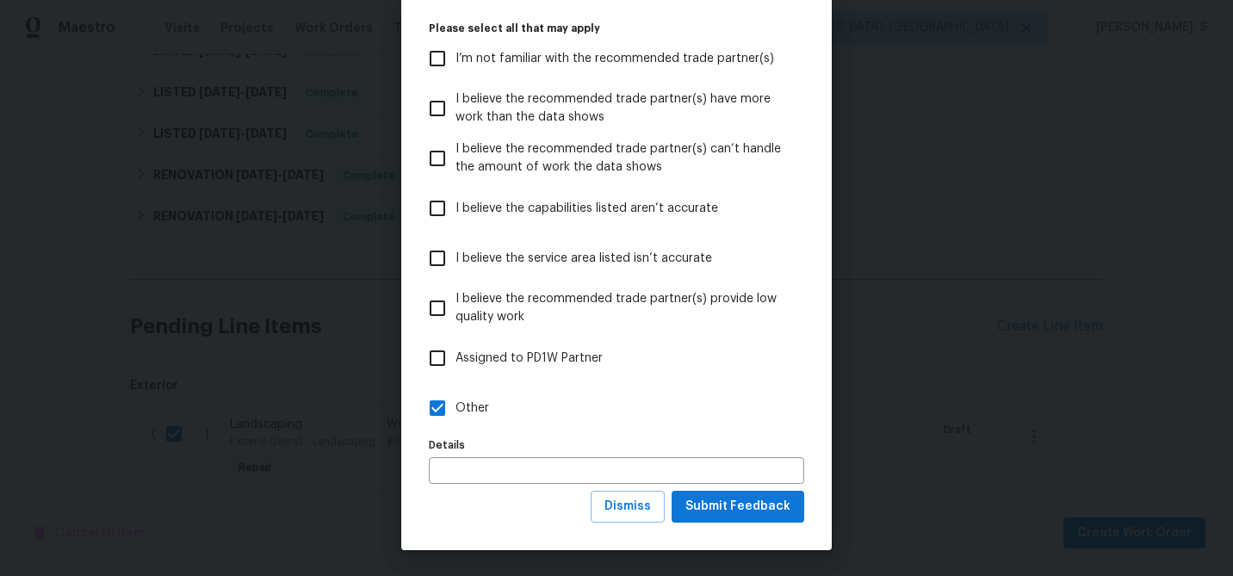
click at [745, 523] on div "Please provide feedback We would love to know why you did not select one of the…" at bounding box center [616, 235] width 430 height 630
click at [741, 507] on span "Submit Feedback" at bounding box center [737, 507] width 105 height 22
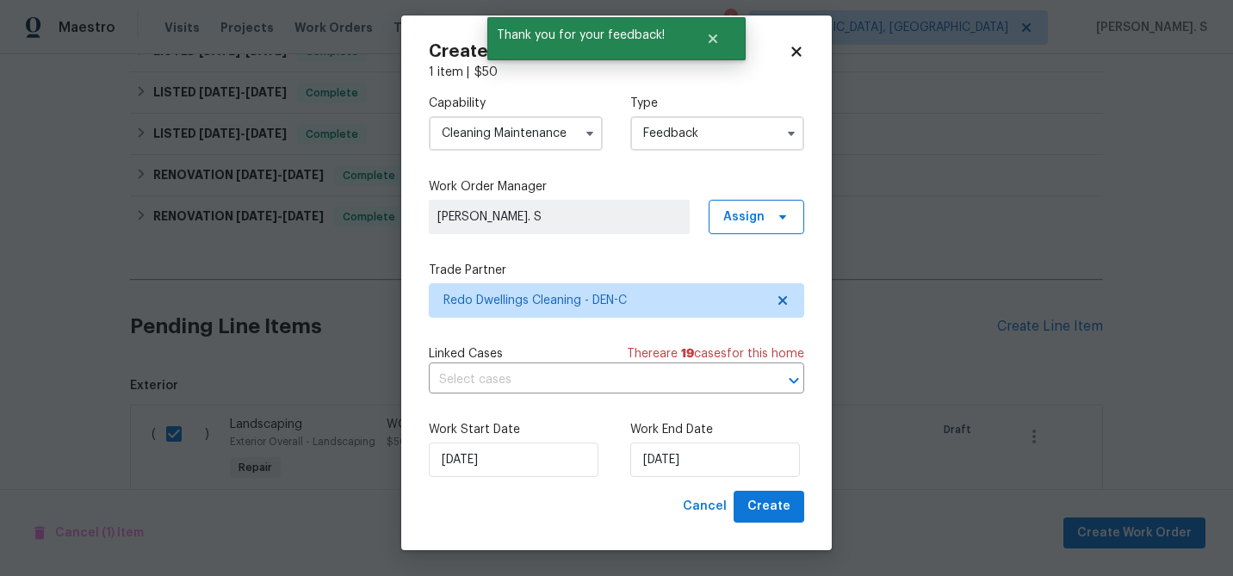
scroll to position [0, 0]
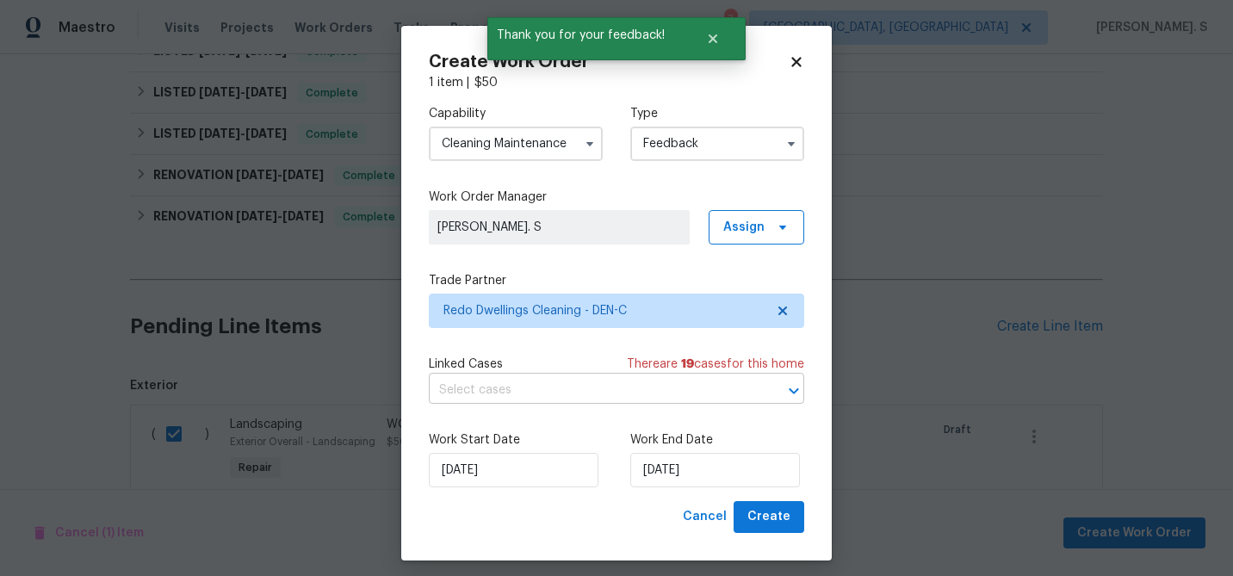
click at [516, 399] on input "text" at bounding box center [592, 390] width 327 height 27
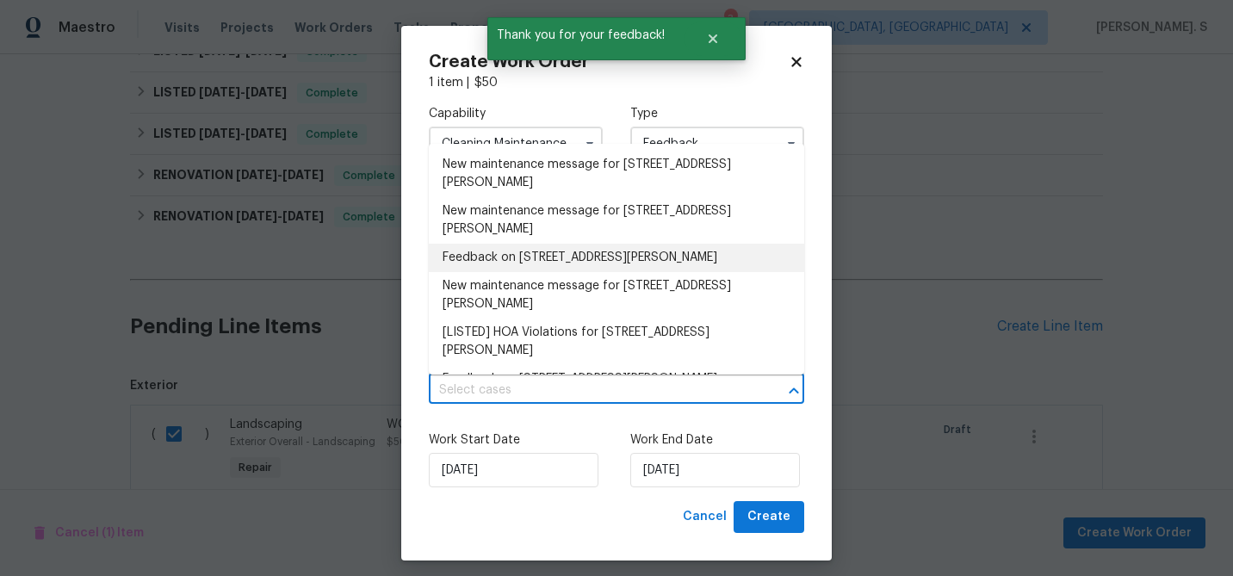
click at [510, 257] on li "Feedback on [STREET_ADDRESS][PERSON_NAME]" at bounding box center [616, 258] width 375 height 28
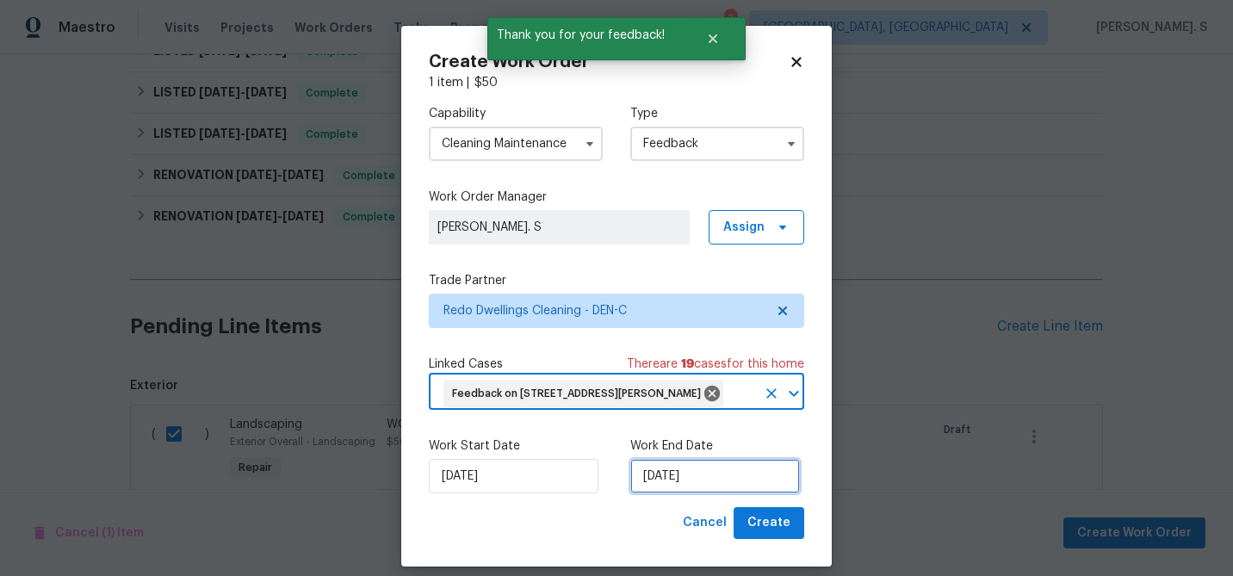
click at [659, 493] on input "[DATE]" at bounding box center [715, 476] width 170 height 34
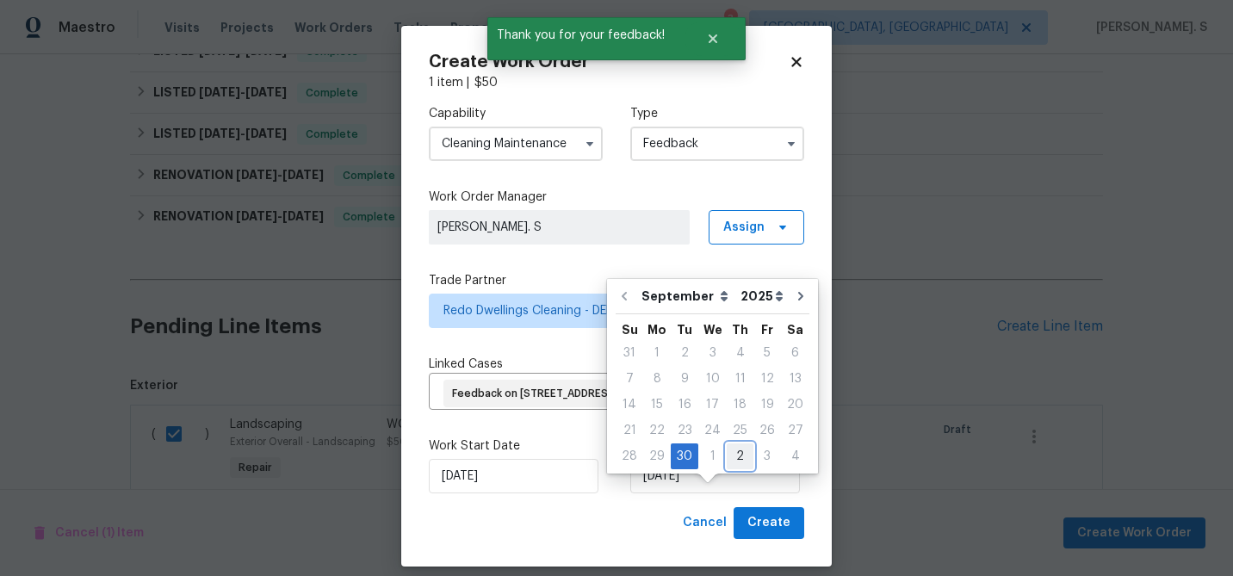
click at [727, 453] on div "2" at bounding box center [740, 456] width 27 height 24
type input "[DATE]"
select select "9"
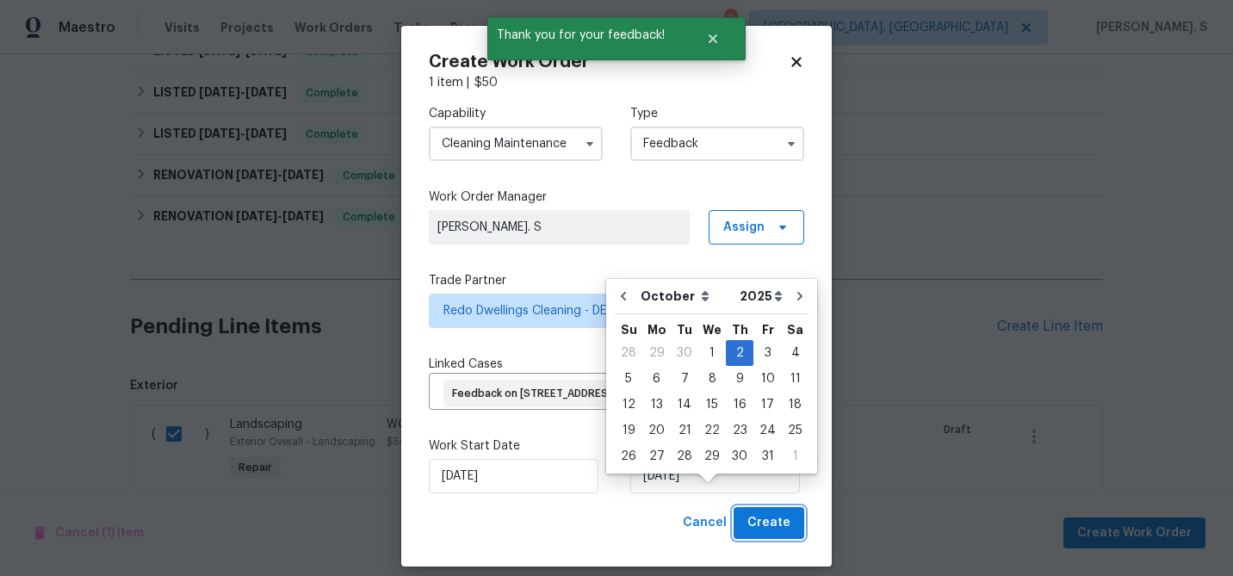
click at [764, 536] on button "Create" at bounding box center [768, 523] width 71 height 32
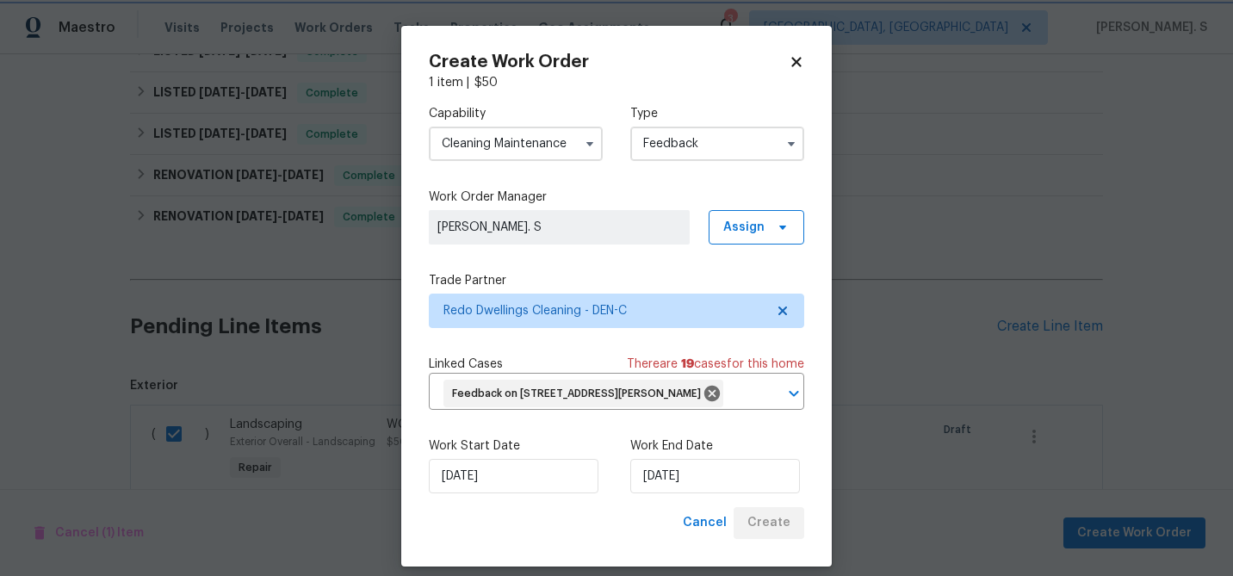
checkbox input "false"
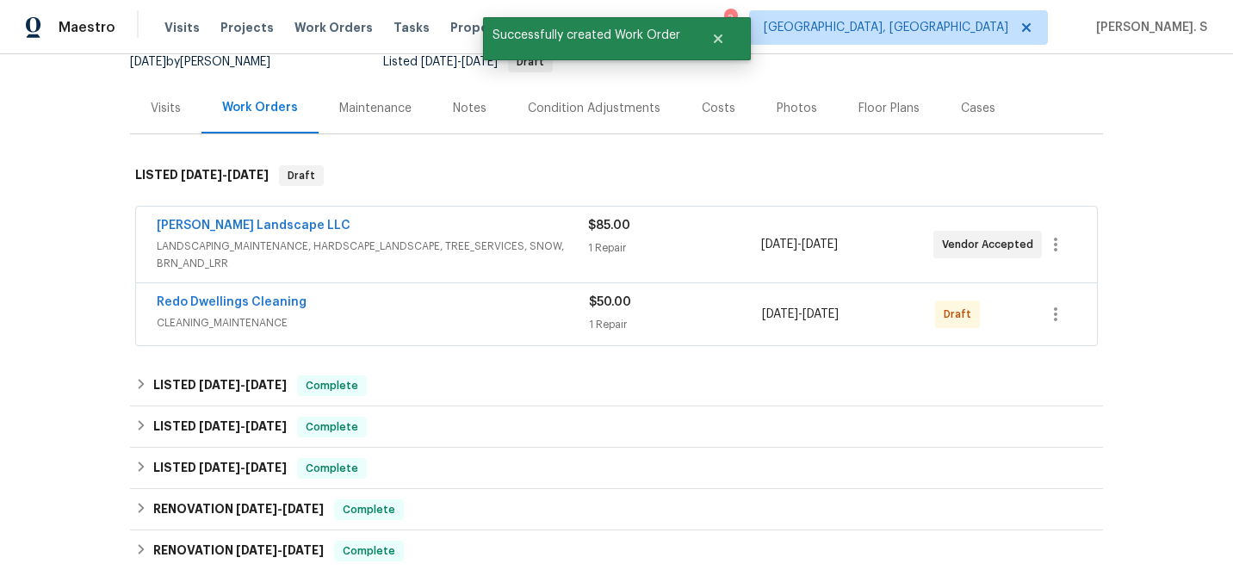
scroll to position [81, 0]
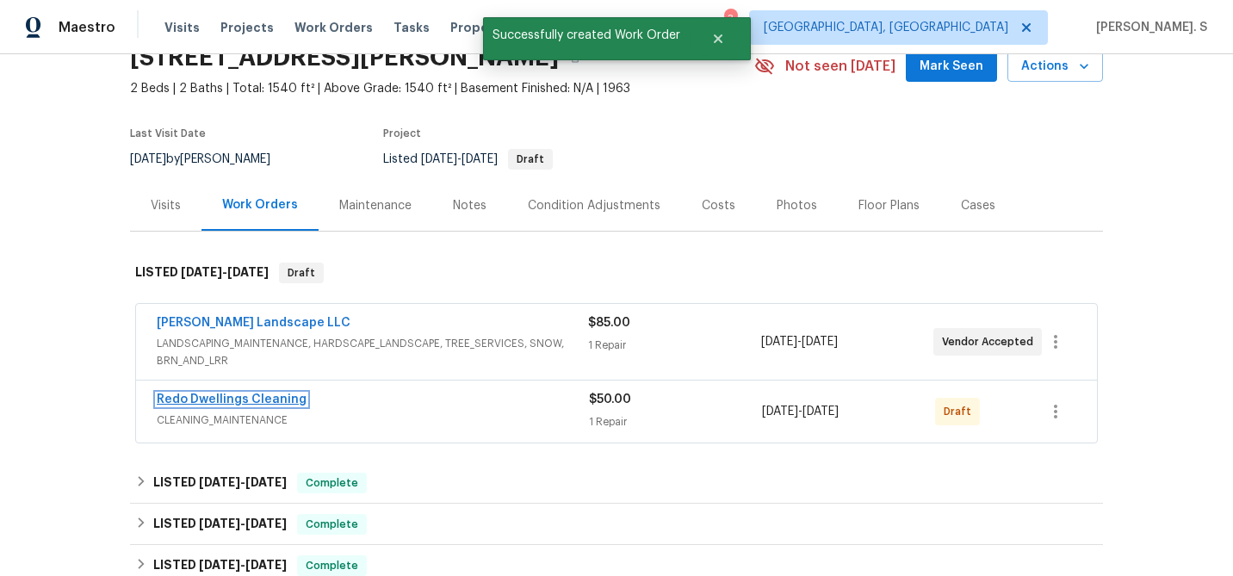
click at [213, 405] on link "Redo Dwellings Cleaning" at bounding box center [232, 399] width 150 height 12
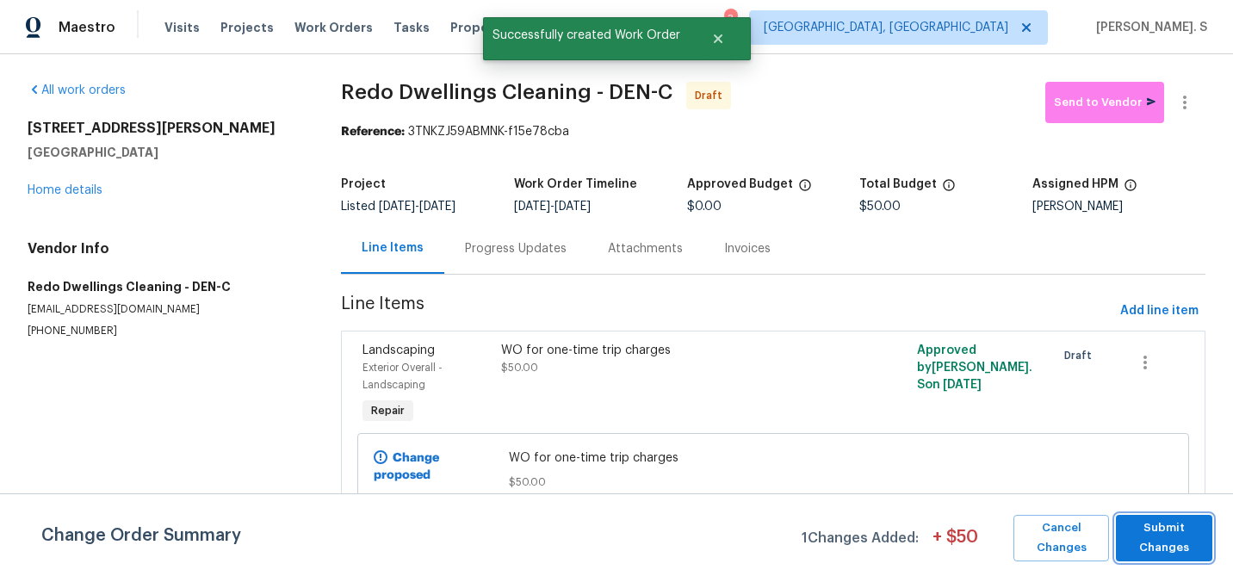
click at [1143, 559] on button "Submit Changes" at bounding box center [1164, 538] width 96 height 46
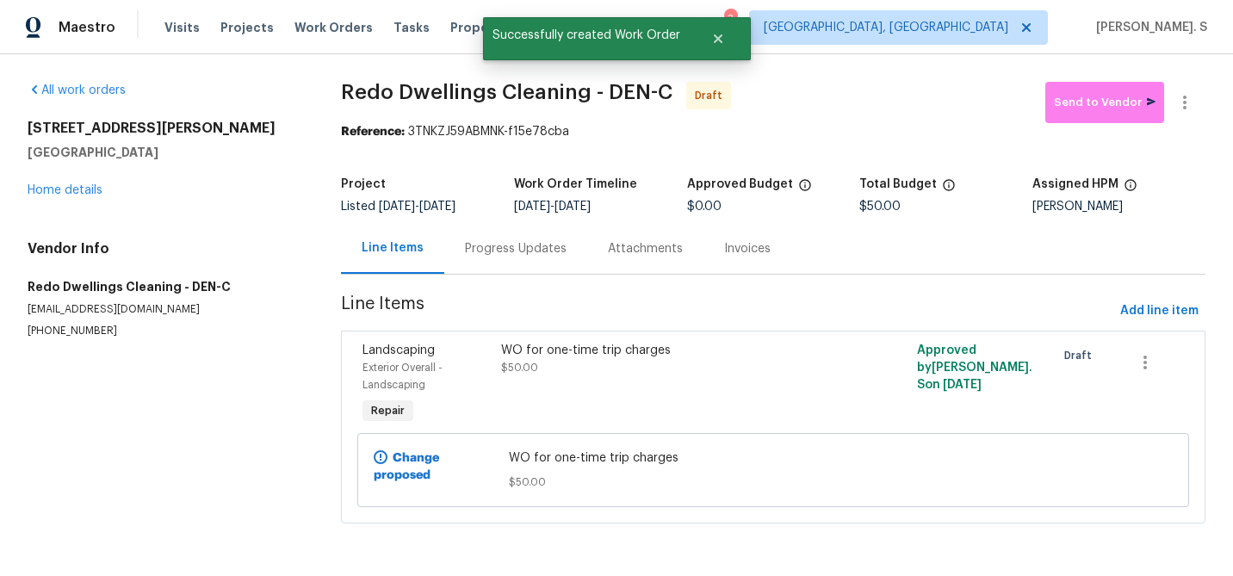
click at [556, 263] on div "Progress Updates" at bounding box center [515, 248] width 143 height 51
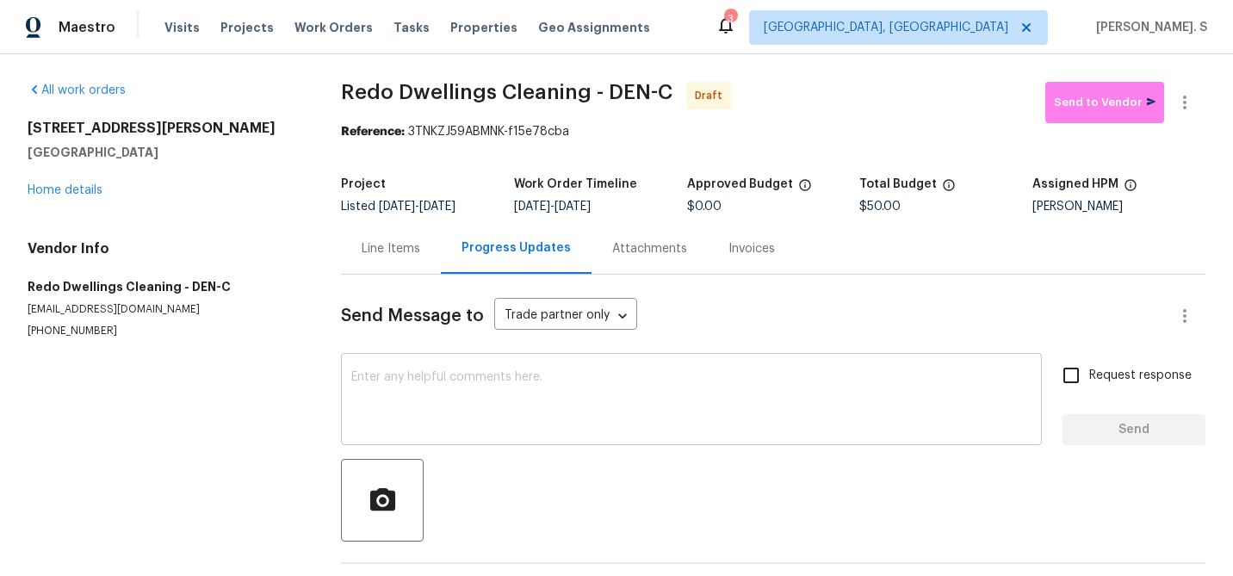
click at [502, 407] on textarea at bounding box center [691, 401] width 680 height 60
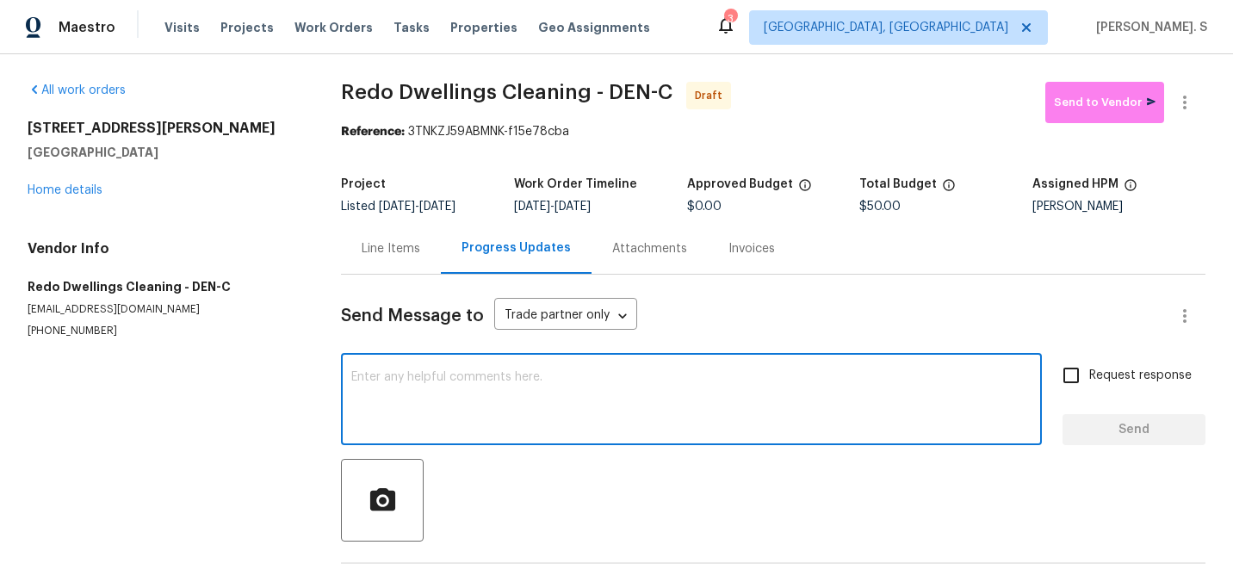
paste textarea "Hi this is Glory with Opendoor. I’m confirming you received the WO for the prop…"
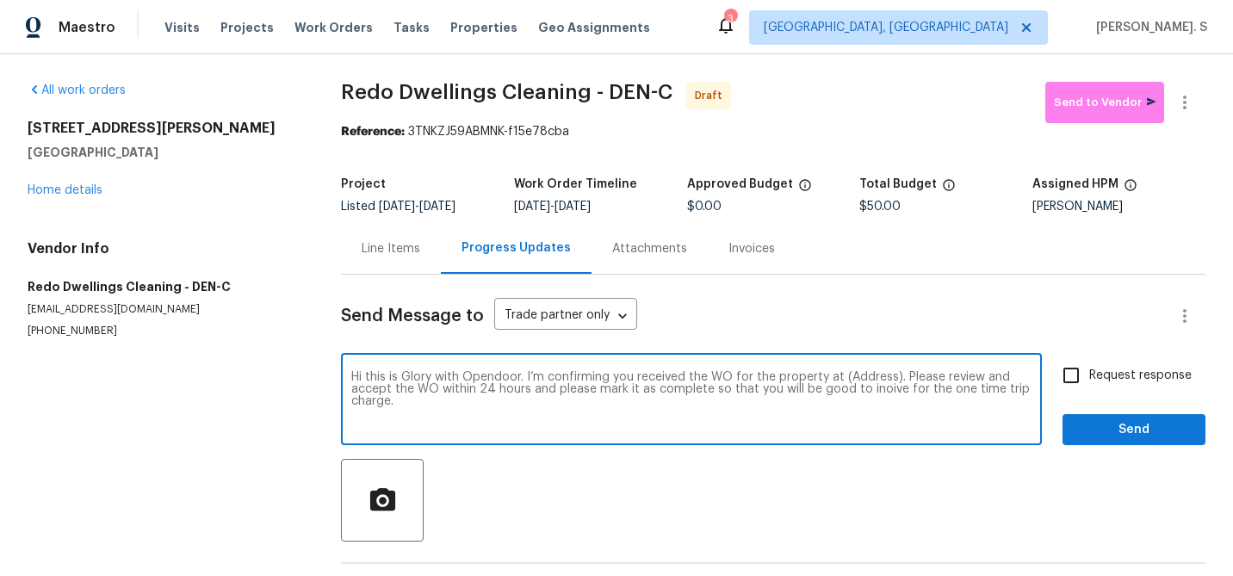
click at [868, 390] on textarea "Hi this is Glory with Opendoor. I’m confirming you received the WO for the prop…" at bounding box center [691, 401] width 680 height 60
click at [0, 0] on div "invoice" at bounding box center [0, 0] width 0 height 0
click at [0, 0] on div "Replace with" at bounding box center [0, 0] width 0 height 0
click at [859, 376] on textarea "Hi this is Glory with Opendoor. I’m confirming you received the WO for the prop…" at bounding box center [691, 401] width 680 height 60
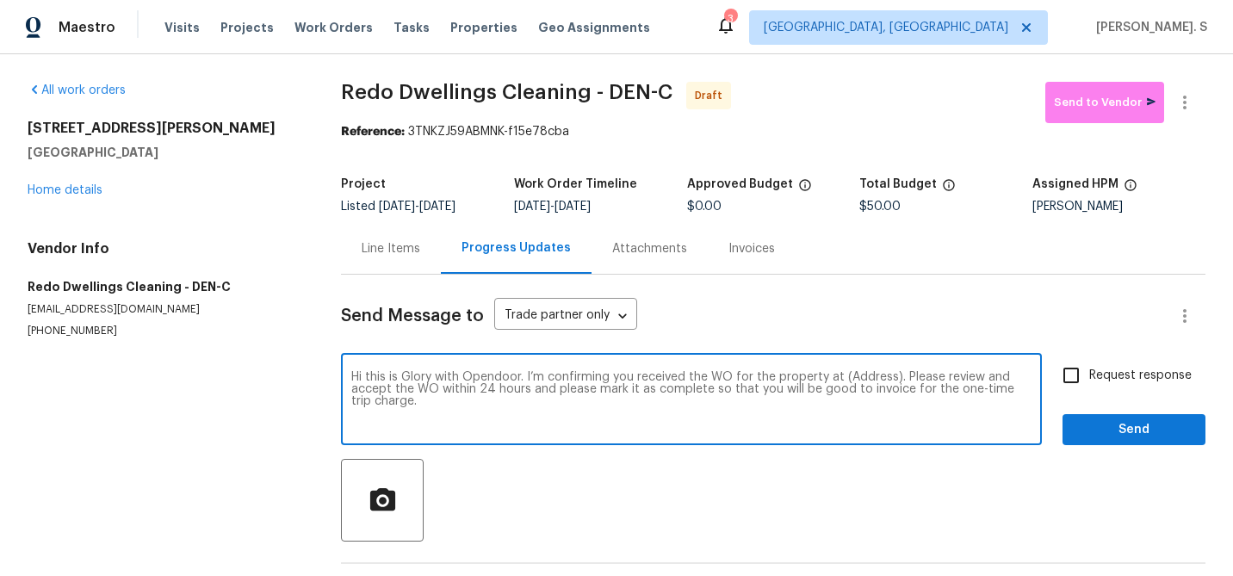
paste textarea "[STREET_ADDRESS][PERSON_NAME]"
type textarea "Hi this is Glory with Opendoor. I’m confirming you received the WO for the prop…"
click at [1070, 368] on input "Request response" at bounding box center [1071, 375] width 36 height 36
checkbox input "true"
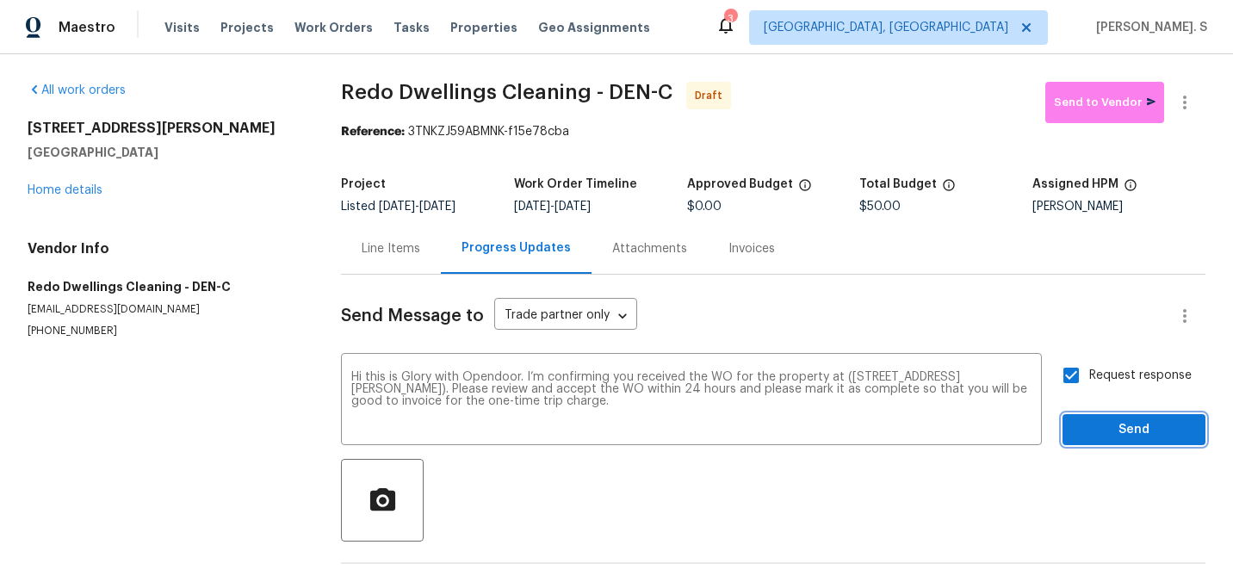
click at [1104, 433] on span "Send" at bounding box center [1133, 430] width 115 height 22
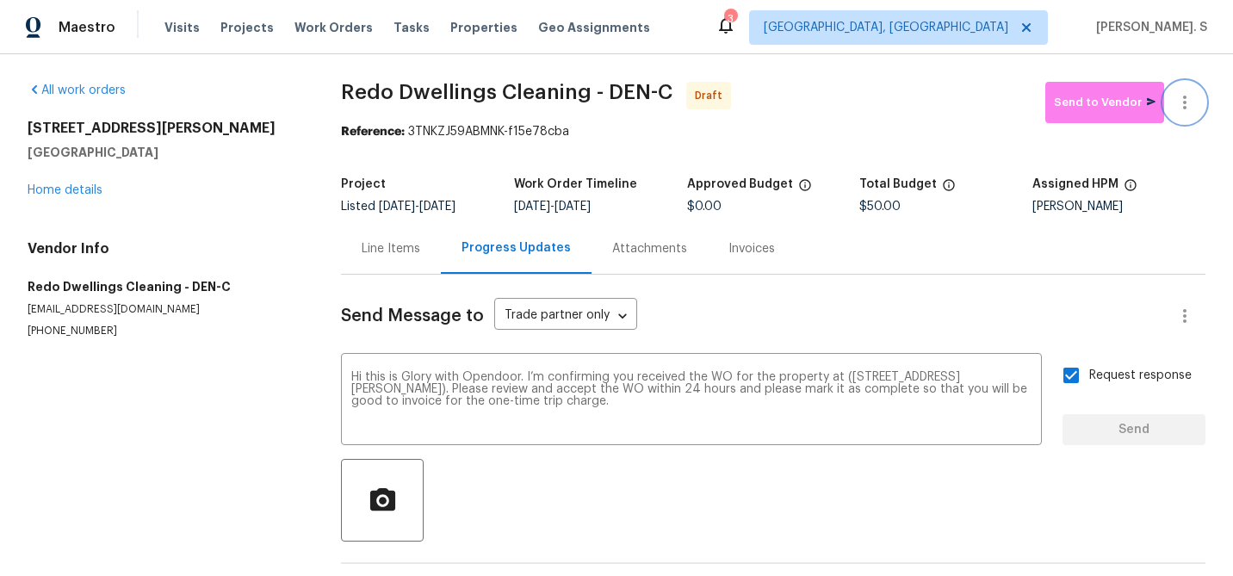
click at [1182, 96] on icon "button" at bounding box center [1184, 102] width 21 height 21
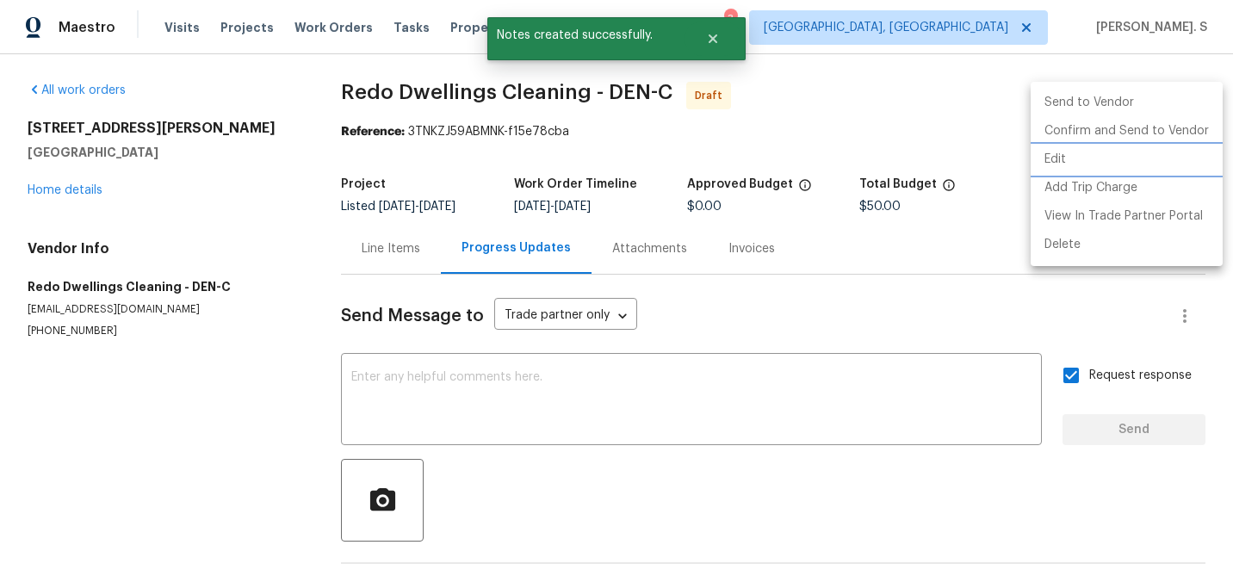
click at [1061, 154] on li "Edit" at bounding box center [1126, 159] width 192 height 28
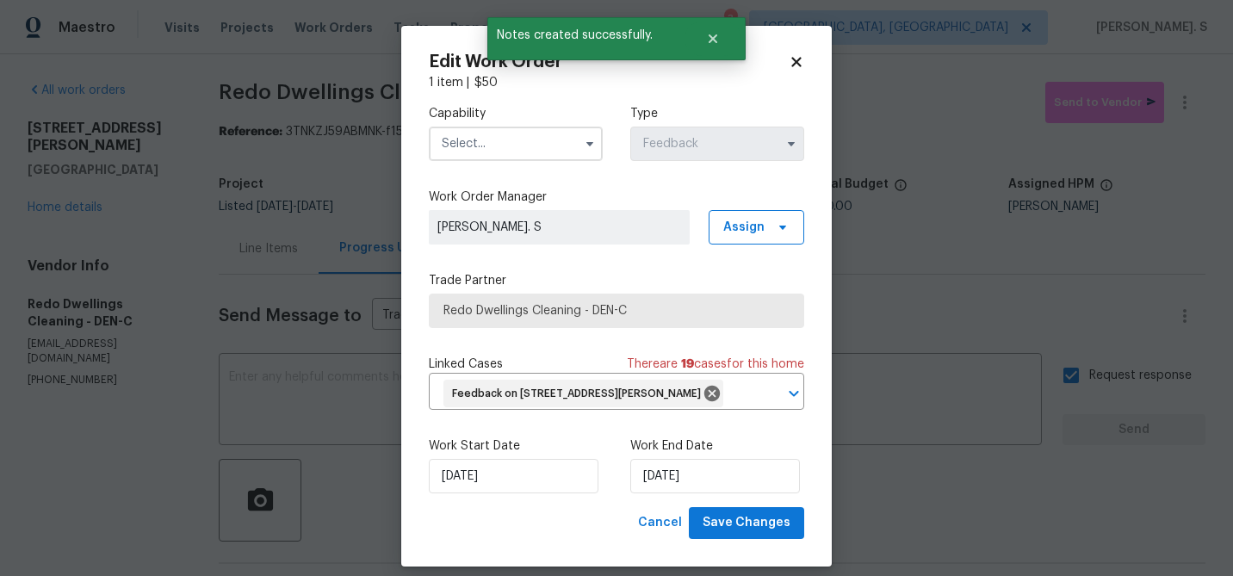
click at [510, 150] on input "text" at bounding box center [516, 144] width 174 height 34
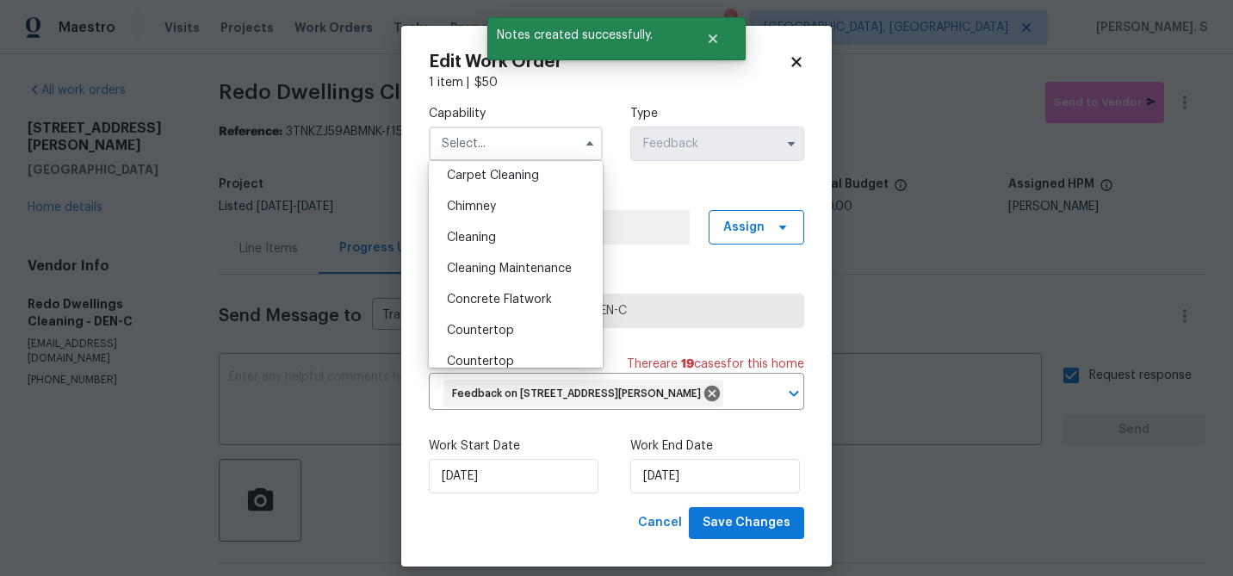
scroll to position [189, 0]
click at [501, 265] on span "Cleaning Maintenance" at bounding box center [509, 270] width 125 height 12
type input "Cleaning Maintenance"
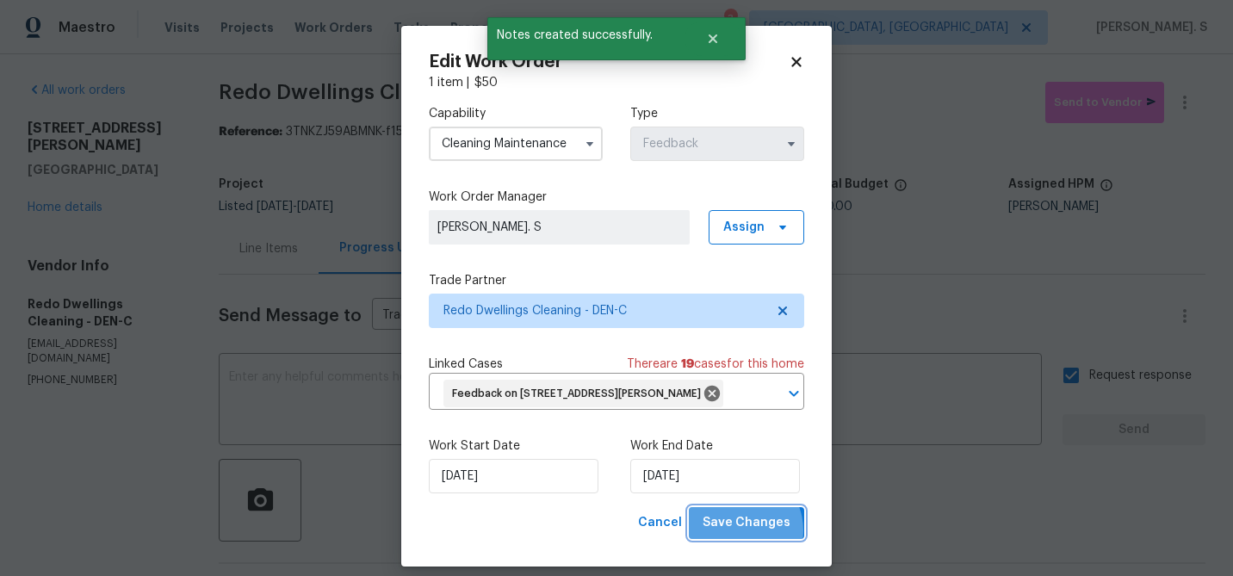
click at [740, 534] on span "Save Changes" at bounding box center [746, 523] width 88 height 22
click at [1197, 104] on button "button" at bounding box center [1184, 102] width 41 height 41
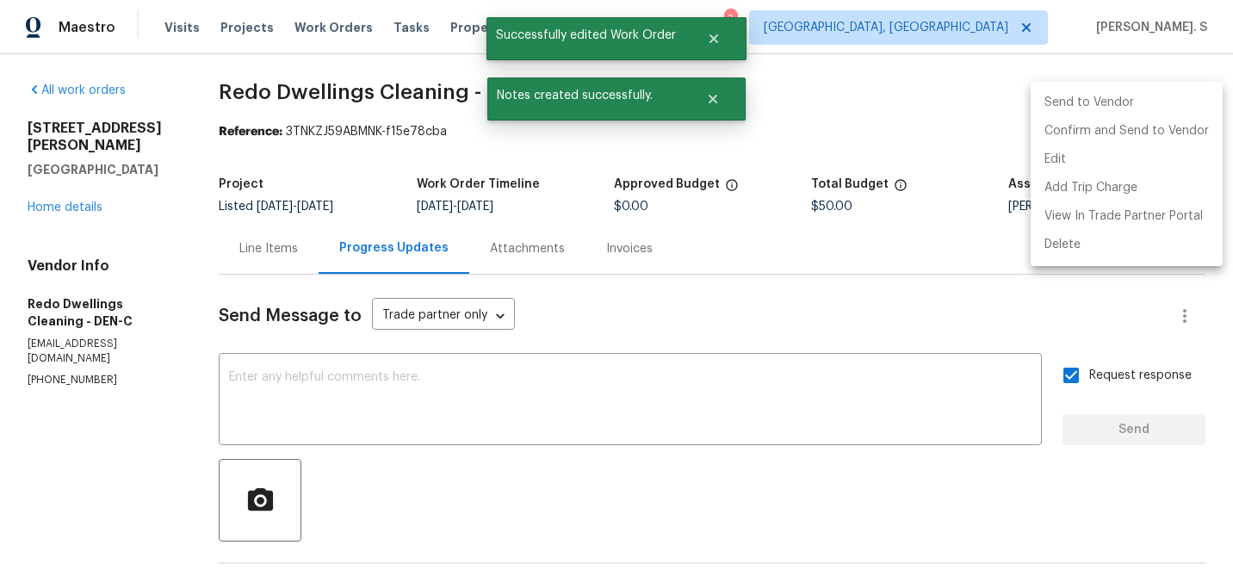
click at [1197, 104] on li "Send to Vendor" at bounding box center [1126, 103] width 192 height 28
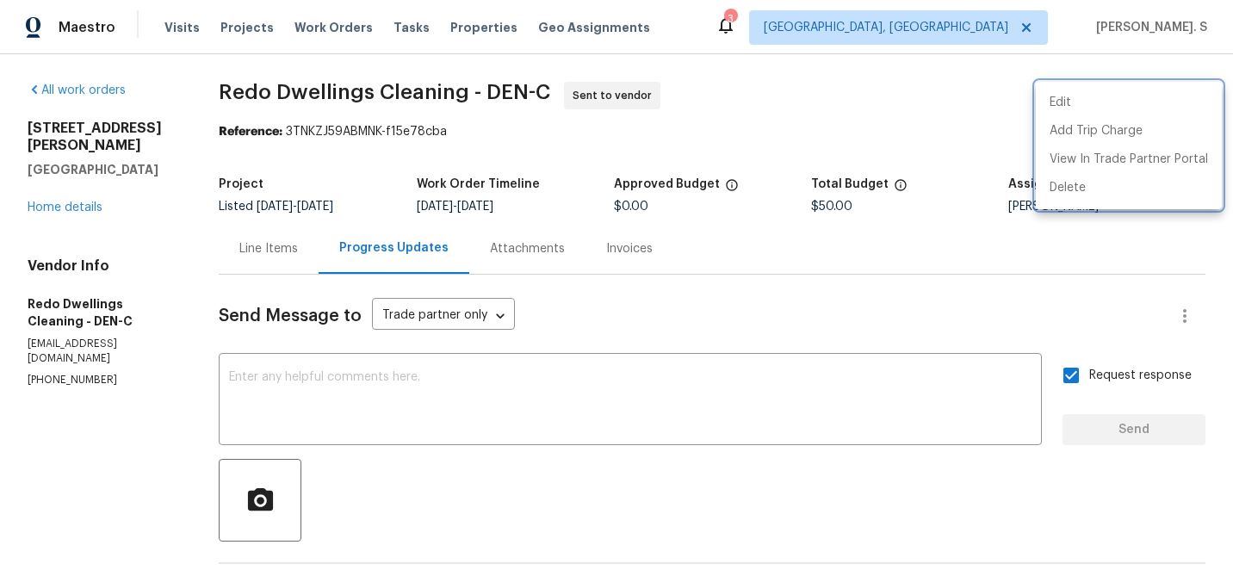
click at [466, 89] on div at bounding box center [616, 288] width 1233 height 576
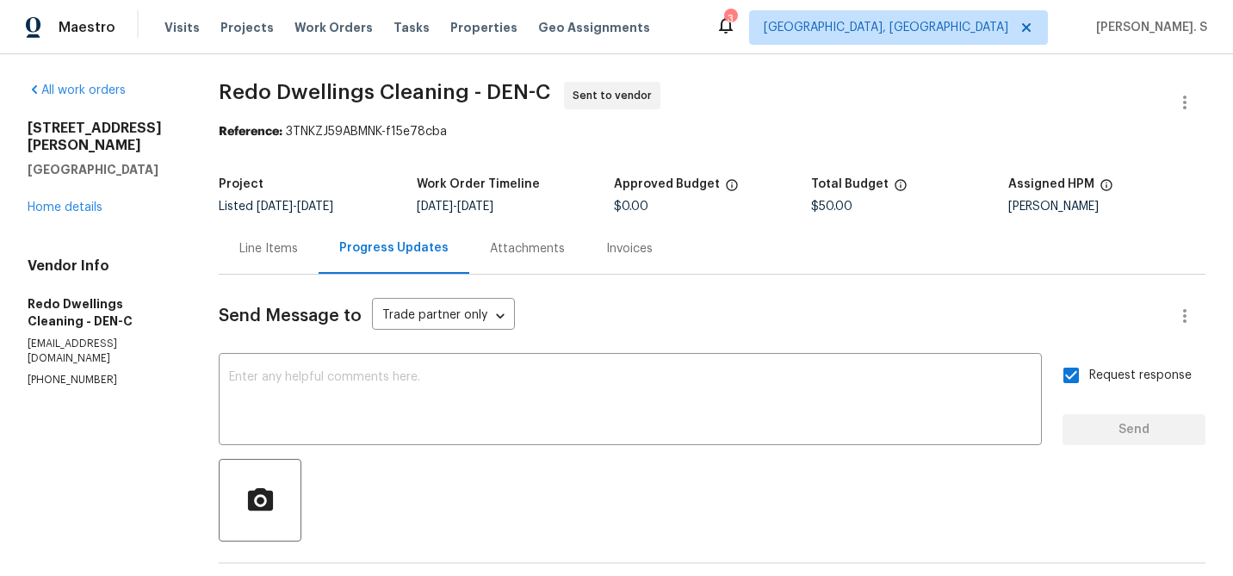
click at [466, 89] on div "Edit Add Trip Charge View In Trade Partner Portal Delete" at bounding box center [616, 288] width 1233 height 576
click at [466, 89] on span "Redo Dwellings Cleaning - DEN-C" at bounding box center [384, 92] width 331 height 21
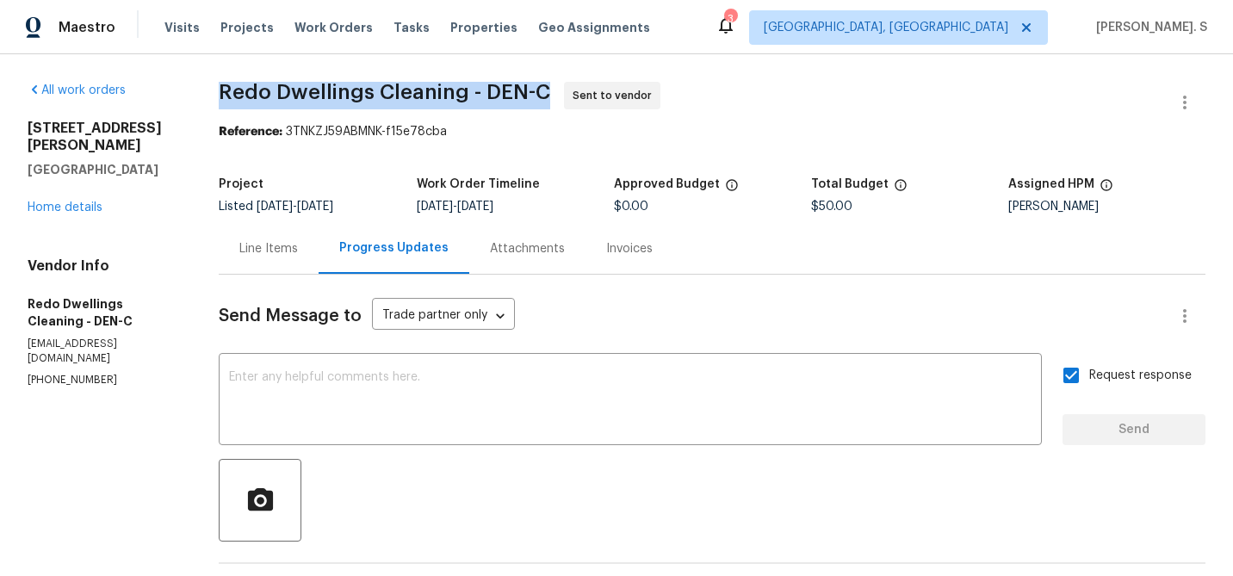
click at [466, 89] on span "Redo Dwellings Cleaning - DEN-C" at bounding box center [384, 92] width 331 height 21
copy span "Redo Dwellings Cleaning - DEN-C"
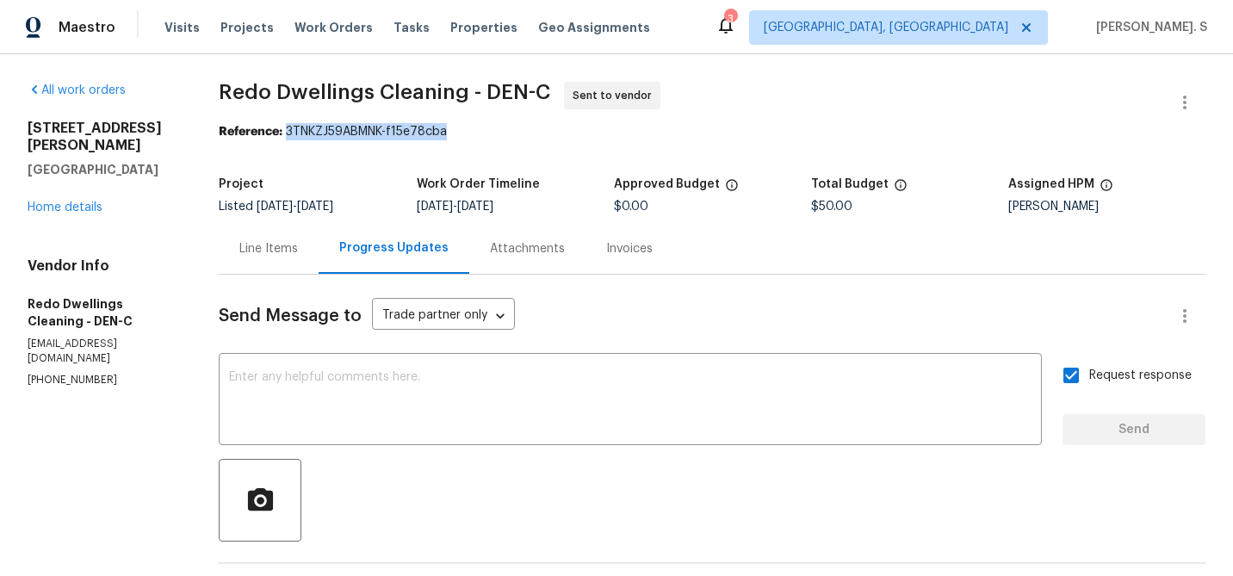
drag, startPoint x: 285, startPoint y: 131, endPoint x: 559, endPoint y: 131, distance: 273.7
click at [559, 131] on div "Reference: 3TNKZJ59ABMNK-f15e78cba" at bounding box center [712, 131] width 986 height 17
copy div "3TNKZJ59ABMNK-f15e78cba"
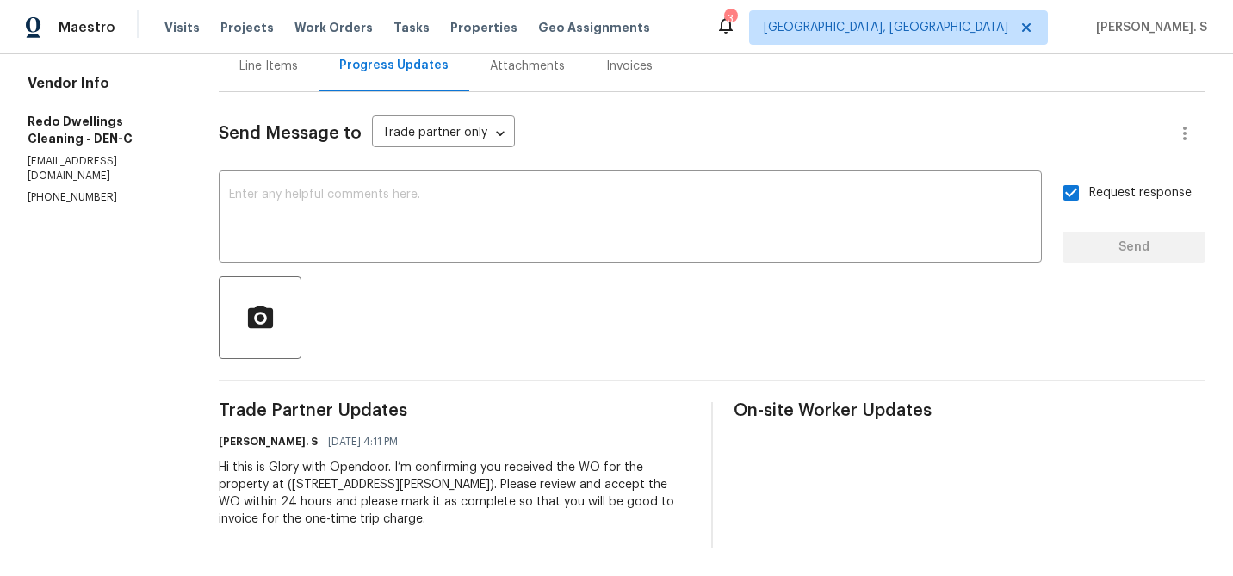
scroll to position [0, 0]
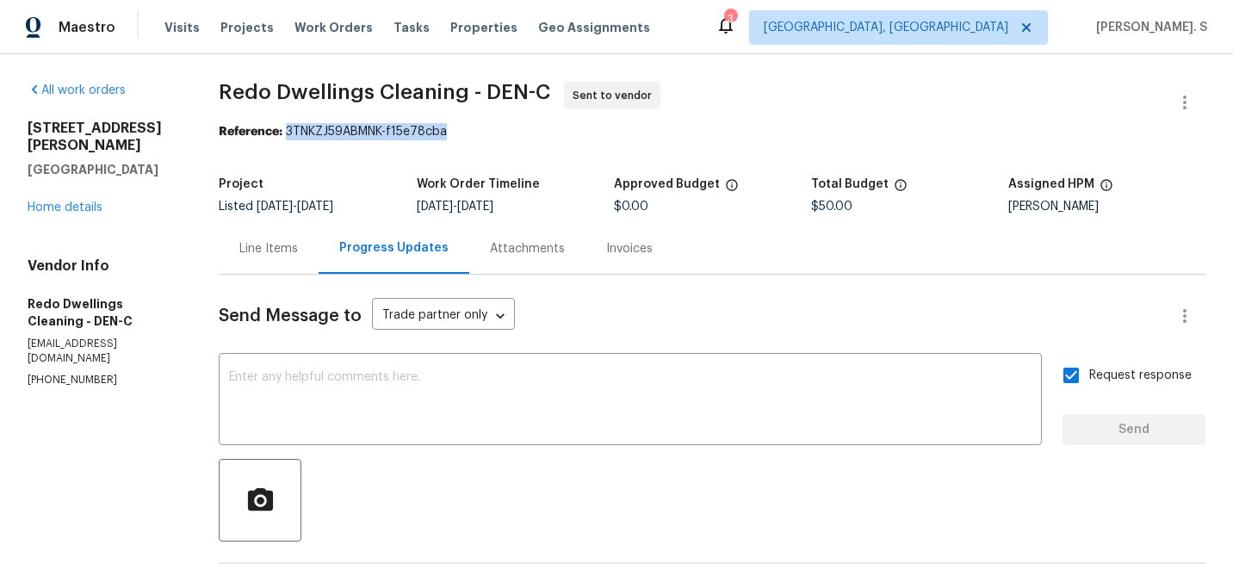
click at [216, 262] on div "All work orders [STREET_ADDRESS][PERSON_NAME] Home details Vendor Info Redo Dwe…" at bounding box center [616, 406] width 1233 height 704
click at [284, 244] on div "Line Items" at bounding box center [268, 248] width 59 height 17
